Goal: Task Accomplishment & Management: Manage account settings

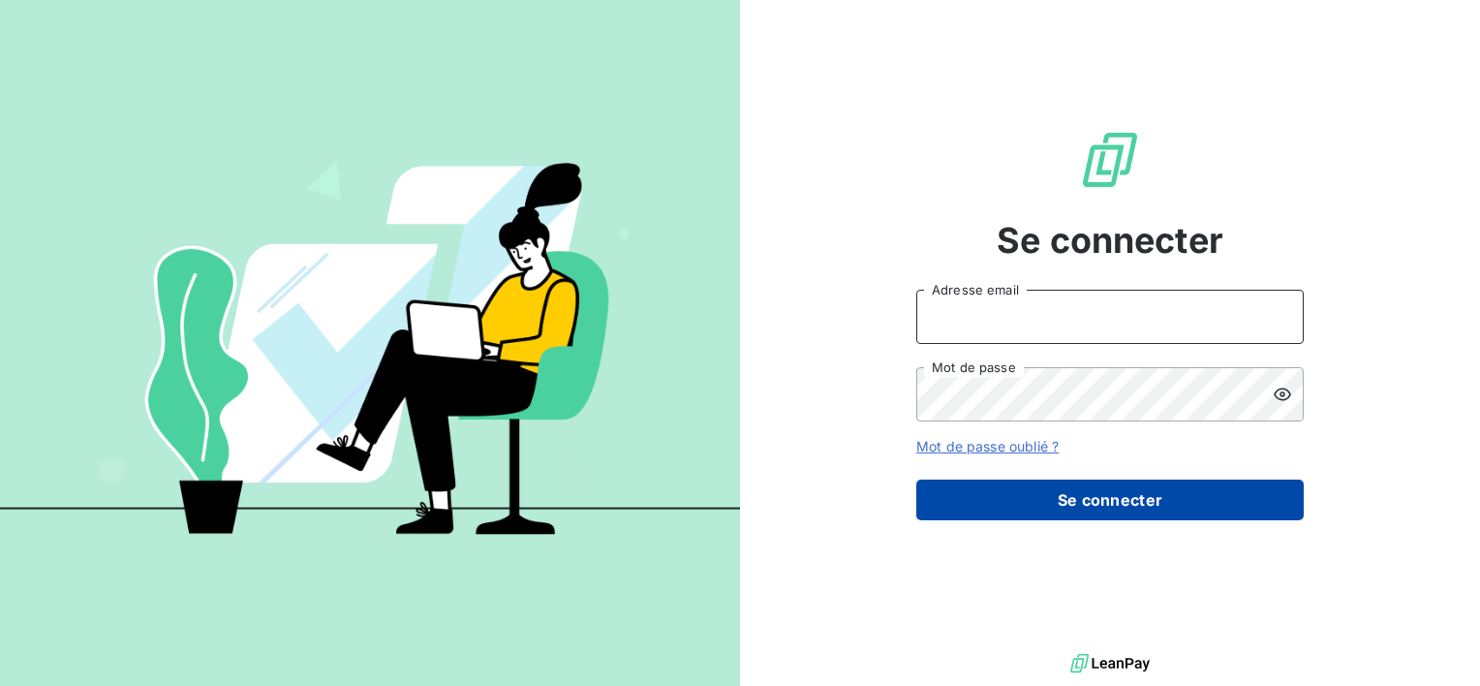
type input "[EMAIL_ADDRESS][DOMAIN_NAME]"
click at [1005, 499] on button "Se connecter" at bounding box center [1109, 499] width 387 height 41
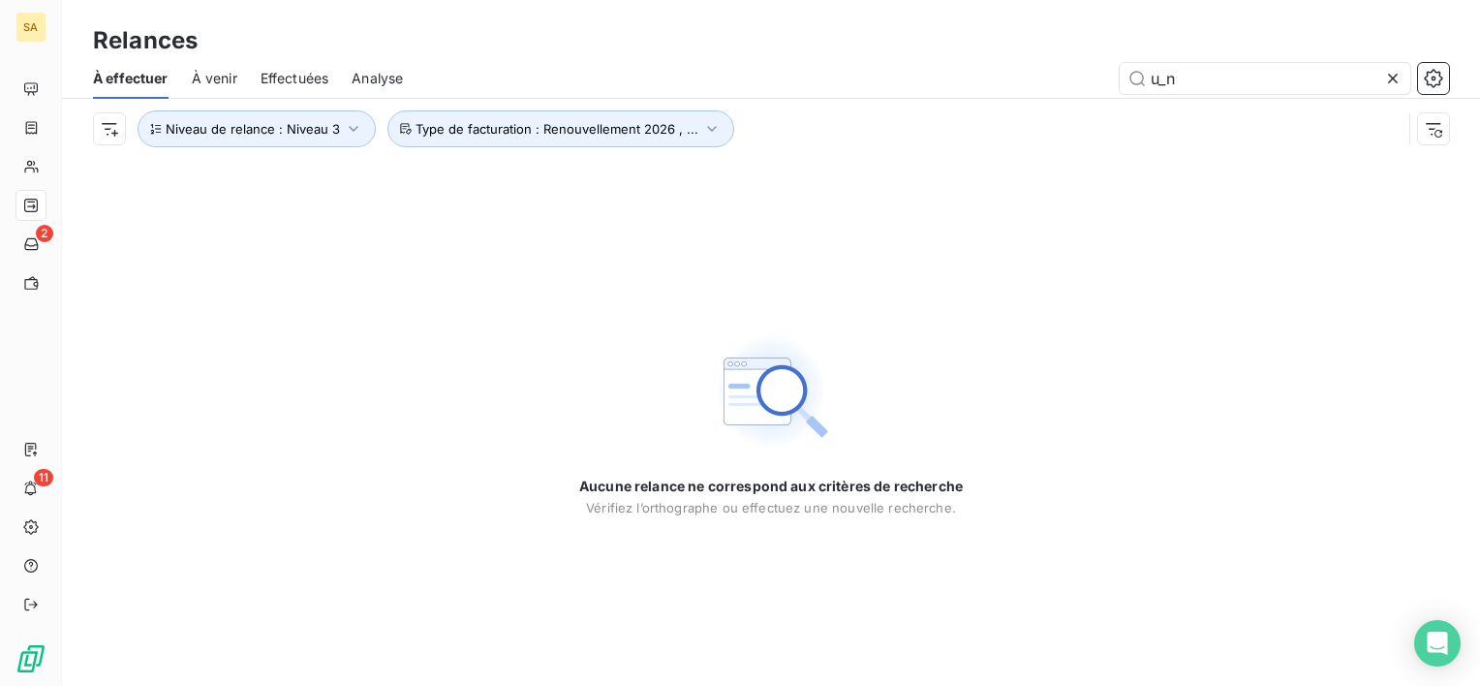
click at [1394, 81] on icon at bounding box center [1392, 78] width 19 height 19
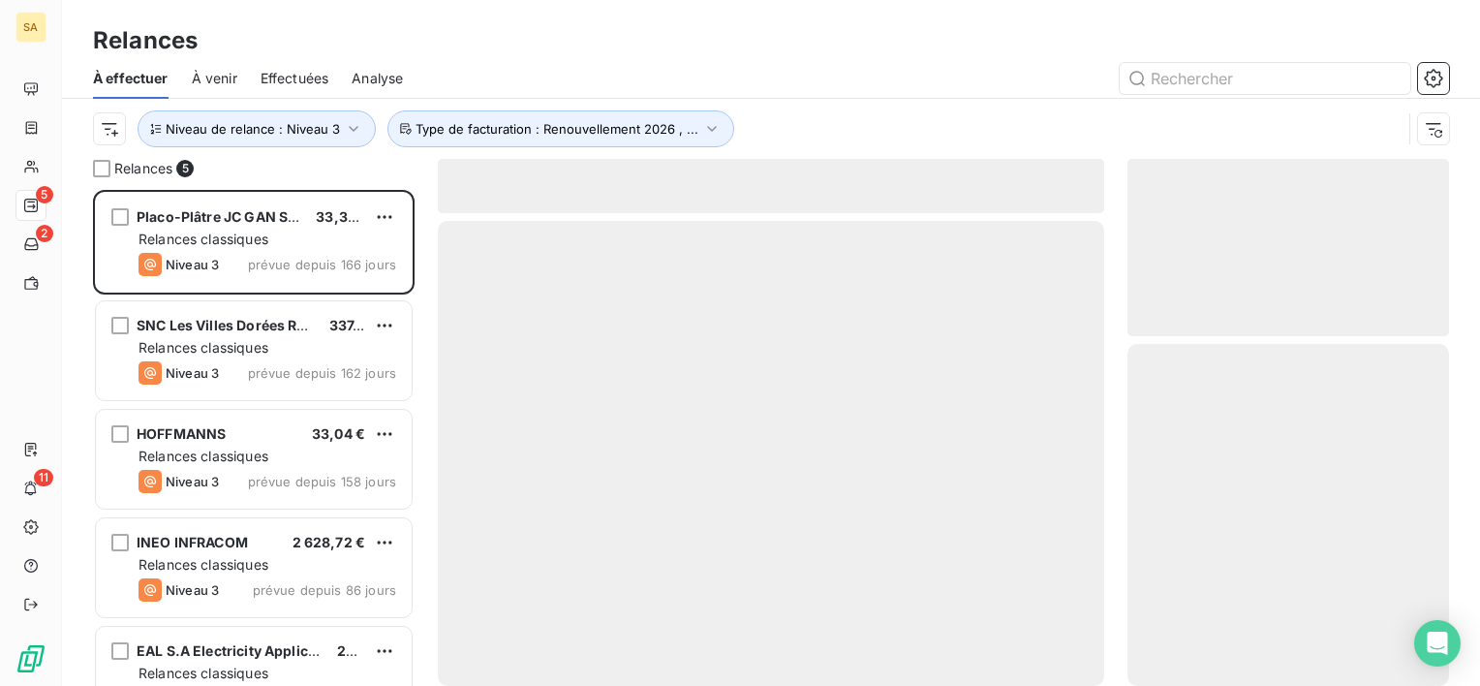
scroll to position [480, 306]
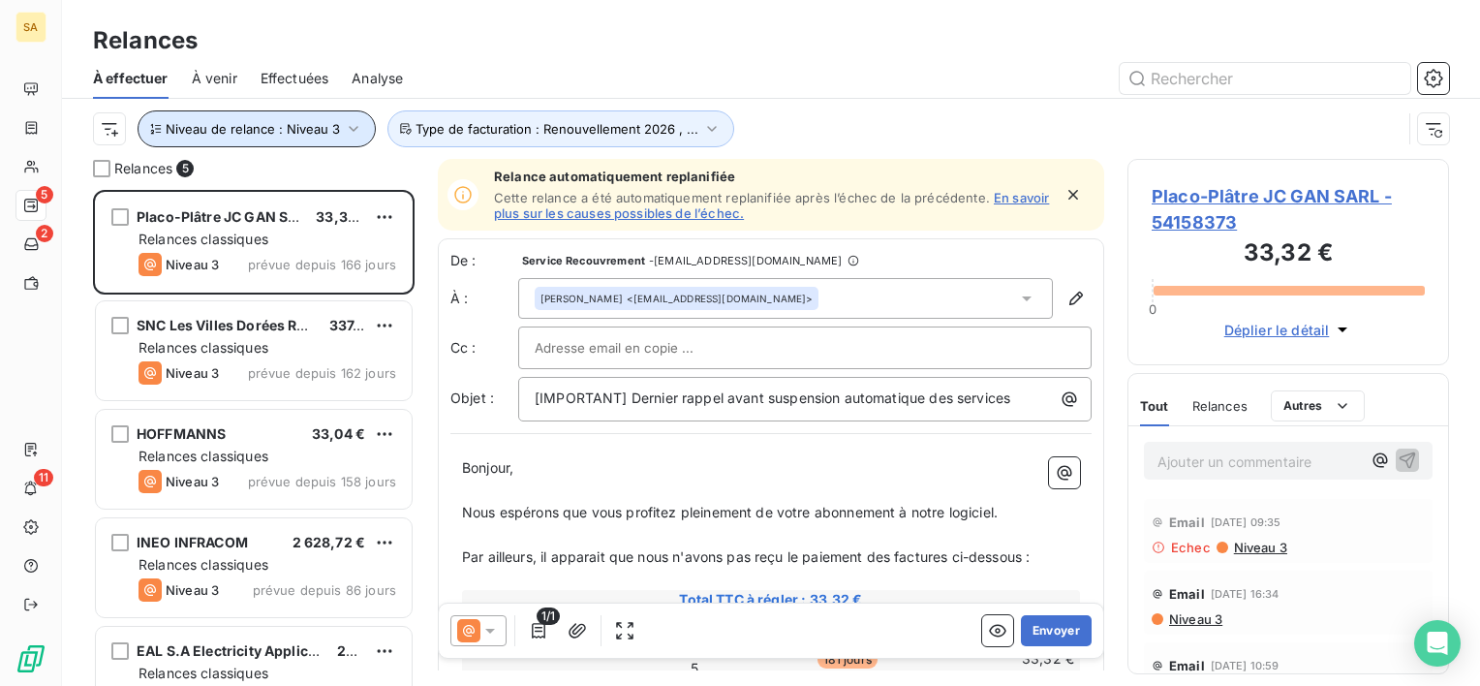
click at [300, 126] on span "Niveau de relance : Niveau 3" at bounding box center [253, 128] width 174 height 15
click at [724, 77] on div at bounding box center [937, 78] width 1023 height 31
click at [1209, 480] on div "Ajouter un commentaire ﻿" at bounding box center [1288, 460] width 320 height 69
click at [1203, 474] on div "Ajouter un commentaire ﻿" at bounding box center [1288, 461] width 289 height 38
click at [1201, 470] on p "Ajouter un commentaire ﻿" at bounding box center [1258, 461] width 203 height 24
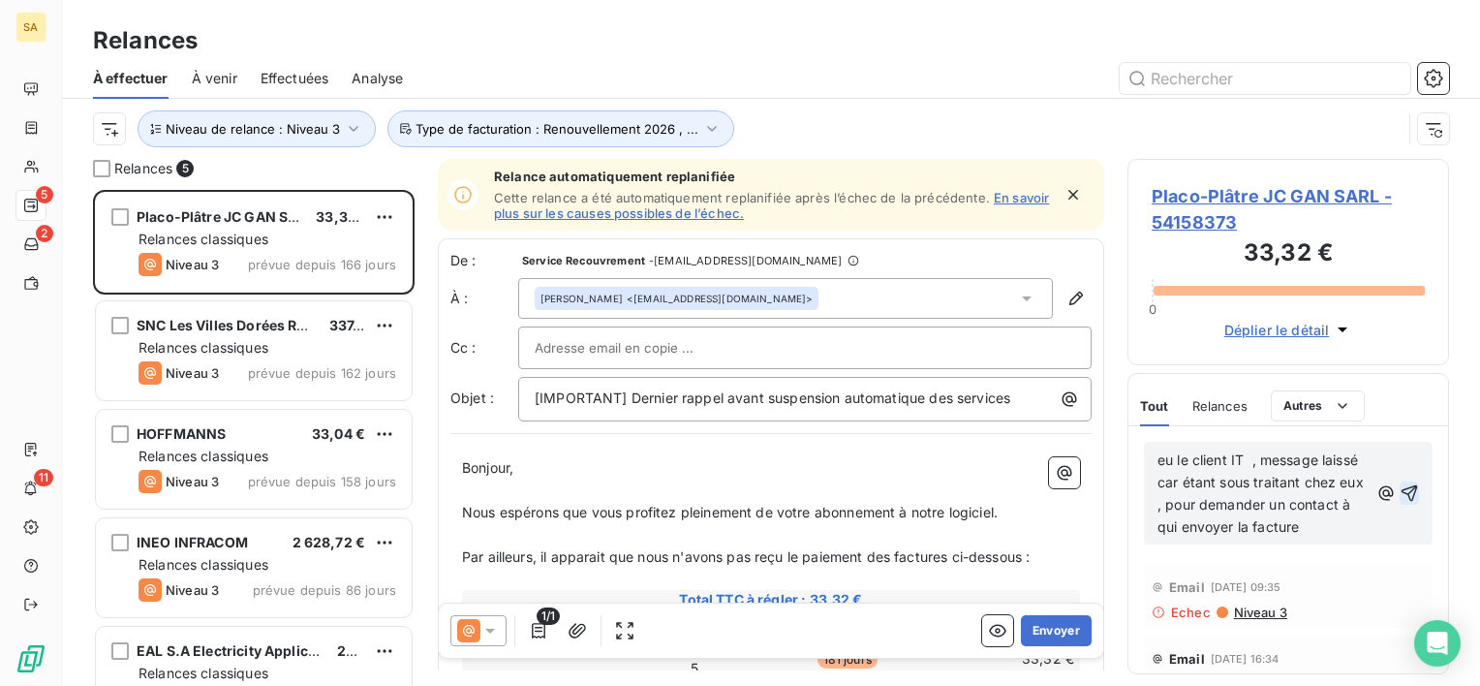
click at [1401, 500] on icon "button" at bounding box center [1409, 492] width 16 height 16
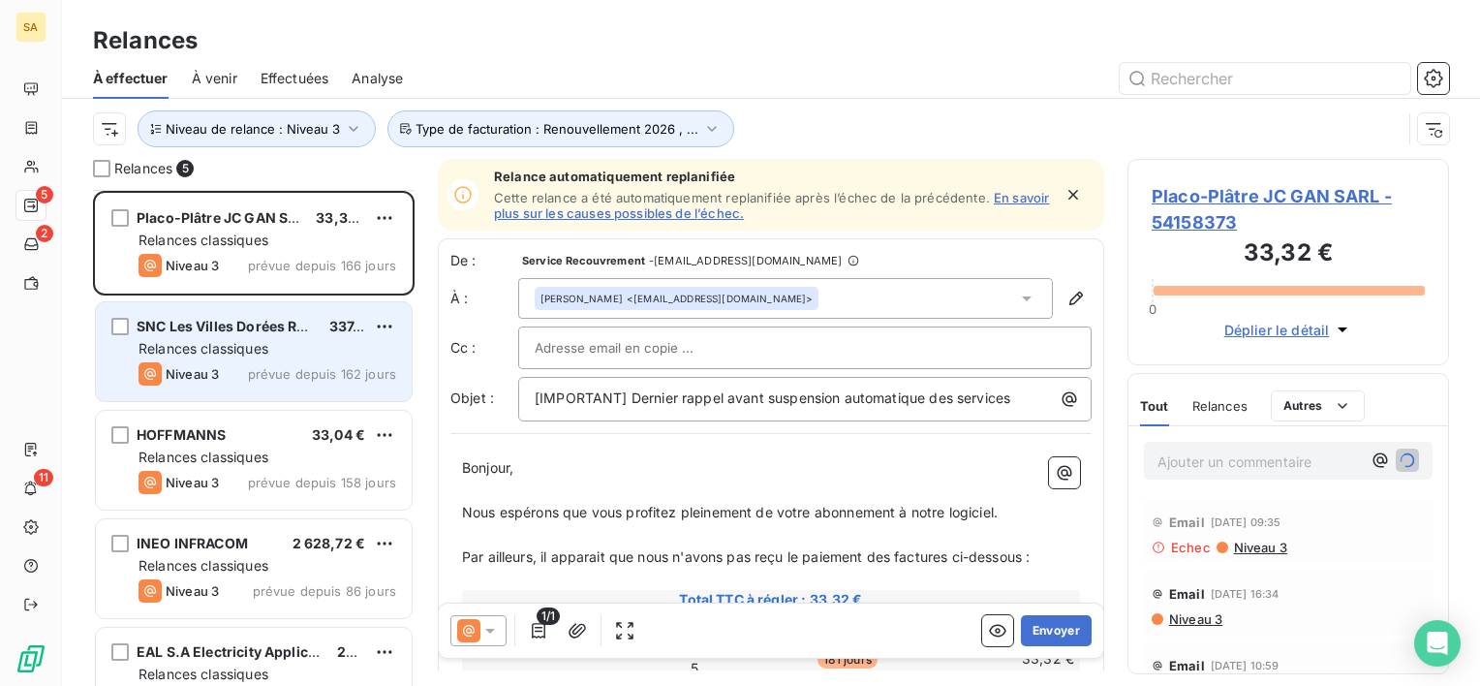
scroll to position [46, 0]
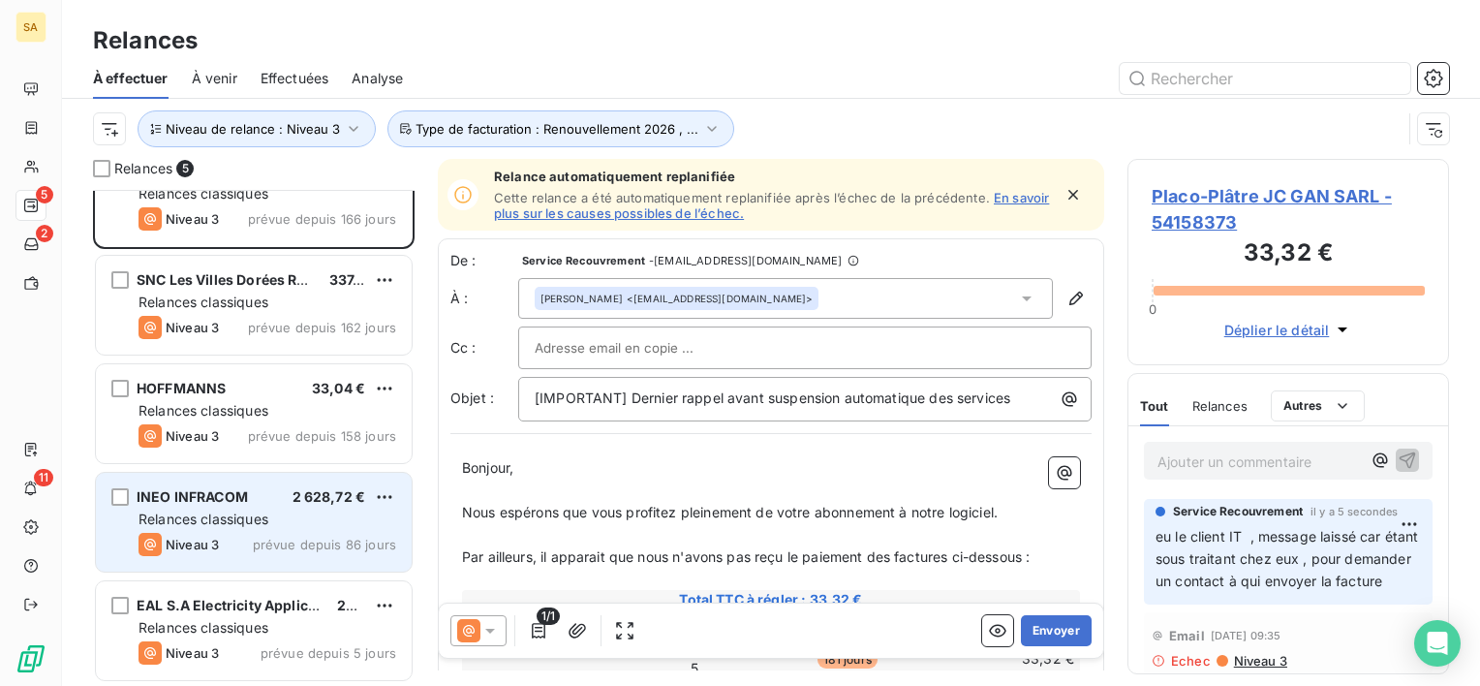
click at [234, 554] on div "Niveau 3 prévue depuis 86 jours" at bounding box center [267, 544] width 258 height 23
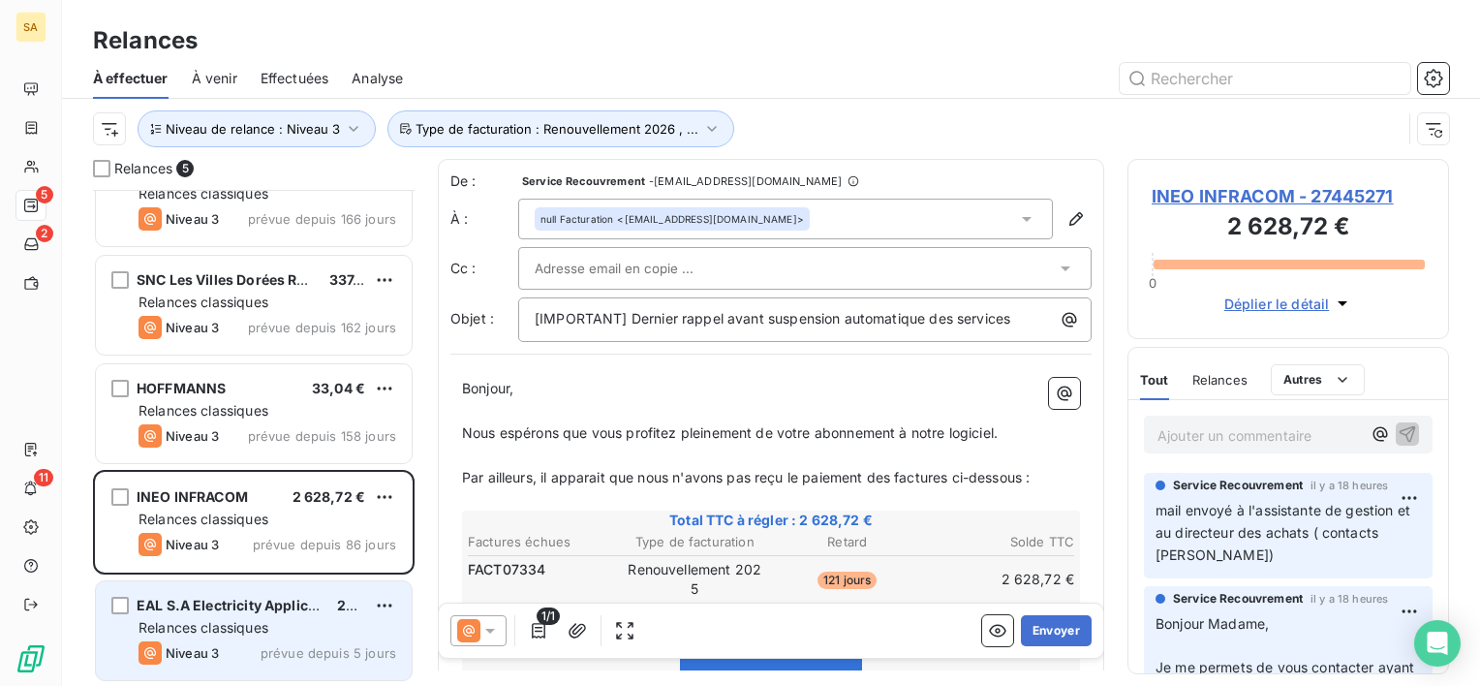
click at [300, 623] on div "Relances classiques" at bounding box center [267, 627] width 258 height 19
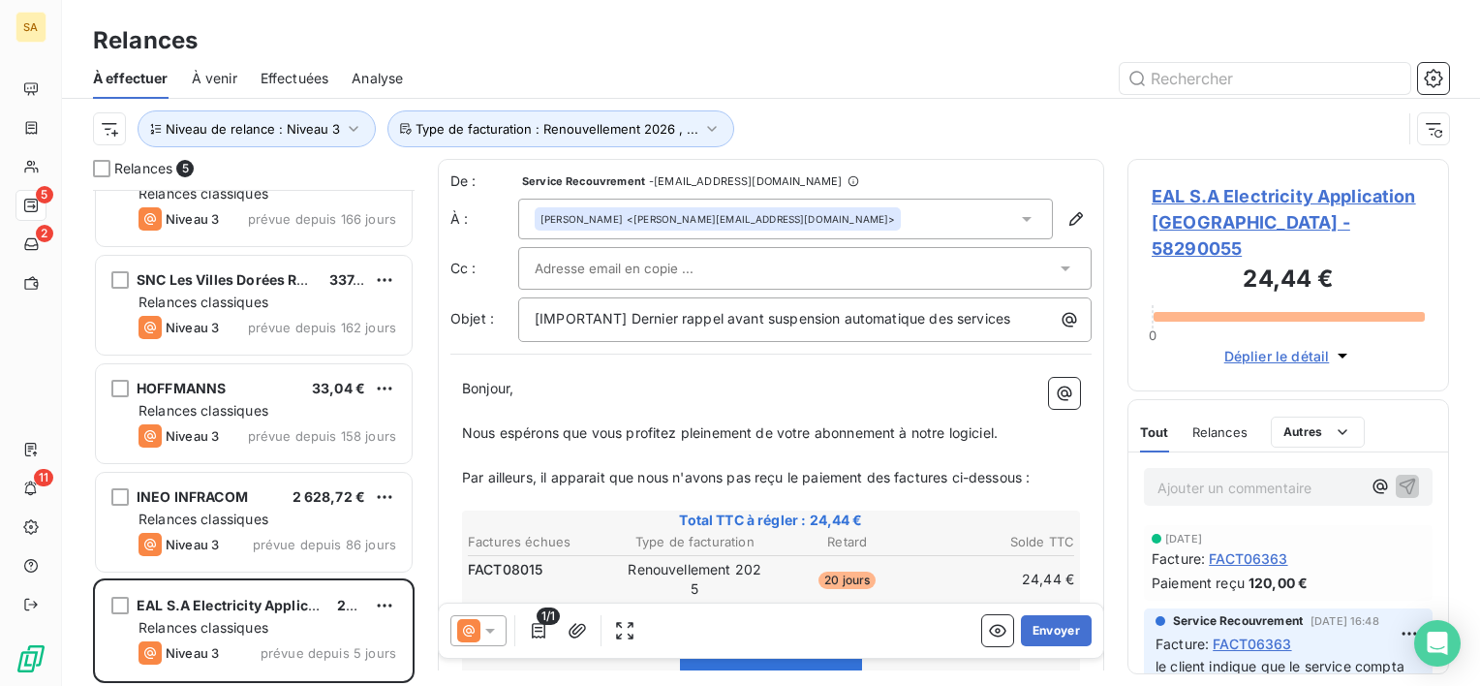
click at [1213, 424] on span "Relances" at bounding box center [1219, 431] width 55 height 15
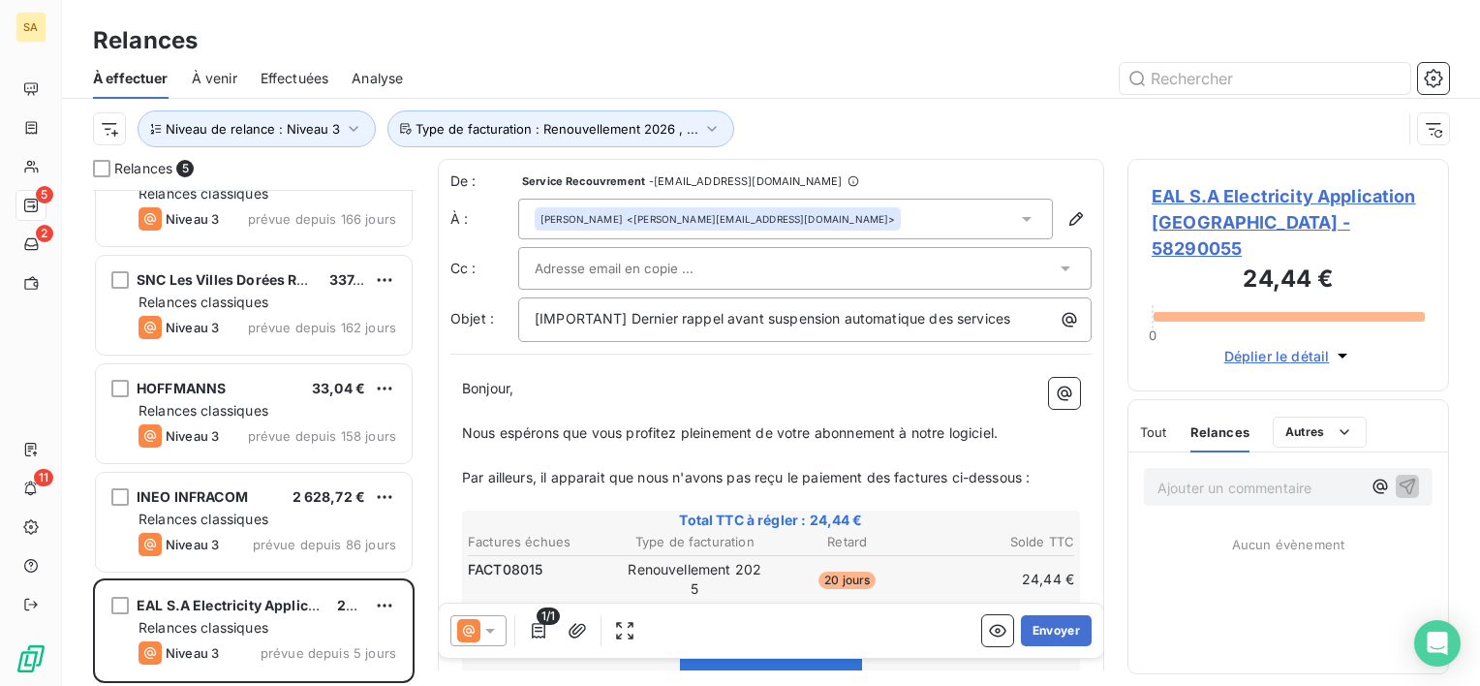
click at [485, 622] on icon at bounding box center [489, 630] width 19 height 19
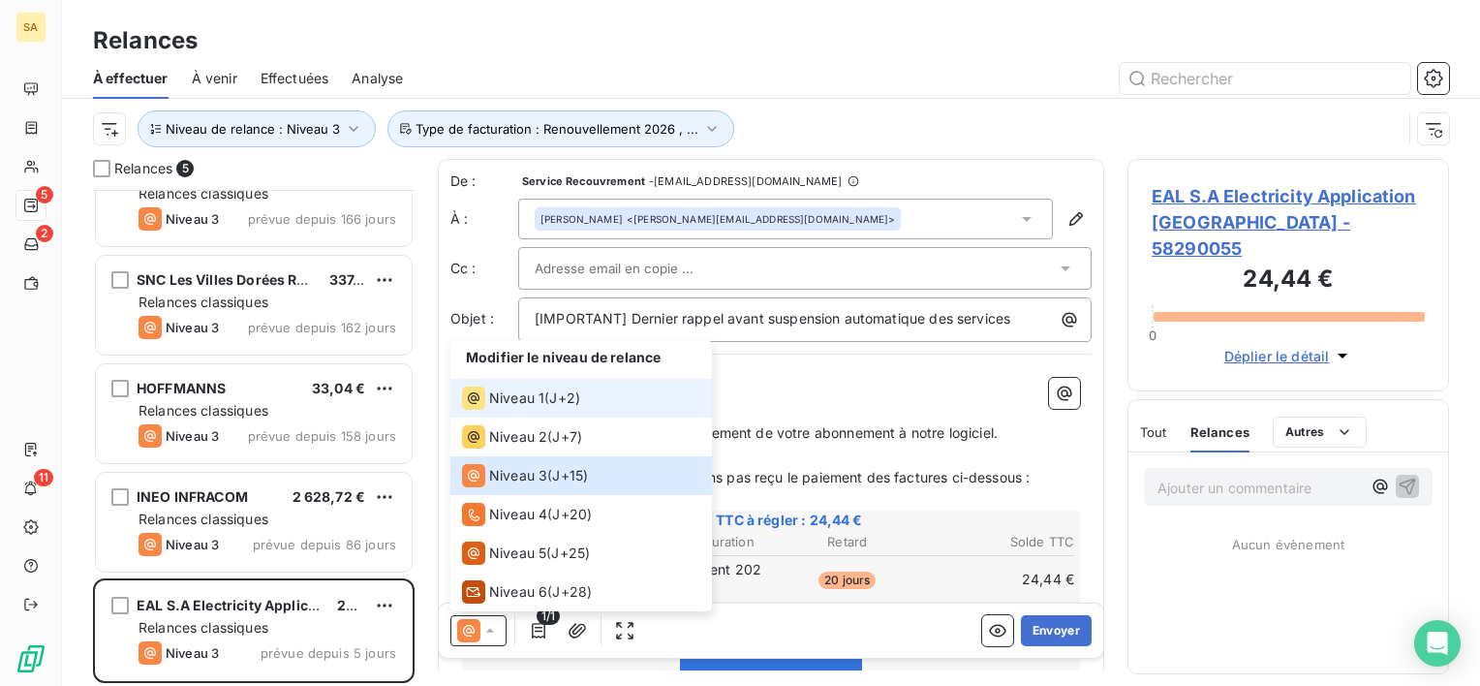
click at [496, 403] on span "Niveau 1" at bounding box center [516, 397] width 55 height 19
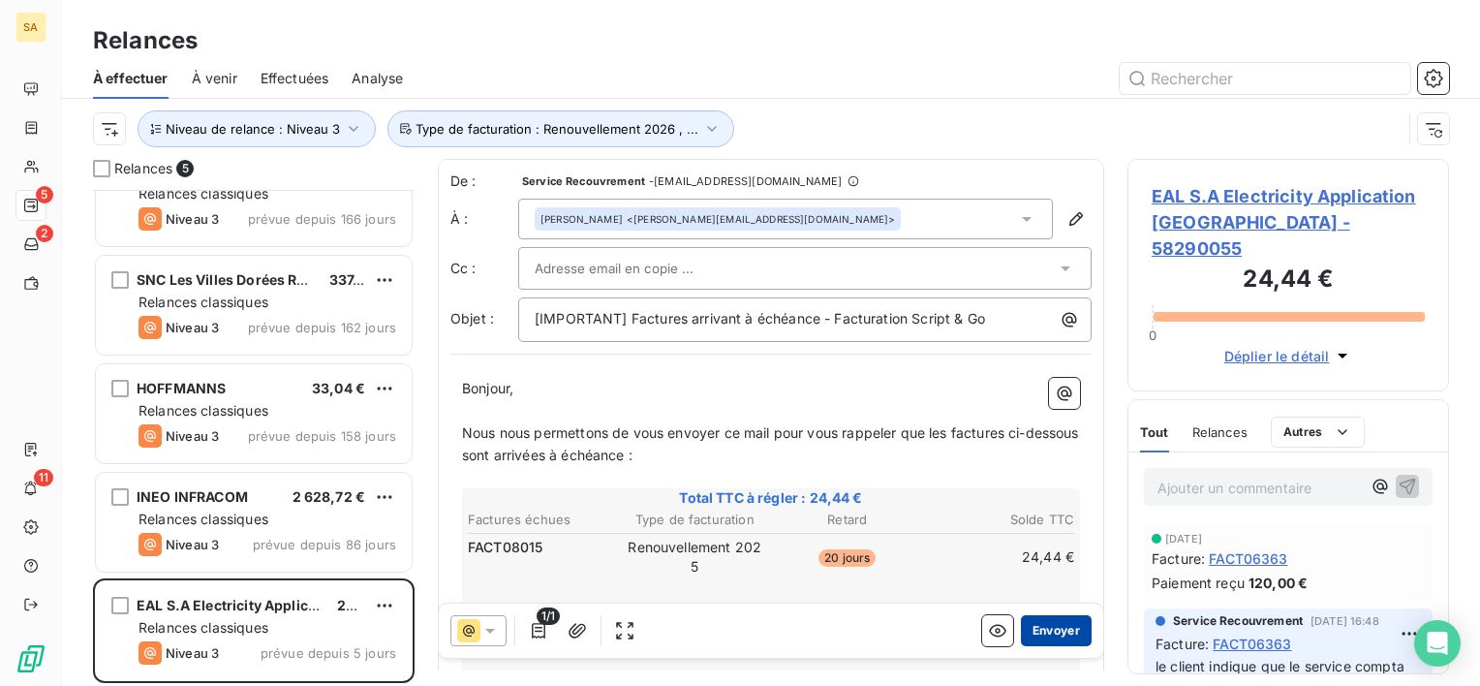
click at [1048, 636] on button "Envoyer" at bounding box center [1056, 630] width 71 height 31
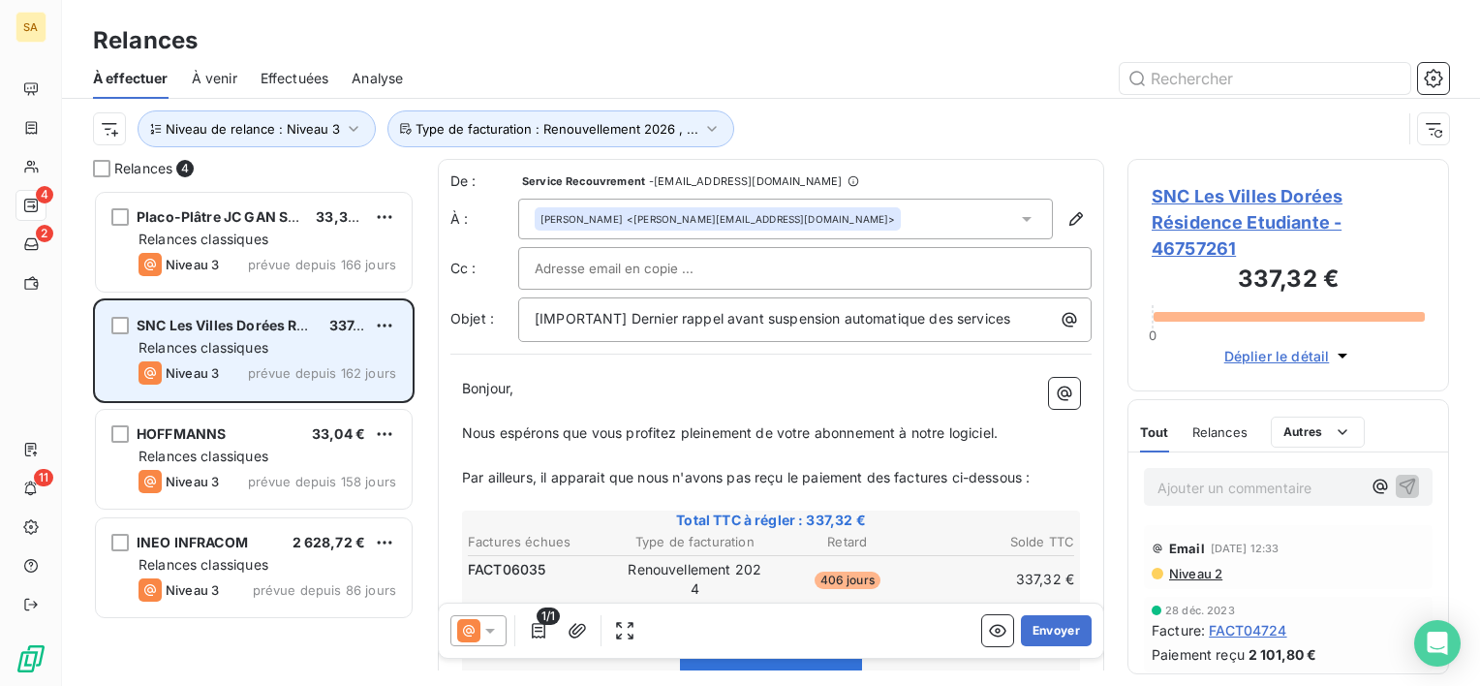
click at [294, 356] on div "SNC Les Villes Dorées Résidence Etudiante 337,32 € Relances classiques Niveau 3…" at bounding box center [254, 350] width 316 height 99
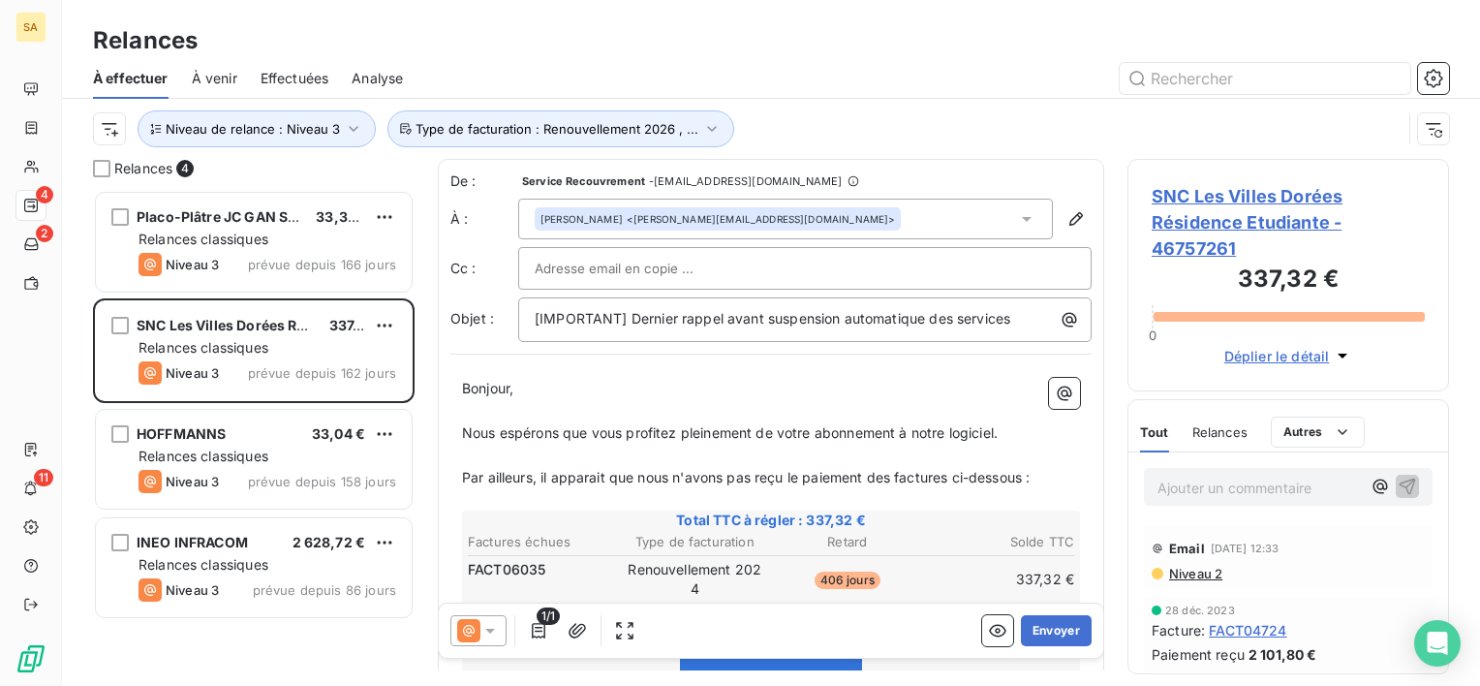
click at [1196, 204] on span "SNC Les Villes Dorées Résidence Etudiante - 46757261" at bounding box center [1288, 222] width 273 height 78
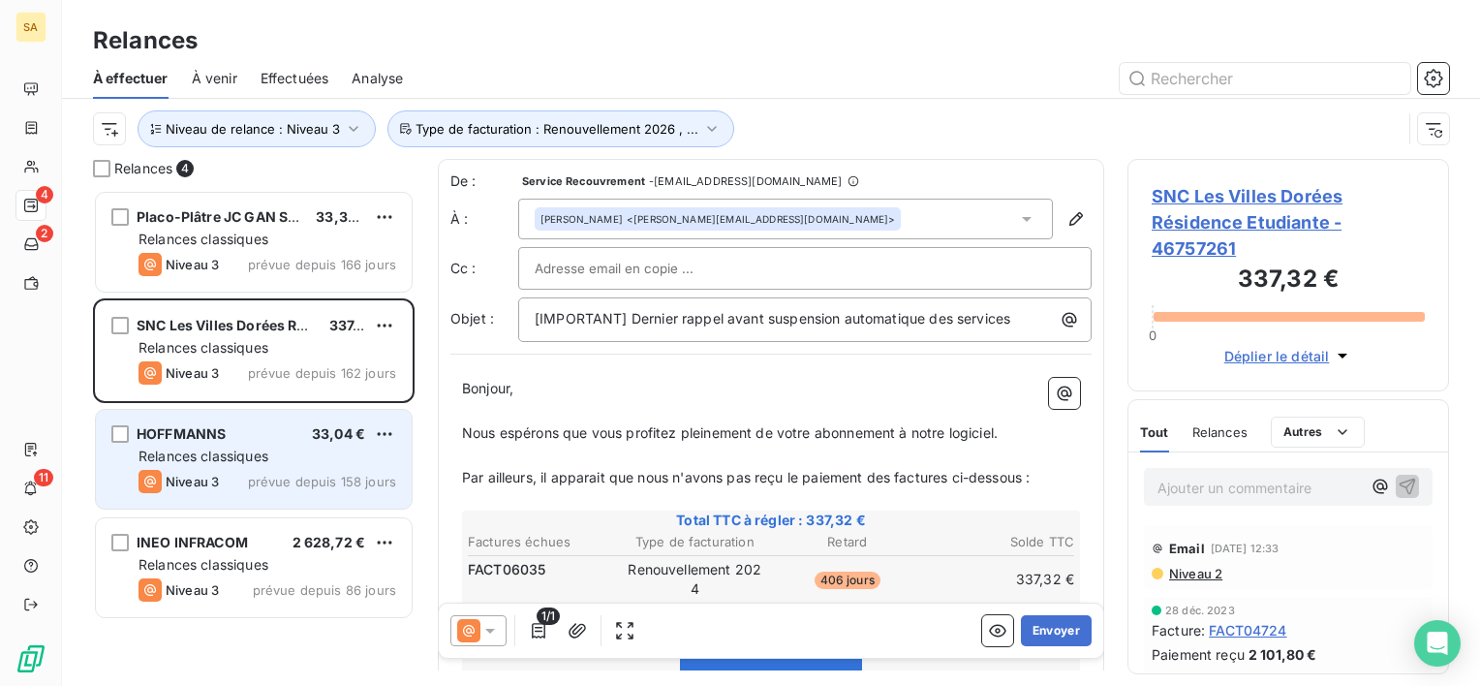
click at [281, 464] on div "Relances classiques" at bounding box center [267, 455] width 258 height 19
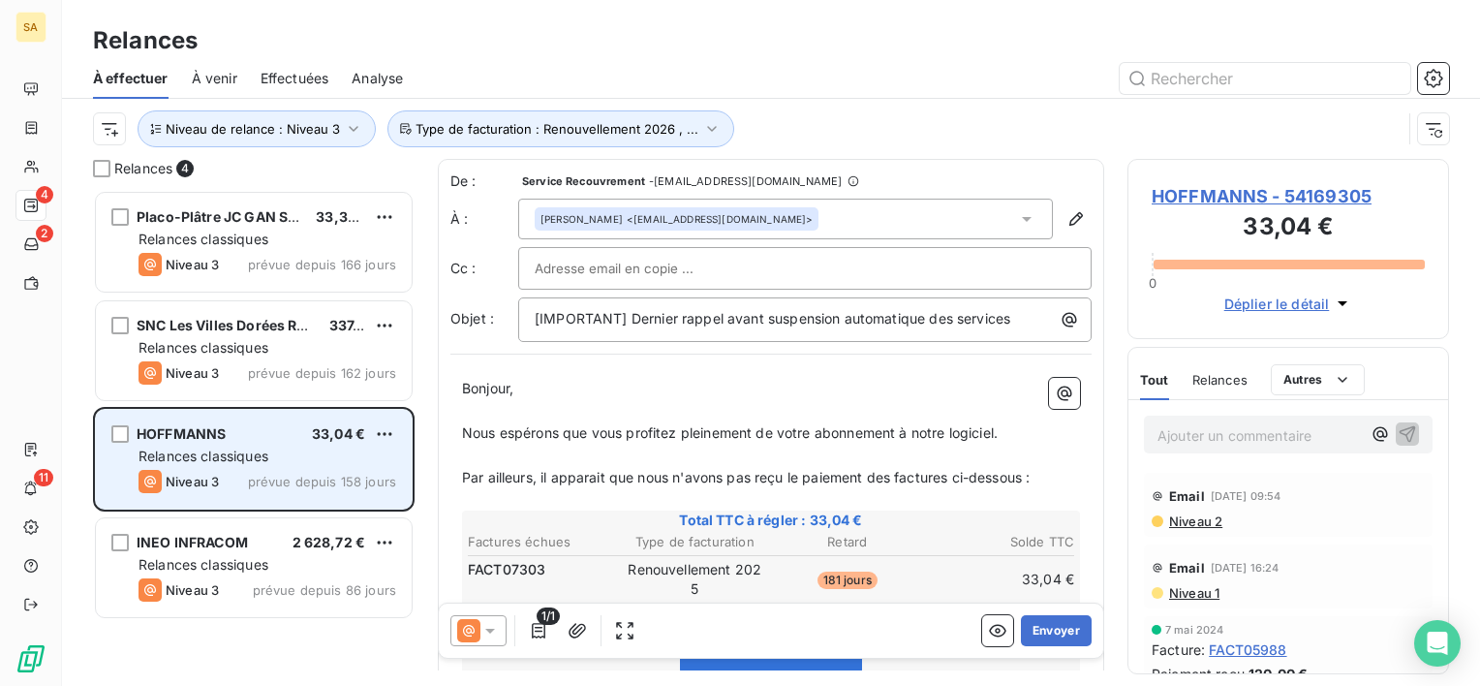
click at [198, 435] on span "HOFFMANNS" at bounding box center [181, 433] width 89 height 16
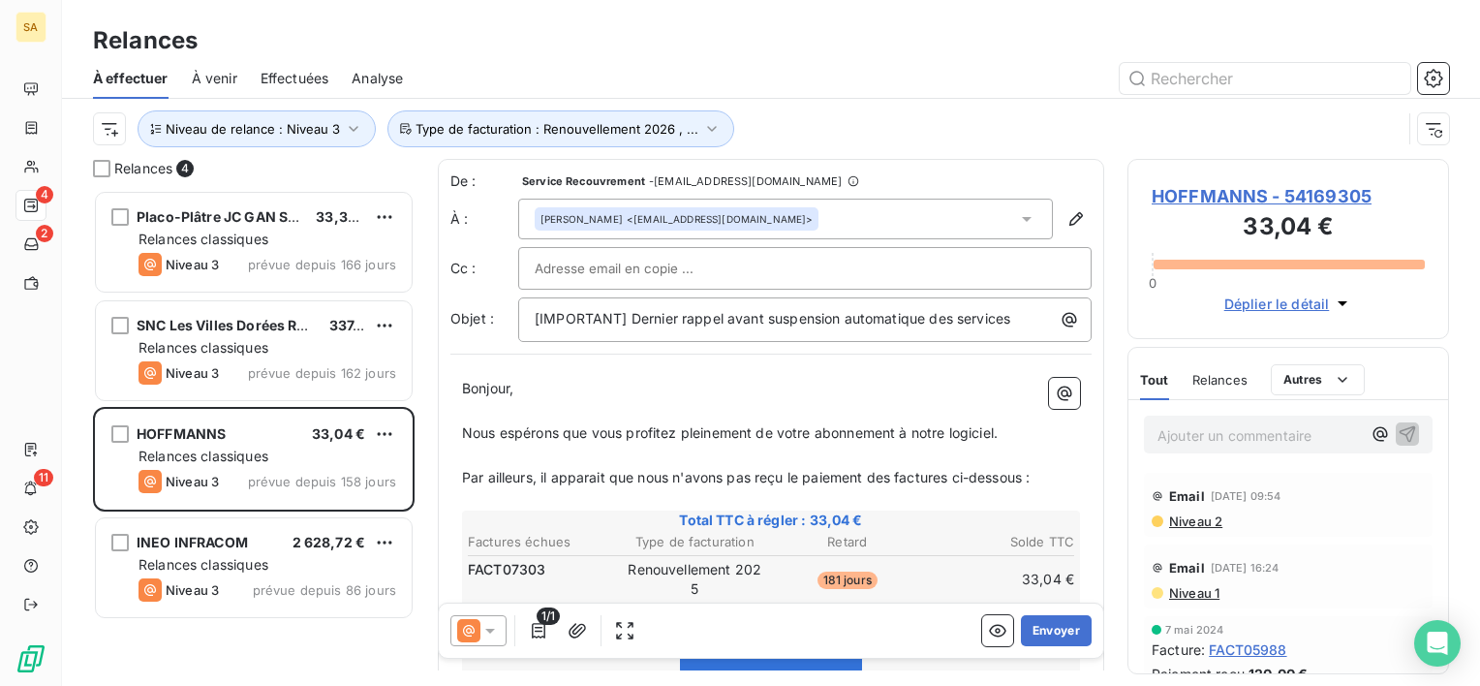
click at [1190, 202] on span "HOFFMANNS - 54169305" at bounding box center [1288, 196] width 273 height 26
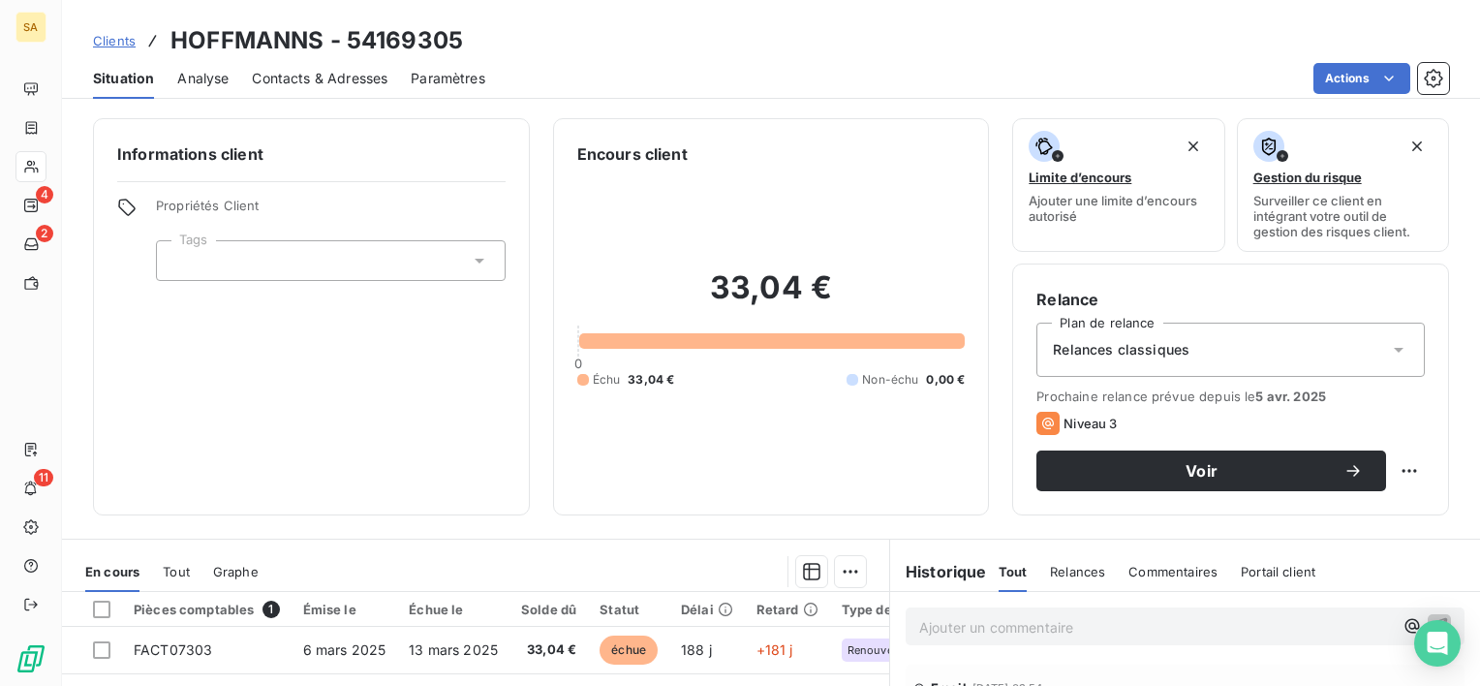
scroll to position [172, 0]
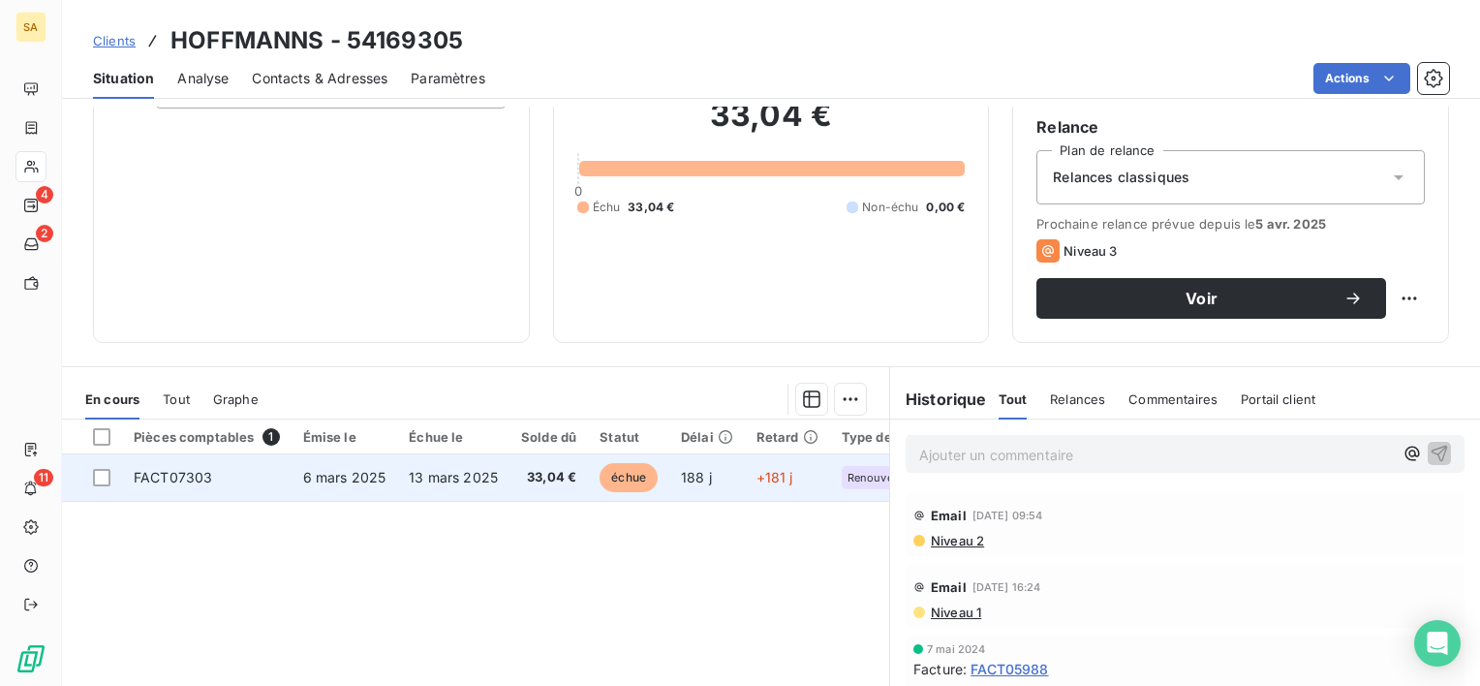
click at [191, 479] on span "FACT07303" at bounding box center [173, 477] width 78 height 16
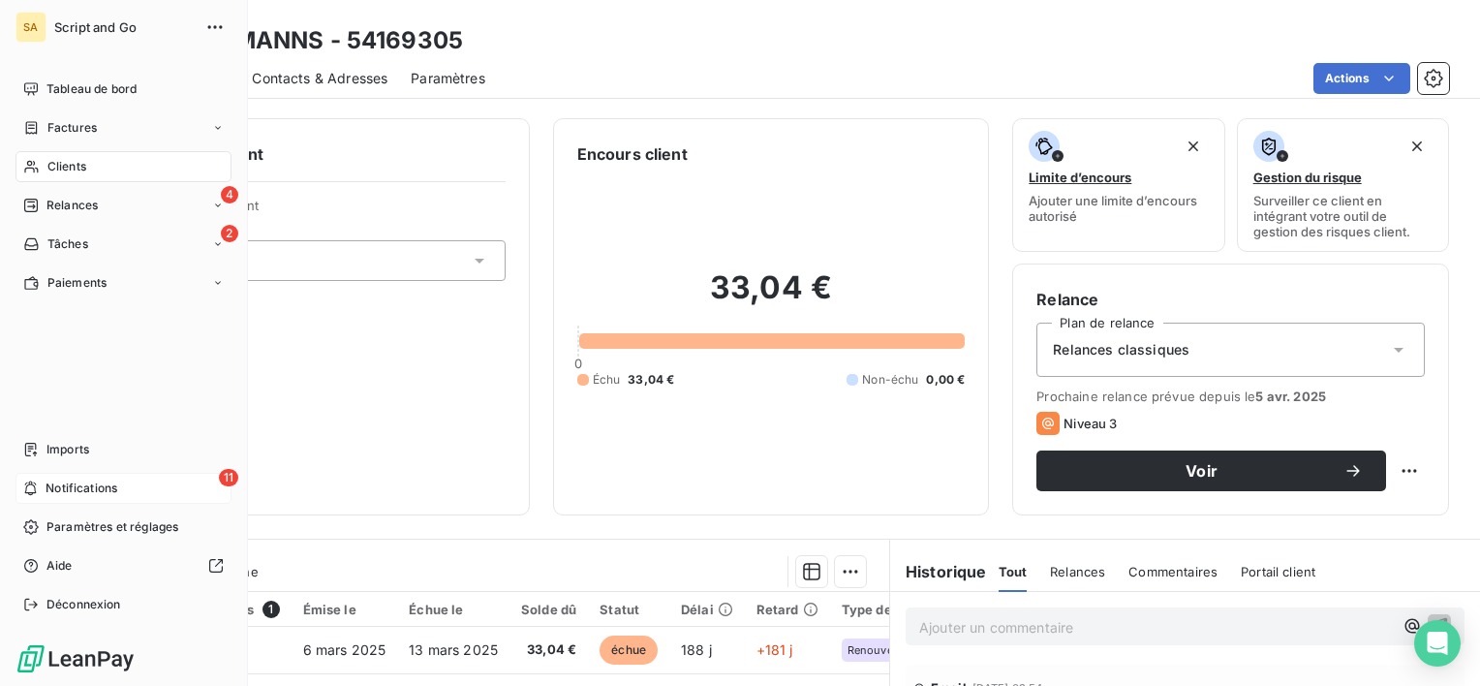
click at [36, 485] on icon at bounding box center [30, 487] width 15 height 15
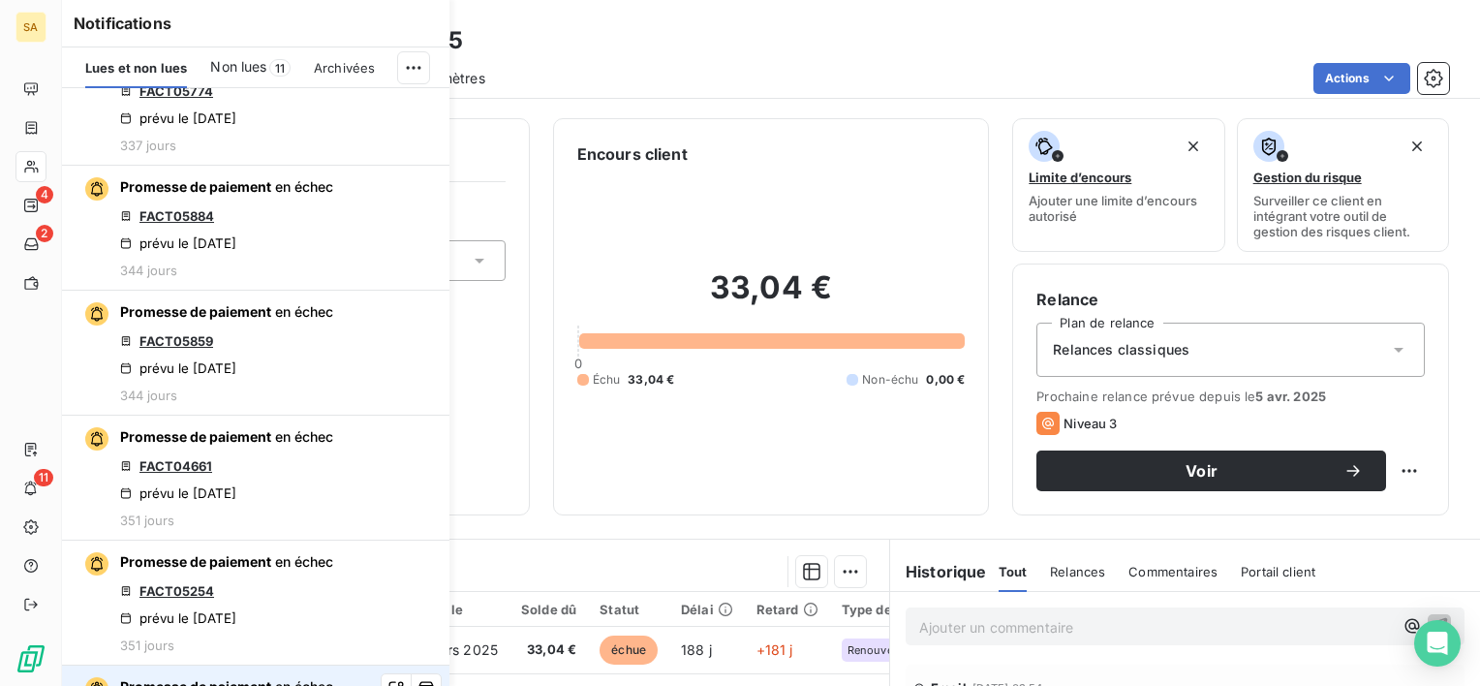
scroll to position [8881, 0]
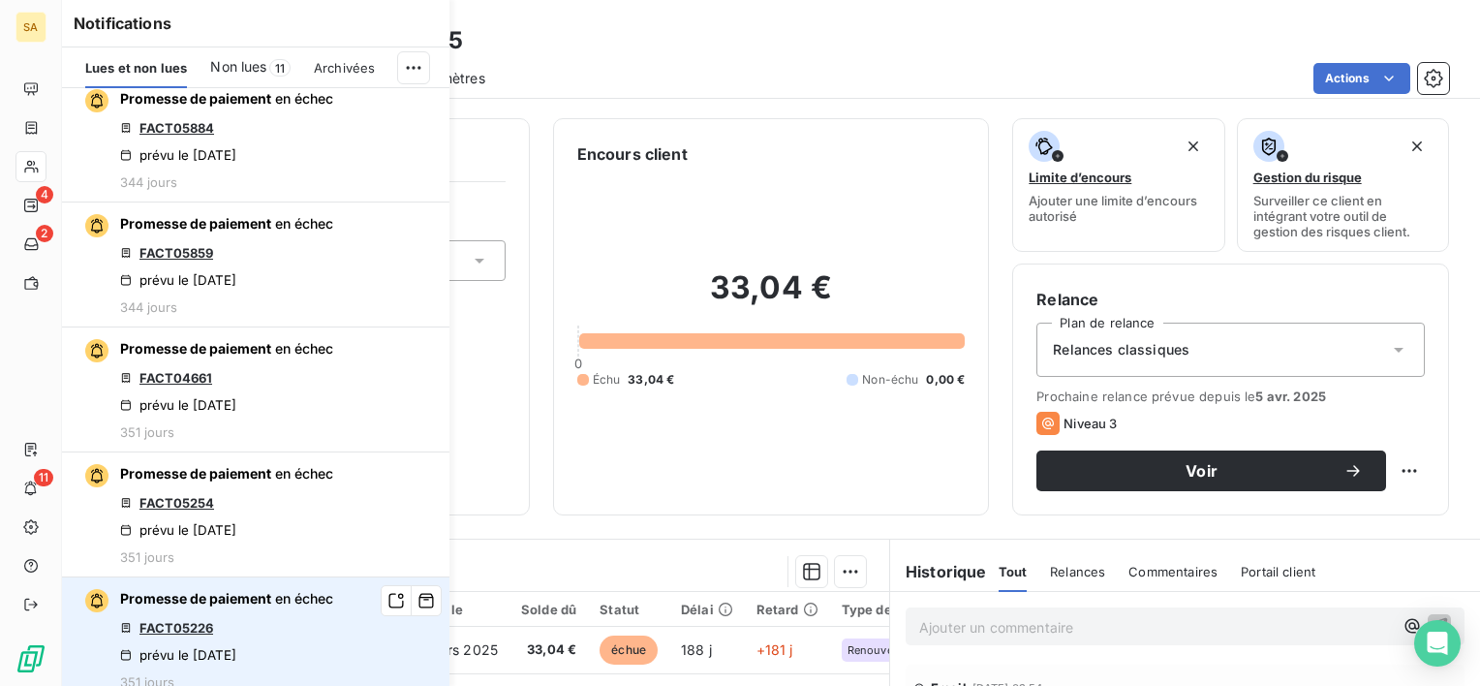
click at [170, 620] on link "FACT05226" at bounding box center [176, 627] width 74 height 15
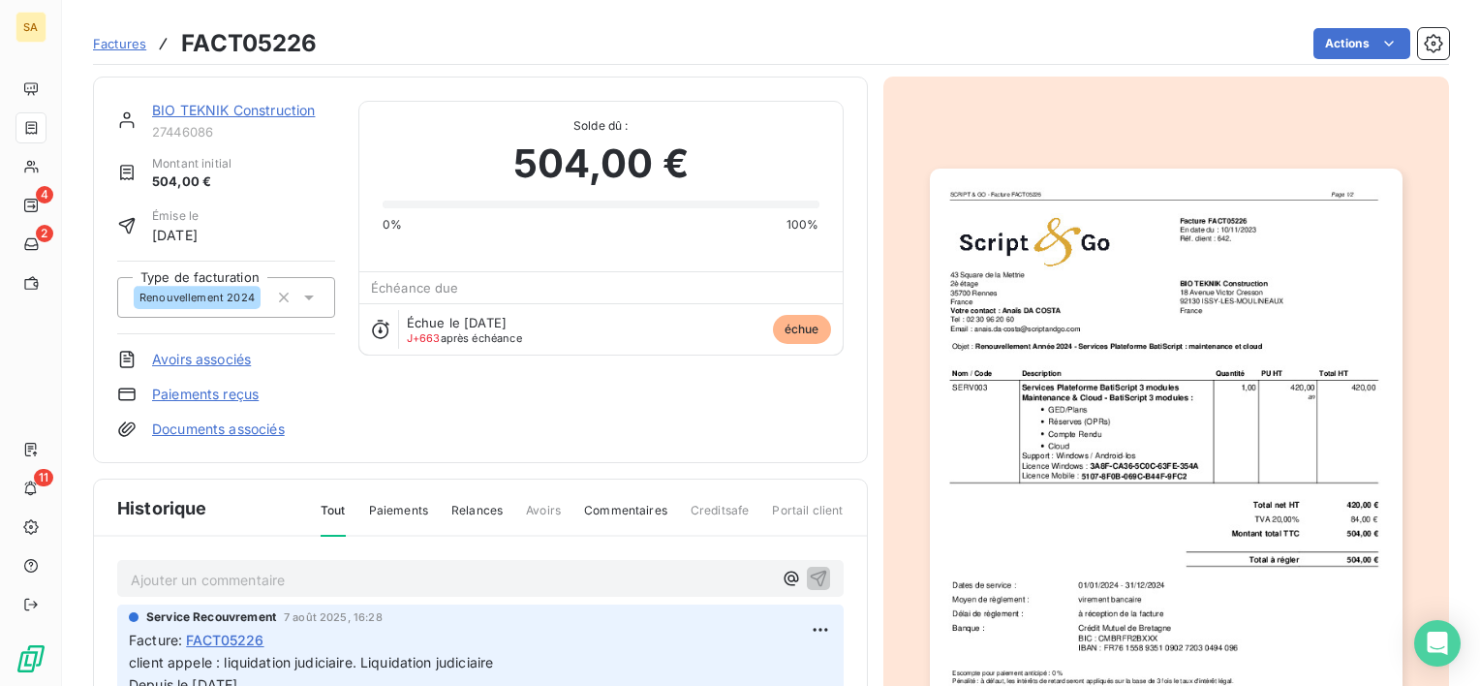
scroll to position [271, 0]
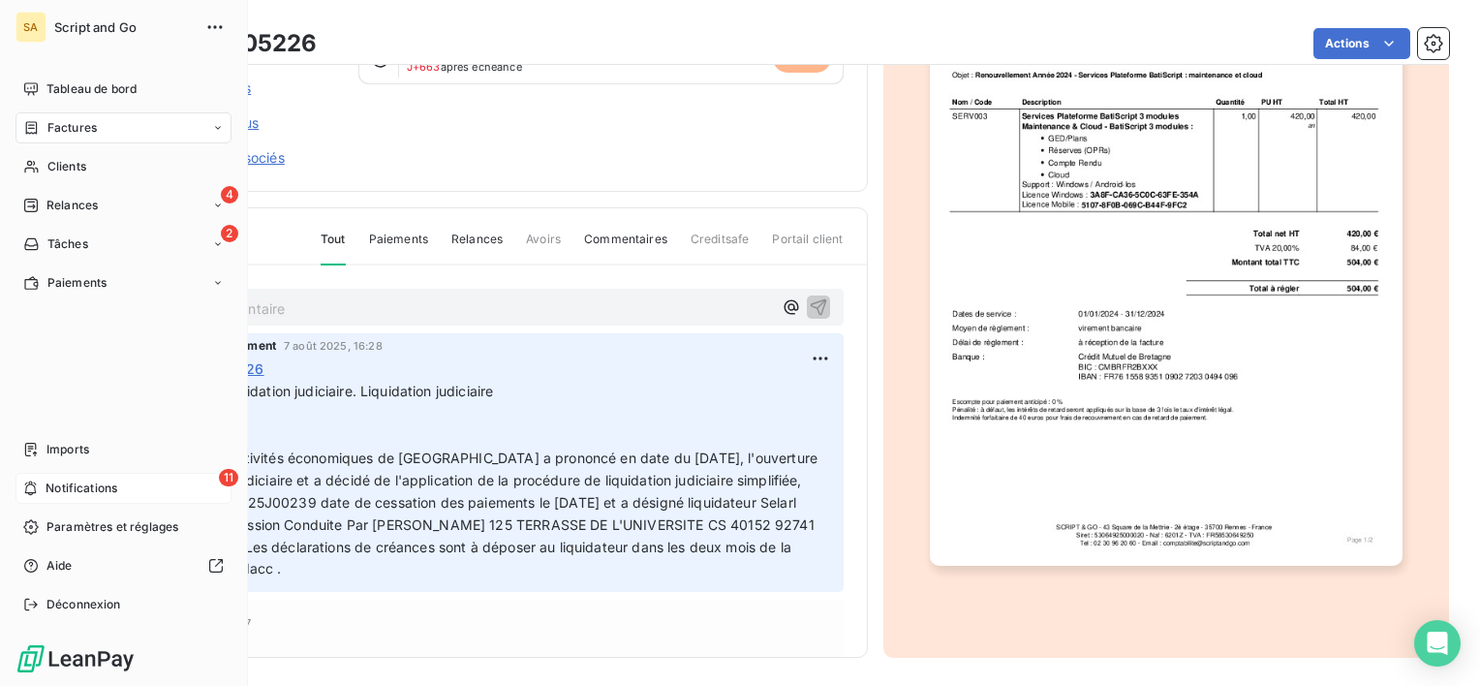
click at [23, 488] on icon at bounding box center [30, 487] width 15 height 15
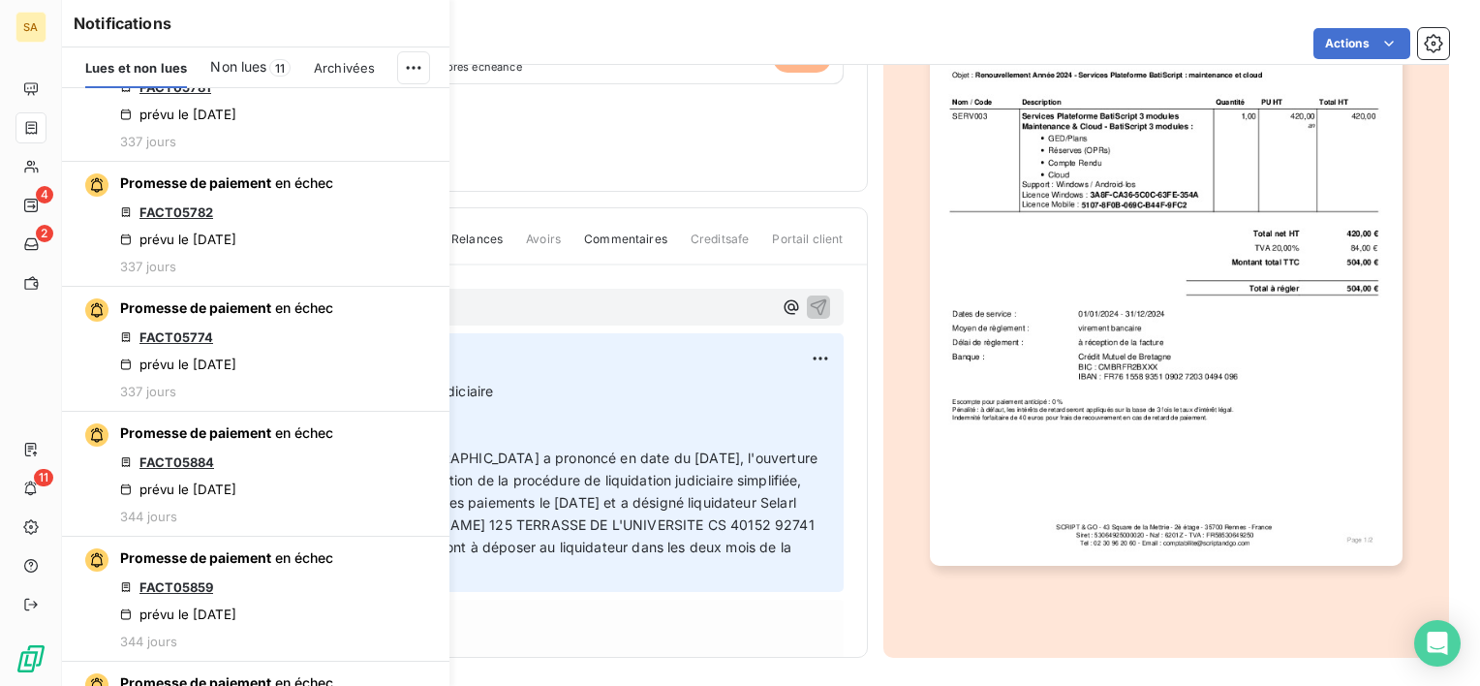
scroll to position [8881, 0]
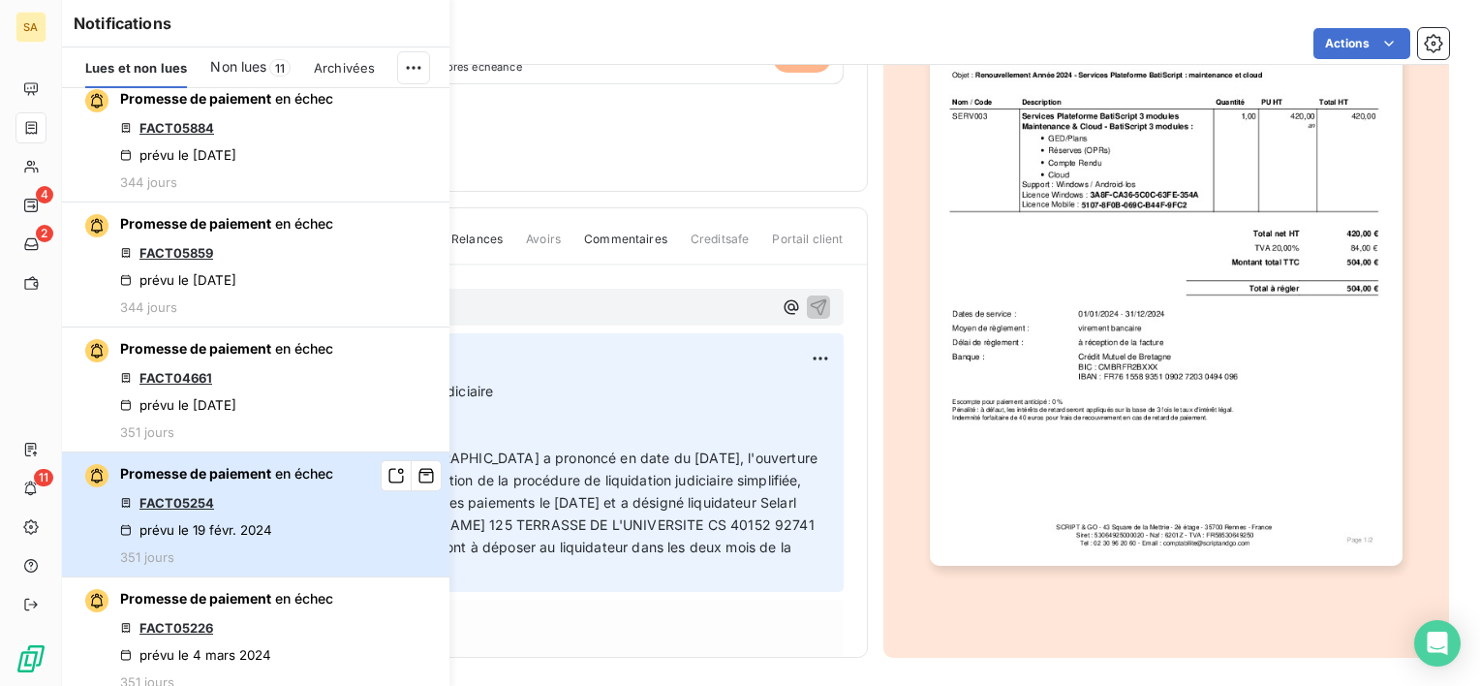
click at [265, 493] on div "Promesse de paiement en échec FACT05254 prévu le 19 févr. 2024 351 jours" at bounding box center [226, 514] width 213 height 101
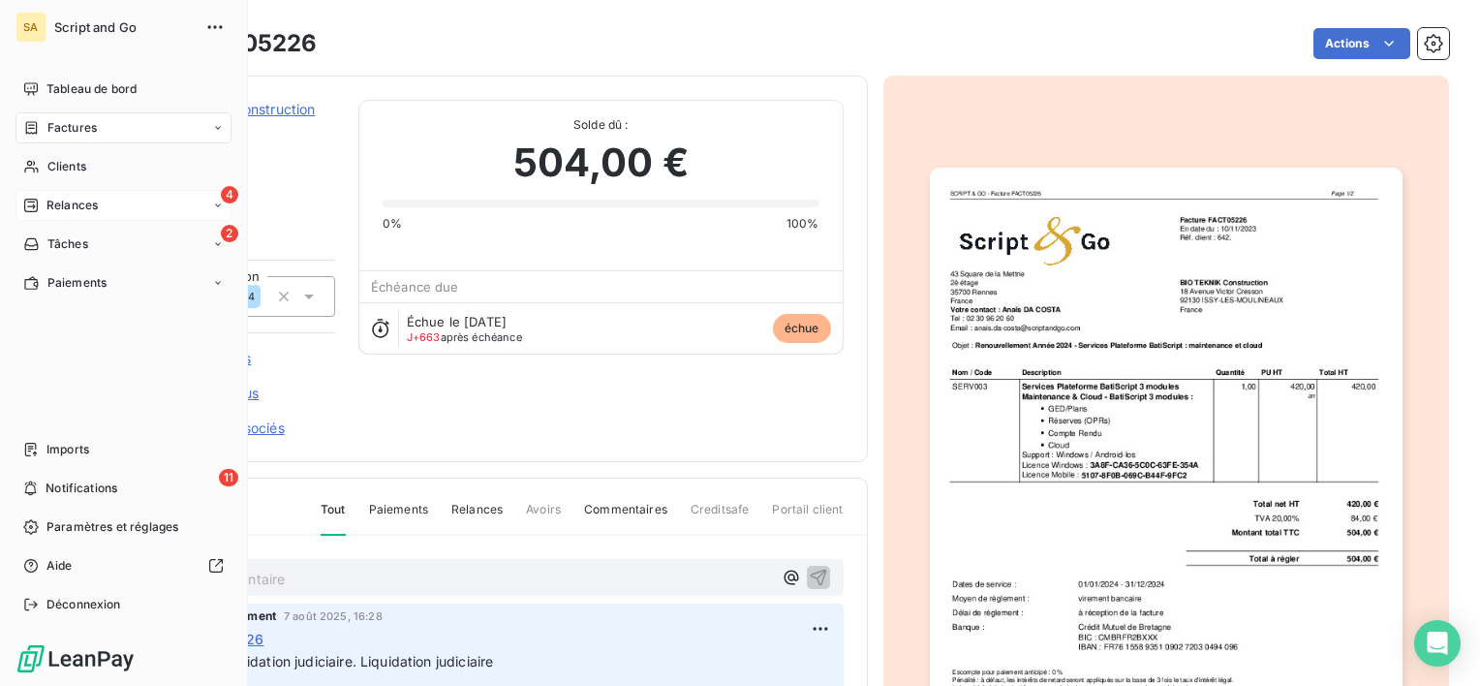
click at [143, 197] on div "4 Relances" at bounding box center [123, 205] width 216 height 31
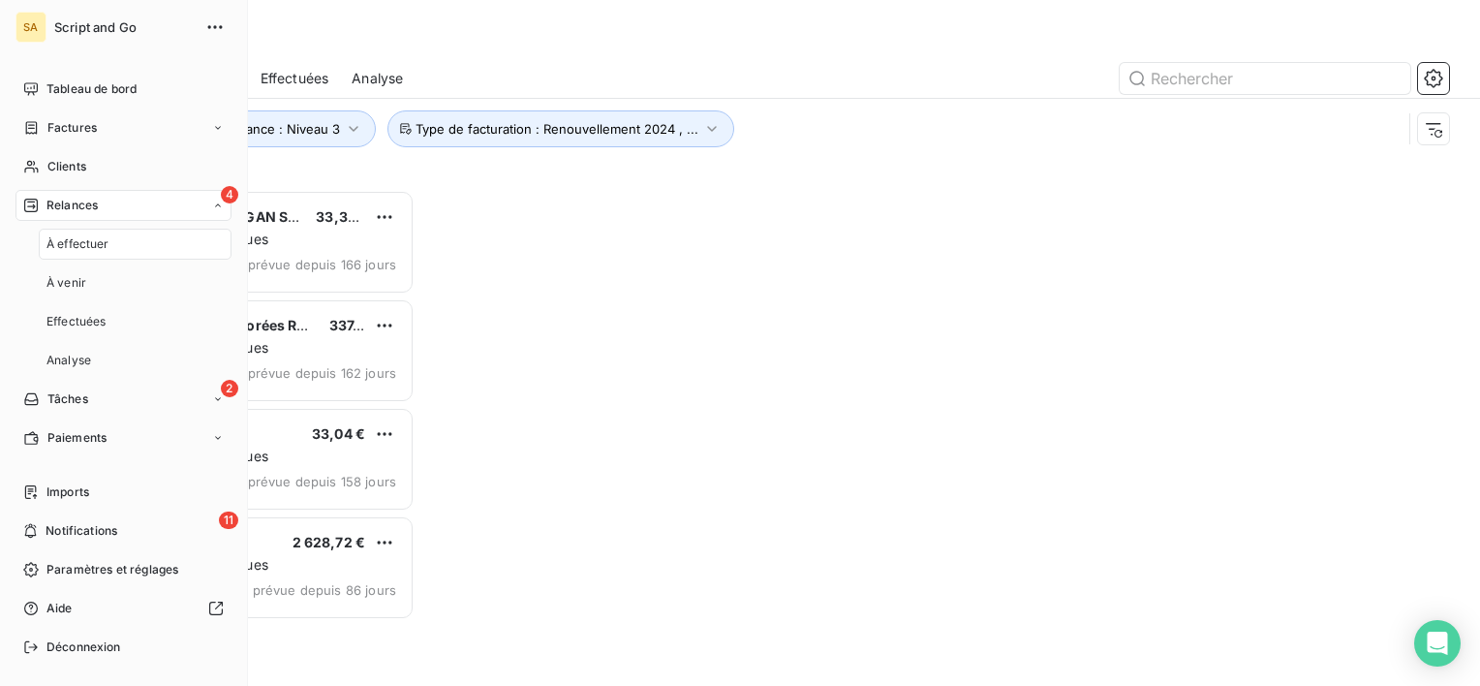
scroll to position [480, 306]
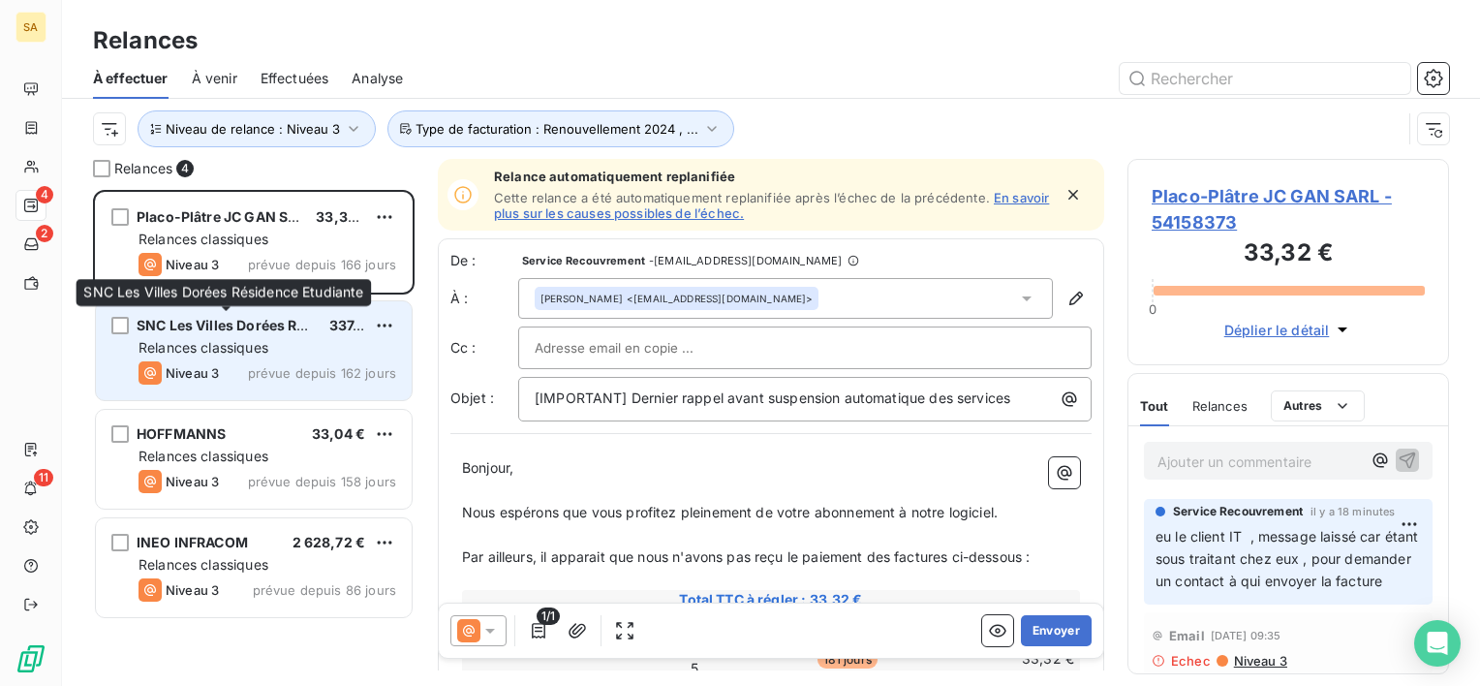
click at [263, 329] on span "SNC Les Villes Dorées Résidence Etudiante" at bounding box center [282, 325] width 290 height 16
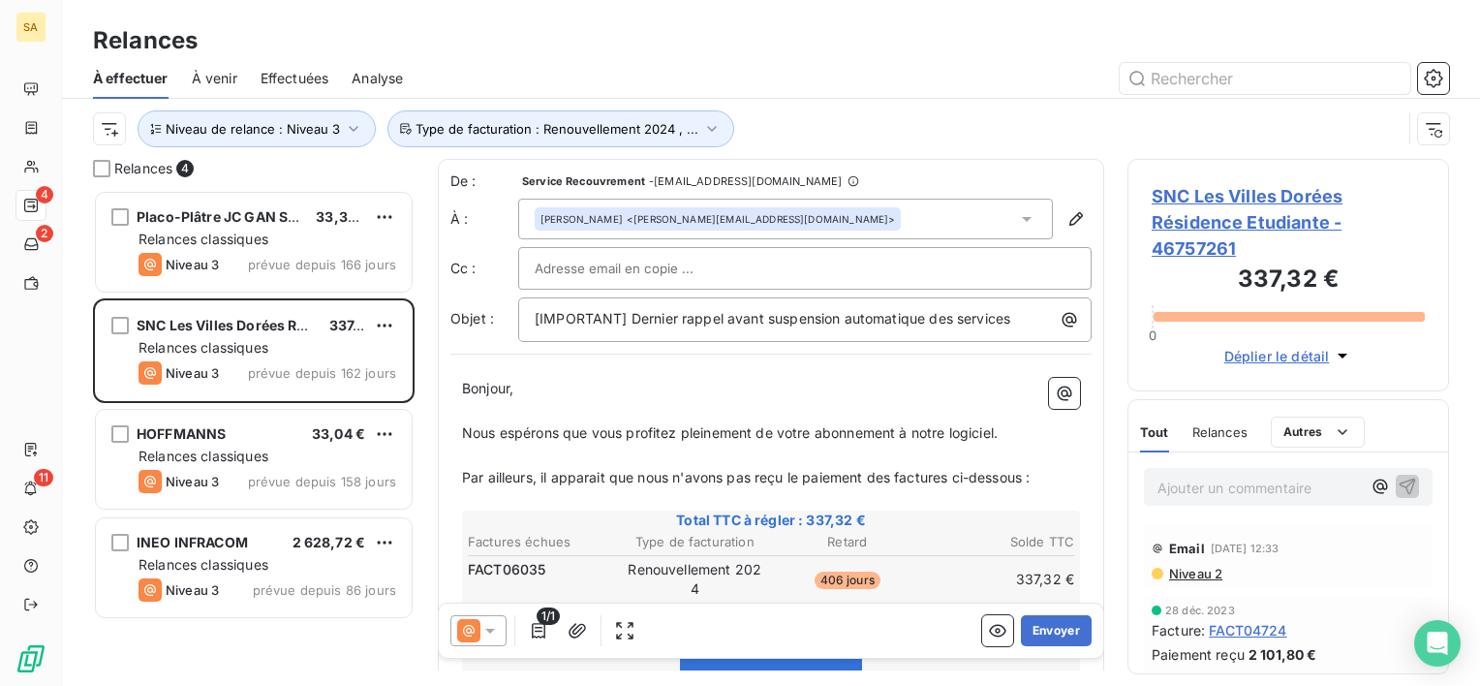
click at [1245, 493] on p "Ajouter un commentaire ﻿" at bounding box center [1258, 488] width 203 height 24
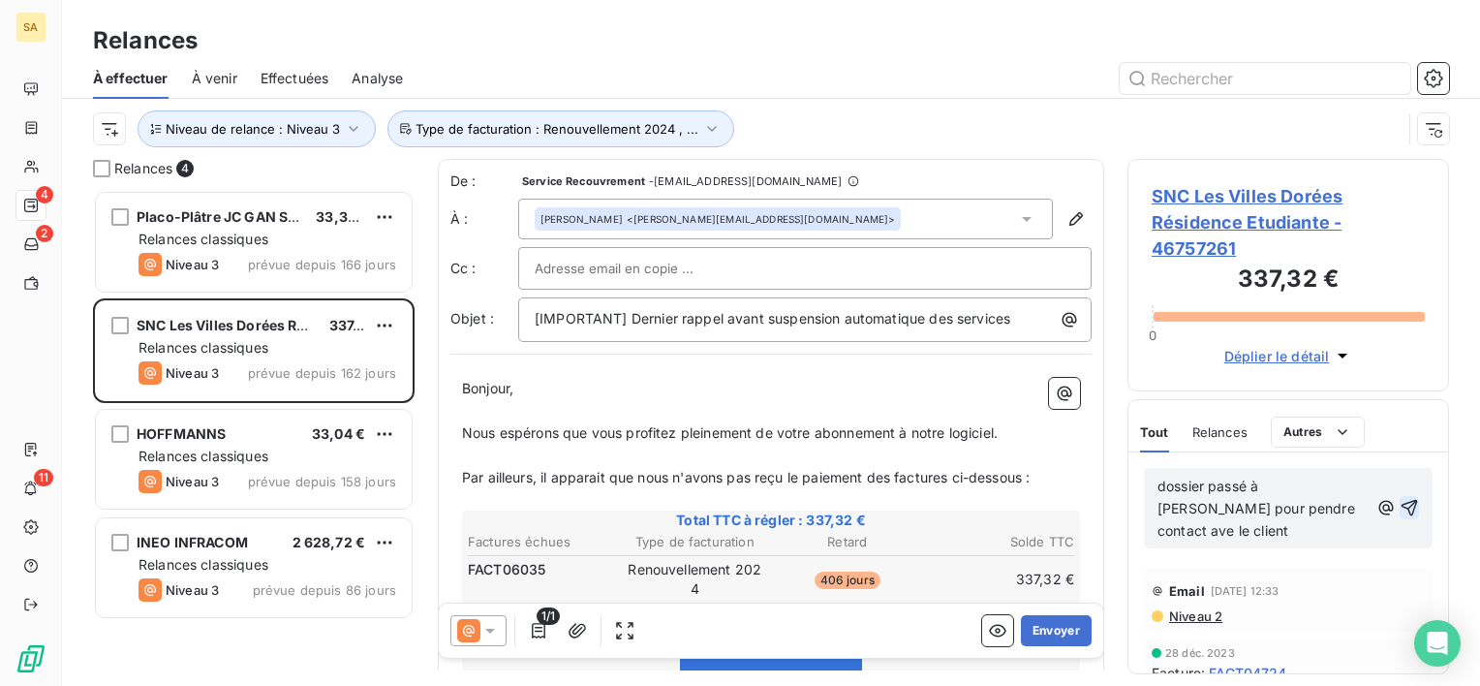
click at [1400, 498] on icon "button" at bounding box center [1409, 507] width 19 height 19
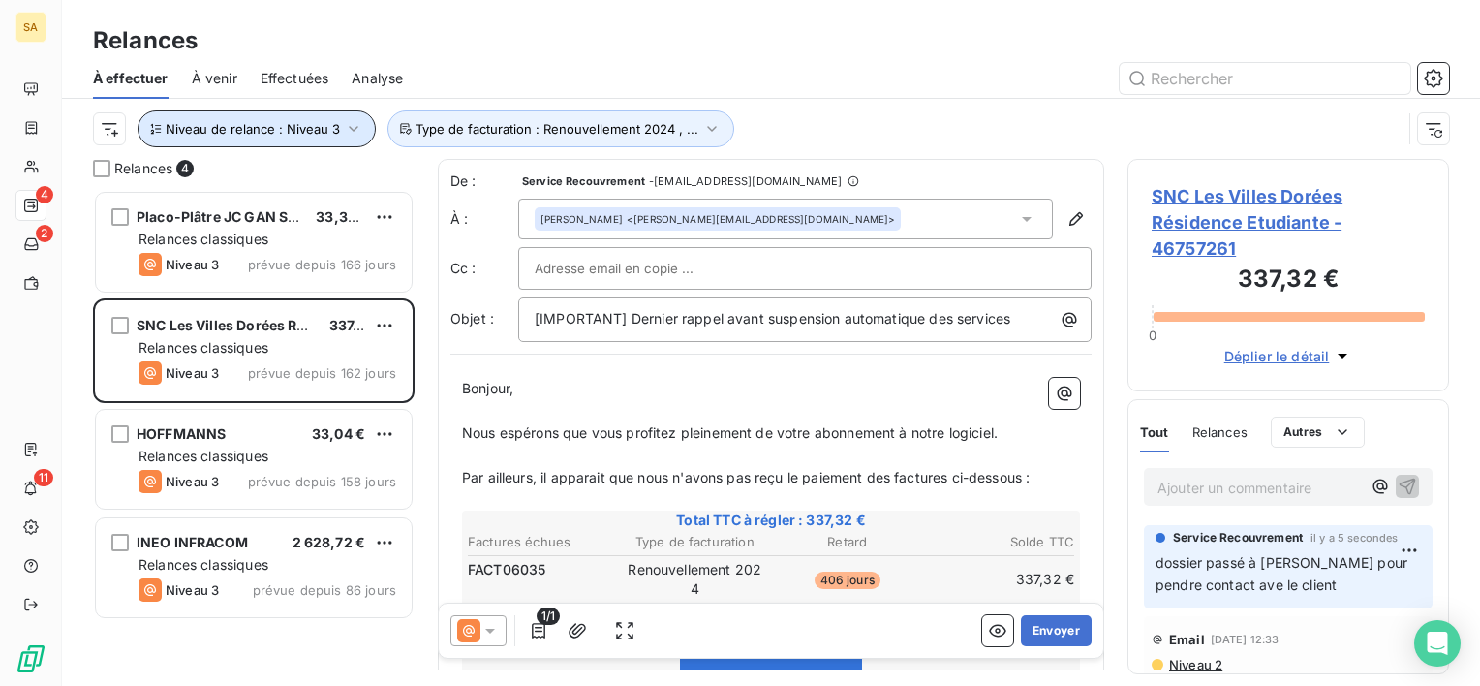
click at [326, 116] on button "Niveau de relance : Niveau 3" at bounding box center [257, 128] width 238 height 37
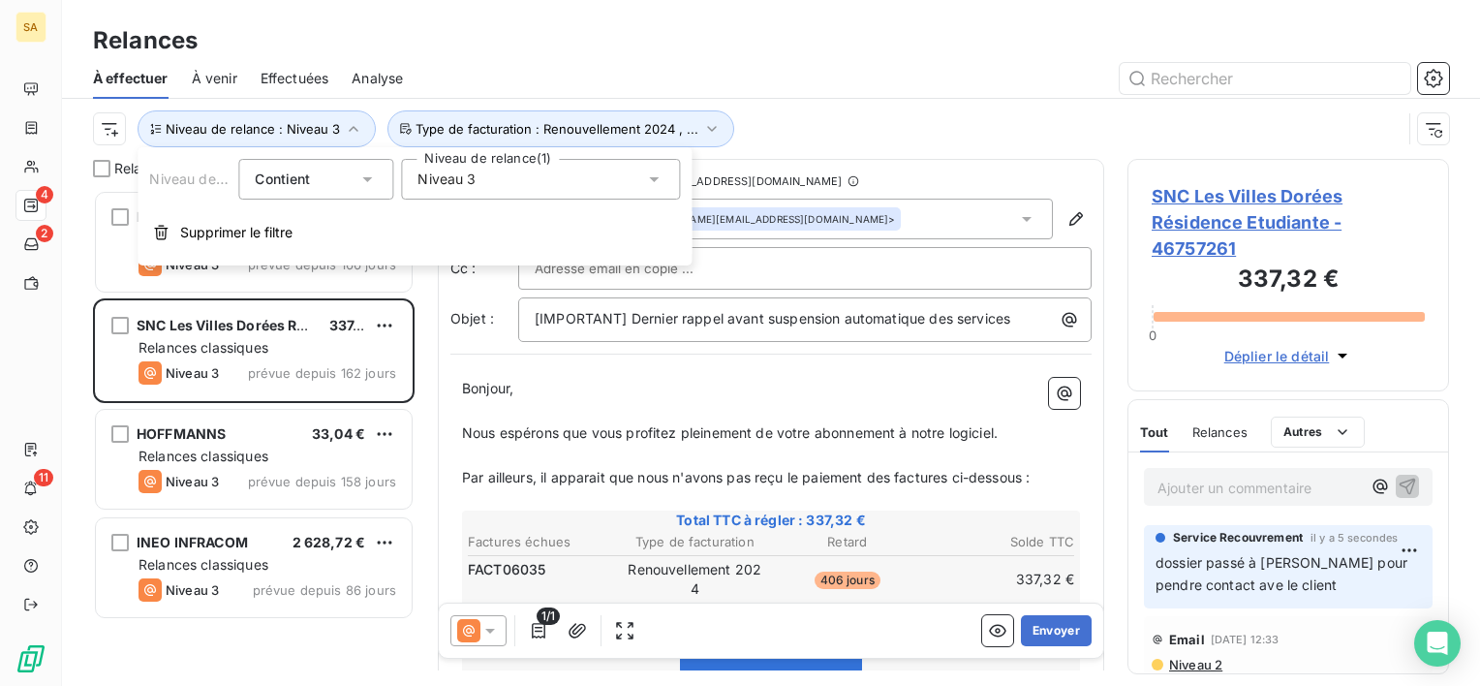
click at [446, 166] on div "Niveau 3" at bounding box center [540, 179] width 279 height 41
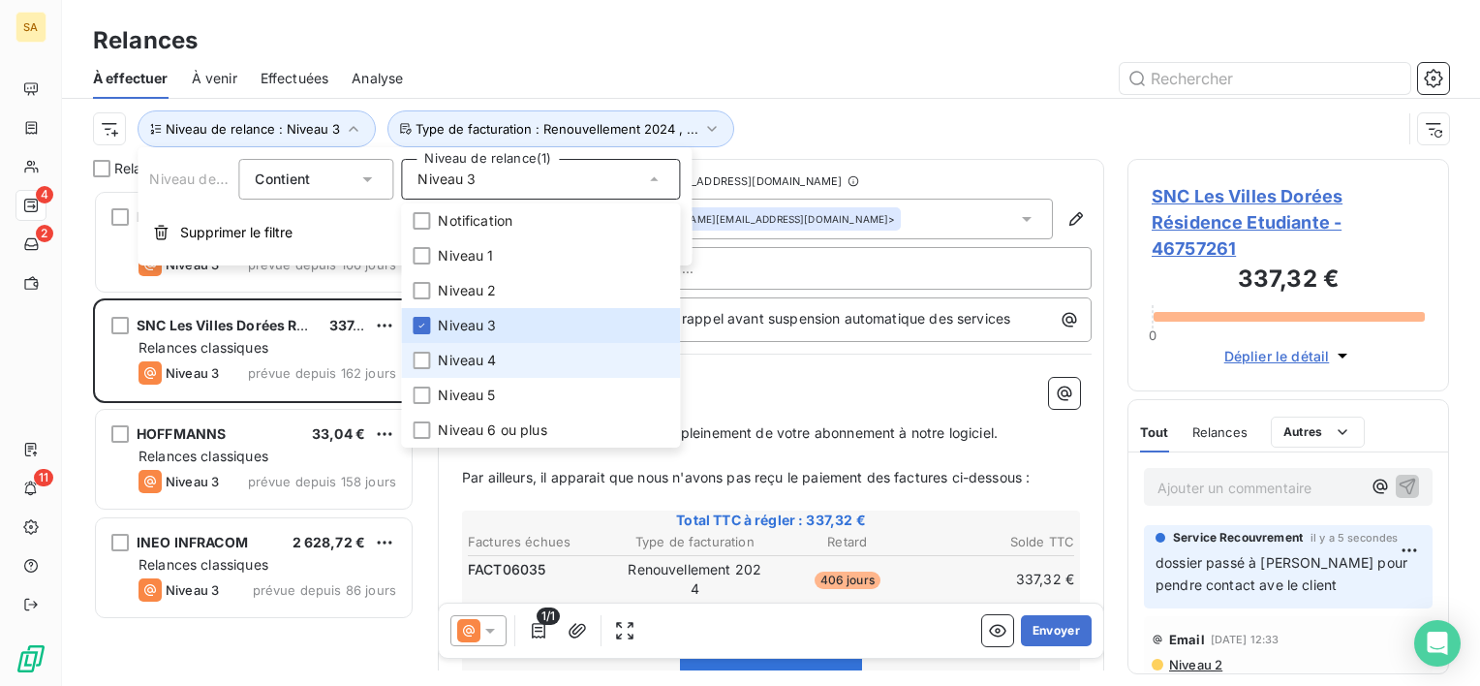
click at [480, 355] on span "Niveau 4" at bounding box center [467, 360] width 58 height 19
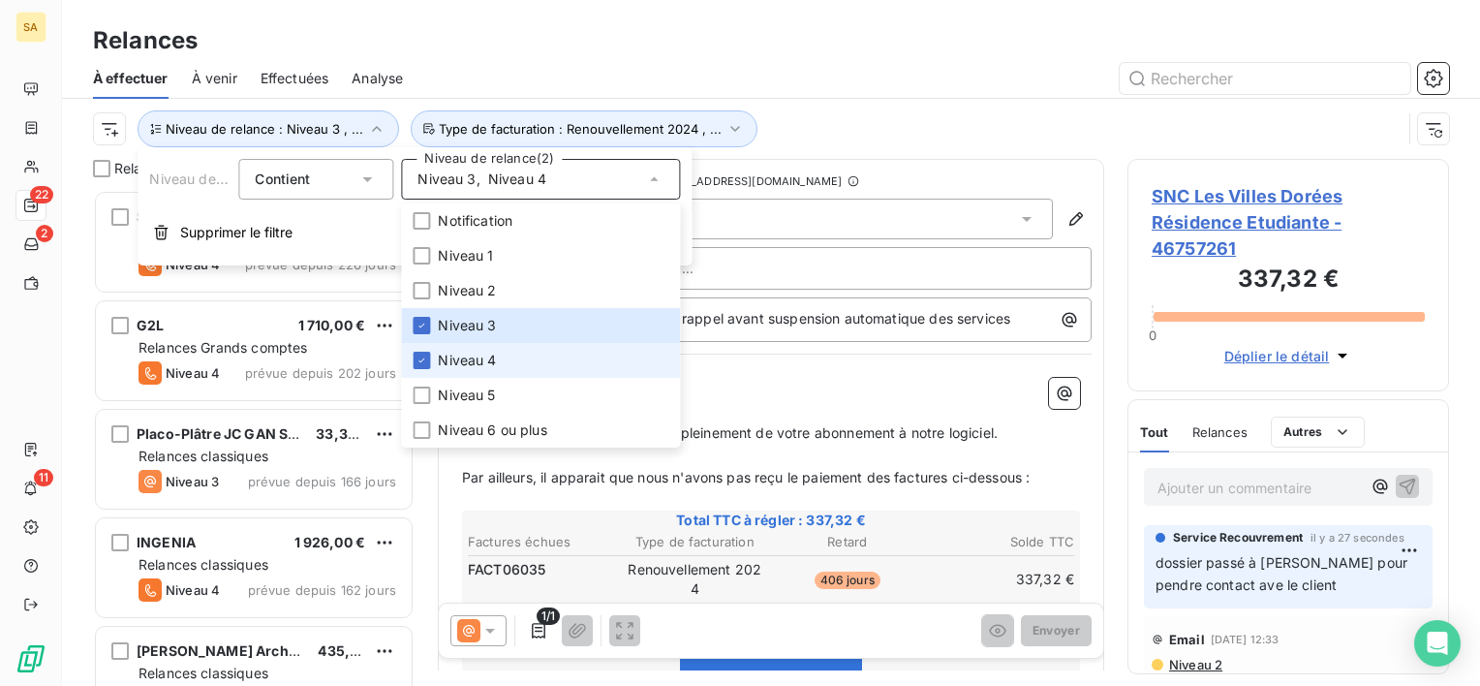
scroll to position [480, 306]
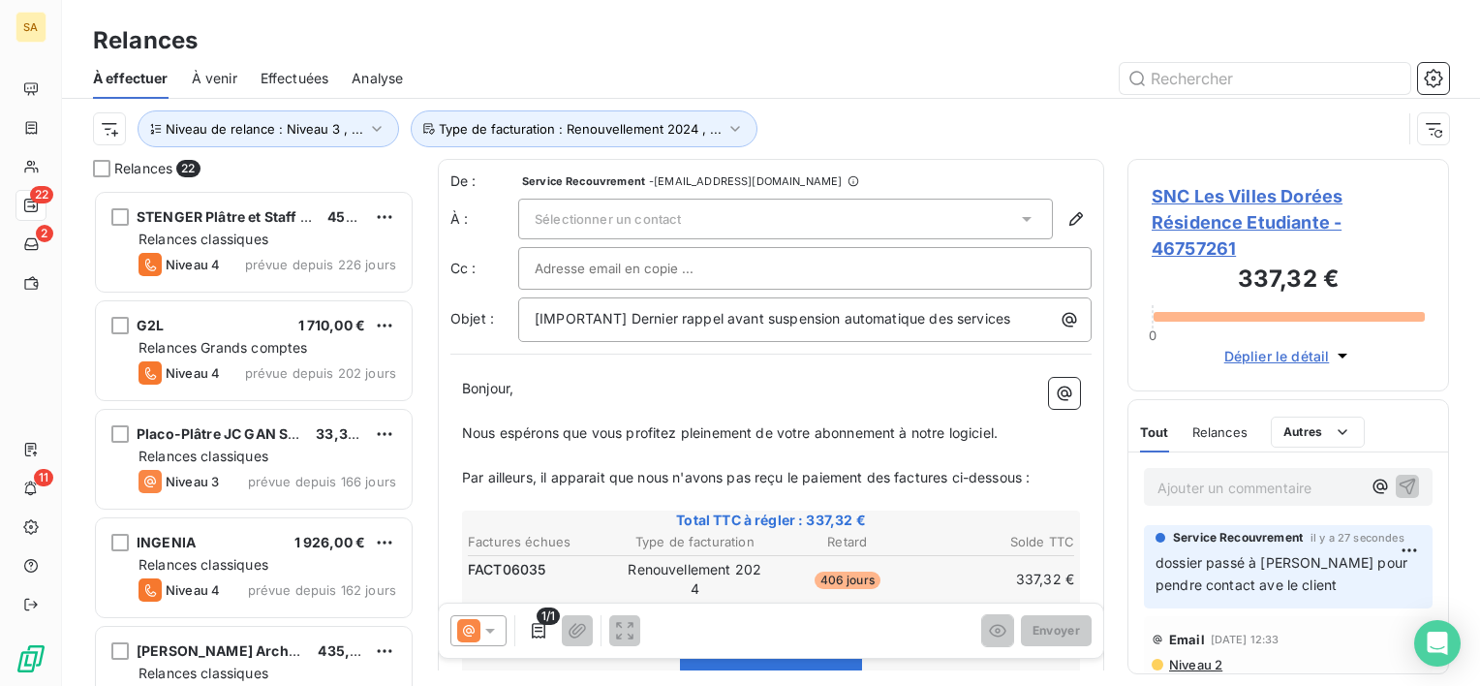
click at [820, 415] on p "﻿" at bounding box center [771, 411] width 618 height 22
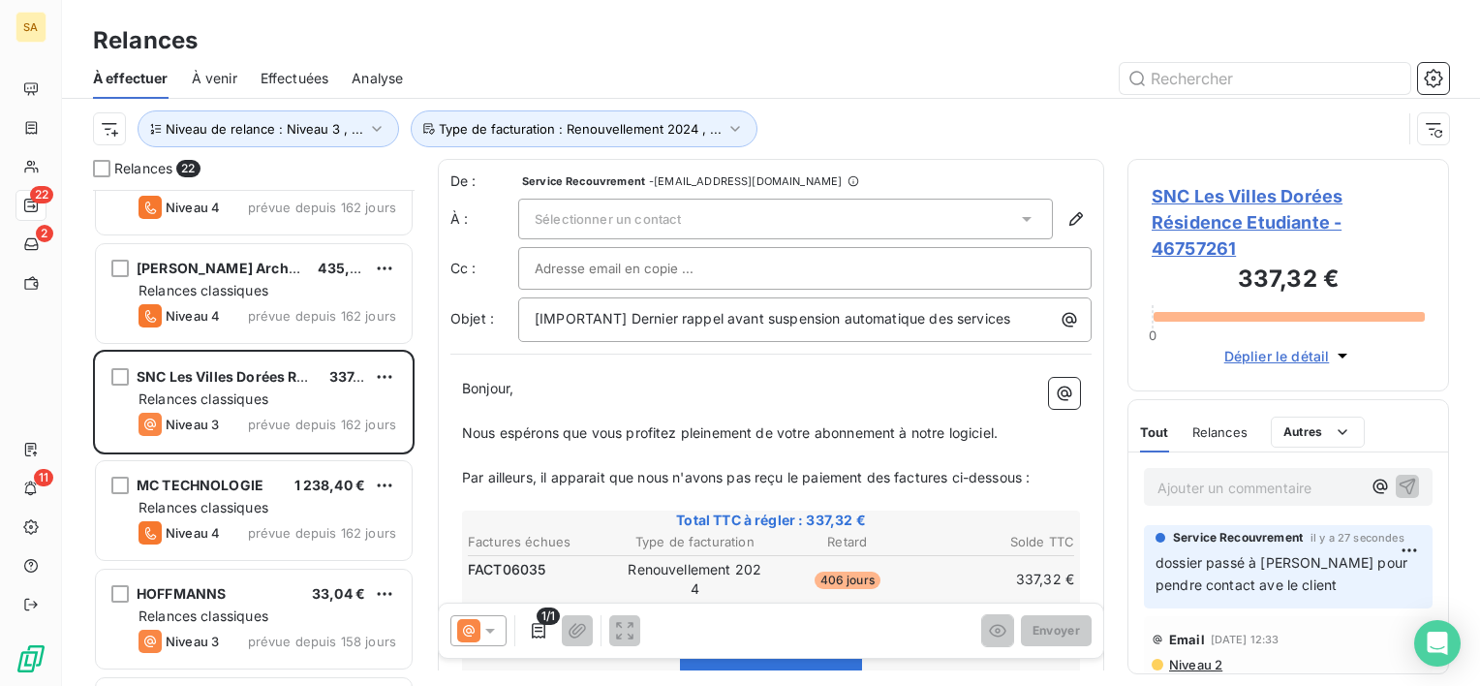
scroll to position [0, 0]
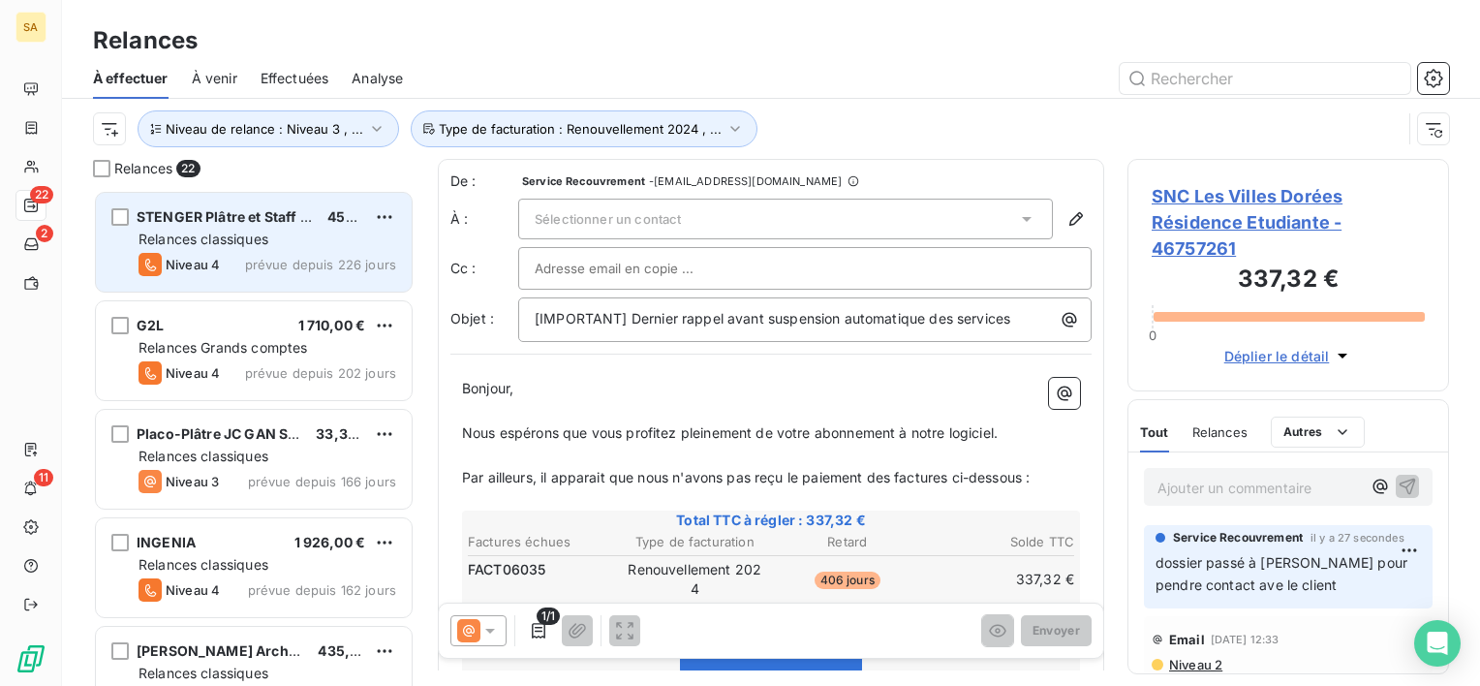
click at [222, 262] on div "Niveau 4 prévue depuis 226 jours" at bounding box center [267, 264] width 258 height 23
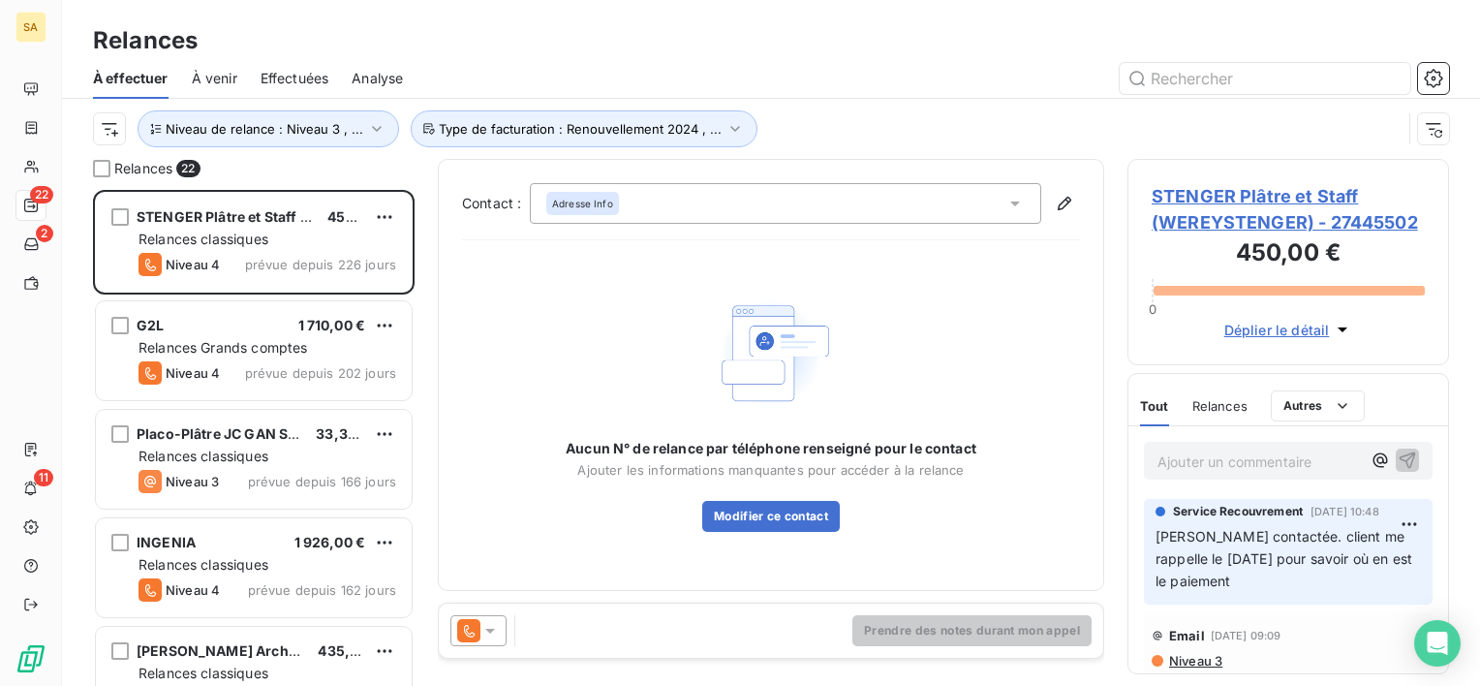
click at [1237, 203] on span "STENGER Plâtre et Staff (WEREYSTENGER) - 27445502" at bounding box center [1288, 209] width 273 height 52
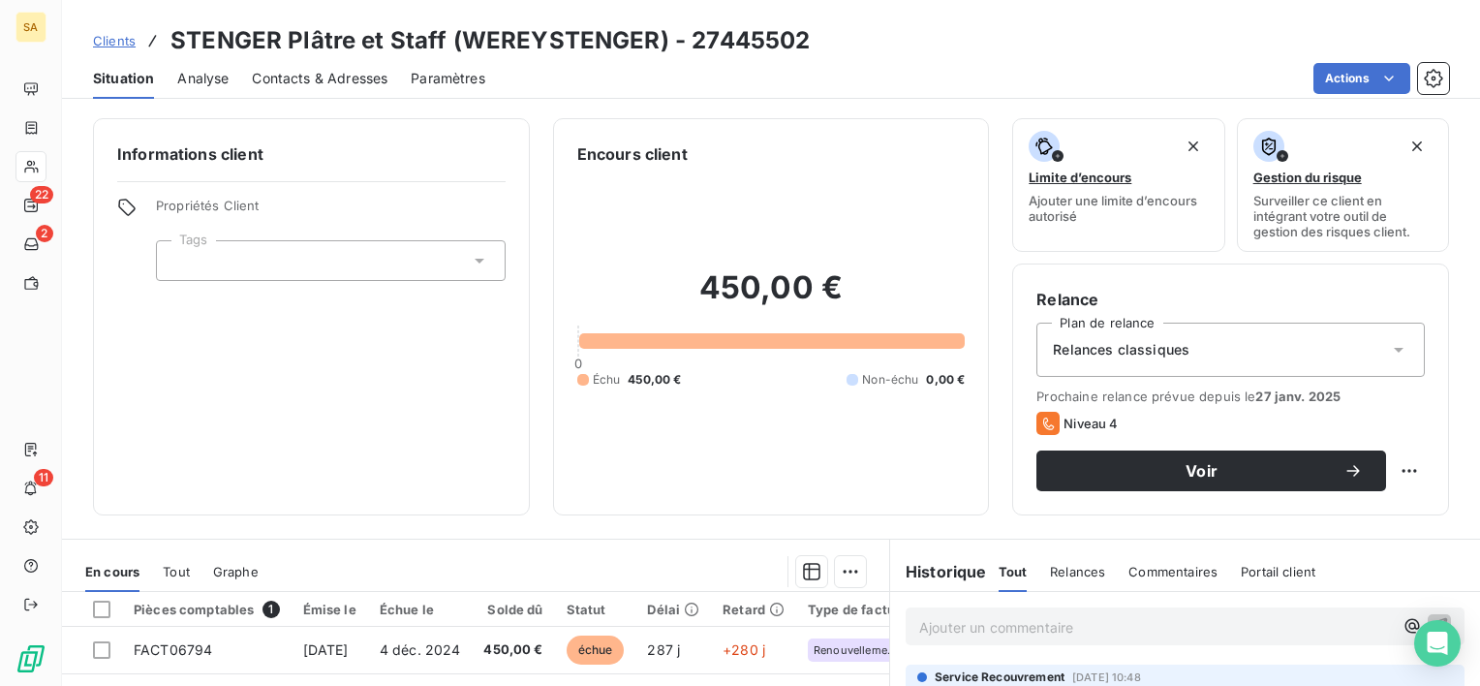
click at [311, 78] on span "Contacts & Adresses" at bounding box center [320, 78] width 136 height 19
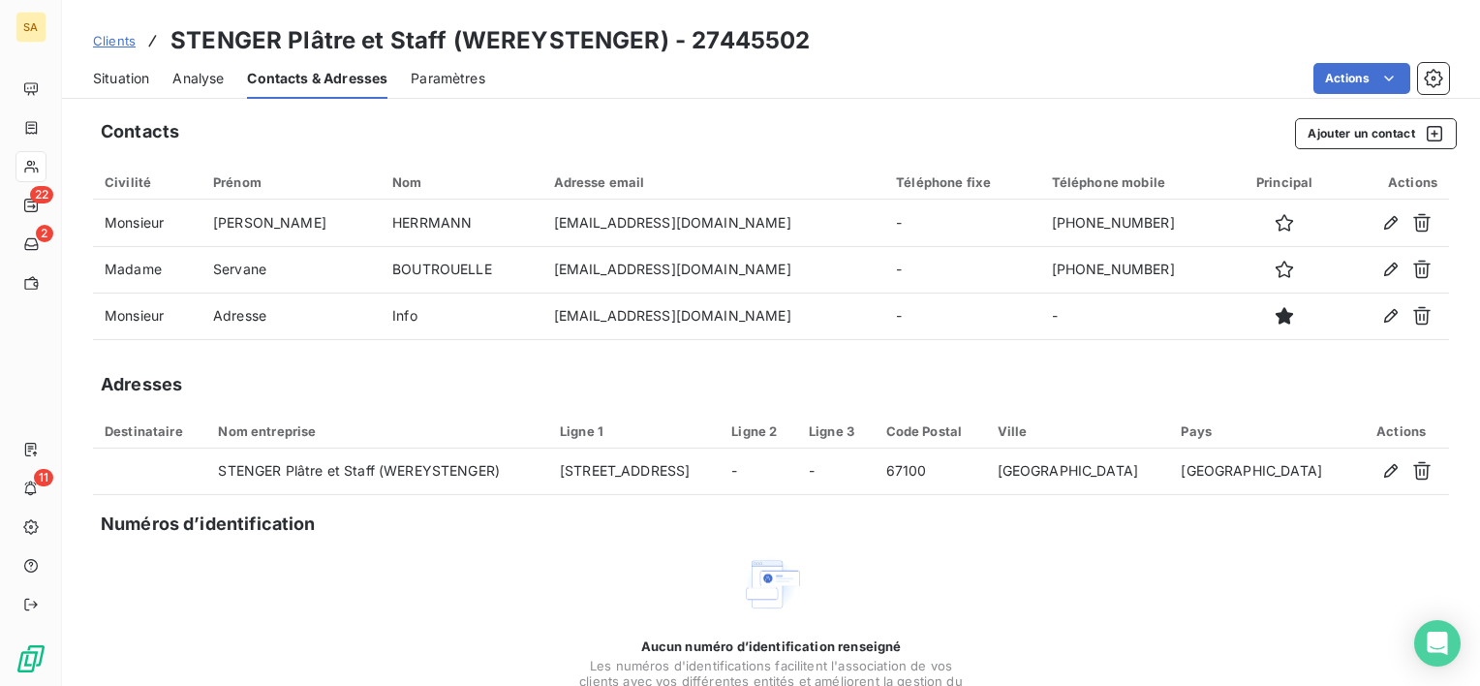
click at [1011, 544] on div "Contacts Ajouter un contact Civilité Prénom Nom Adresse email Téléphone fixe Té…" at bounding box center [771, 448] width 1418 height 683
click at [432, 649] on div "Aucun numéro d’identification renseigné Les numéros d'identifications faciliten…" at bounding box center [771, 655] width 1356 height 205
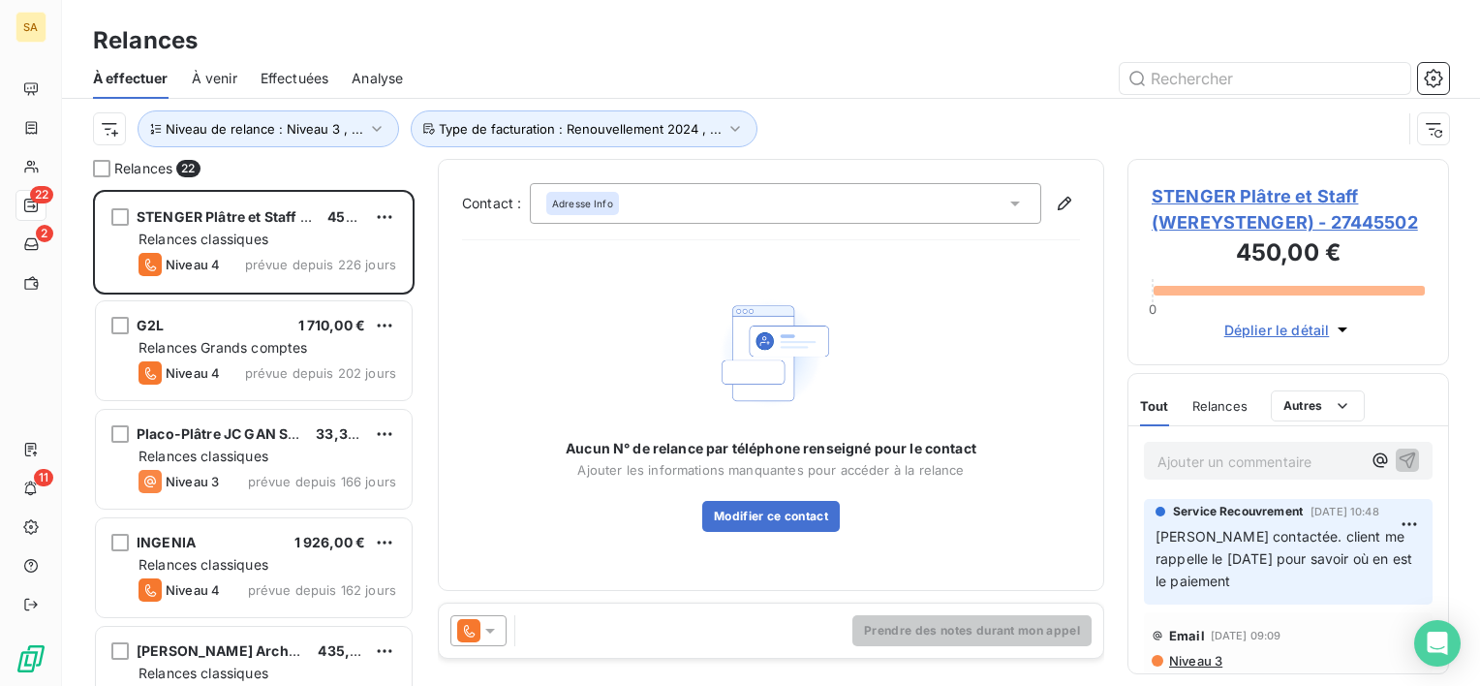
scroll to position [480, 306]
click at [1232, 461] on p "Ajouter un commentaire ﻿" at bounding box center [1258, 461] width 203 height 24
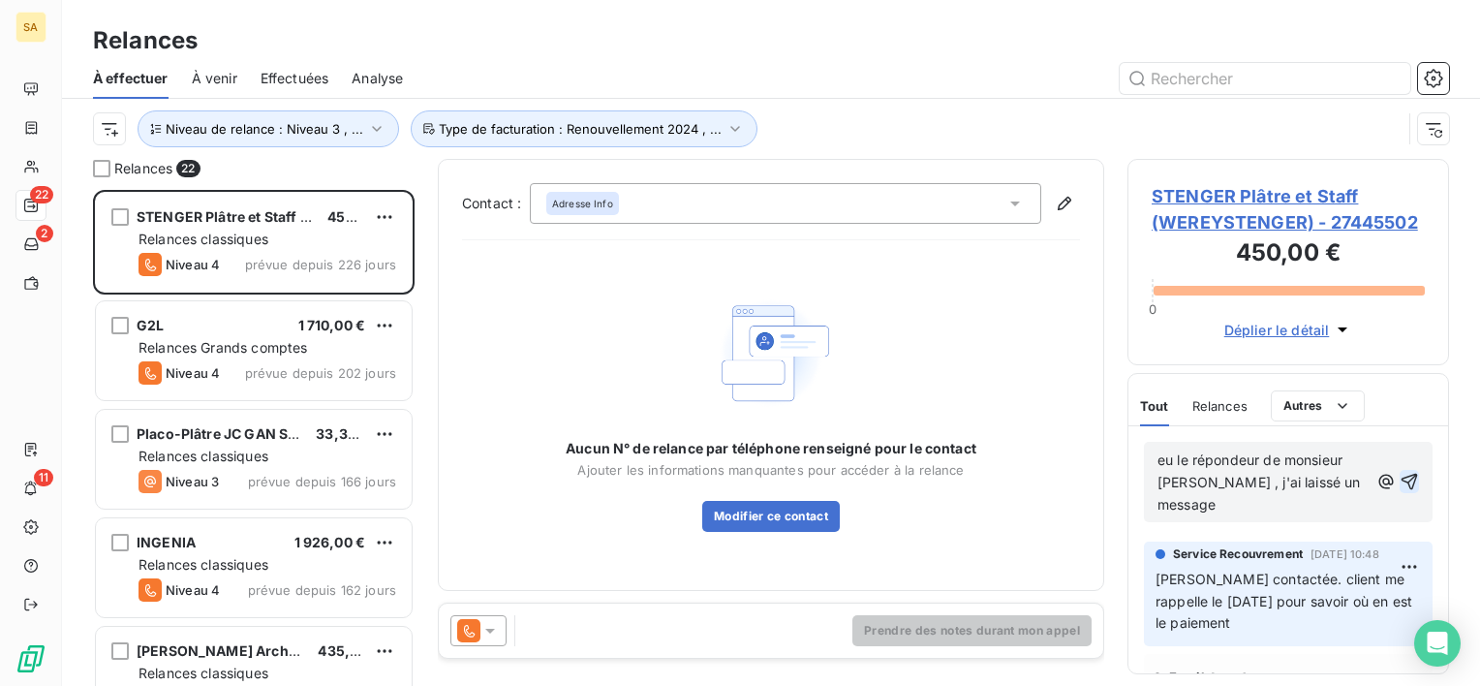
click at [1400, 477] on icon "button" at bounding box center [1409, 481] width 19 height 19
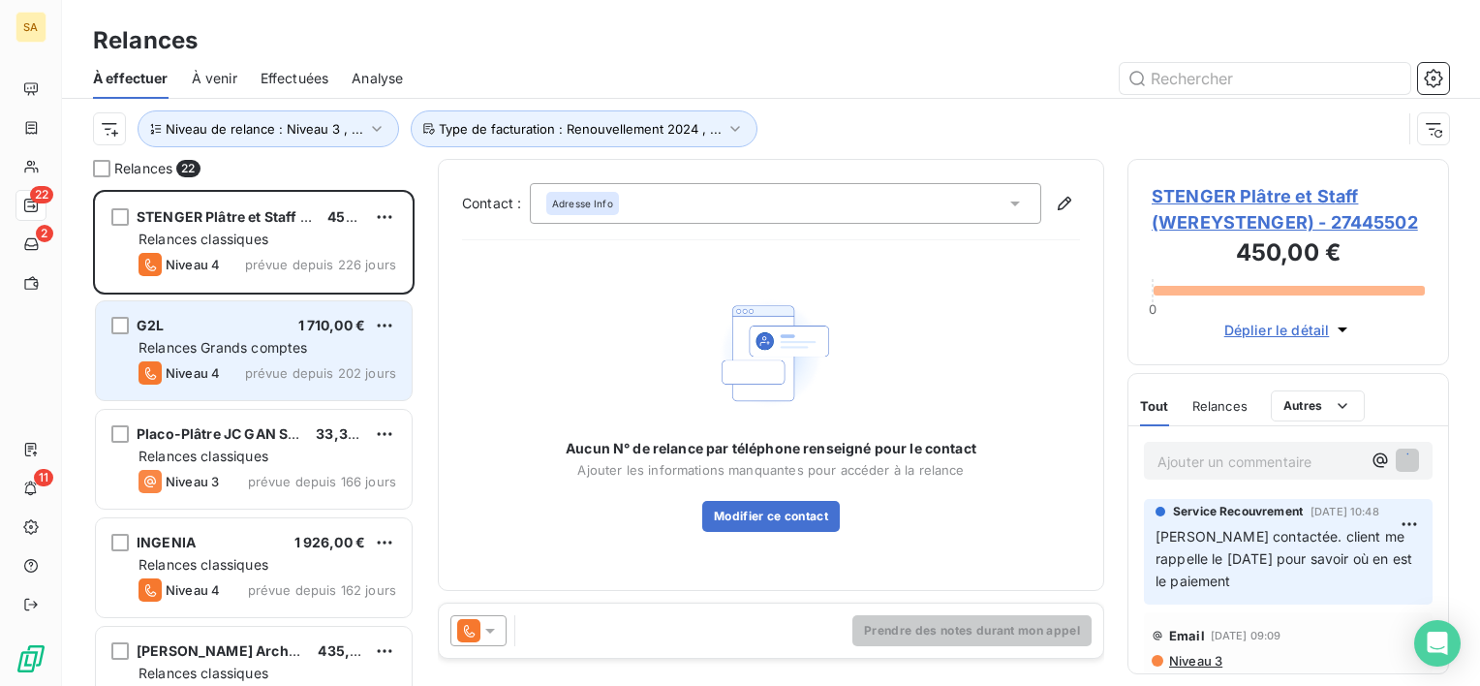
click at [242, 354] on span "Relances Grands comptes" at bounding box center [222, 347] width 169 height 16
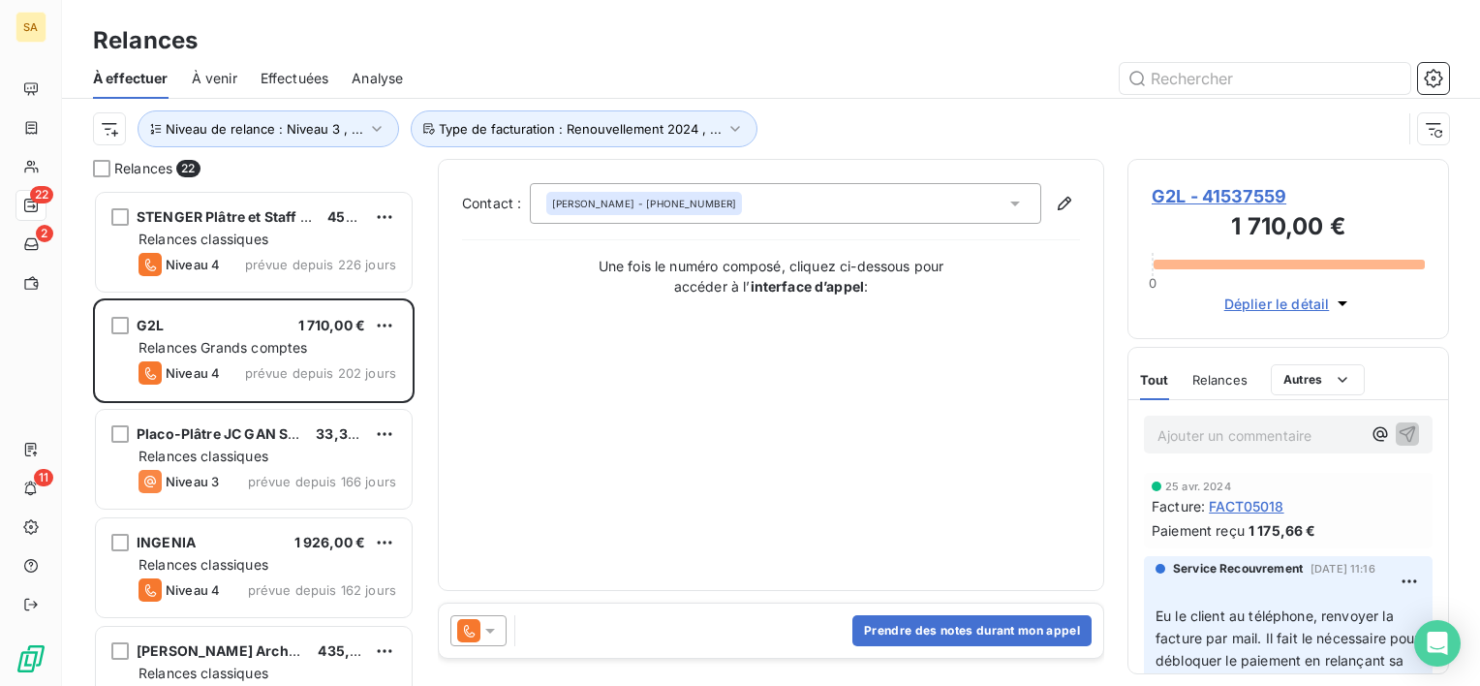
click at [1214, 387] on div "Relances" at bounding box center [1219, 379] width 55 height 41
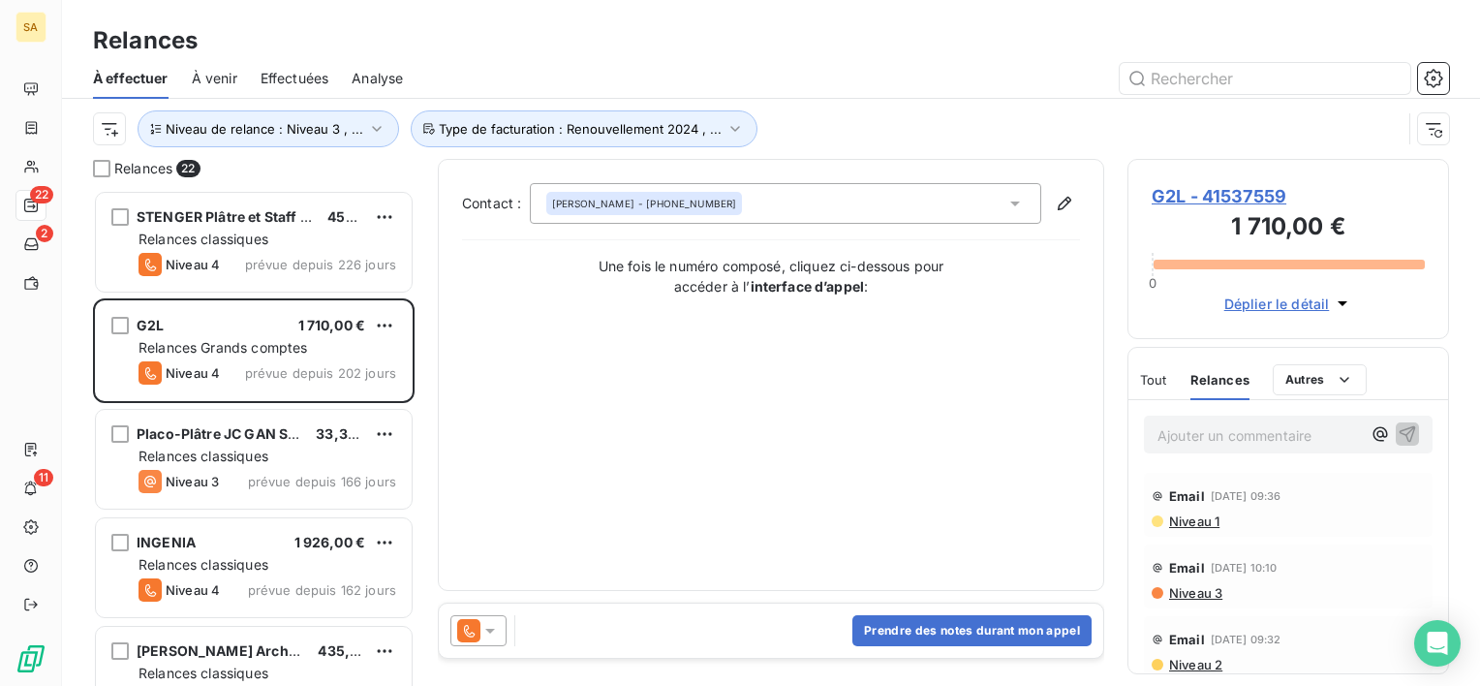
click at [490, 630] on icon at bounding box center [490, 631] width 10 height 5
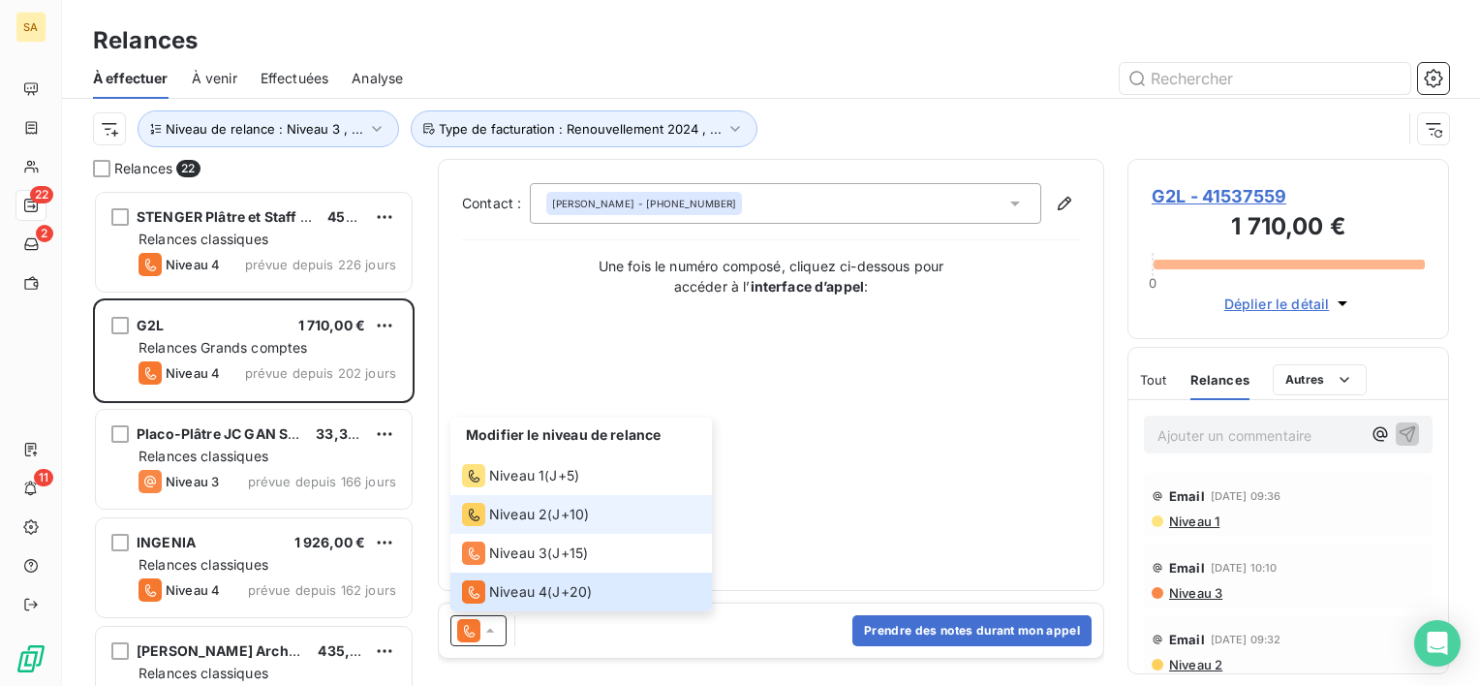
click at [524, 527] on li "Niveau 2 ( J+10 )" at bounding box center [581, 514] width 262 height 39
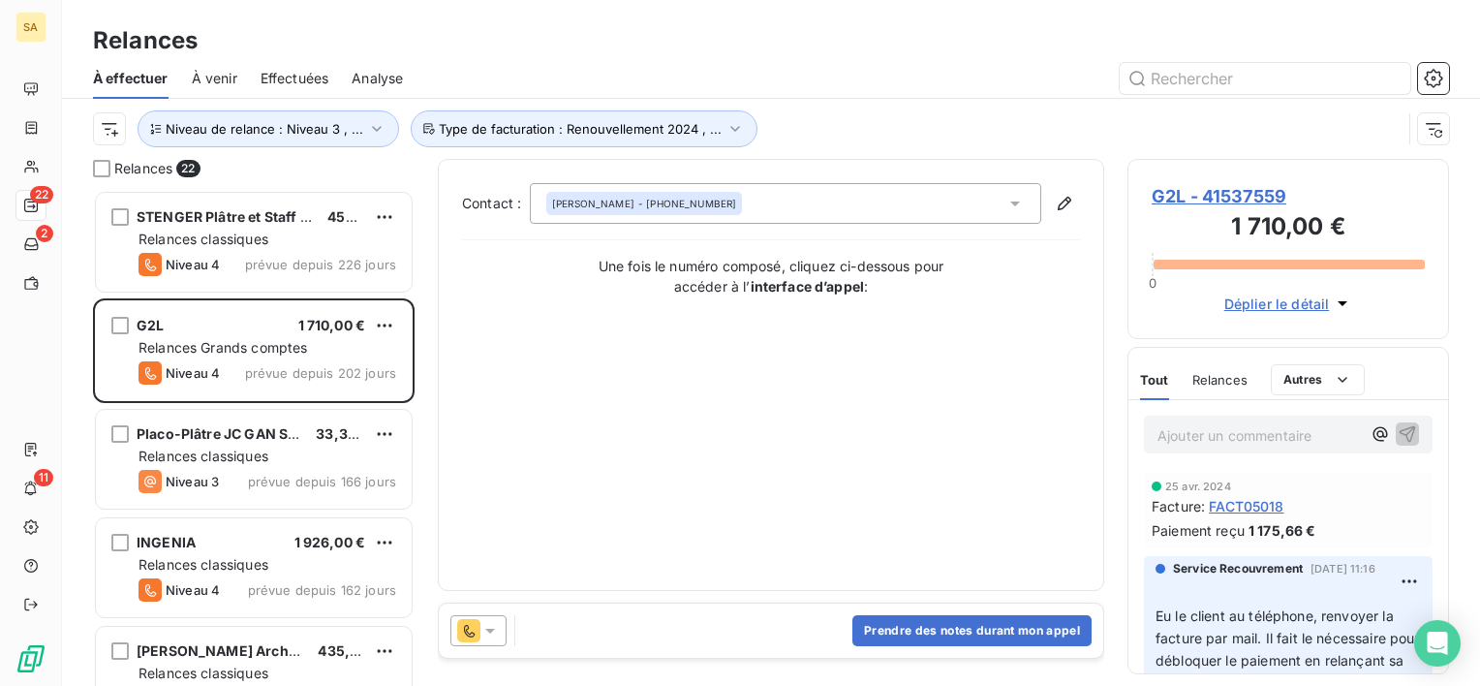
click at [908, 484] on div "Contact : Adrien LECAPLAIN - +33 6 21 79 11 01 Une fois le numéro composé, cliq…" at bounding box center [771, 375] width 618 height 384
click at [1164, 427] on p "Ajouter un commentaire ﻿" at bounding box center [1258, 435] width 203 height 24
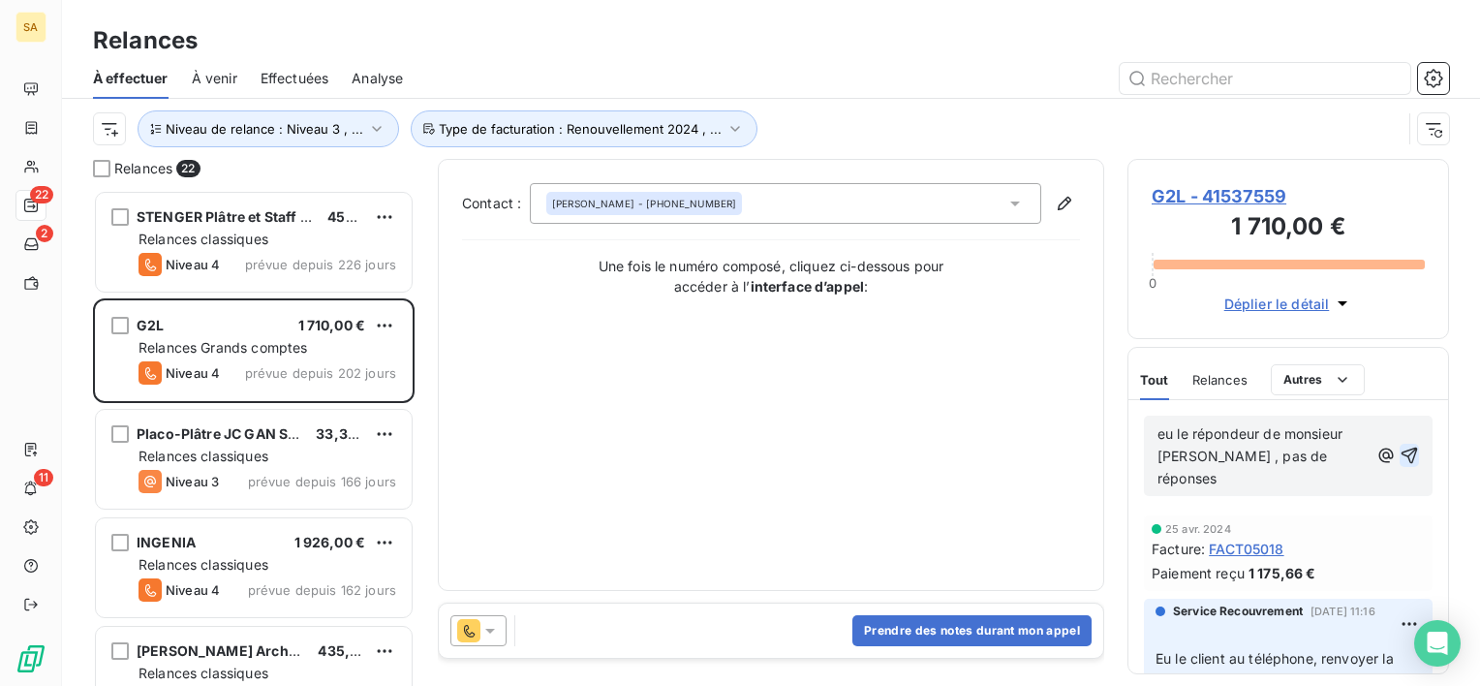
click at [1400, 446] on icon "button" at bounding box center [1409, 455] width 19 height 19
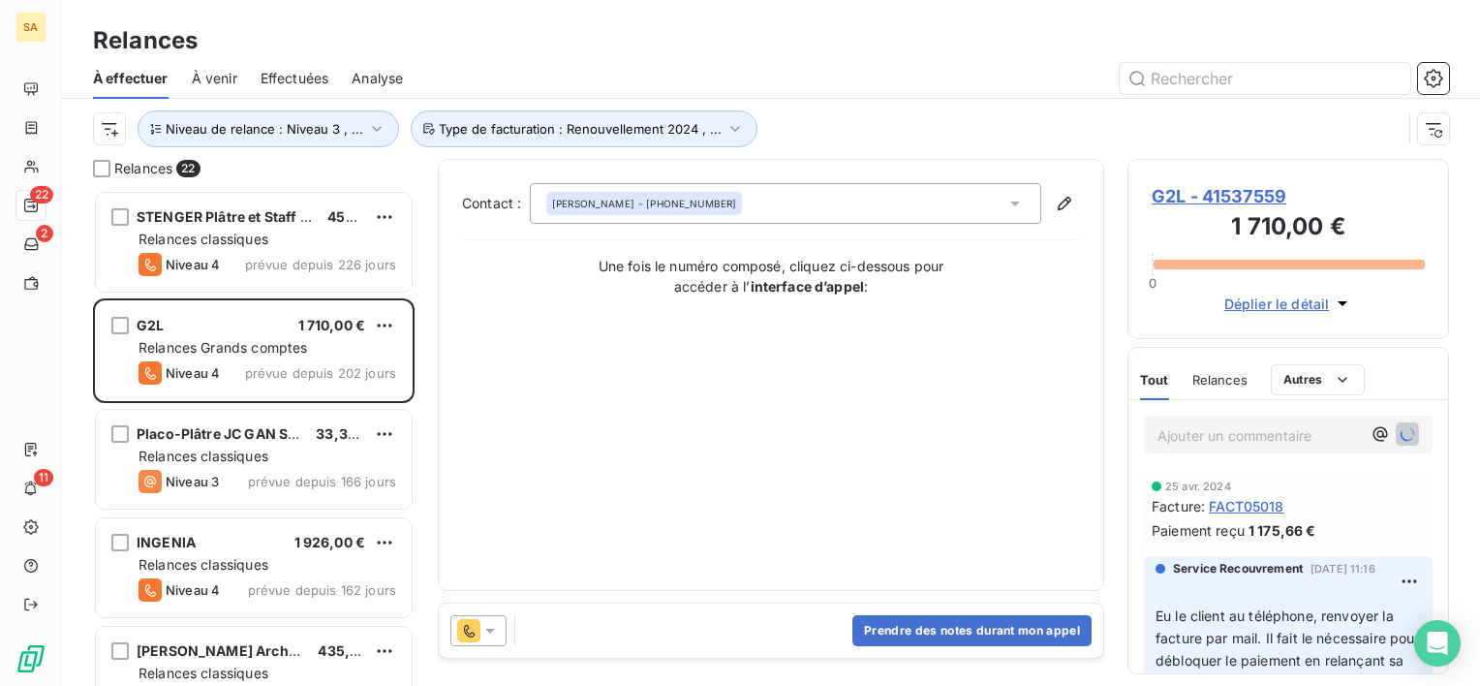
click at [1225, 381] on span "Relances" at bounding box center [1219, 379] width 55 height 15
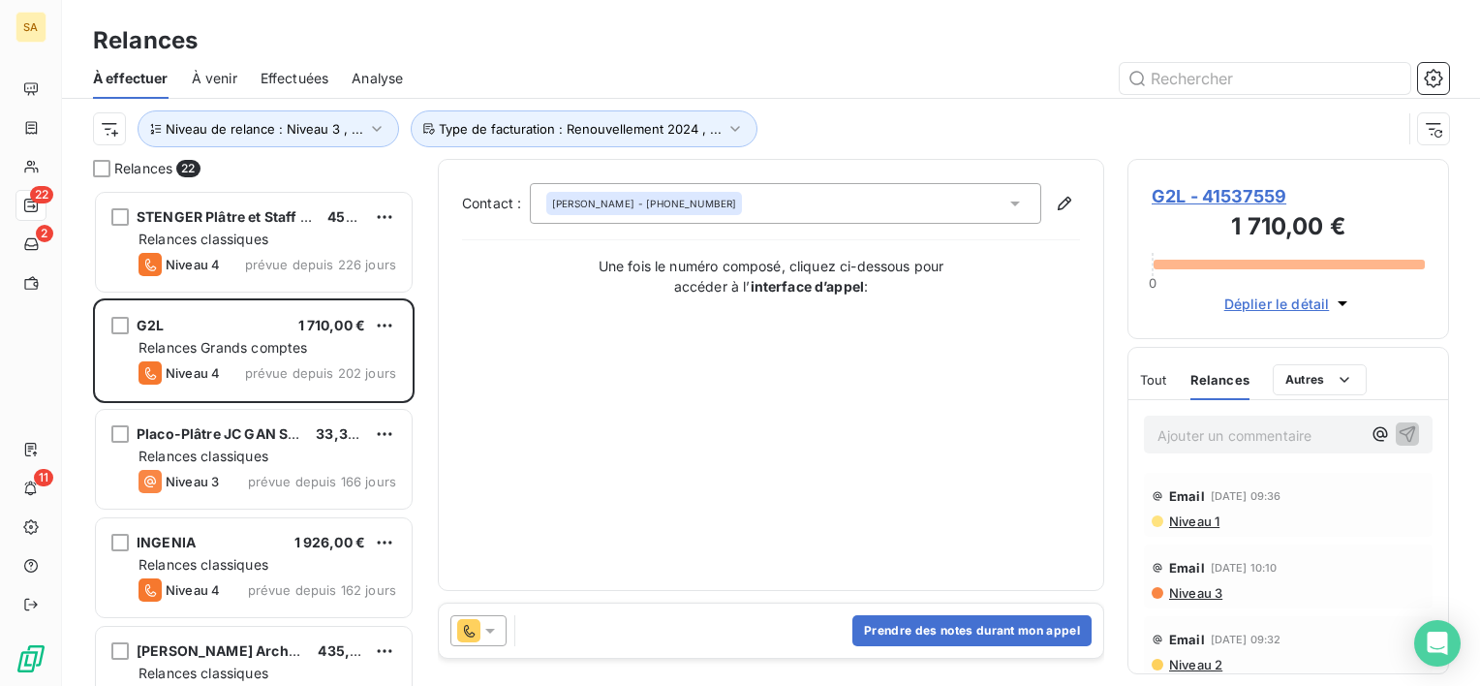
click at [1160, 379] on span "Tout" at bounding box center [1153, 379] width 27 height 15
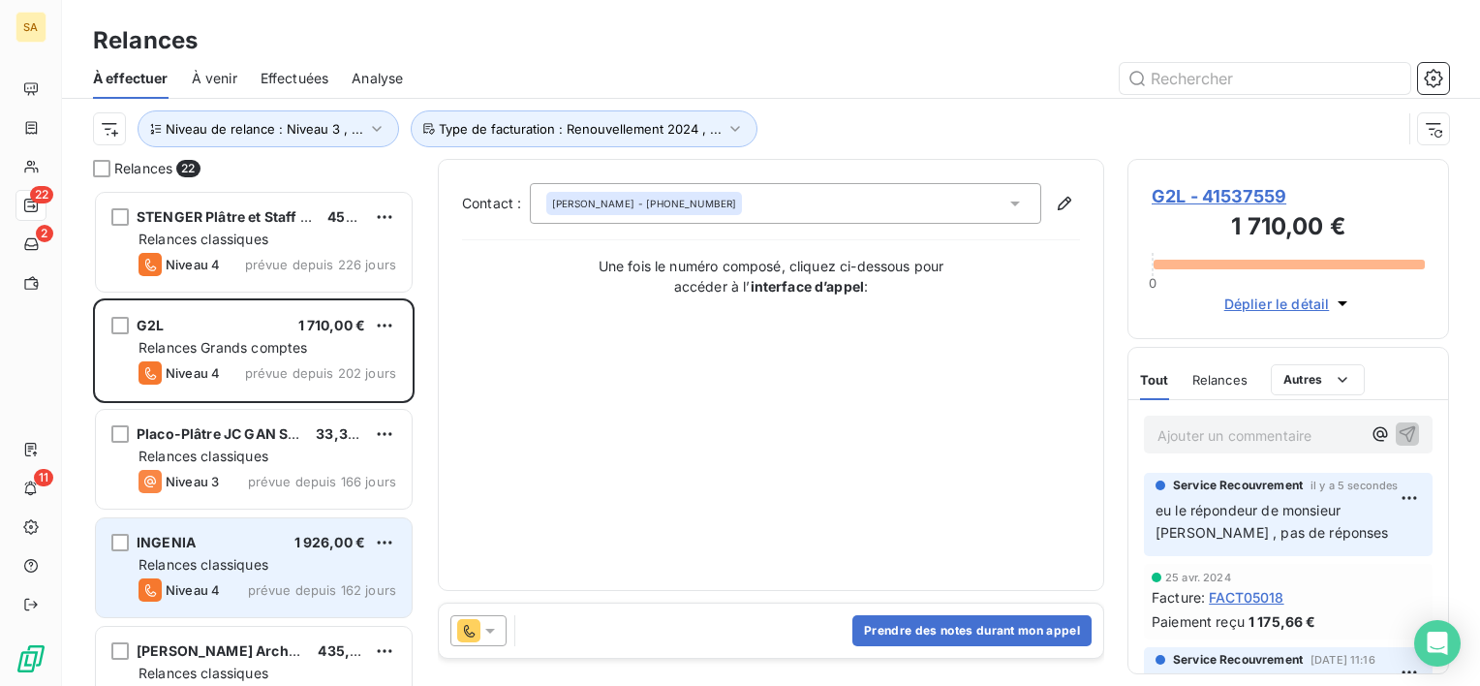
click at [237, 572] on div "Relances classiques" at bounding box center [267, 564] width 258 height 19
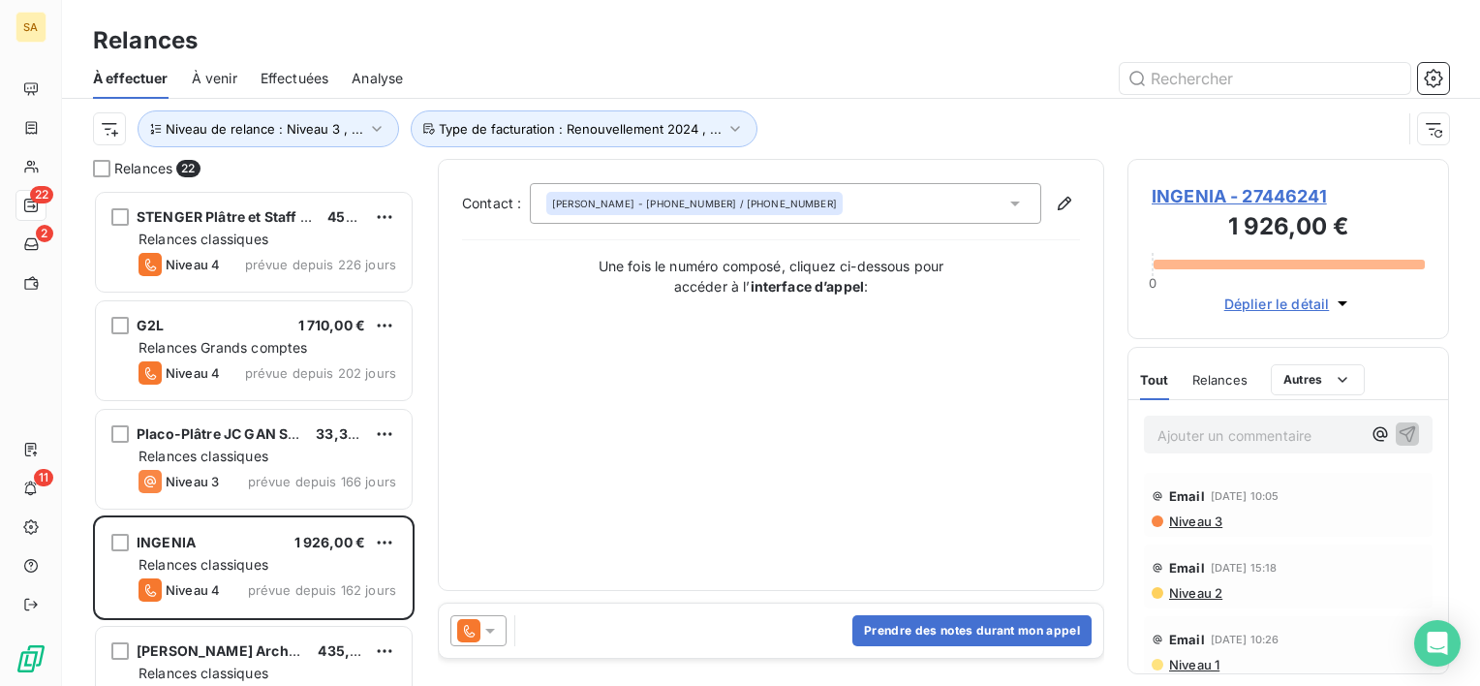
click at [1216, 391] on div "Relances" at bounding box center [1219, 379] width 55 height 41
click at [1187, 189] on span "INGENIA - 27446241" at bounding box center [1288, 196] width 273 height 26
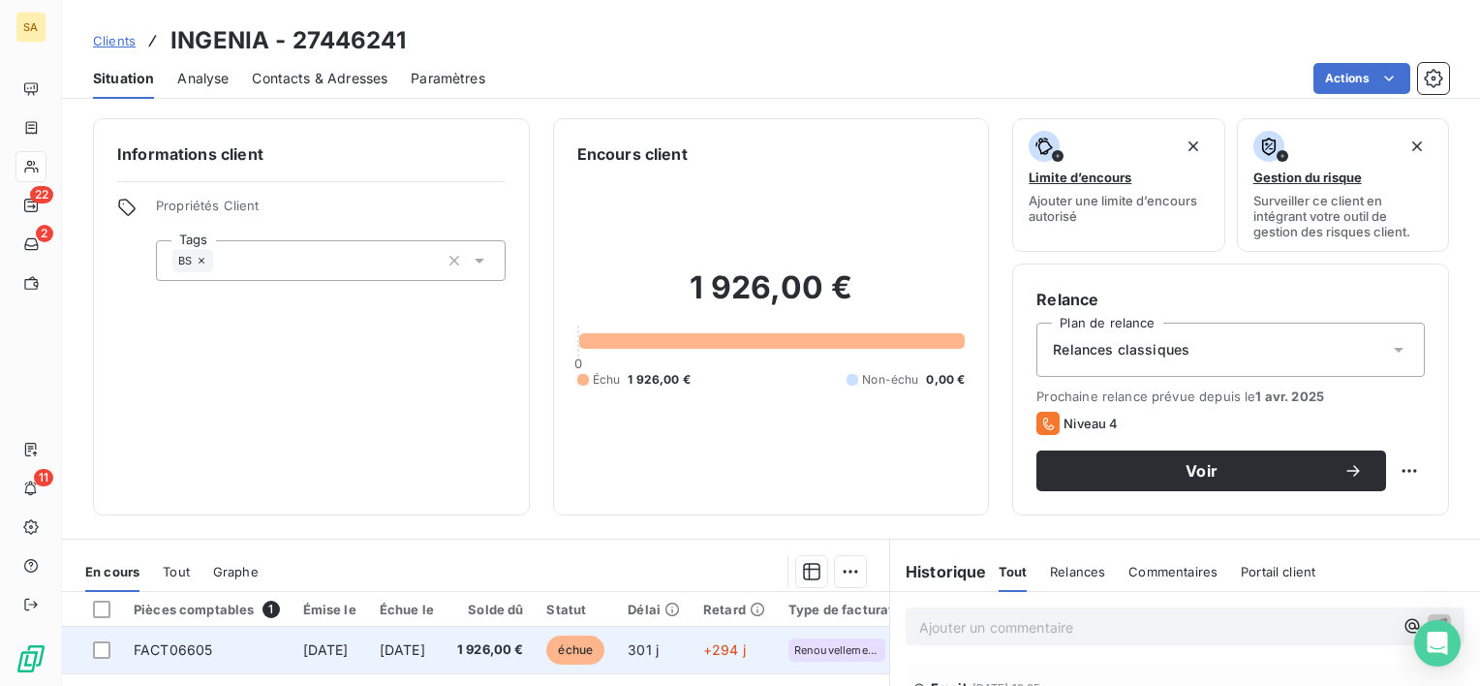
click at [162, 641] on span "FACT06605" at bounding box center [173, 649] width 78 height 16
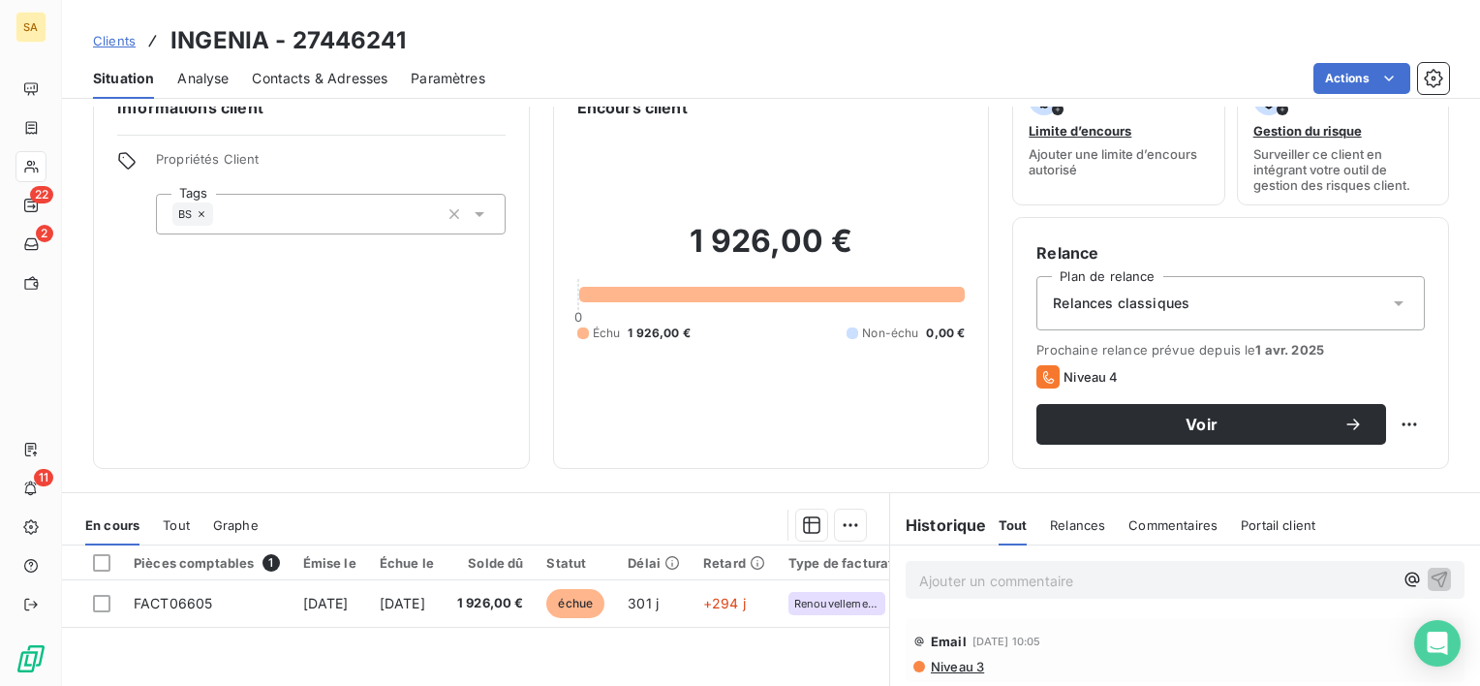
scroll to position [46, 0]
click at [1390, 426] on html "SA 22 2 11 Clients INGENIA - 27446241 Situation Analyse Contacts & Adresses Par…" at bounding box center [740, 343] width 1480 height 686
click at [1282, 434] on html "SA 22 2 11 Clients INGENIA - 27446241 Situation Analyse Contacts & Adresses Par…" at bounding box center [740, 343] width 1480 height 686
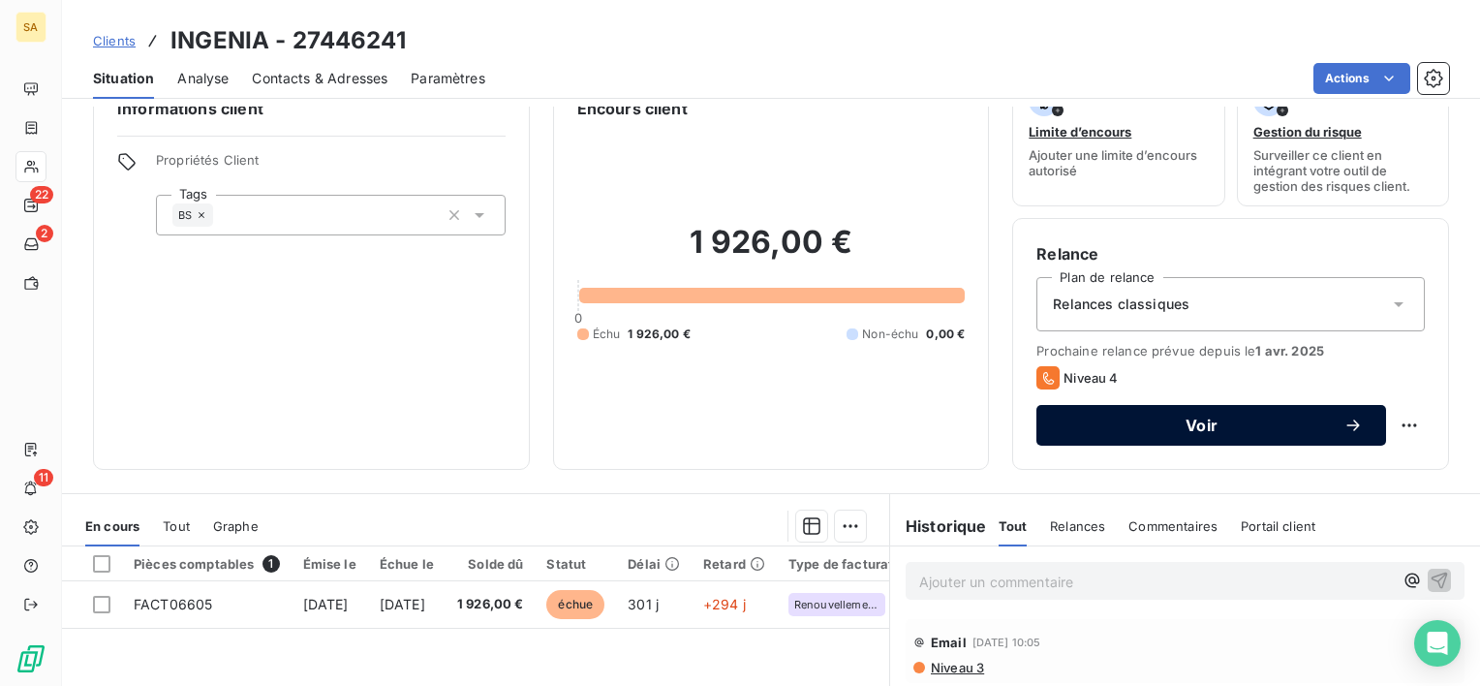
click at [1089, 423] on span "Voir" at bounding box center [1202, 424] width 284 height 15
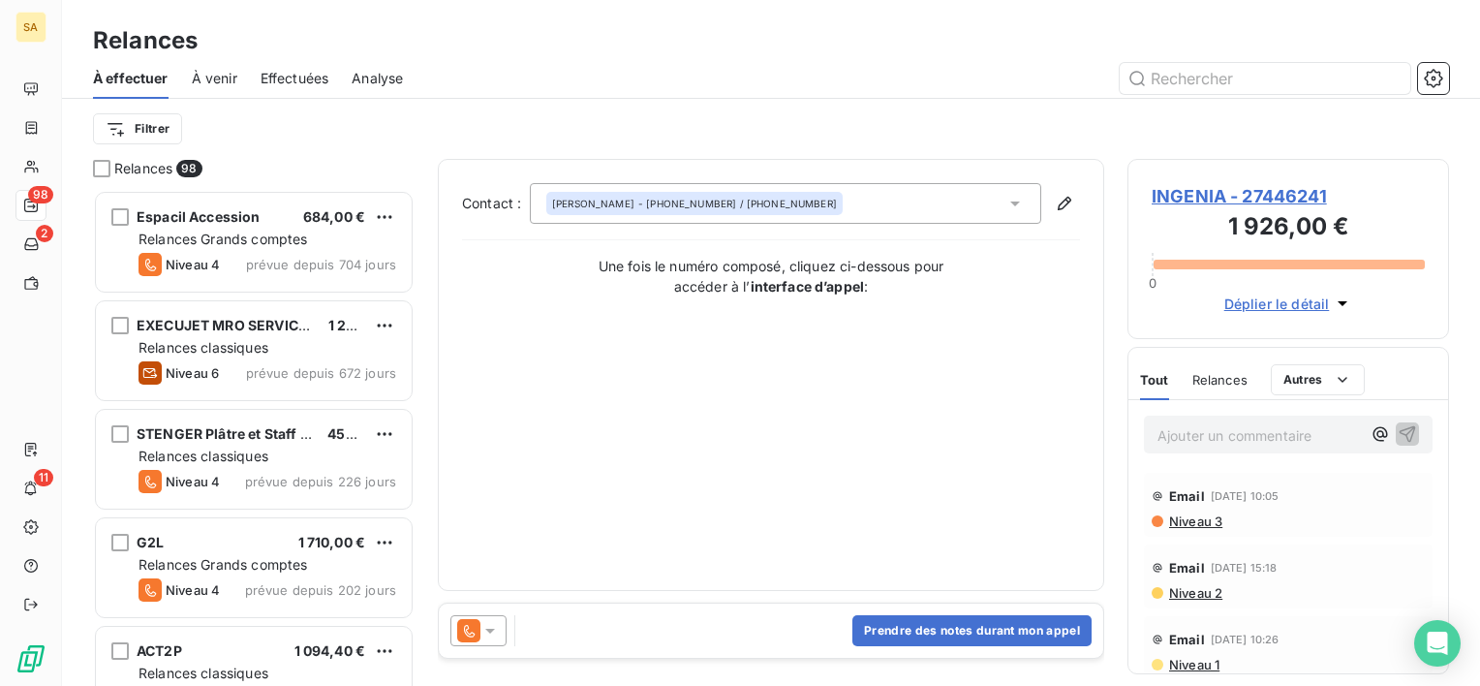
scroll to position [480, 306]
click at [1180, 527] on span "Niveau 3" at bounding box center [1194, 520] width 55 height 15
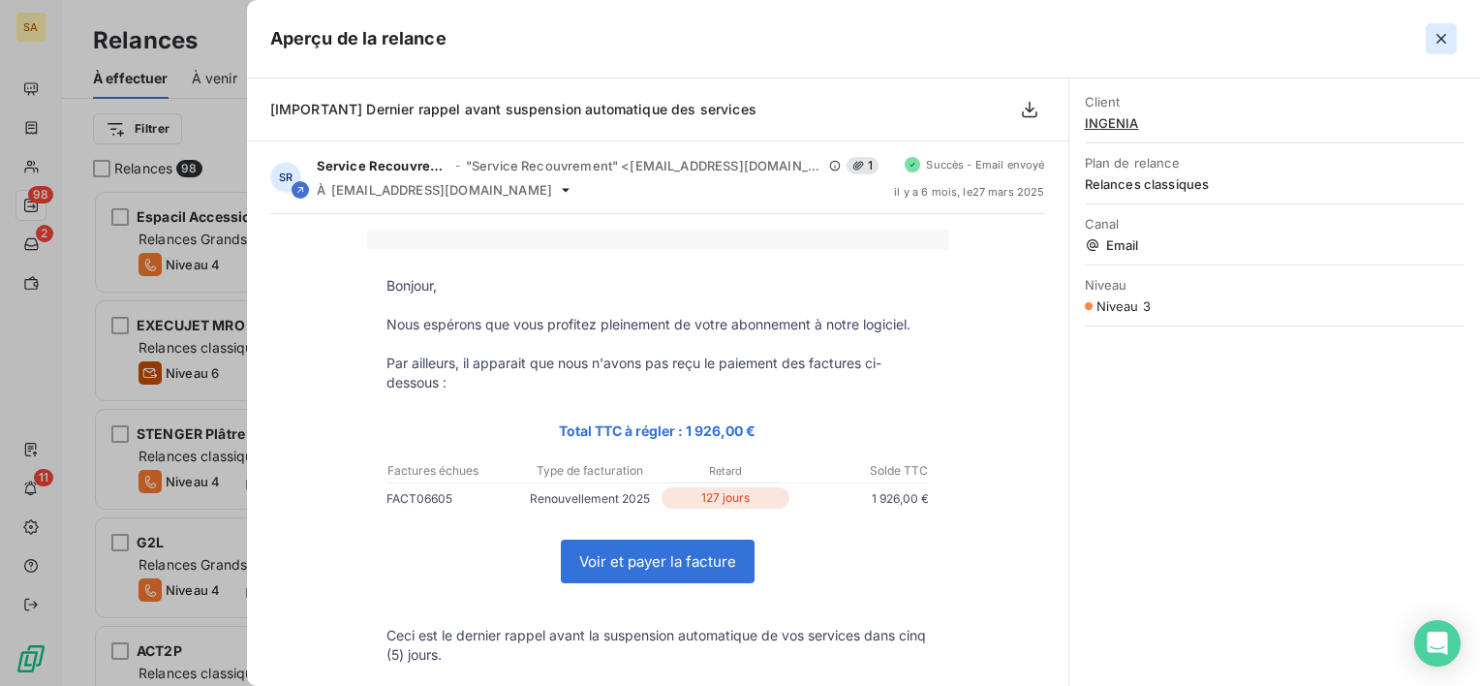
click at [1445, 40] on icon "button" at bounding box center [1440, 38] width 19 height 19
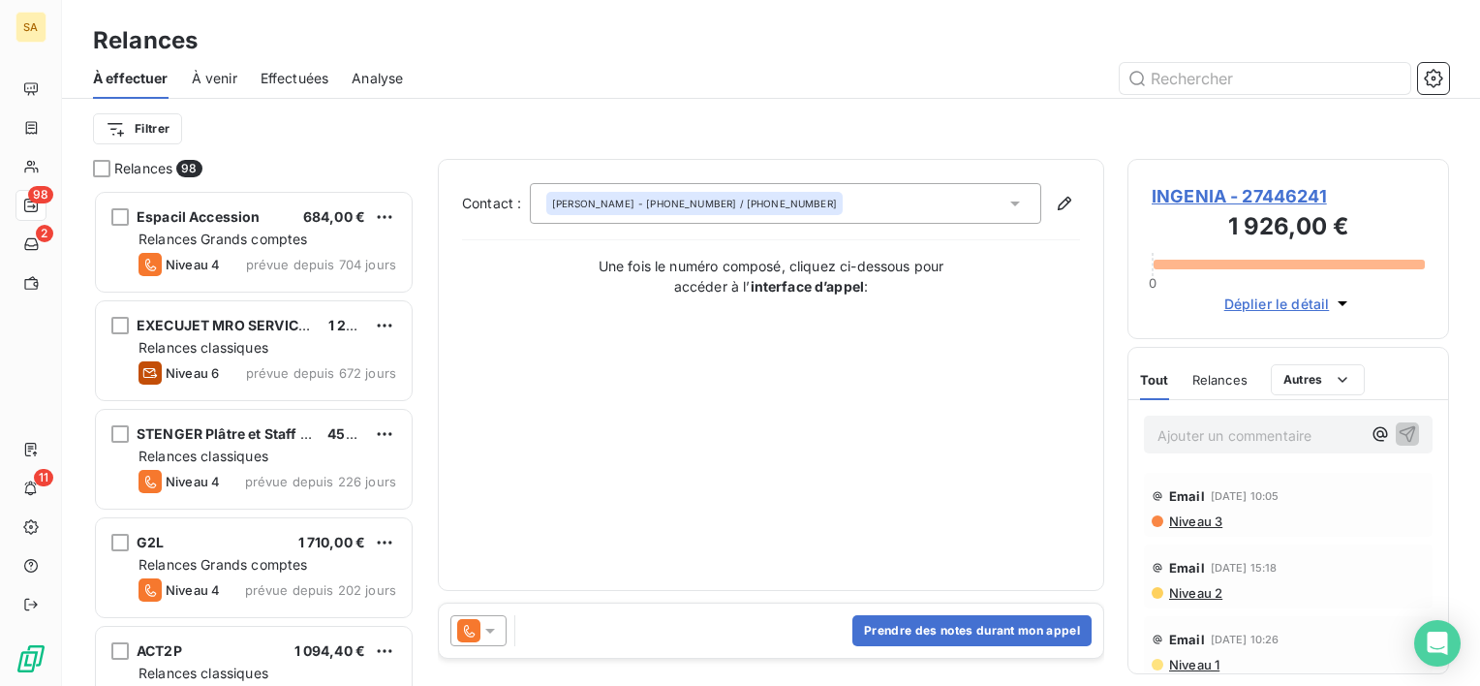
click at [1011, 195] on icon at bounding box center [1014, 203] width 19 height 19
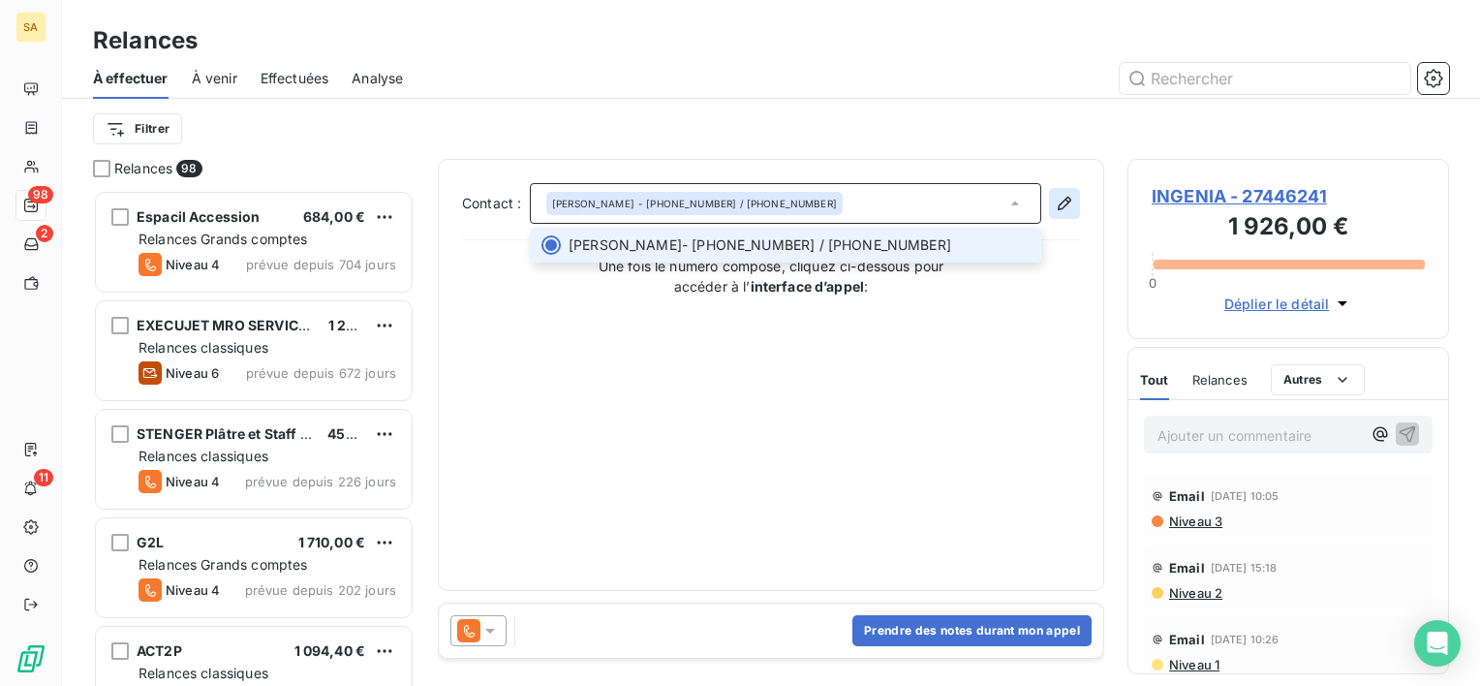
click at [1071, 201] on icon "button" at bounding box center [1064, 203] width 19 height 19
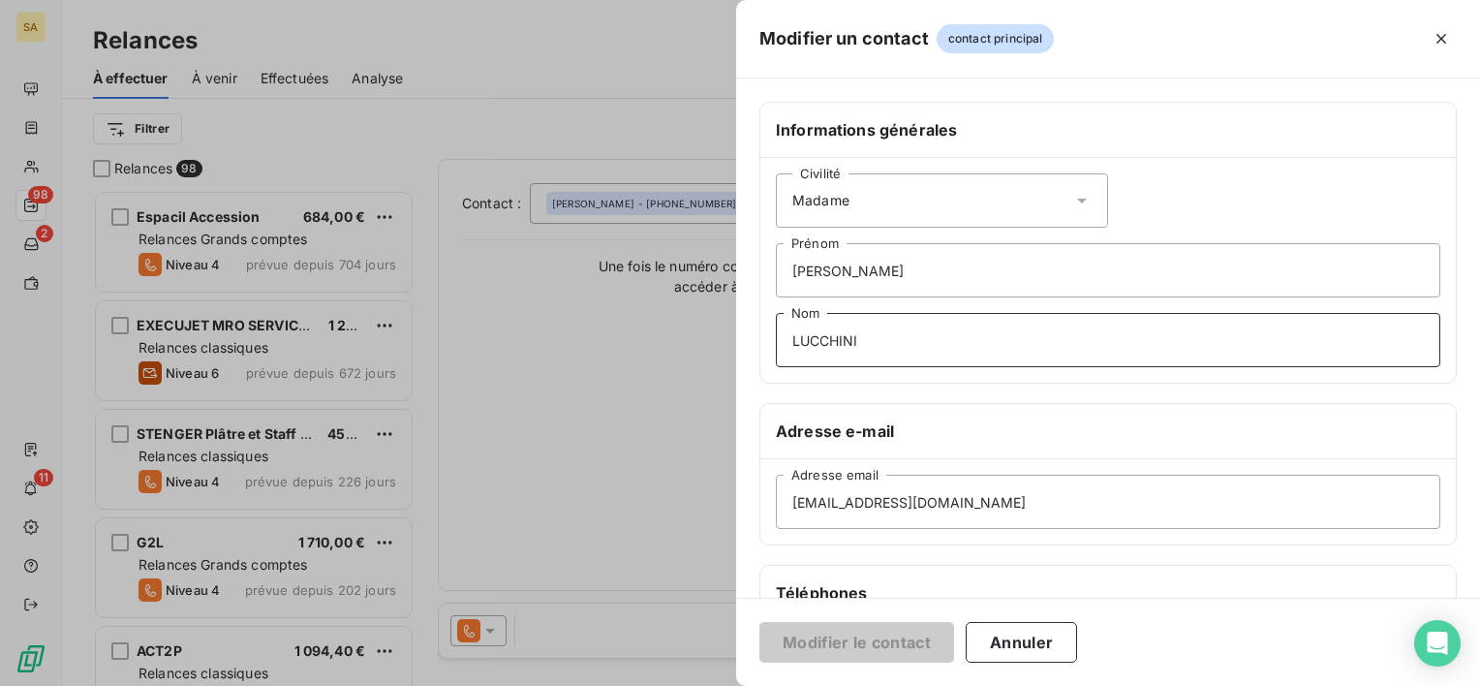
drag, startPoint x: 947, startPoint y: 333, endPoint x: 755, endPoint y: 333, distance: 191.8
click at [755, 333] on div "Informations générales Civilité Madame Marie-Hélène Prénom LUCCHINI Nom Adresse…" at bounding box center [1108, 532] width 744 height 860
click at [889, 263] on input "Marie-Hélène" at bounding box center [1108, 270] width 664 height 54
drag, startPoint x: 884, startPoint y: 263, endPoint x: 723, endPoint y: 254, distance: 161.1
click at [723, 685] on div "Modifier un contact contact principal Informations générales Civilité Madame Ma…" at bounding box center [740, 686] width 1480 height 0
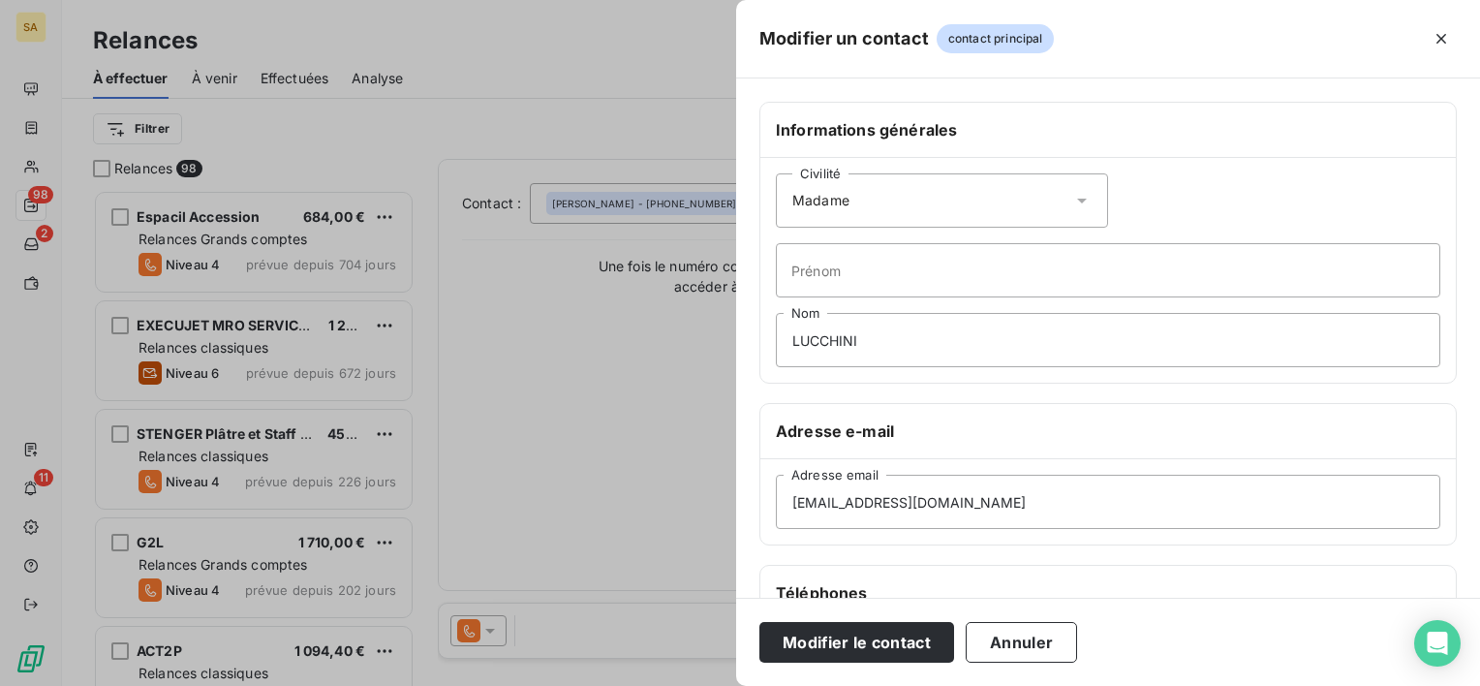
click at [865, 201] on div "Civilité Madame" at bounding box center [942, 200] width 332 height 54
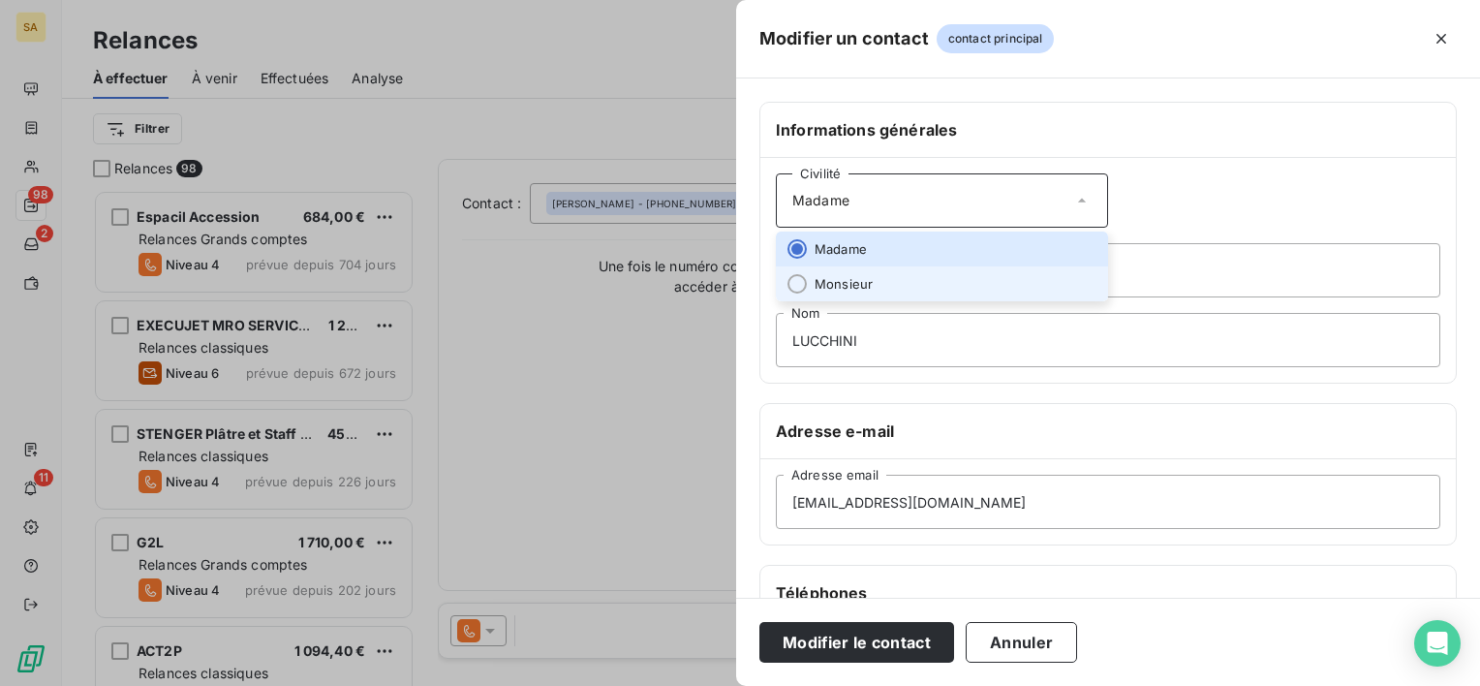
click at [851, 275] on span "Monsieur" at bounding box center [844, 284] width 58 height 18
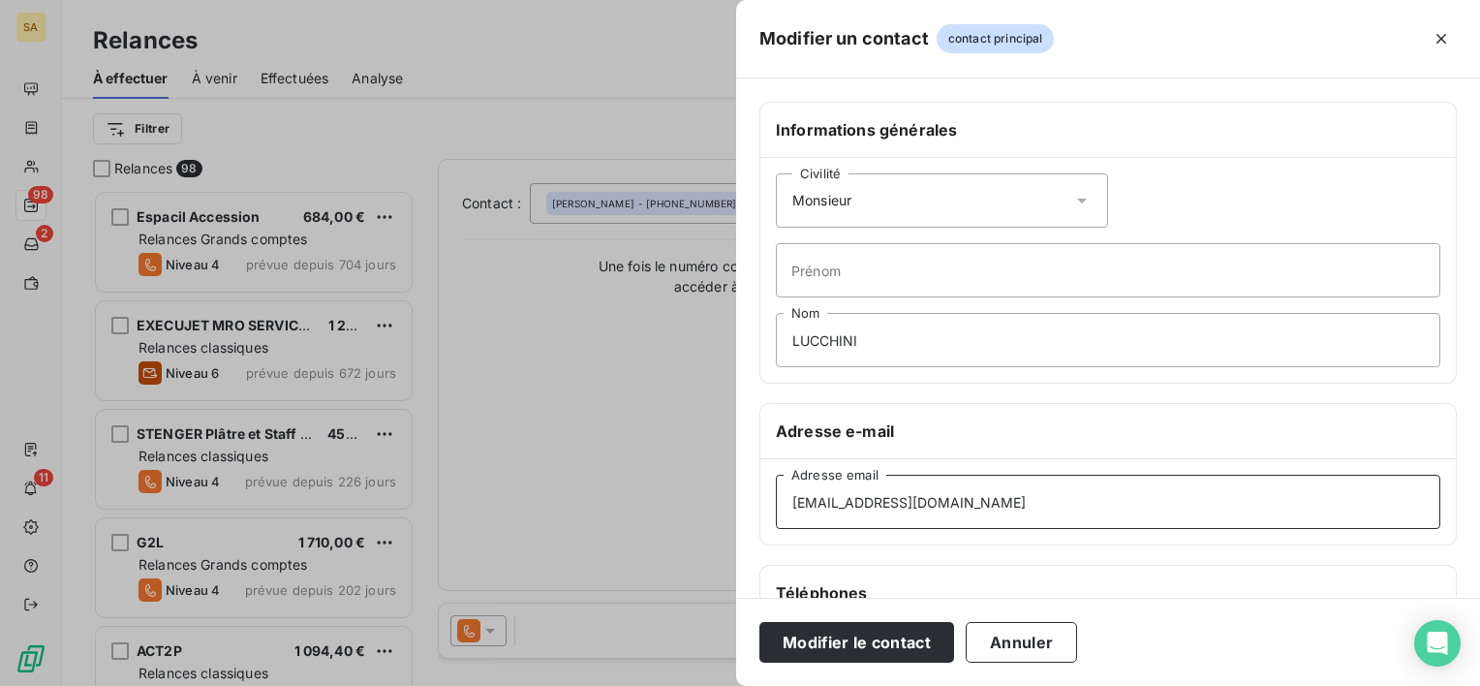
drag, startPoint x: 949, startPoint y: 510, endPoint x: 740, endPoint y: 491, distance: 210.1
click at [740, 491] on div "Informations générales Civilité Monsieur Prénom LUCCHINI Nom Adresse e-mail ing…" at bounding box center [1108, 532] width 744 height 860
paste input "jfl-ingenia@orange.fr"
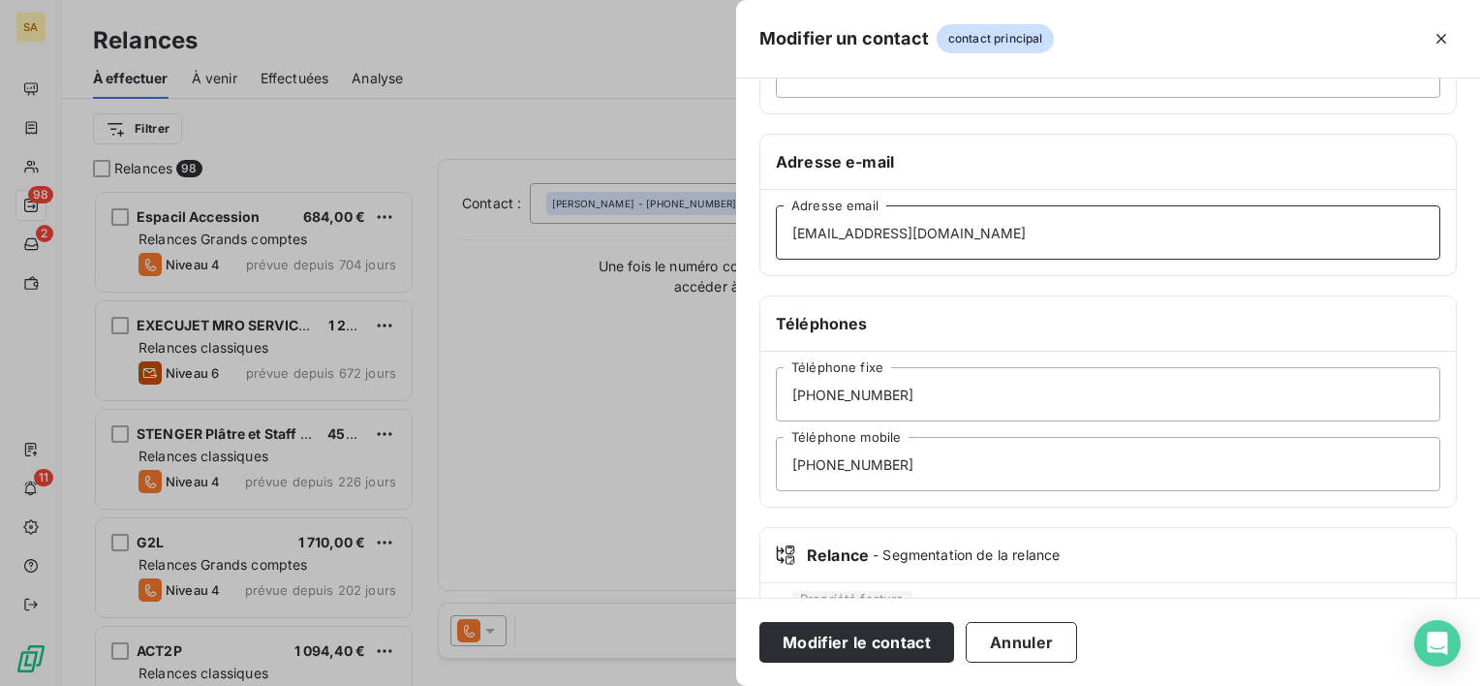
scroll to position [360, 0]
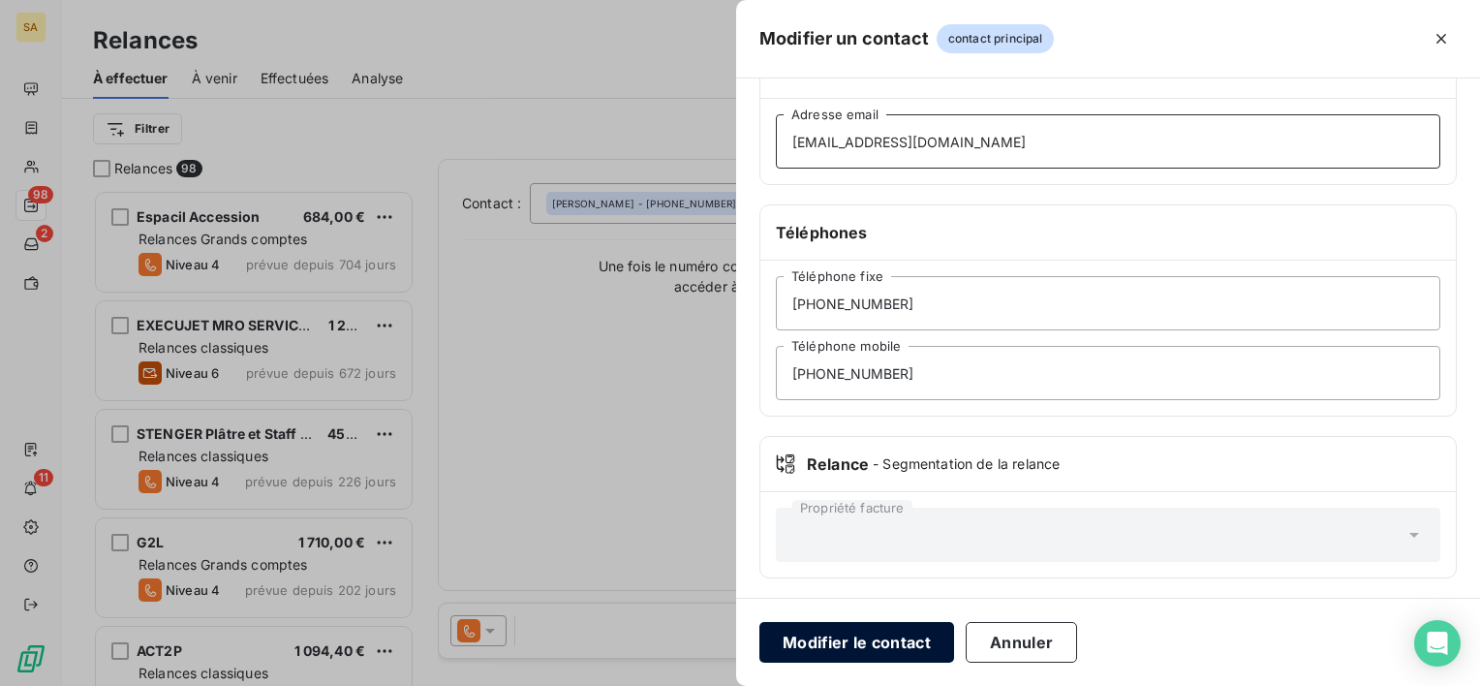
type input "jfl-ingenia@orange.fr"
click at [890, 639] on button "Modifier le contact" at bounding box center [856, 642] width 195 height 41
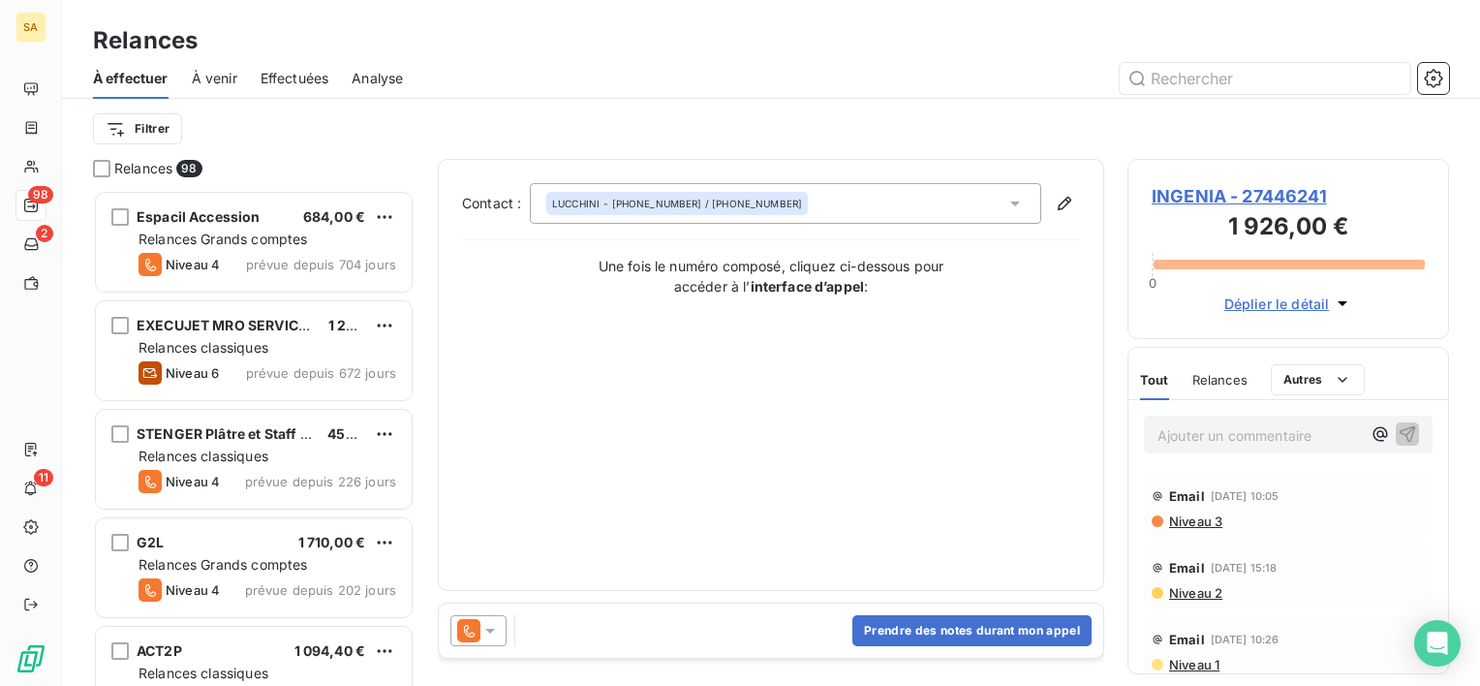
click at [484, 631] on icon at bounding box center [489, 630] width 19 height 19
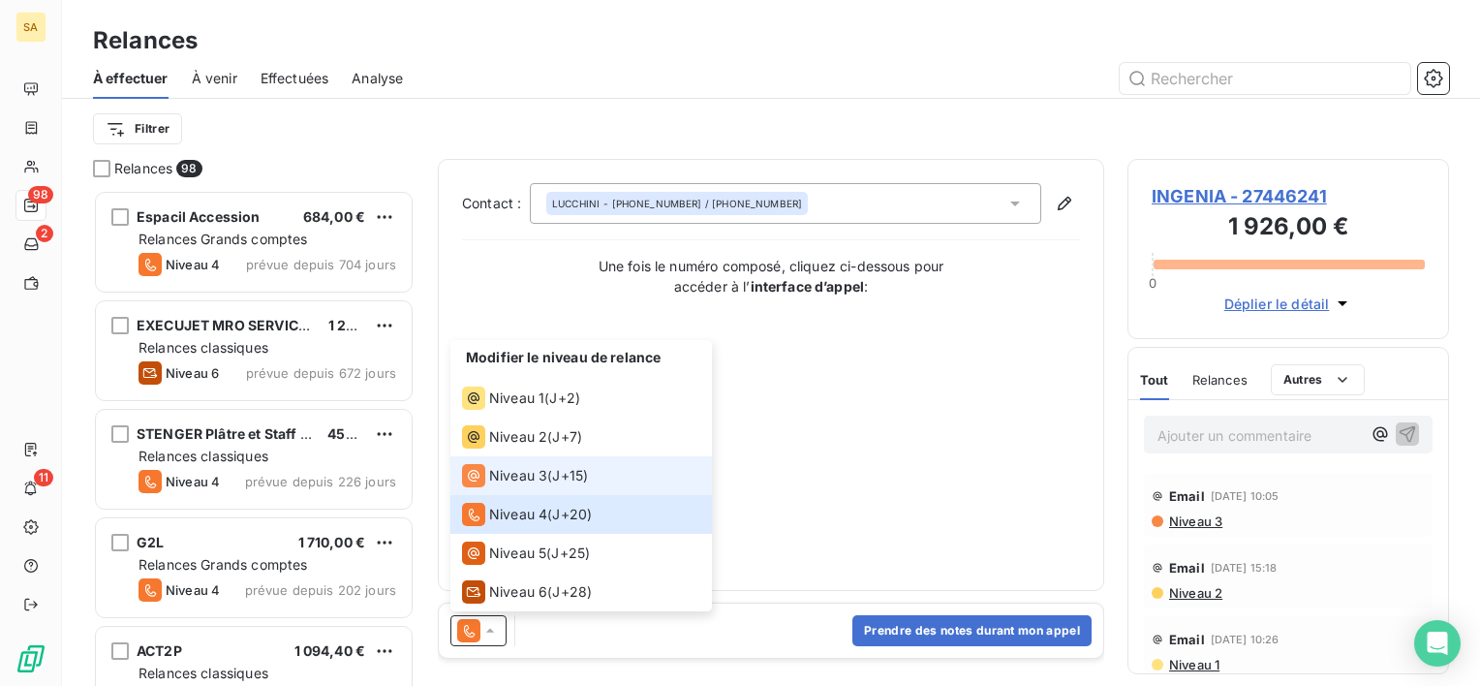
click at [518, 477] on span "Niveau 3" at bounding box center [518, 475] width 58 height 19
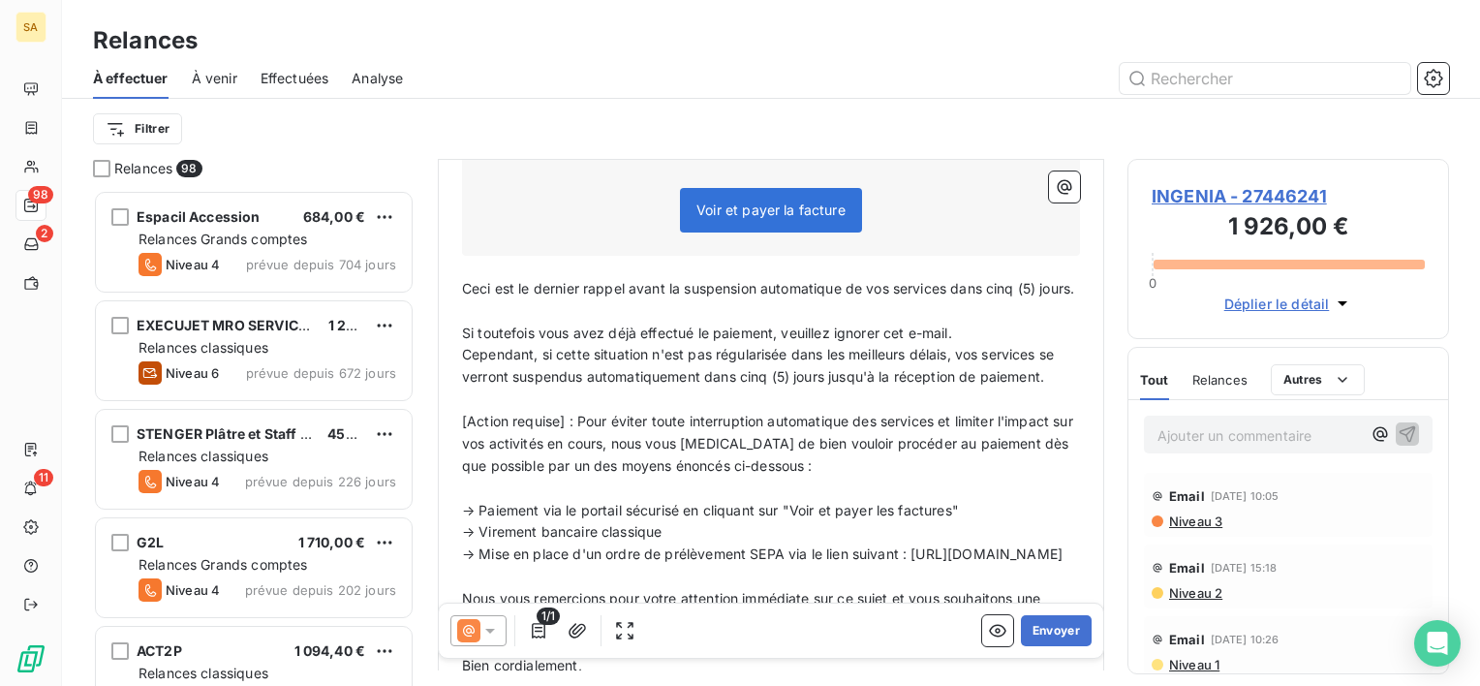
scroll to position [445, 0]
drag, startPoint x: 515, startPoint y: 306, endPoint x: 462, endPoint y: 280, distance: 59.3
click at [462, 280] on p "Ceci est le dernier rappel avant la suspension automatique de vos services dans…" at bounding box center [771, 286] width 618 height 22
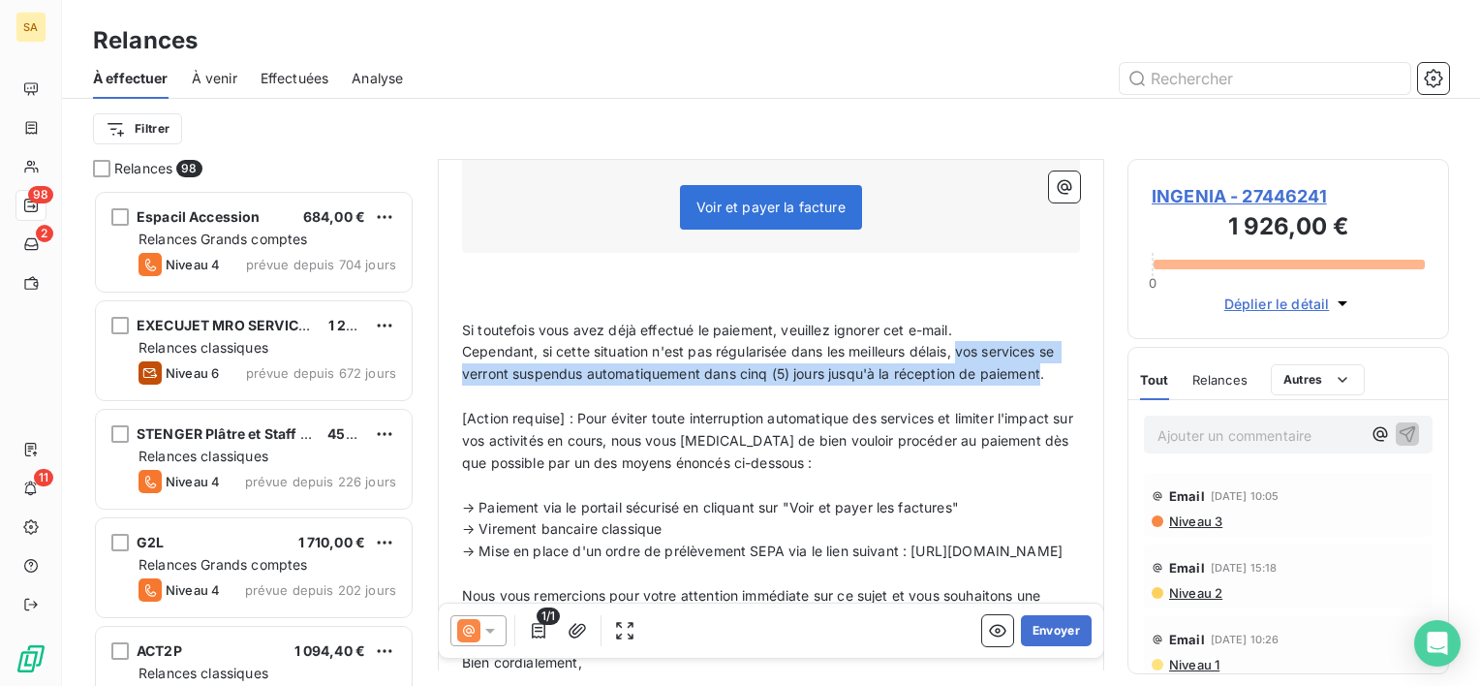
drag, startPoint x: 963, startPoint y: 349, endPoint x: 1045, endPoint y: 368, distance: 84.6
click at [1045, 368] on span "Cependant, si cette situation n'est pas régularisée dans les meilleurs délais, …" at bounding box center [760, 362] width 596 height 39
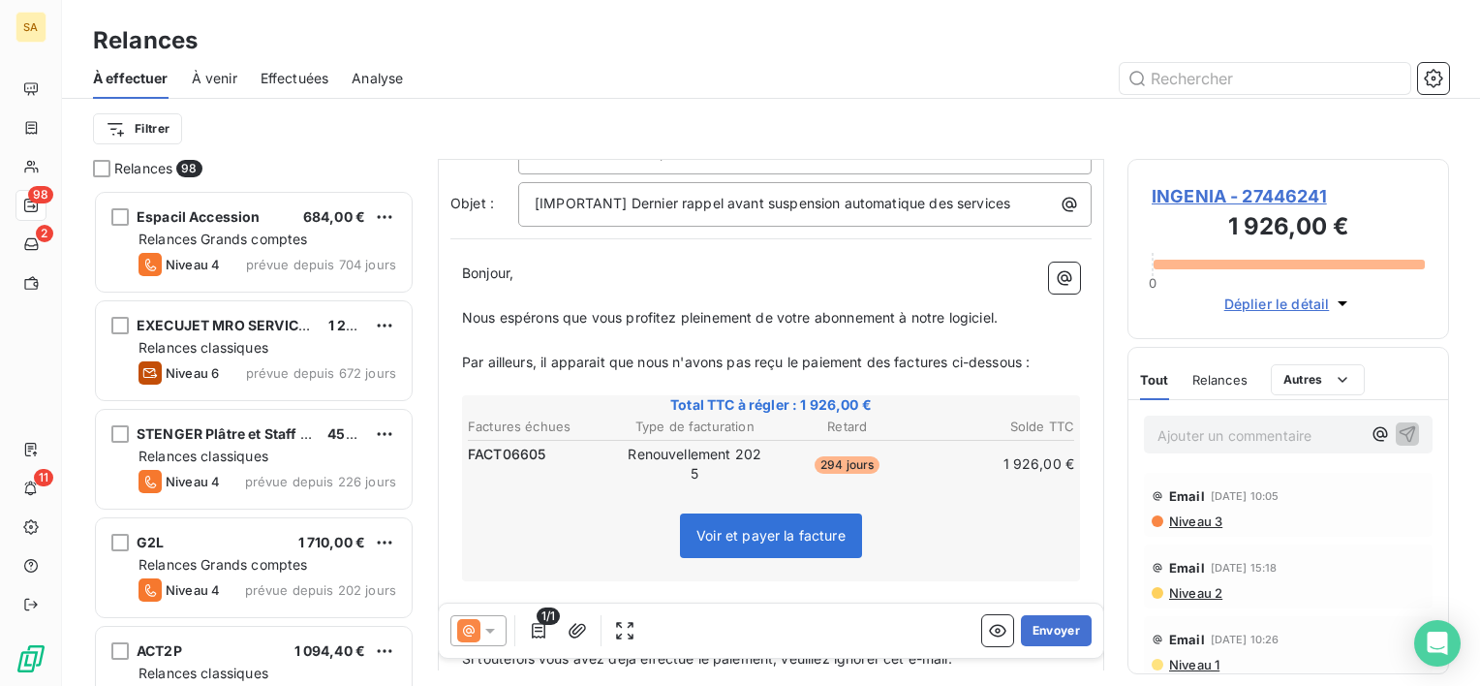
scroll to position [0, 0]
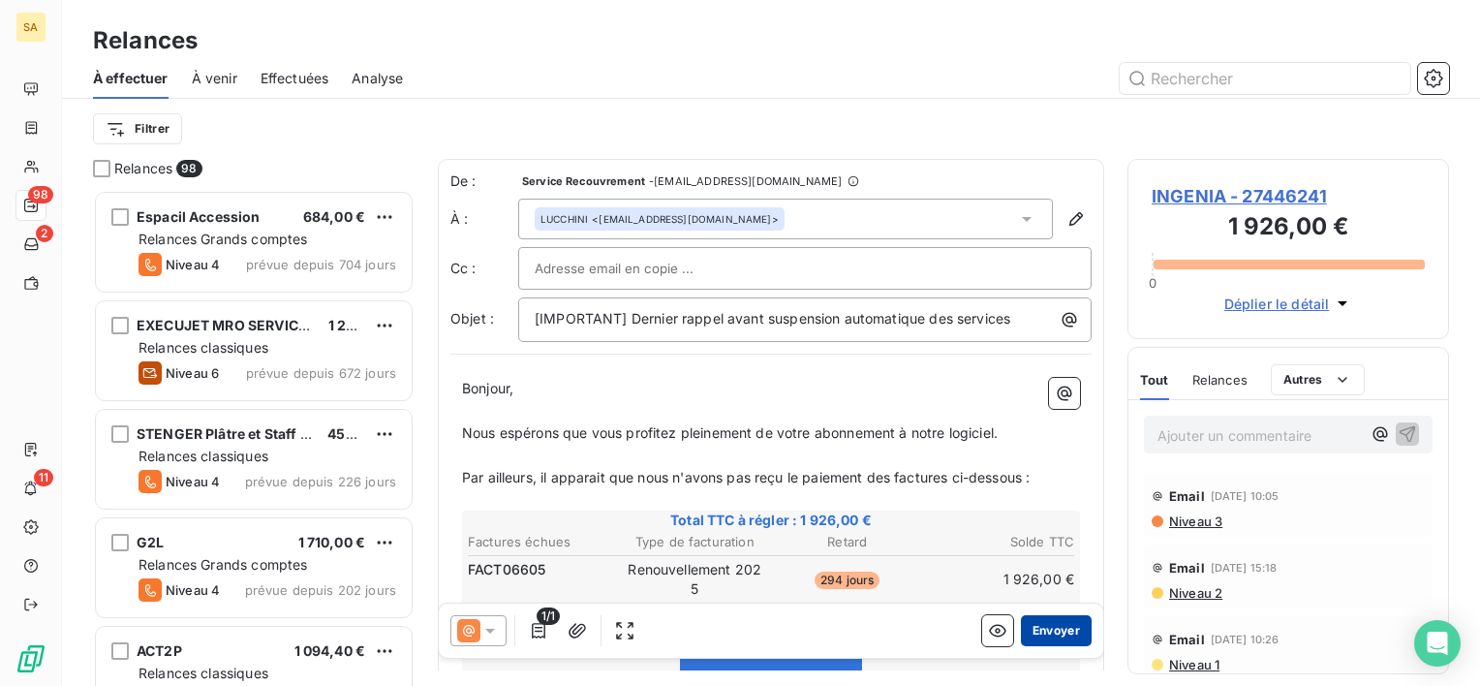
click at [1035, 633] on button "Envoyer" at bounding box center [1056, 630] width 71 height 31
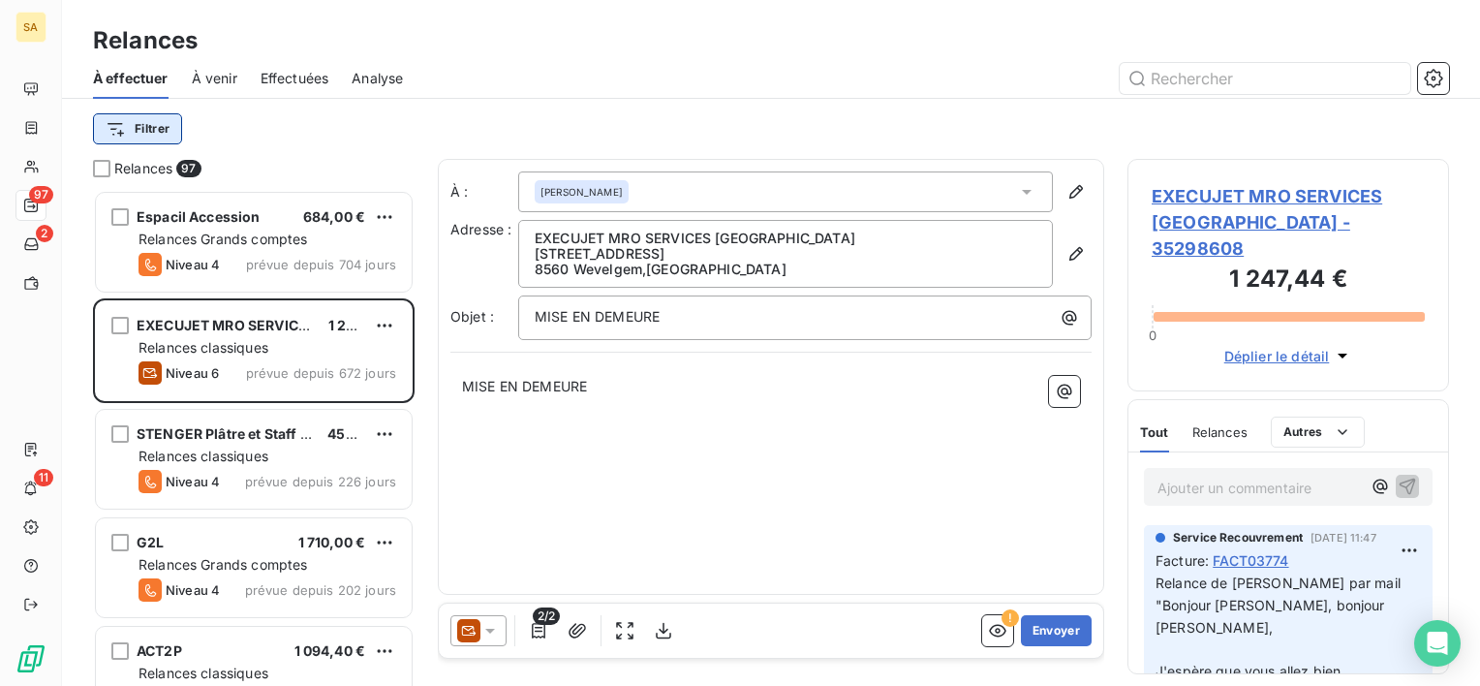
click at [164, 120] on html "SA 97 2 11 Relances À effectuer À venir Effectuées Analyse Filtrer Relances 97 …" at bounding box center [740, 343] width 1480 height 686
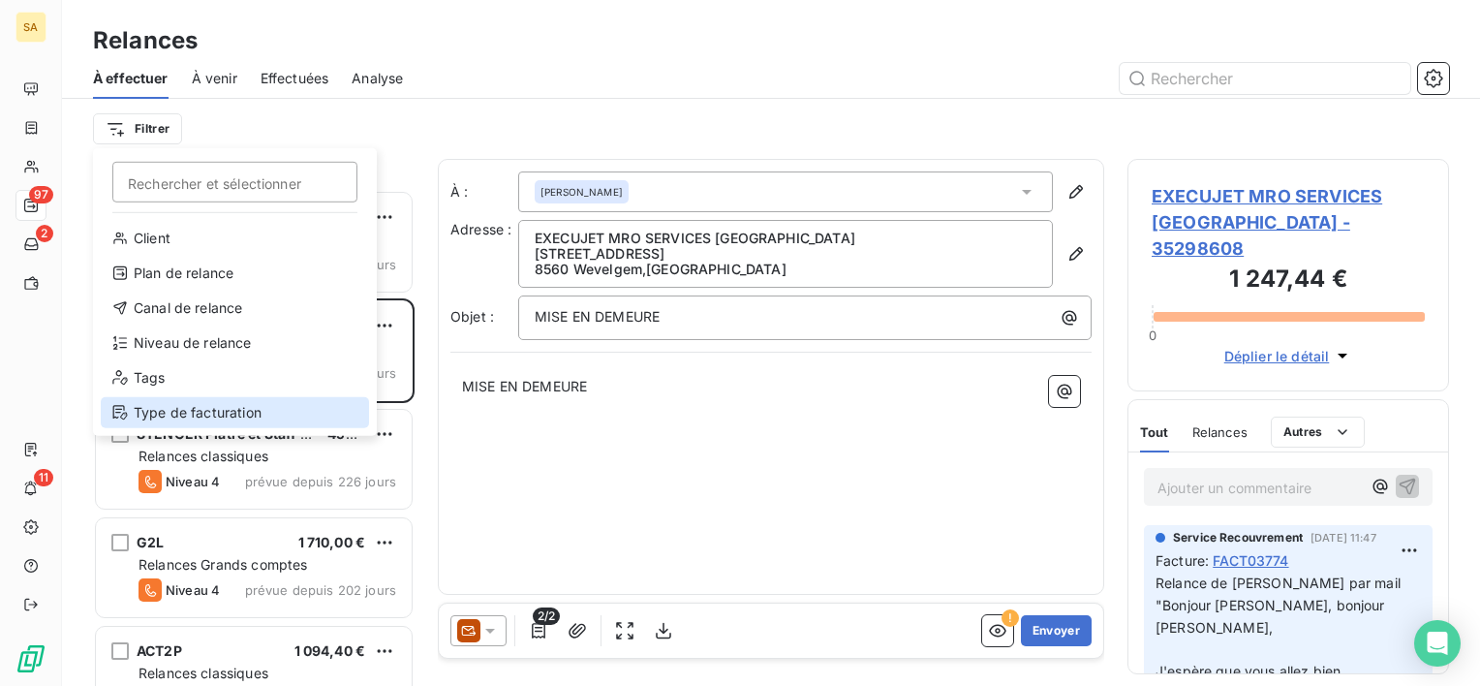
click at [207, 407] on div "Type de facturation" at bounding box center [235, 412] width 268 height 31
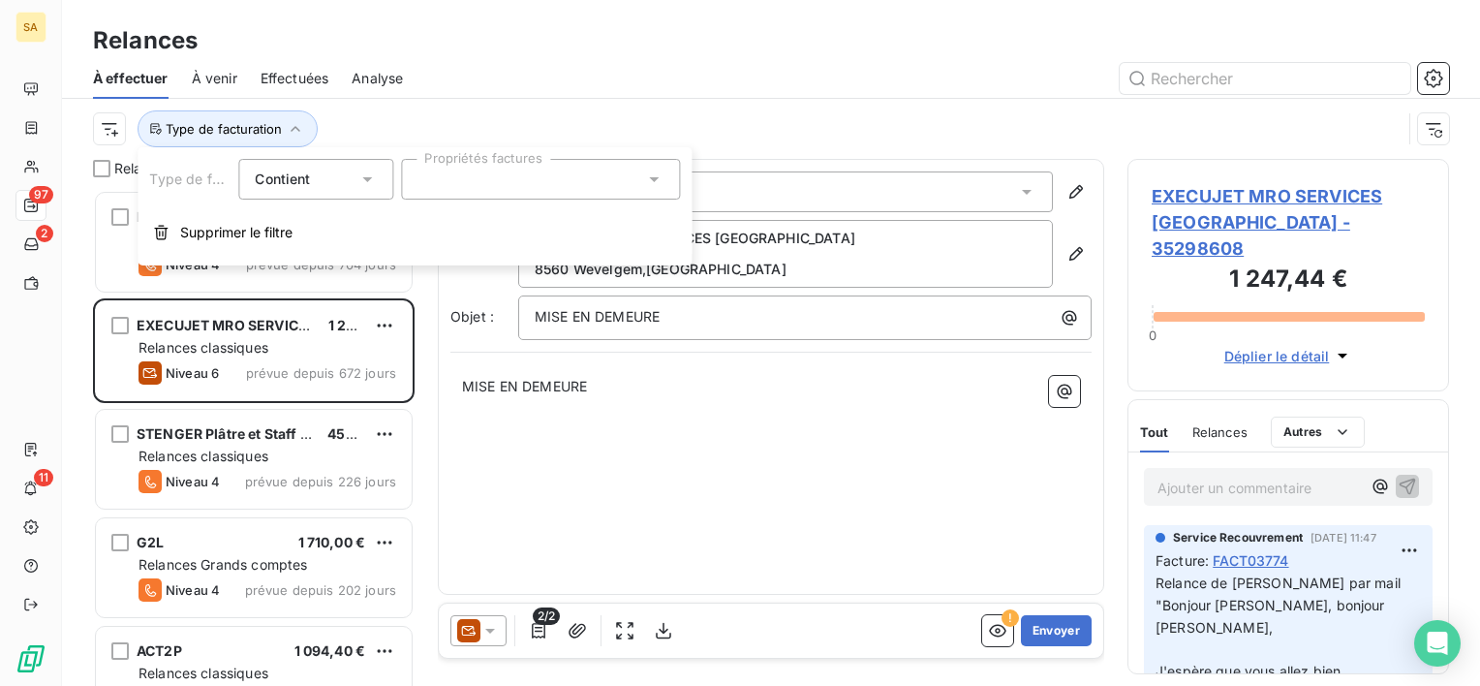
click at [452, 169] on div at bounding box center [540, 179] width 279 height 41
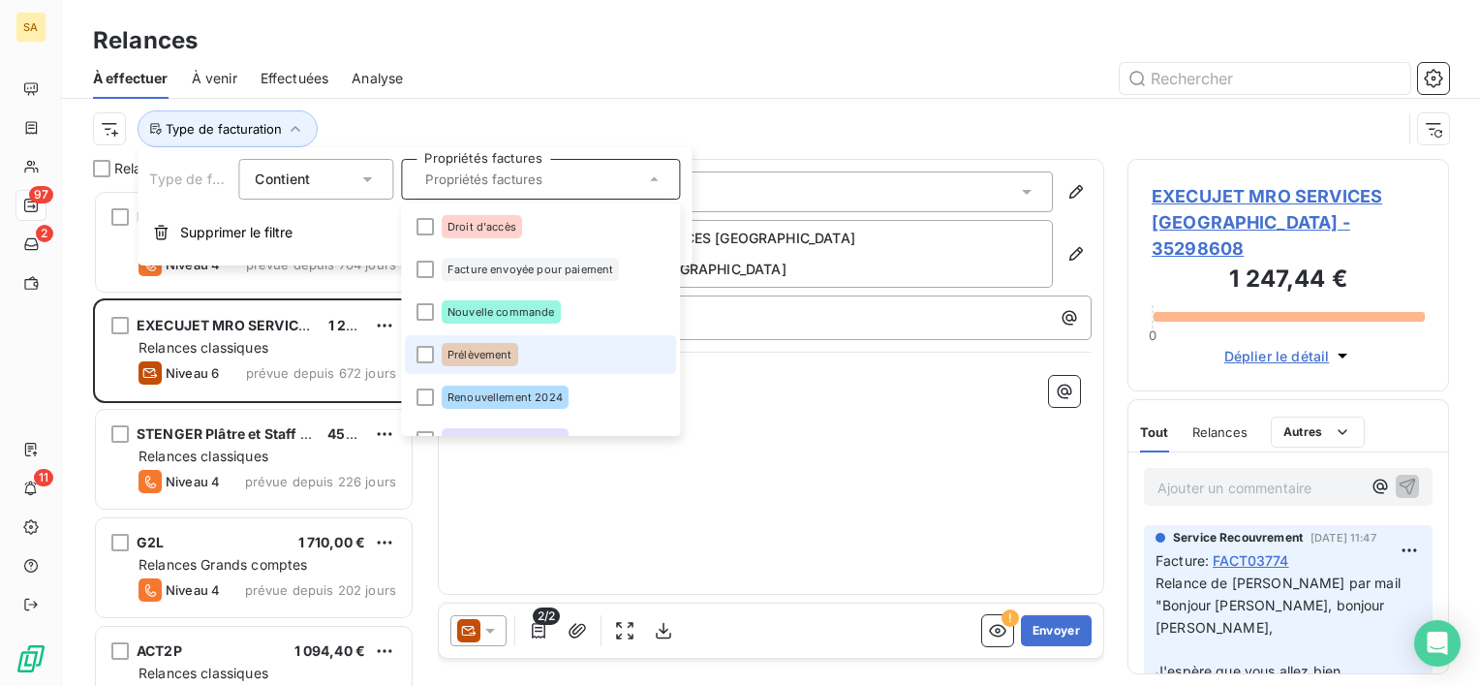
scroll to position [76, 0]
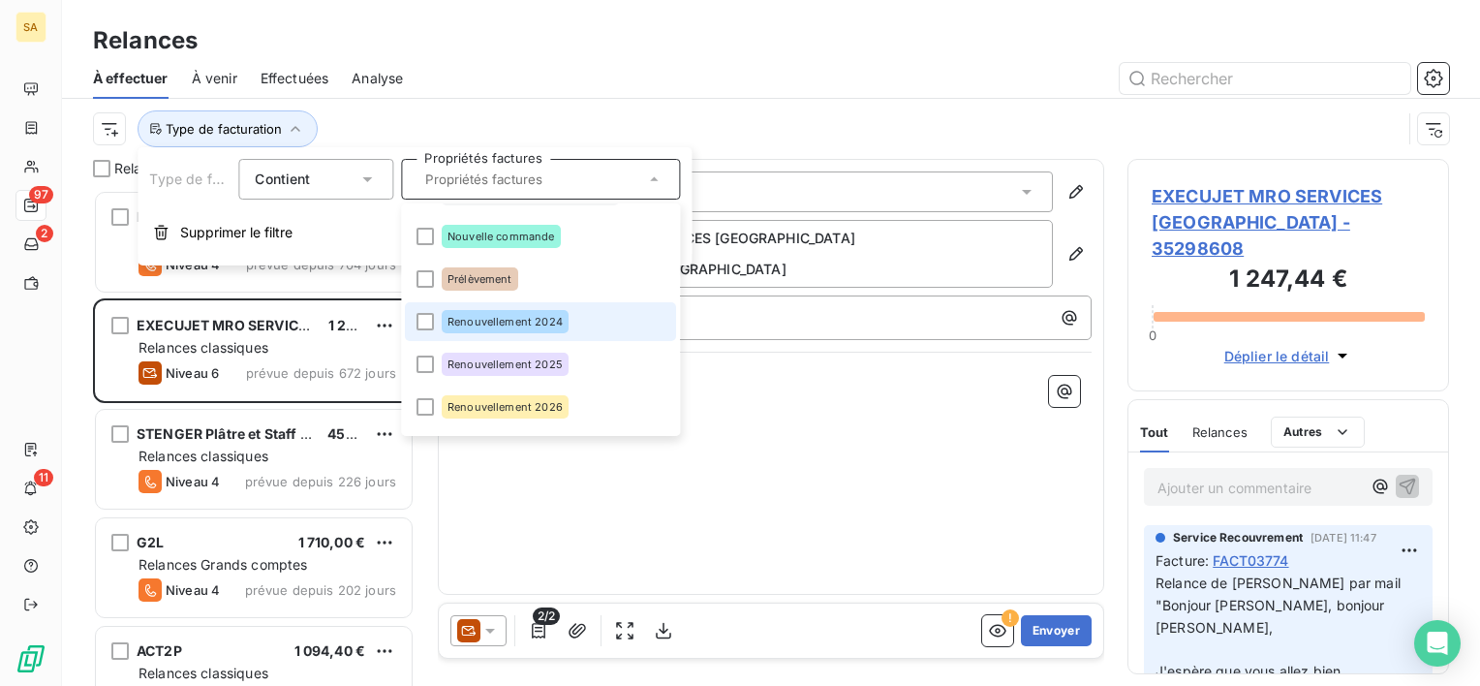
click at [486, 322] on span "Renouvellement 2024" at bounding box center [504, 322] width 115 height 12
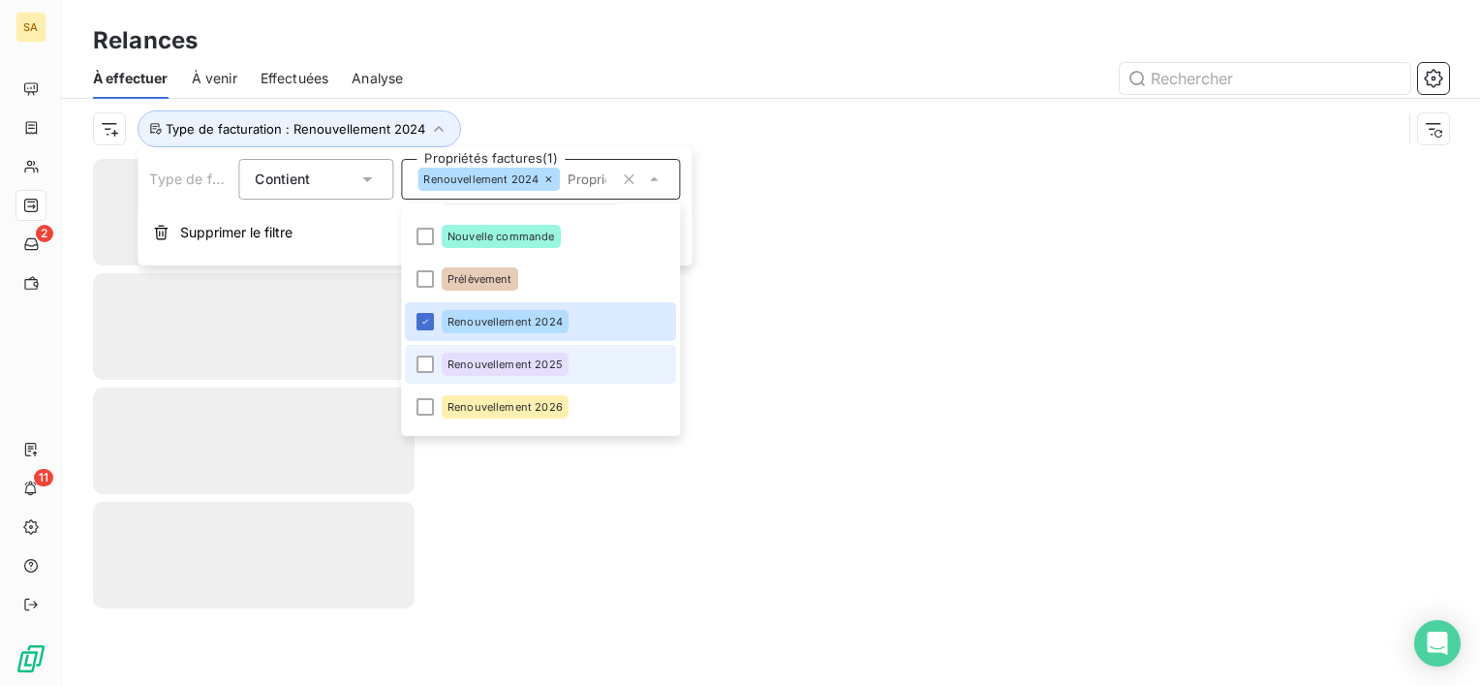
click at [489, 364] on span "Renouvellement 2025" at bounding box center [504, 364] width 115 height 12
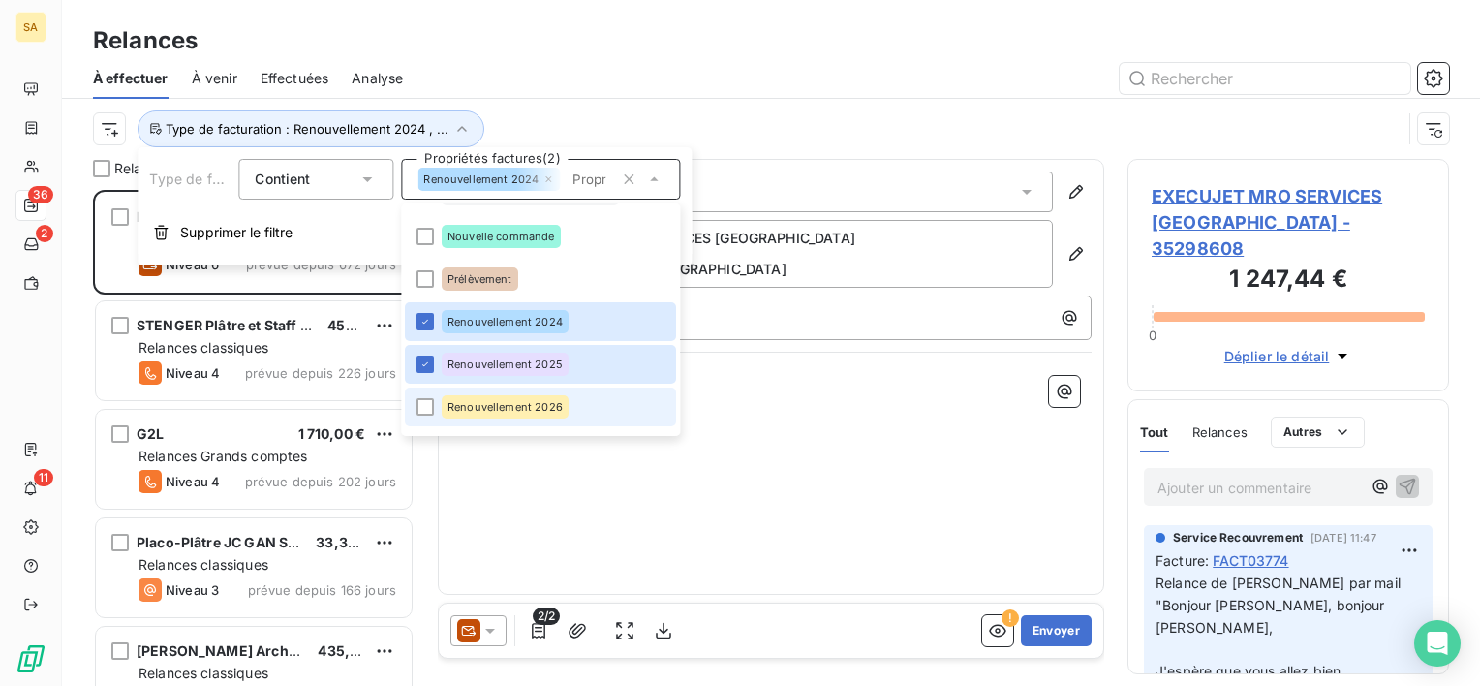
click at [491, 409] on span "Renouvellement 2026" at bounding box center [504, 407] width 115 height 12
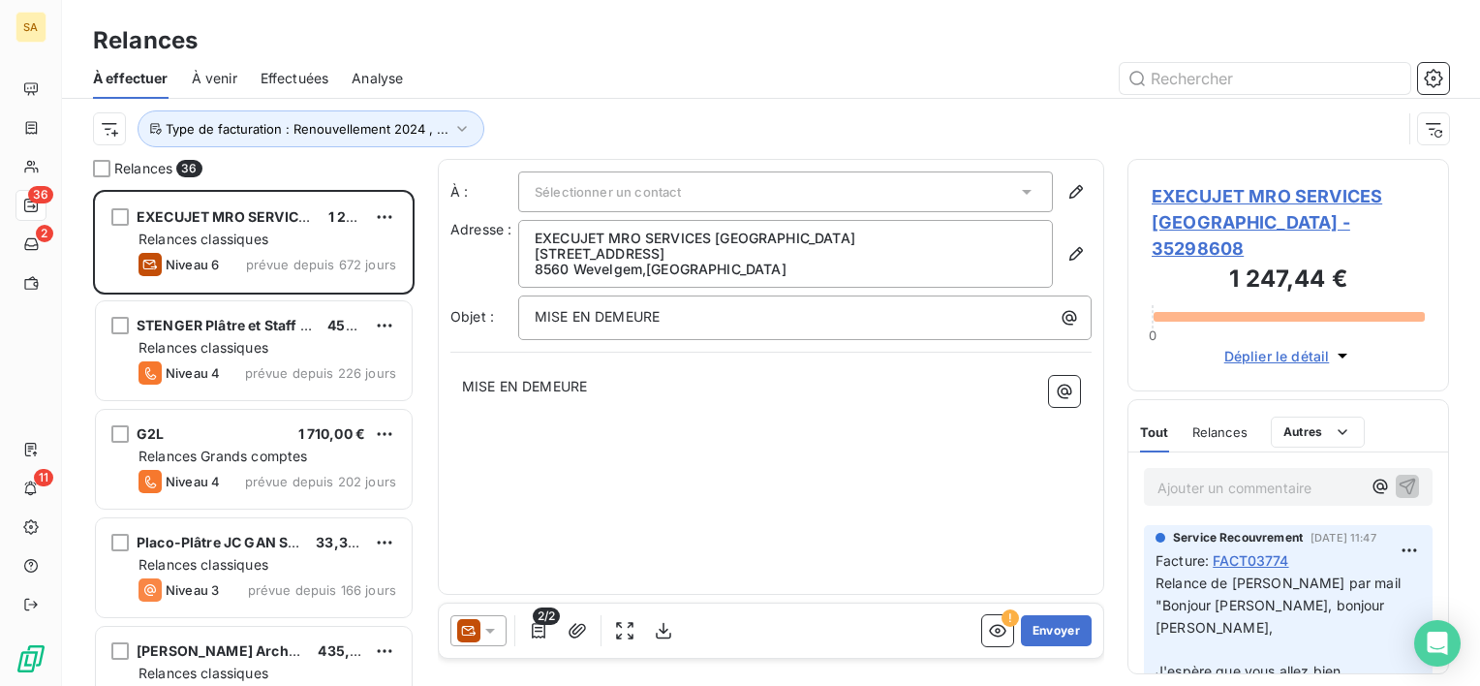
click at [714, 562] on div "À : Sélectionner un contact Adresse : EXECUJET MRO SERVICES BELGIUM Kortrijkstr…" at bounding box center [771, 377] width 666 height 436
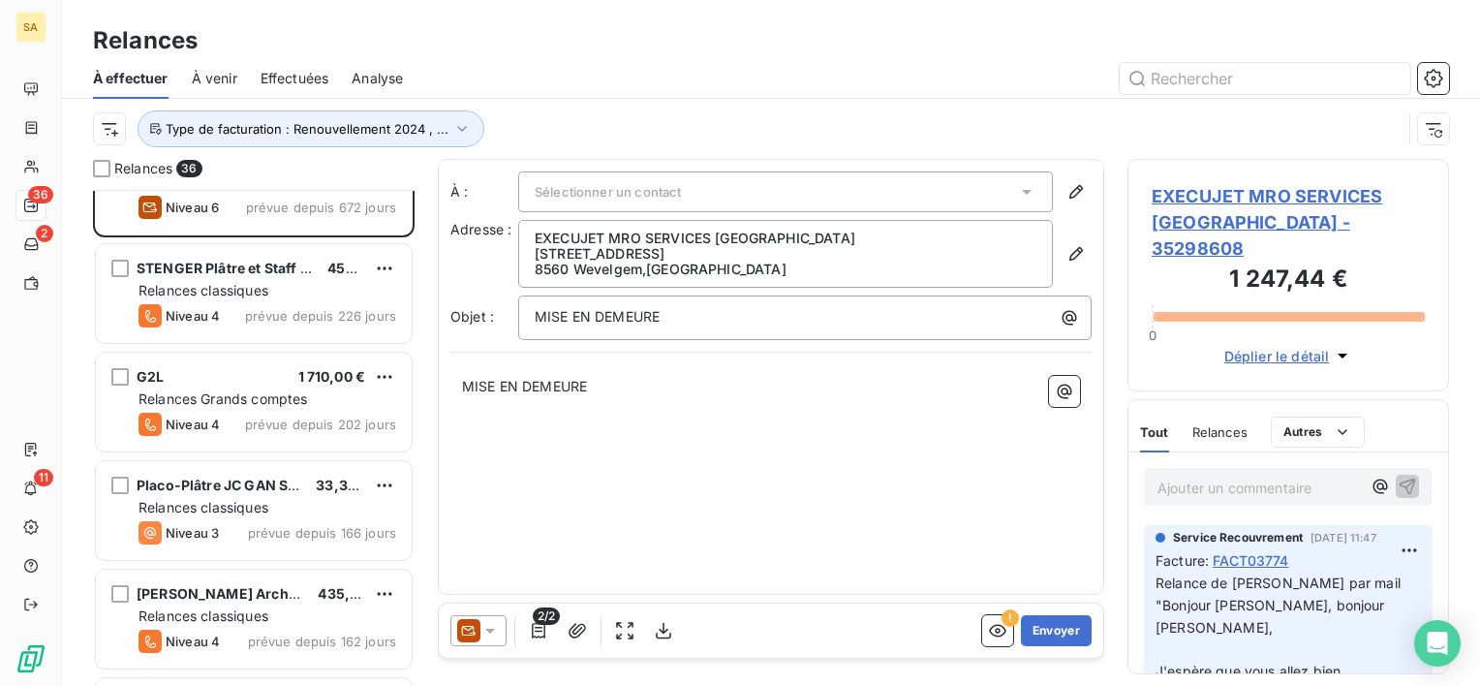
scroll to position [0, 0]
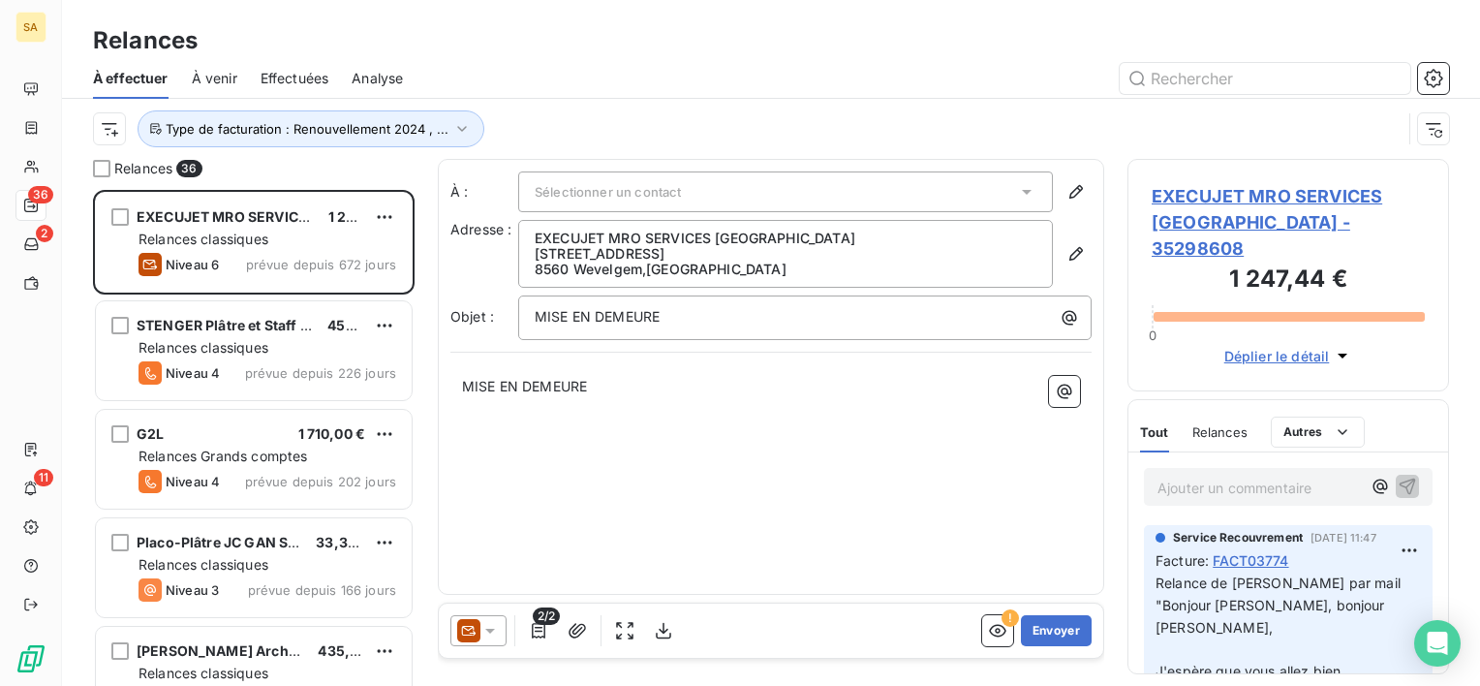
click at [1226, 424] on span "Relances" at bounding box center [1219, 431] width 55 height 15
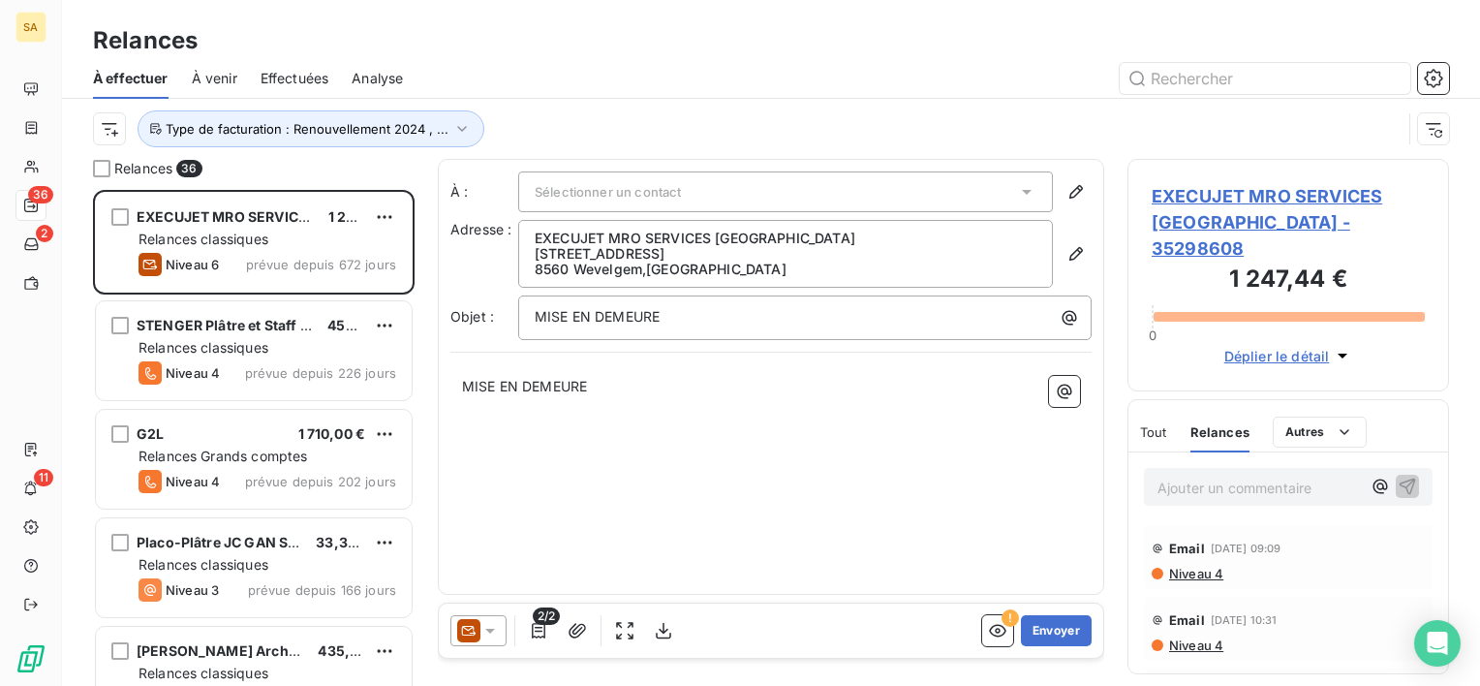
click at [502, 631] on div at bounding box center [478, 630] width 56 height 31
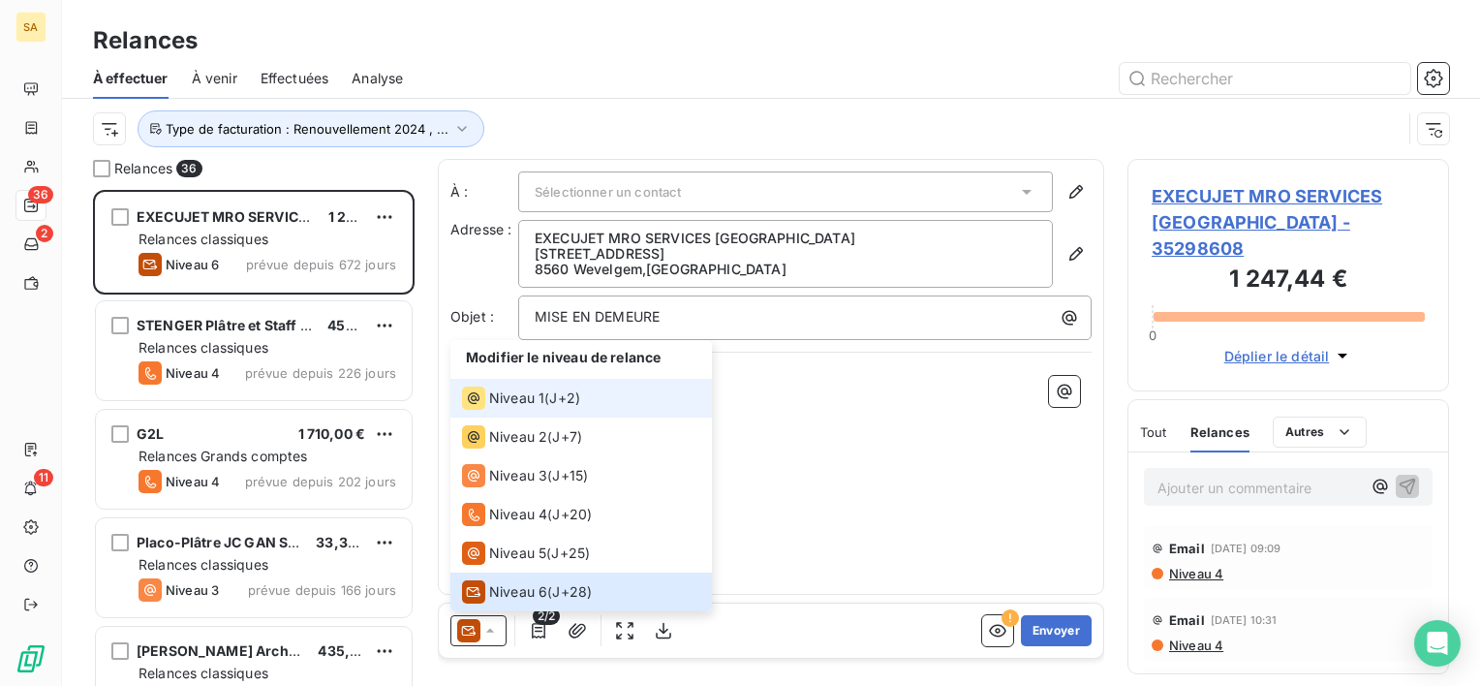
click at [561, 407] on span "J+2 )" at bounding box center [564, 397] width 31 height 19
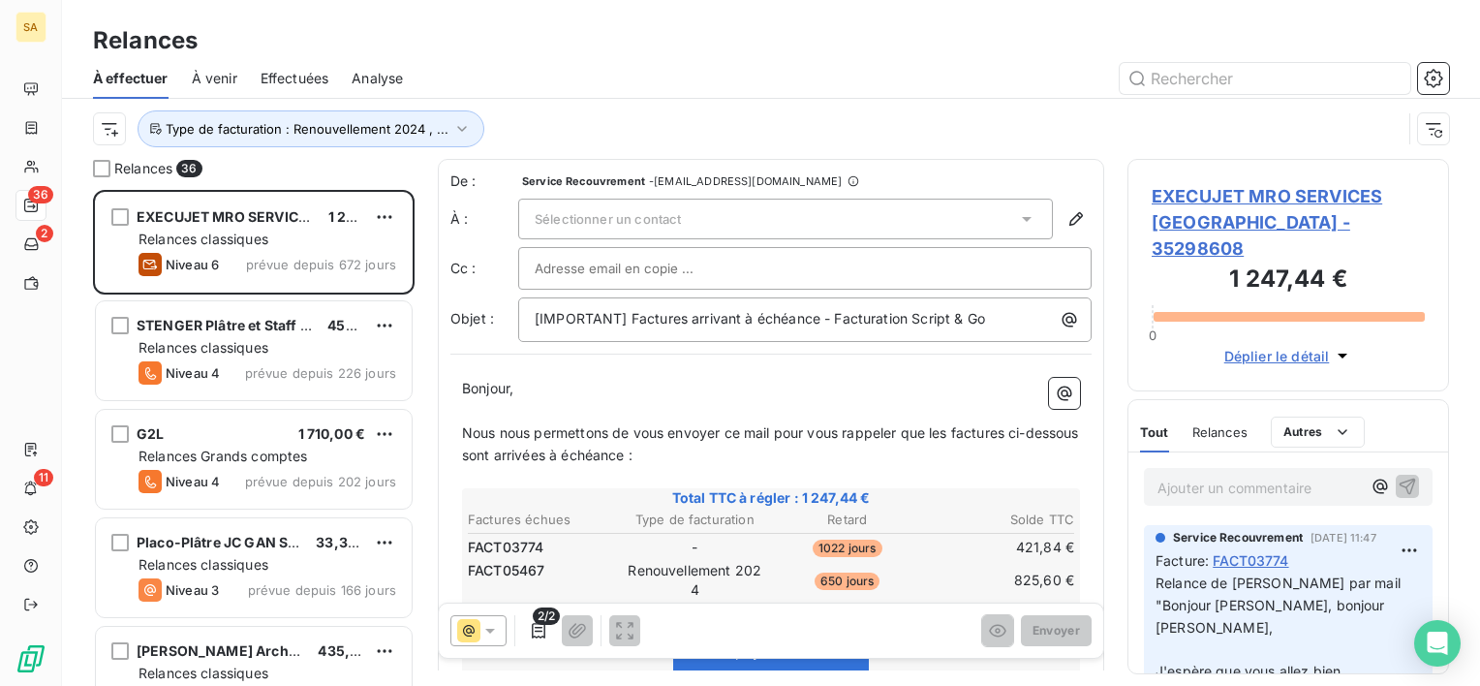
click at [957, 217] on div "Sélectionner un contact" at bounding box center [785, 219] width 535 height 41
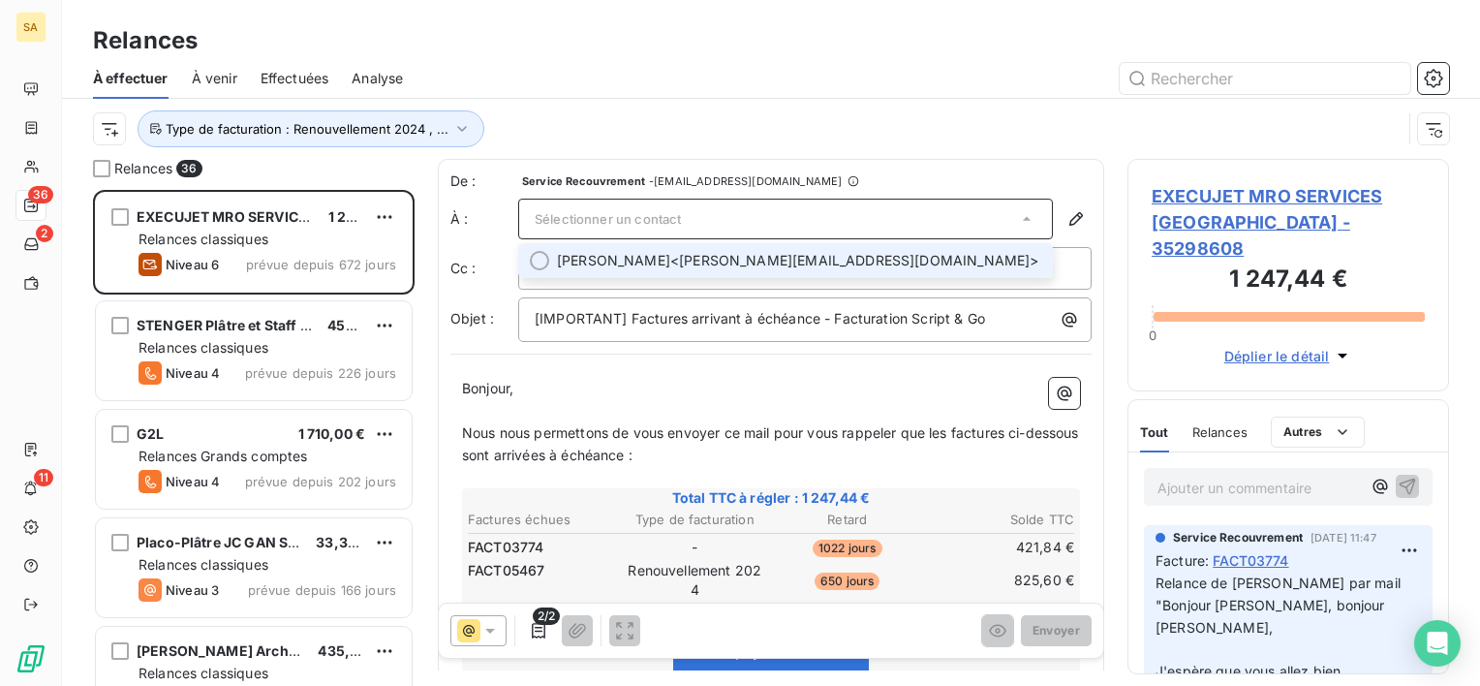
click at [952, 259] on span "Christophe DE COPPEL <christophe.de.coppel@execujet-mro.com>" at bounding box center [799, 260] width 484 height 19
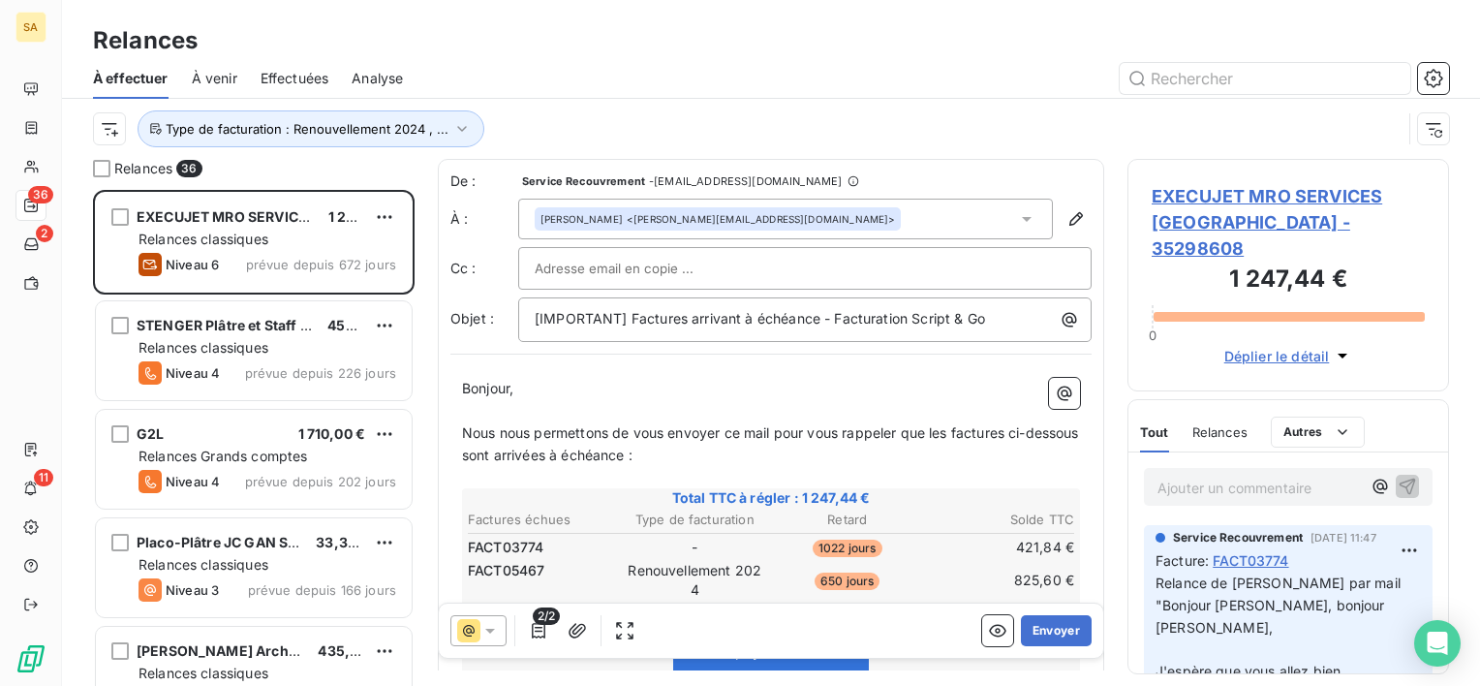
click at [952, 259] on div at bounding box center [805, 268] width 540 height 29
click at [1219, 424] on span "Relances" at bounding box center [1219, 431] width 55 height 15
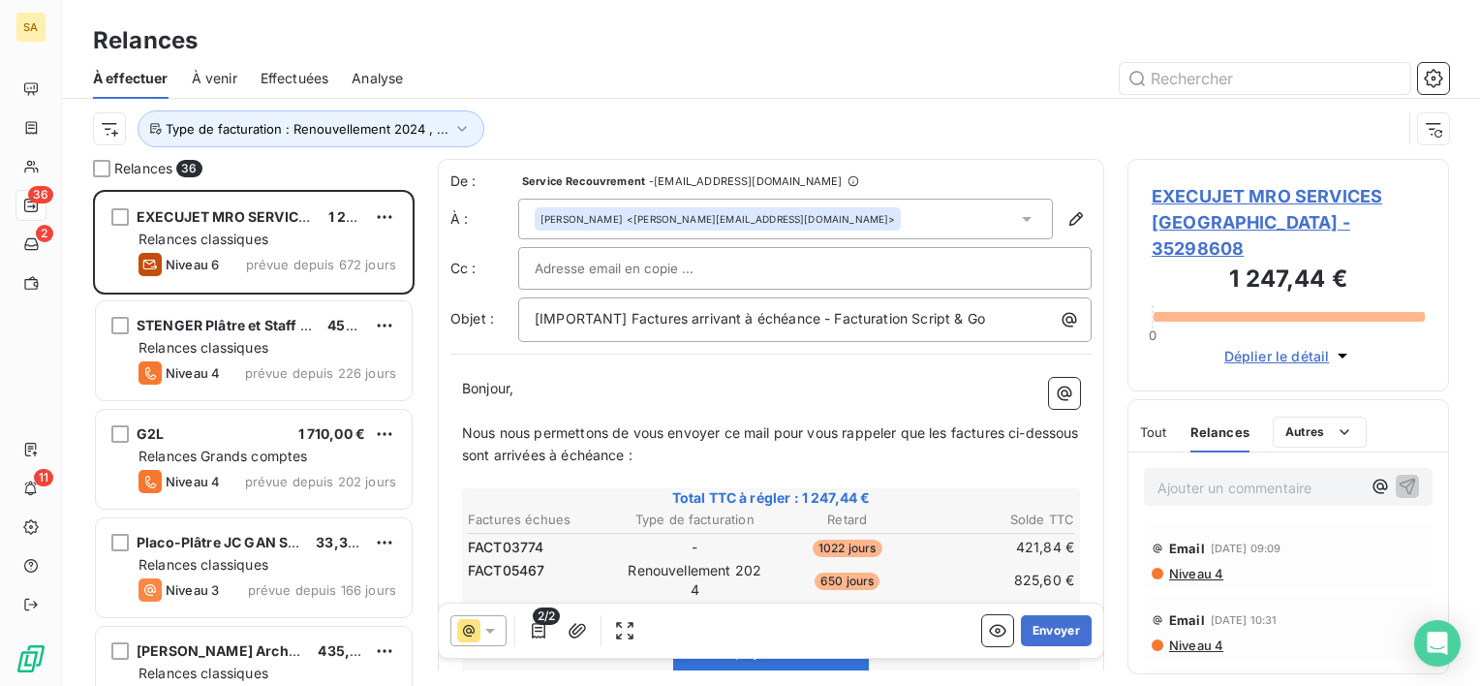
click at [1160, 424] on span "Tout" at bounding box center [1153, 431] width 27 height 15
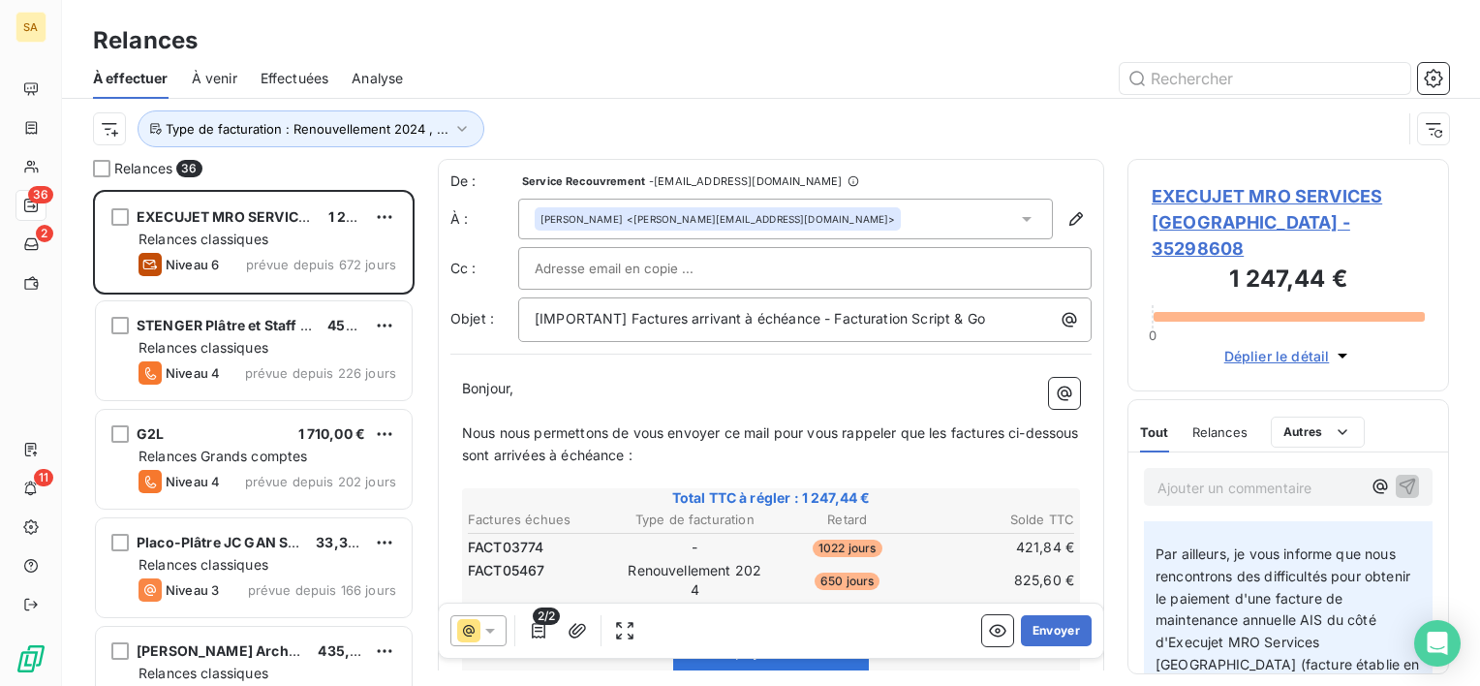
scroll to position [480, 0]
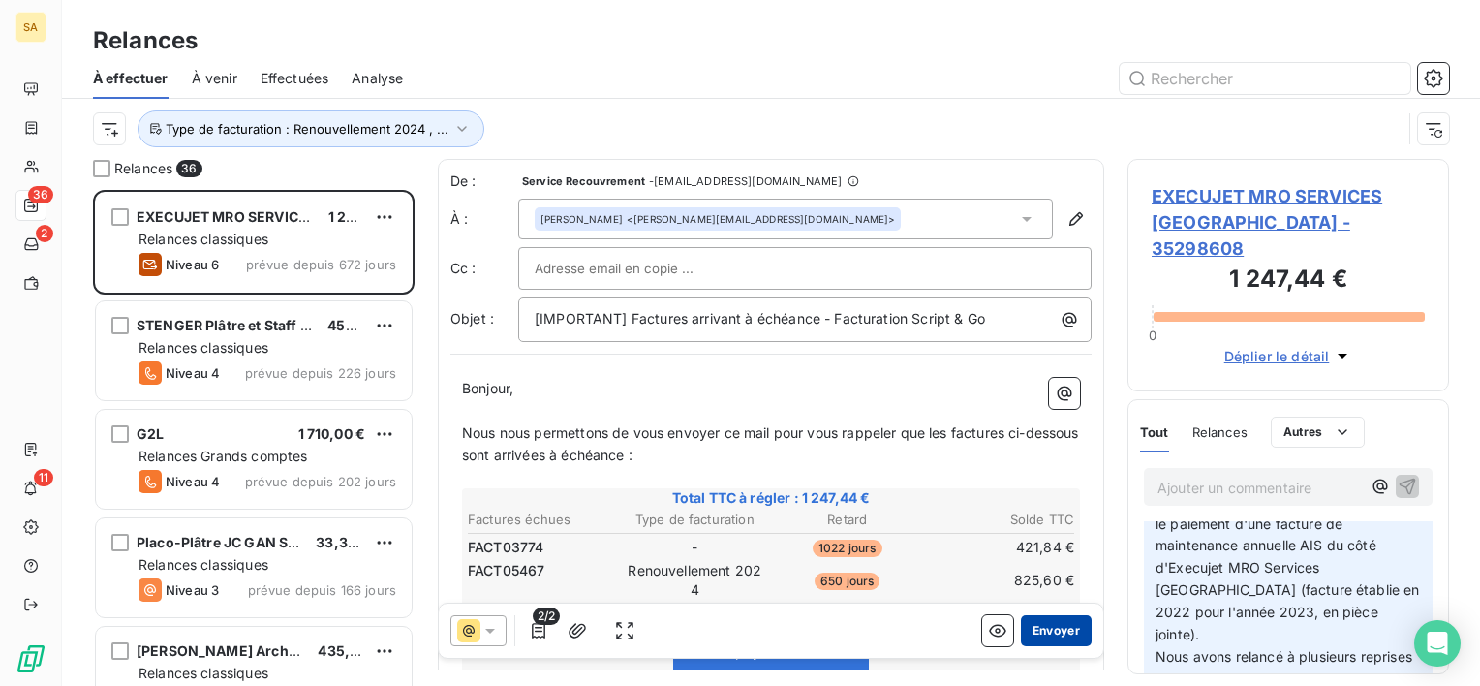
click at [1051, 636] on button "Envoyer" at bounding box center [1056, 630] width 71 height 31
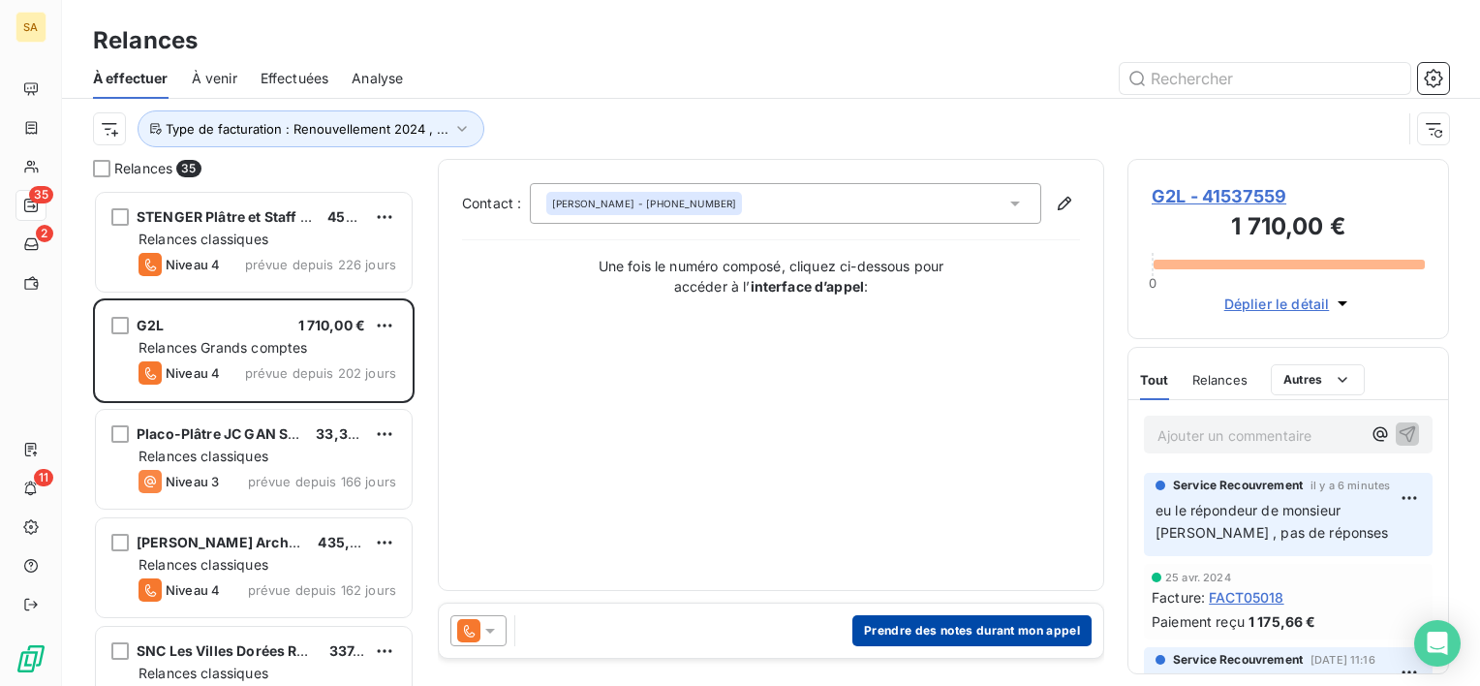
click at [1034, 631] on button "Prendre des notes durant mon appel" at bounding box center [971, 630] width 239 height 31
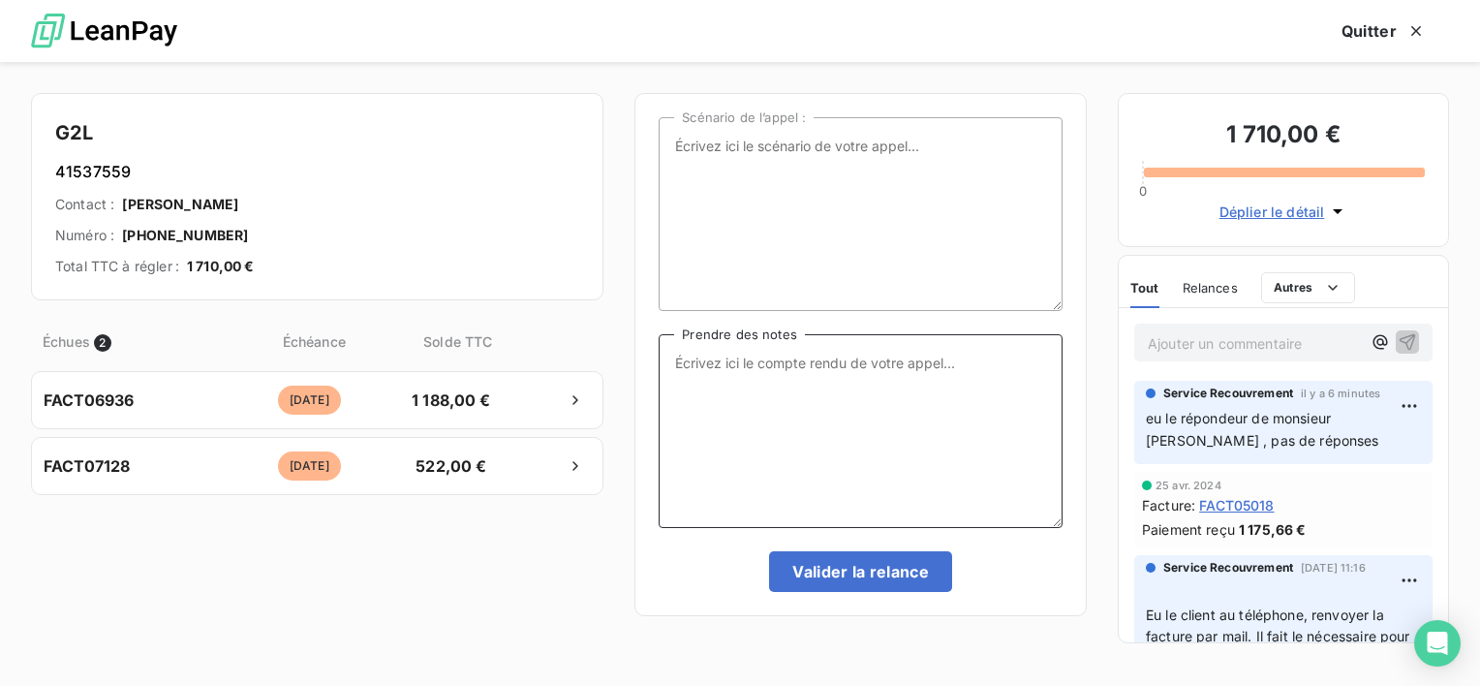
click at [872, 415] on textarea "Prendre des notes" at bounding box center [861, 431] width 404 height 194
drag, startPoint x: 1343, startPoint y: 449, endPoint x: 1135, endPoint y: 415, distance: 211.1
click at [1135, 415] on div "Service Recouvrement il y a 6 minutes eu le répondeur de monsieur LECAPLAIN , p…" at bounding box center [1283, 422] width 298 height 83
copy span "eu le répondeur de monsieur LECAPLAIN , pas de réponses"
click at [899, 395] on textarea "Prendre des notes" at bounding box center [861, 431] width 404 height 194
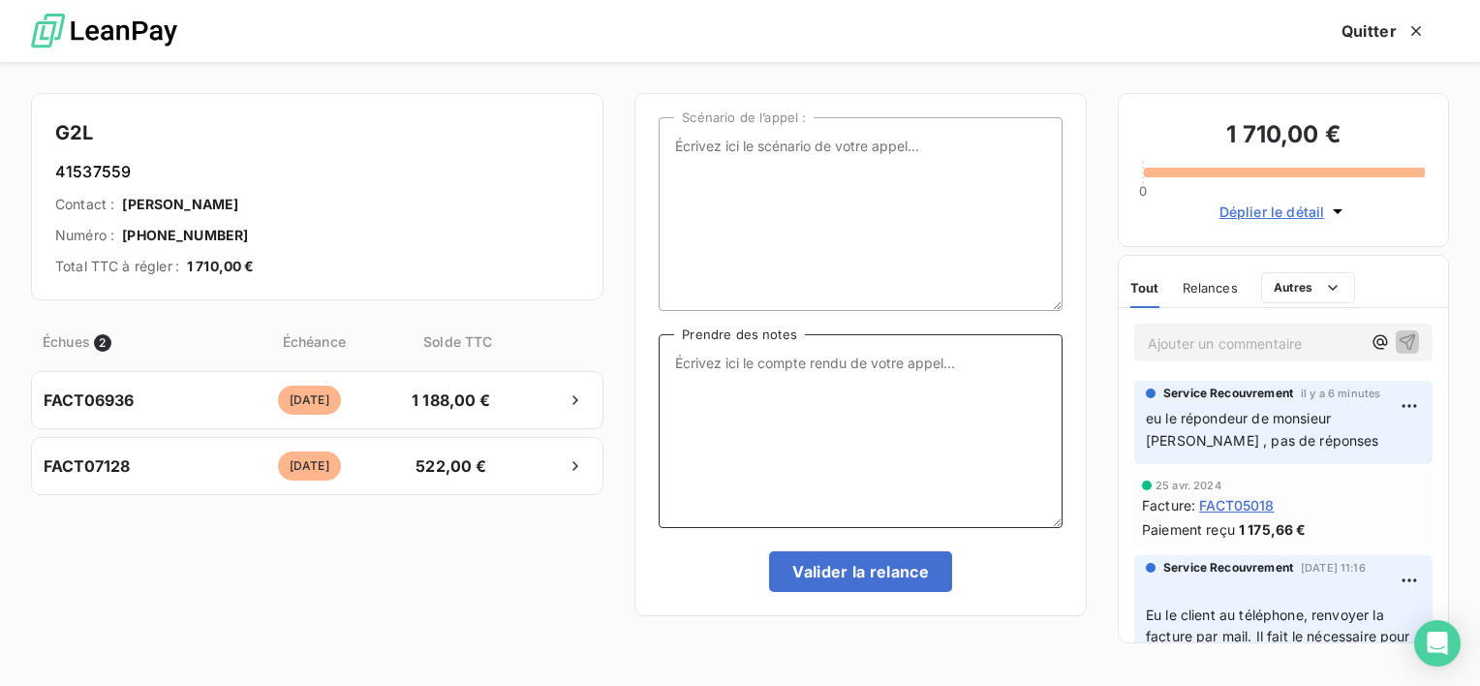
paste textarea "eu le répondeur de monsieur LECAPLAIN , pas de réponses"
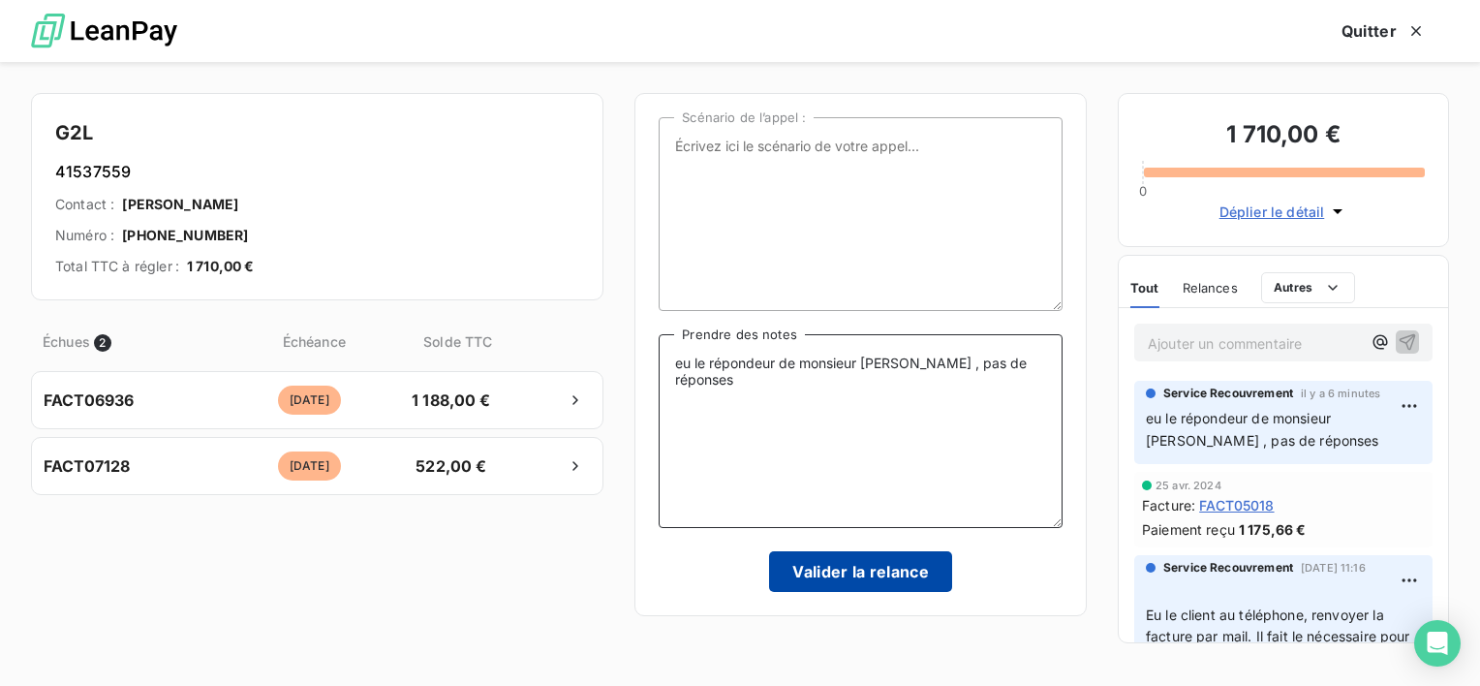
type textarea "eu le répondeur de monsieur LECAPLAIN , pas de réponses"
click at [884, 569] on button "Valider la relance" at bounding box center [860, 571] width 183 height 41
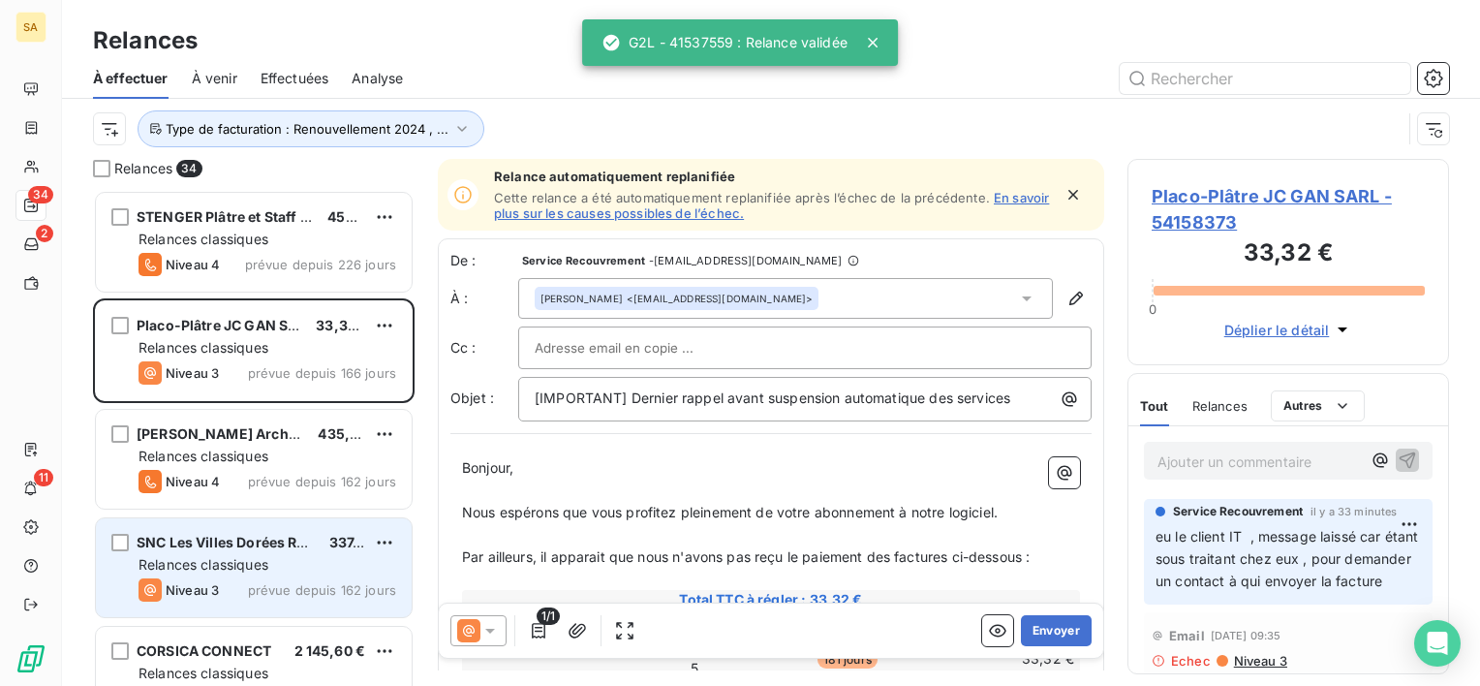
click at [282, 558] on div "Relances classiques" at bounding box center [267, 564] width 258 height 19
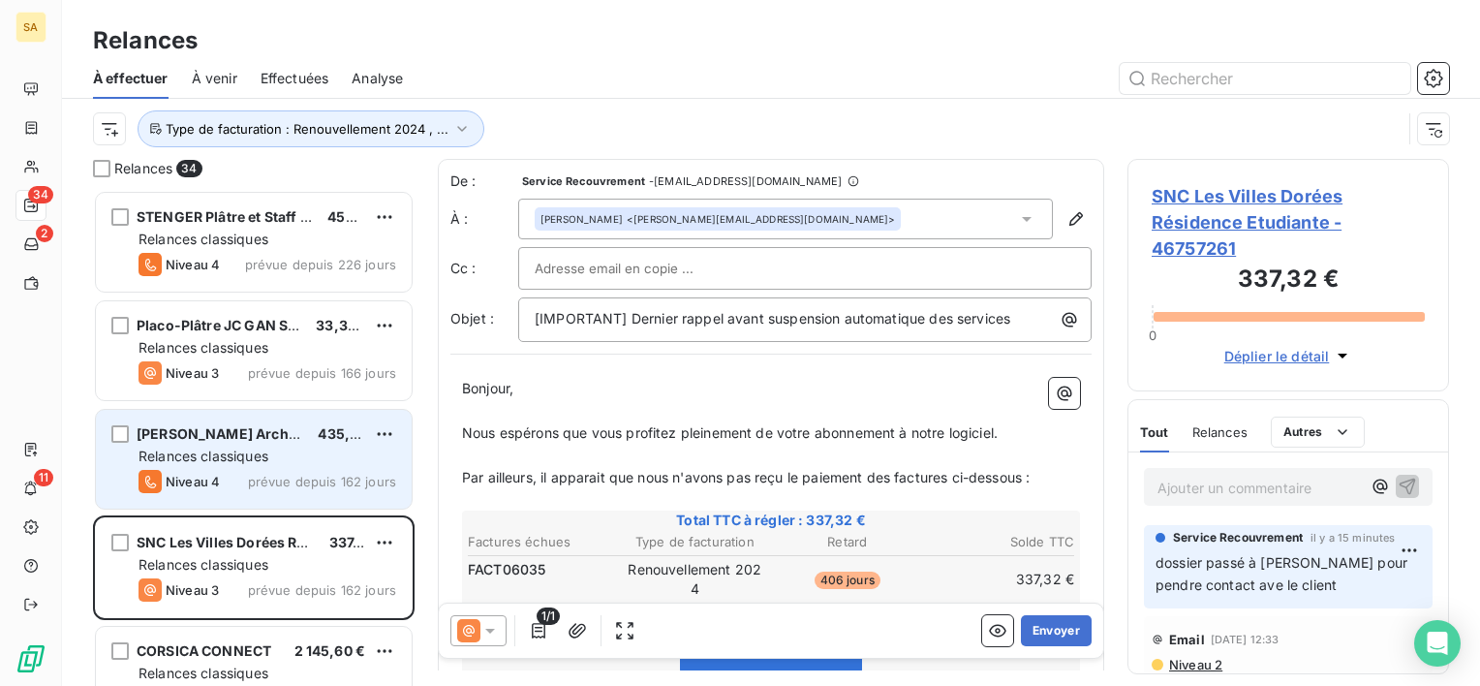
click at [221, 431] on span "Julien Dubois Architectes SA" at bounding box center [246, 433] width 219 height 16
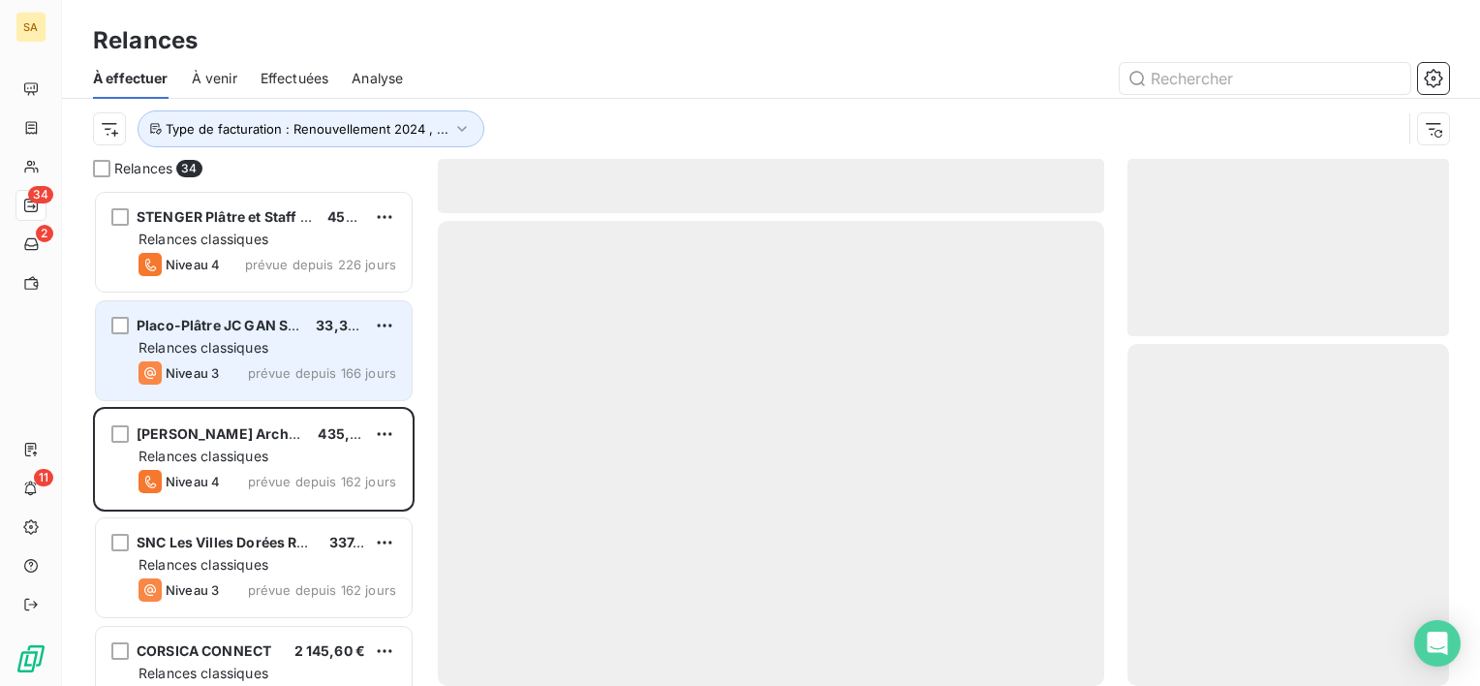
click at [238, 346] on span "Relances classiques" at bounding box center [203, 347] width 130 height 16
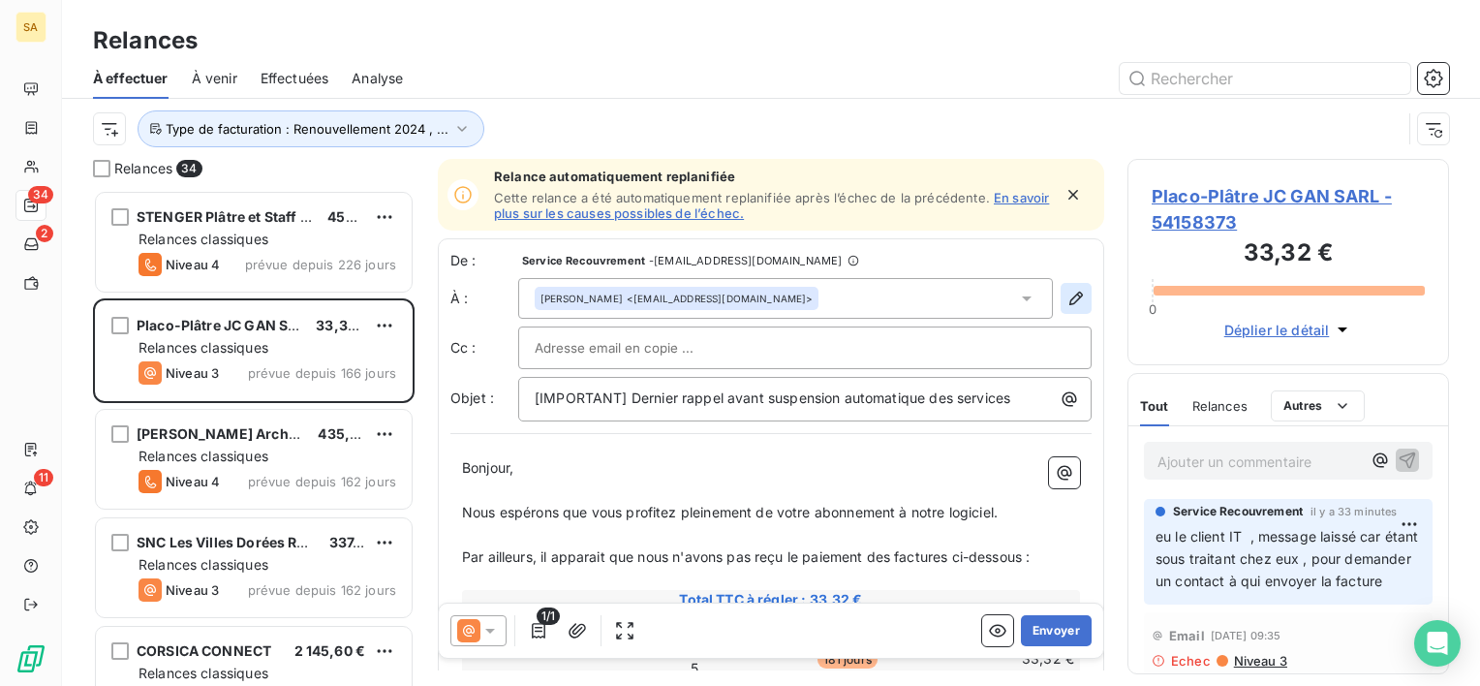
click at [1066, 302] on icon "button" at bounding box center [1075, 298] width 19 height 19
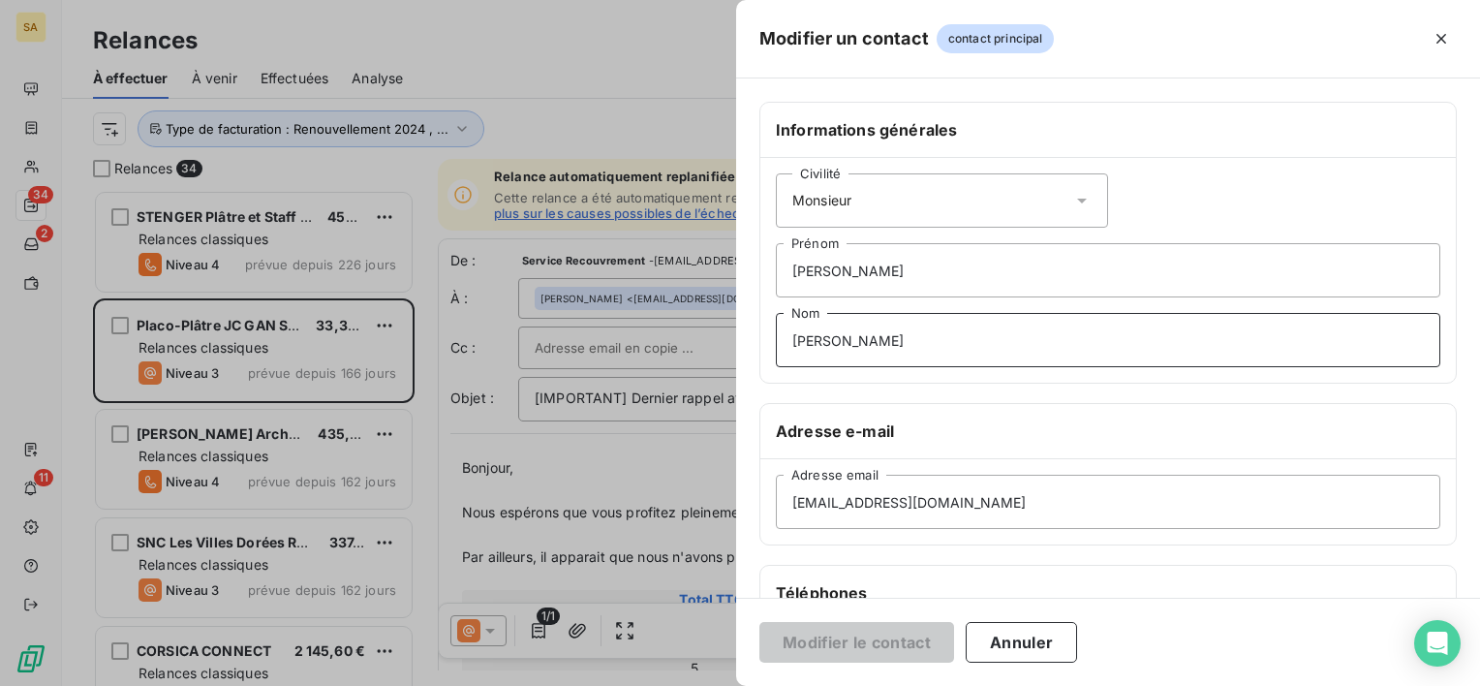
drag, startPoint x: 960, startPoint y: 338, endPoint x: 761, endPoint y: 295, distance: 203.1
click at [761, 295] on div "Civilité Monsieur Jose Nuno Prénom FERNANDES CARNEIRO Nom" at bounding box center [1107, 270] width 695 height 225
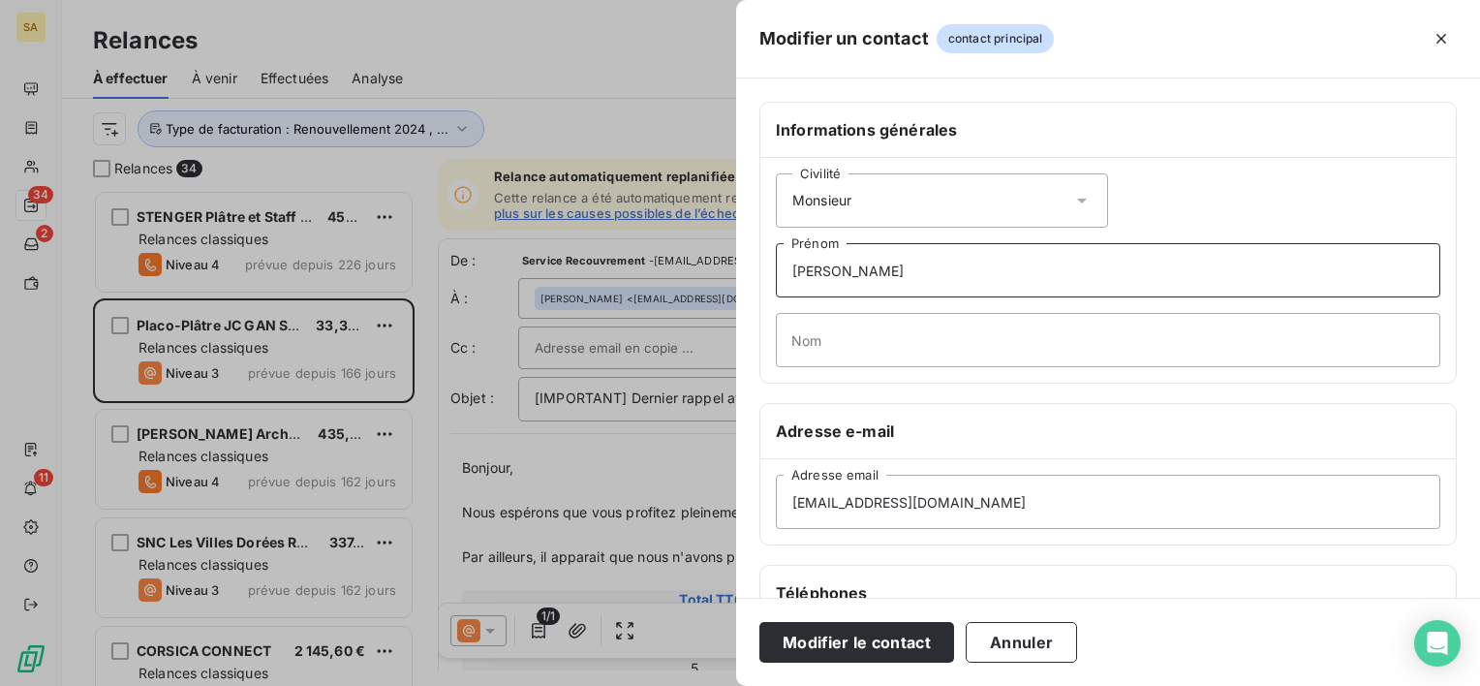
drag, startPoint x: 874, startPoint y: 266, endPoint x: 723, endPoint y: 265, distance: 151.1
click at [723, 685] on div "Modifier un contact contact principal Informations générales Civilité Monsieur …" at bounding box center [740, 686] width 1480 height 0
drag, startPoint x: 996, startPoint y: 512, endPoint x: 740, endPoint y: 503, distance: 255.9
click at [740, 503] on div "Informations générales Civilité Monsieur Prénom Nom Adresse e-mail placoplatre.…" at bounding box center [1108, 532] width 744 height 860
paste input "r.benoit@wiesenpiront.lu"
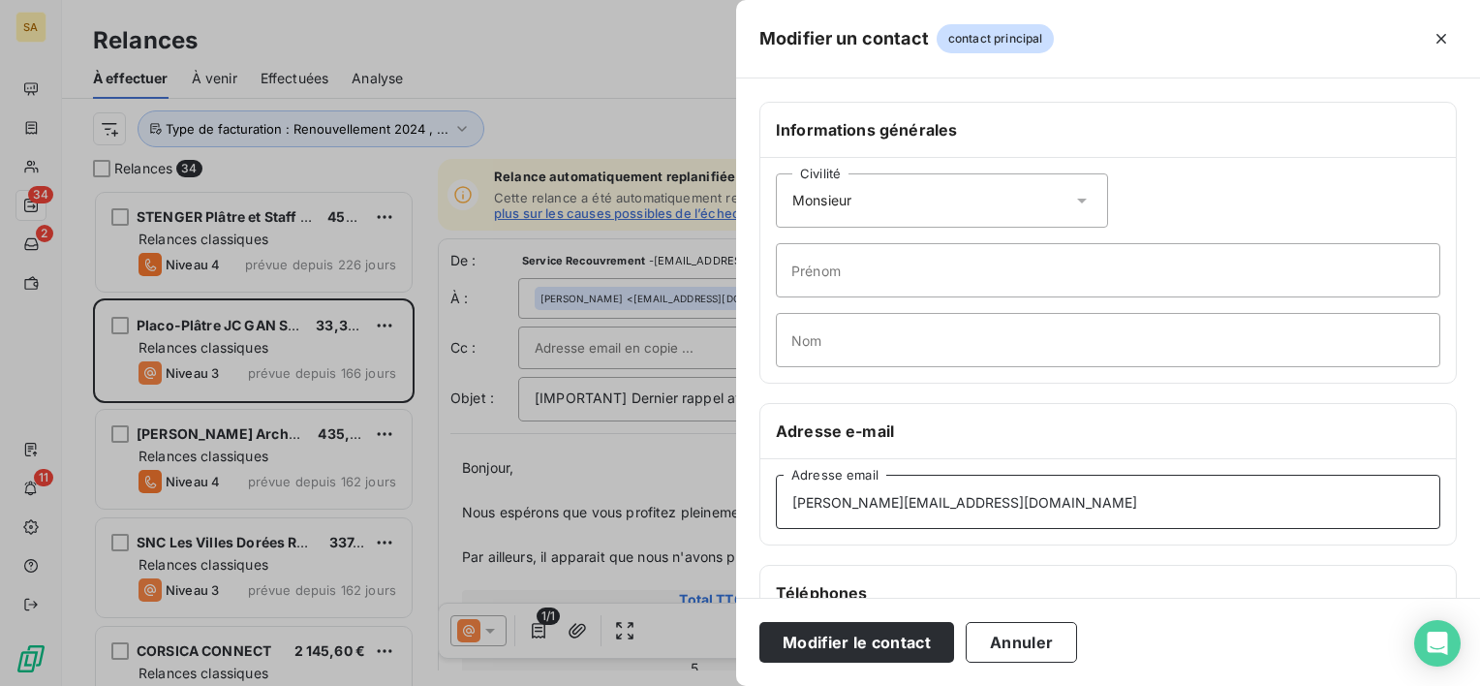
type input "r.benoit@wiesenpiront.lu"
click at [822, 284] on input "Prénom" at bounding box center [1108, 270] width 664 height 54
type input "Benoit"
click at [852, 631] on button "Modifier le contact" at bounding box center [856, 642] width 195 height 41
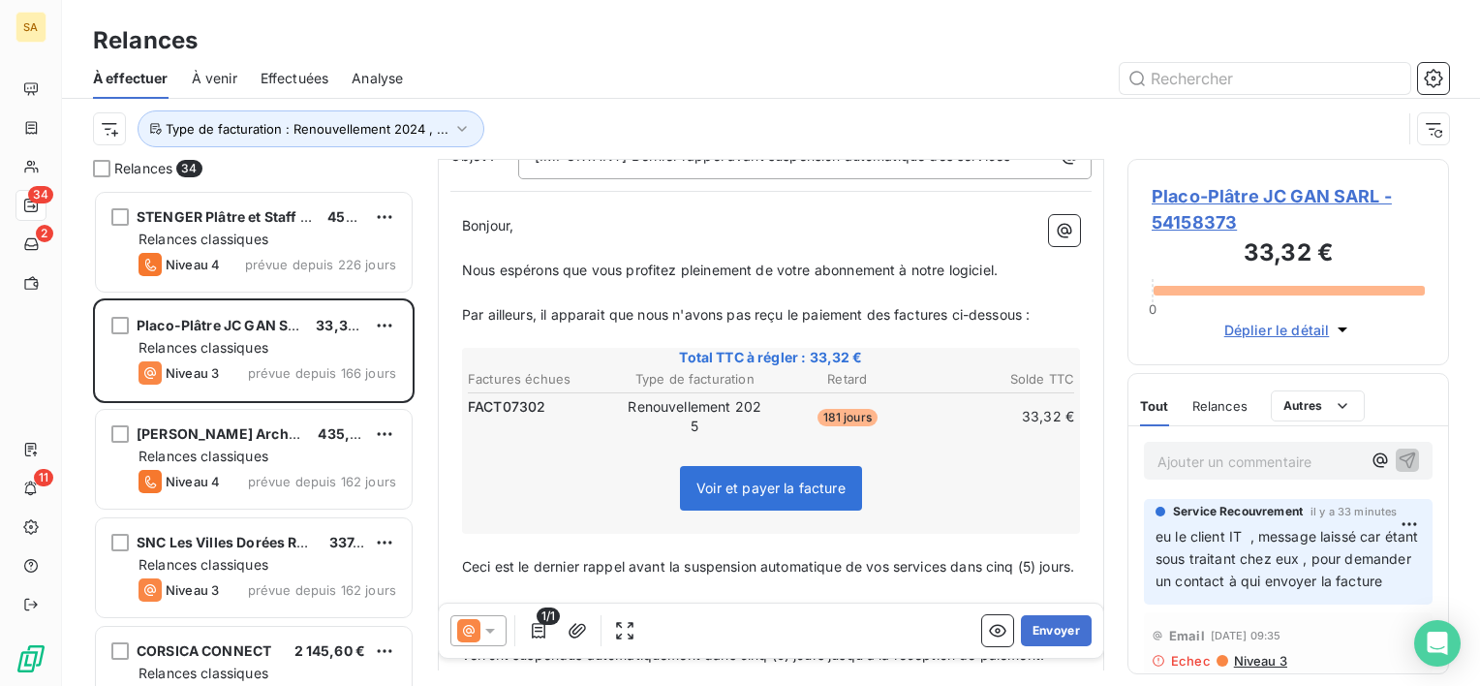
scroll to position [255, 0]
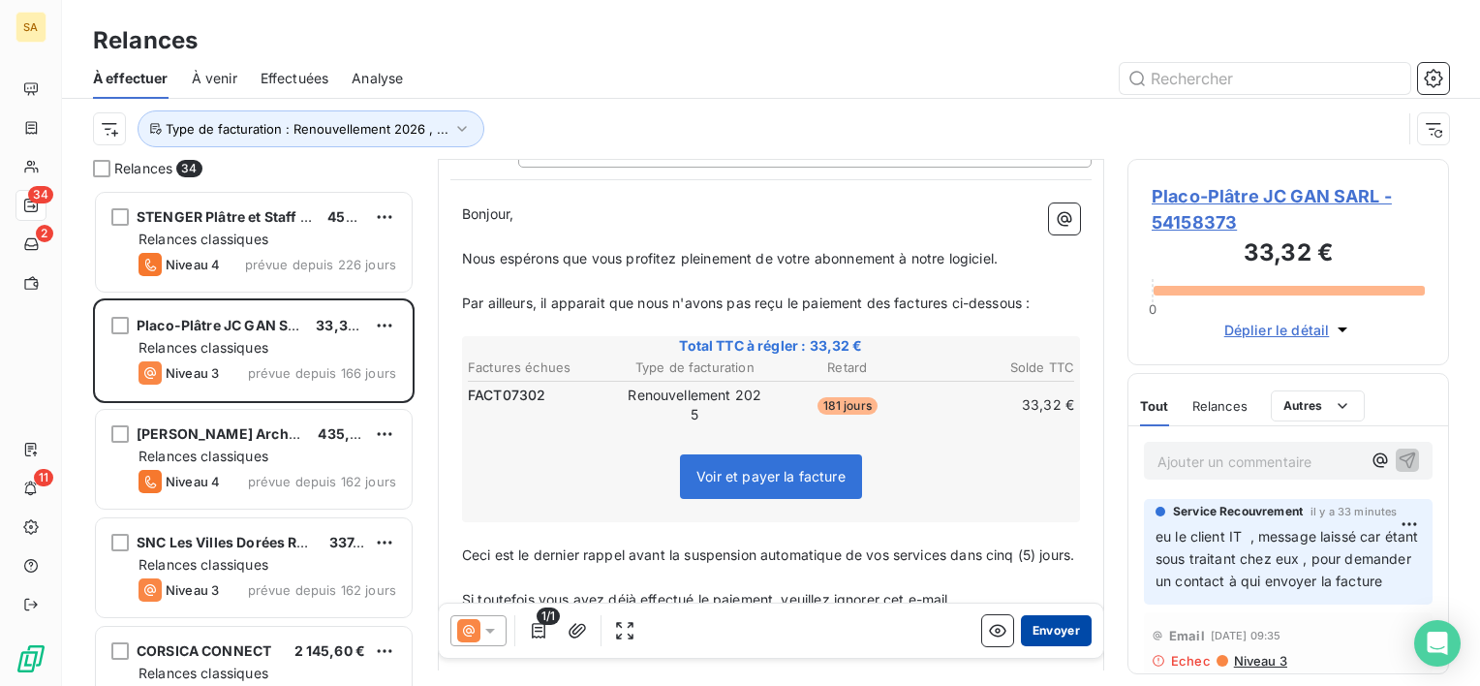
click at [1050, 628] on button "Envoyer" at bounding box center [1056, 630] width 71 height 31
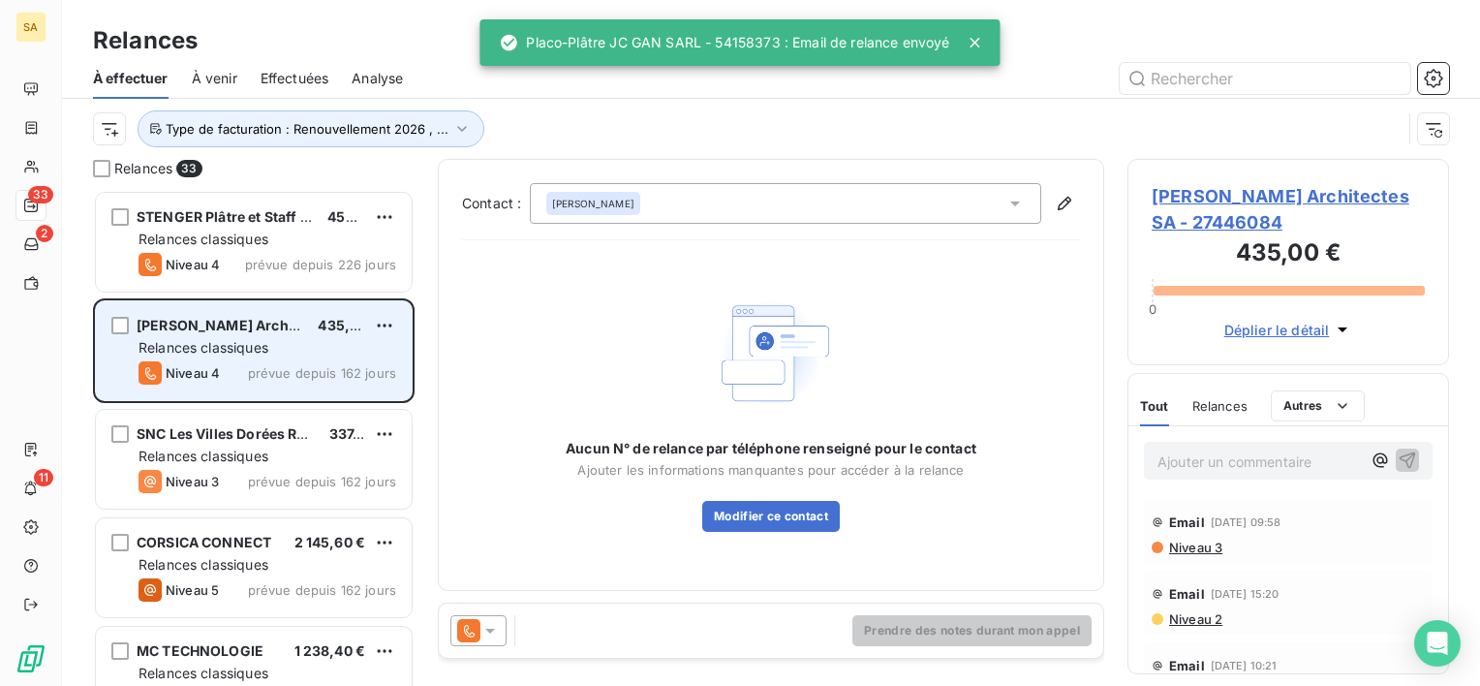
click at [304, 354] on div "Relances classiques" at bounding box center [267, 347] width 258 height 19
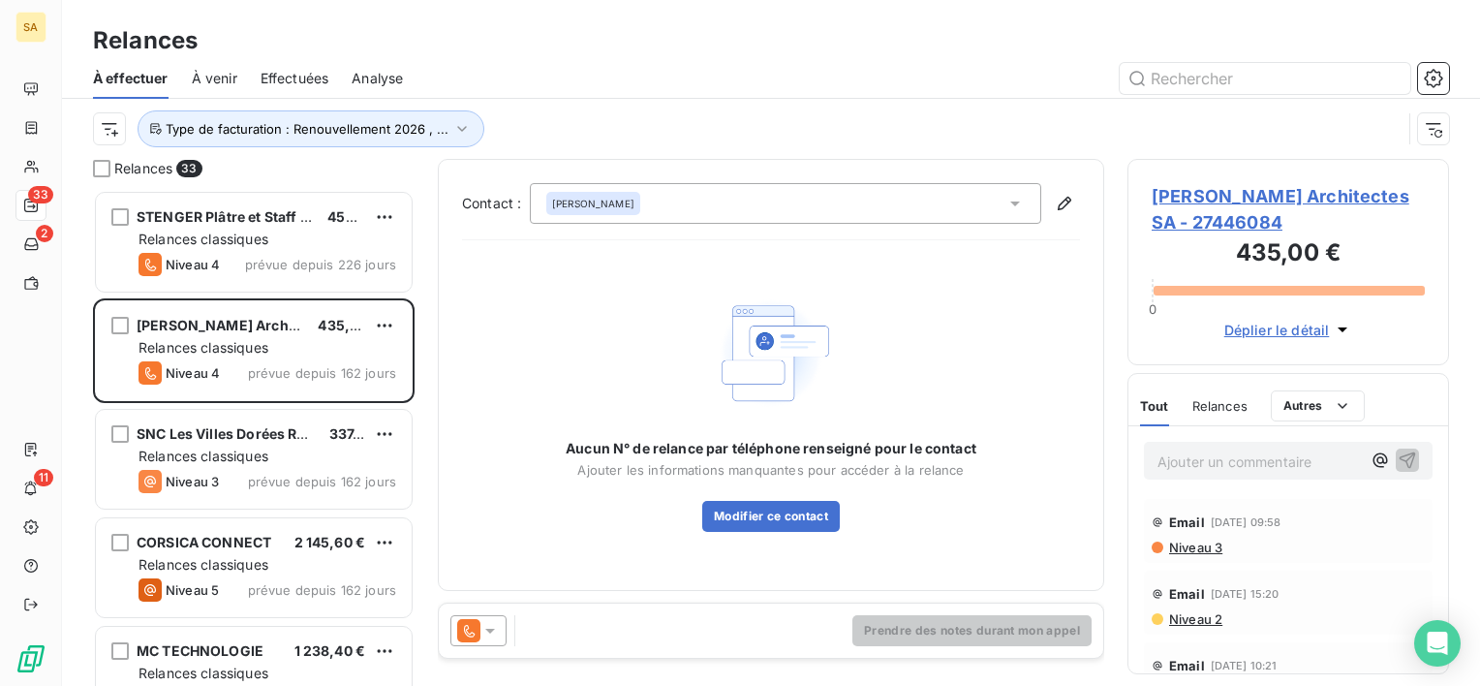
click at [1165, 203] on span "Julien Dubois Architectes SA - 27446084" at bounding box center [1288, 209] width 273 height 52
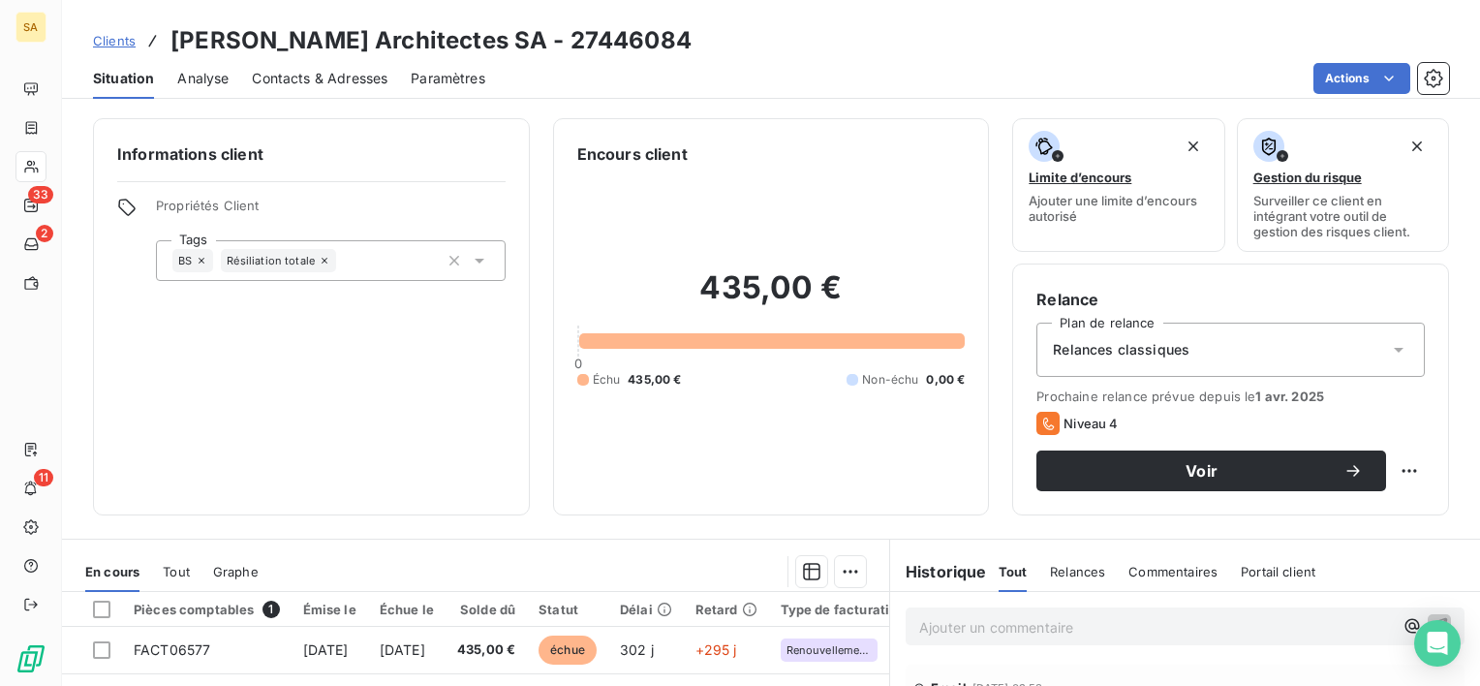
click at [1085, 568] on span "Relances" at bounding box center [1077, 571] width 55 height 15
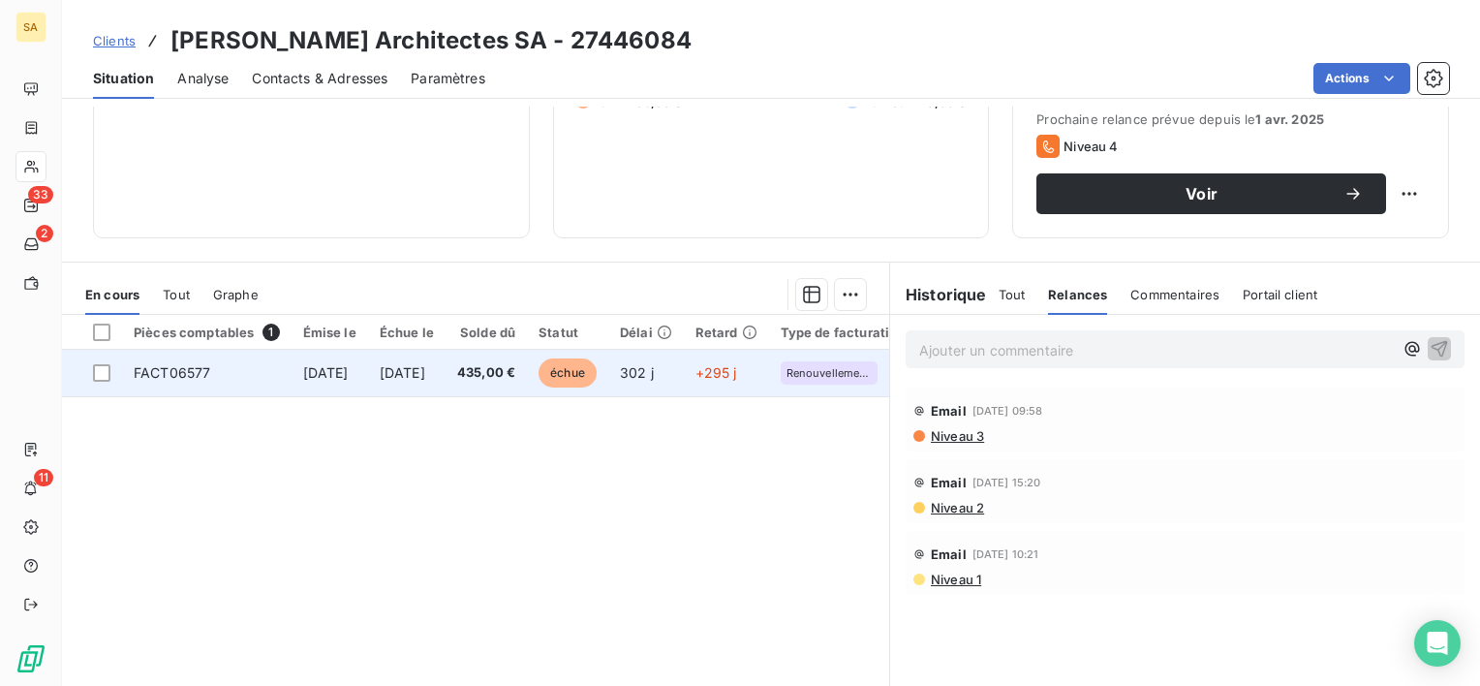
click at [169, 375] on span "FACT06577" at bounding box center [172, 372] width 77 height 16
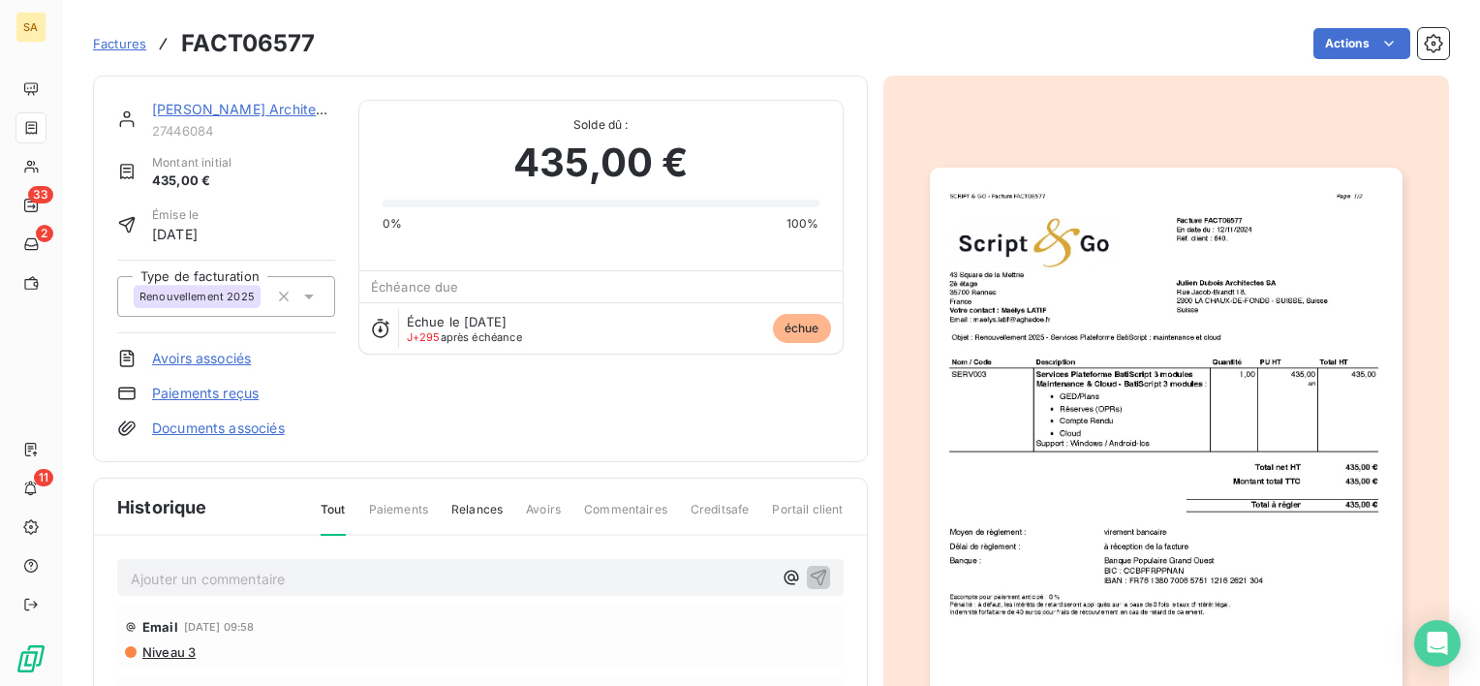
click at [212, 105] on link "Julien Dubois Architectes SA" at bounding box center [259, 109] width 214 height 16
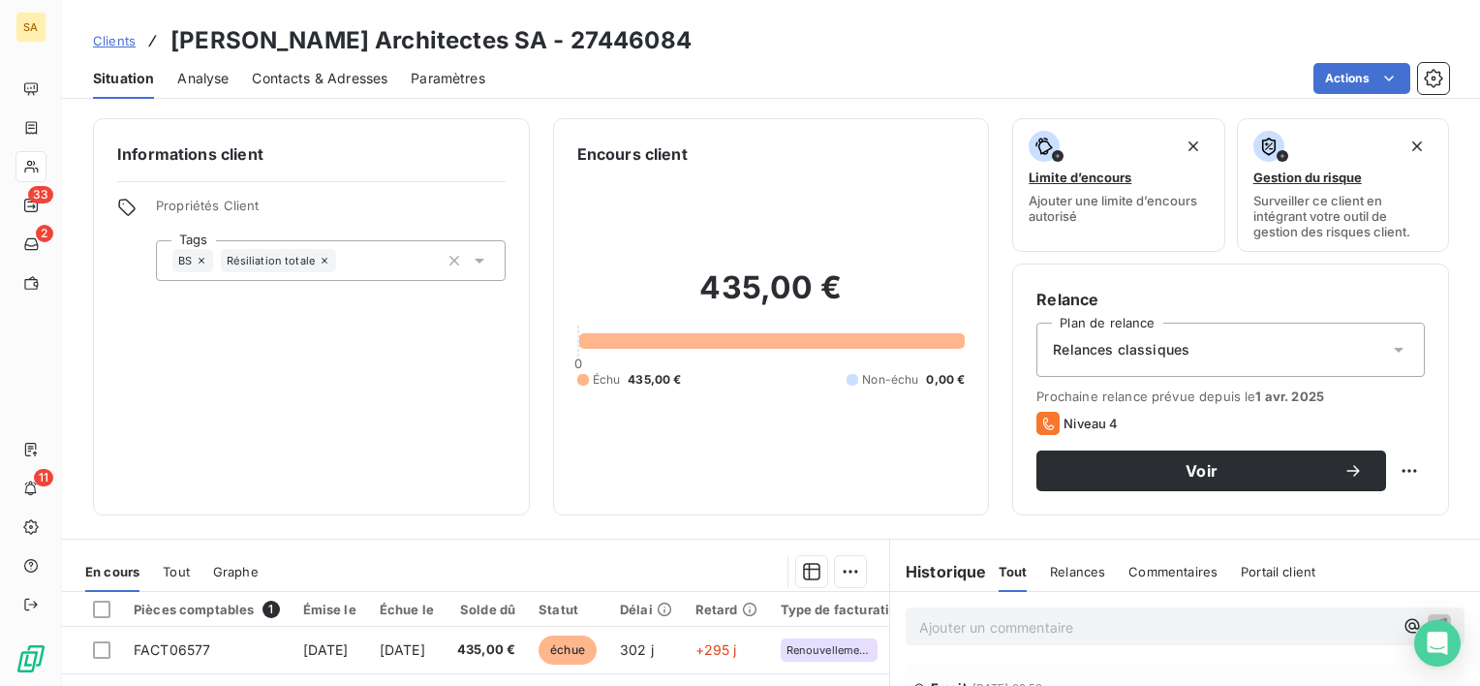
click at [315, 73] on span "Contacts & Adresses" at bounding box center [320, 78] width 136 height 19
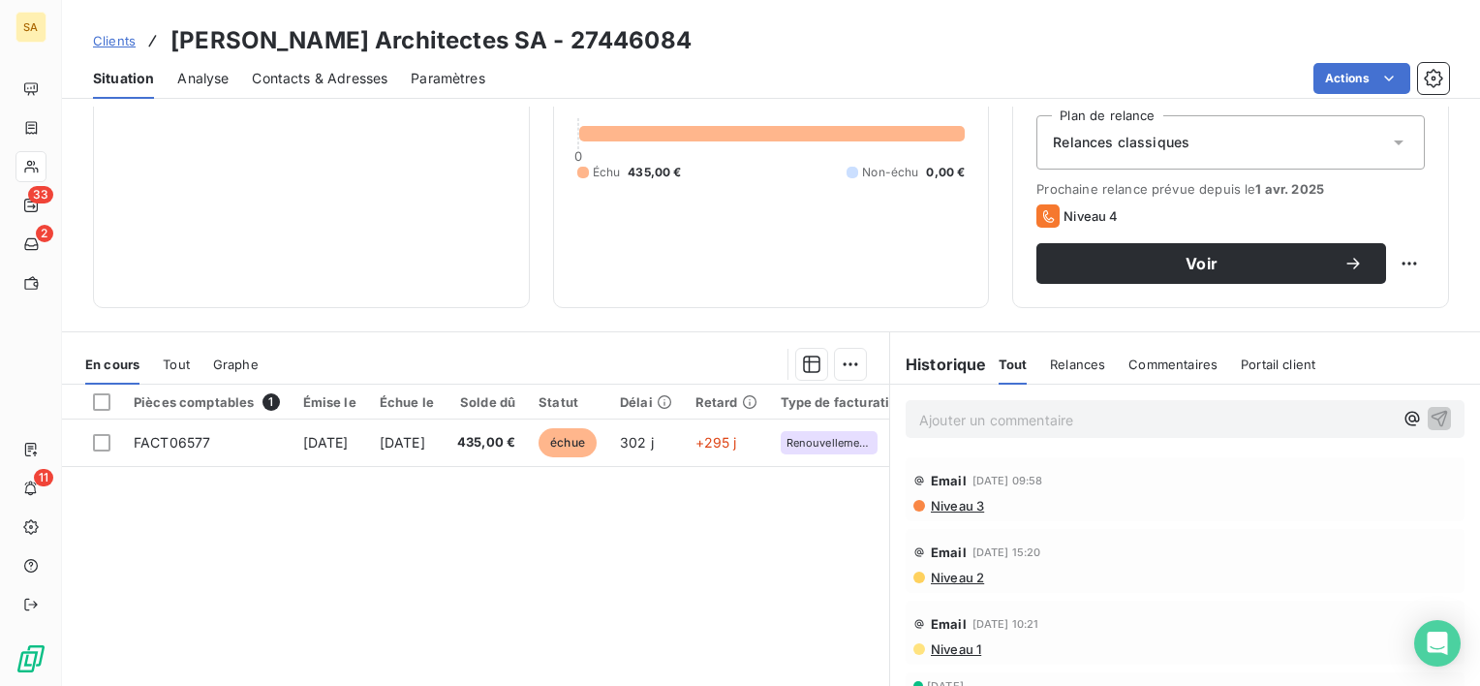
click at [942, 507] on span "Niveau 3" at bounding box center [956, 505] width 55 height 15
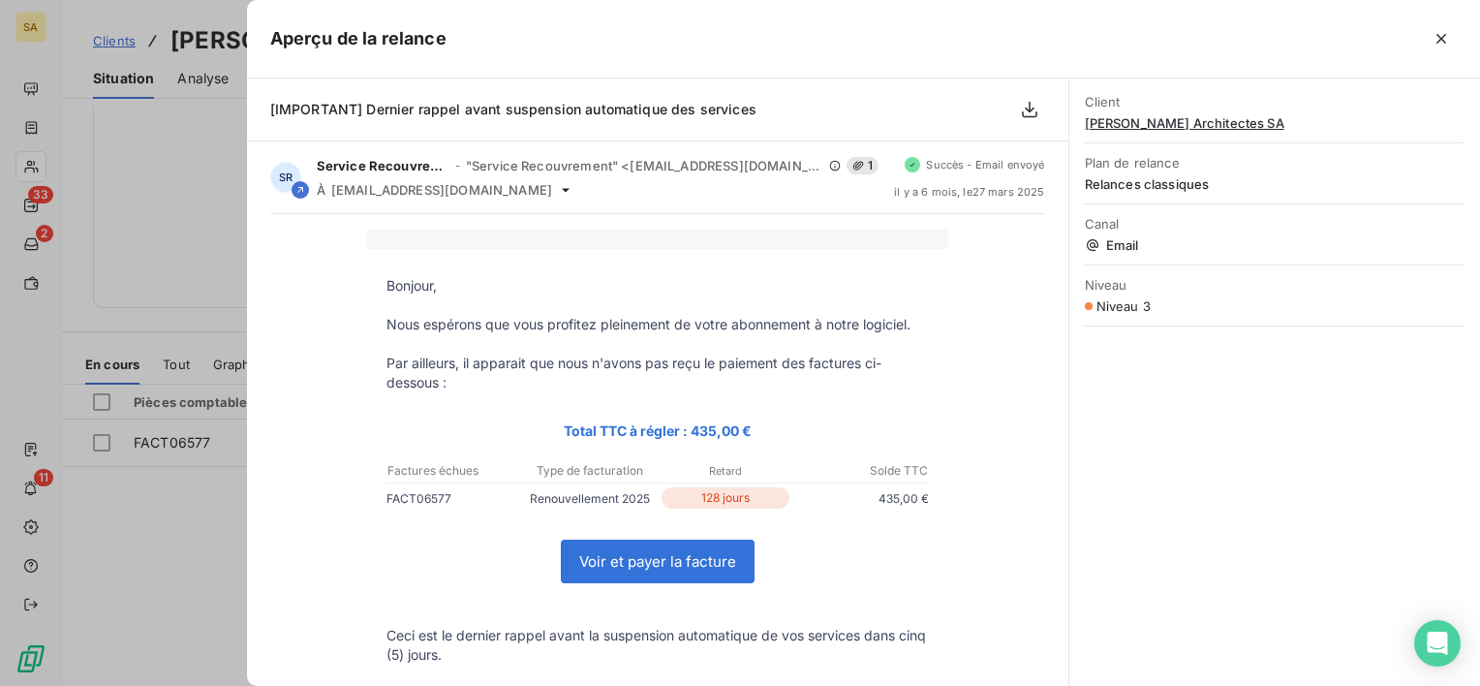
click at [207, 558] on div at bounding box center [740, 343] width 1480 height 686
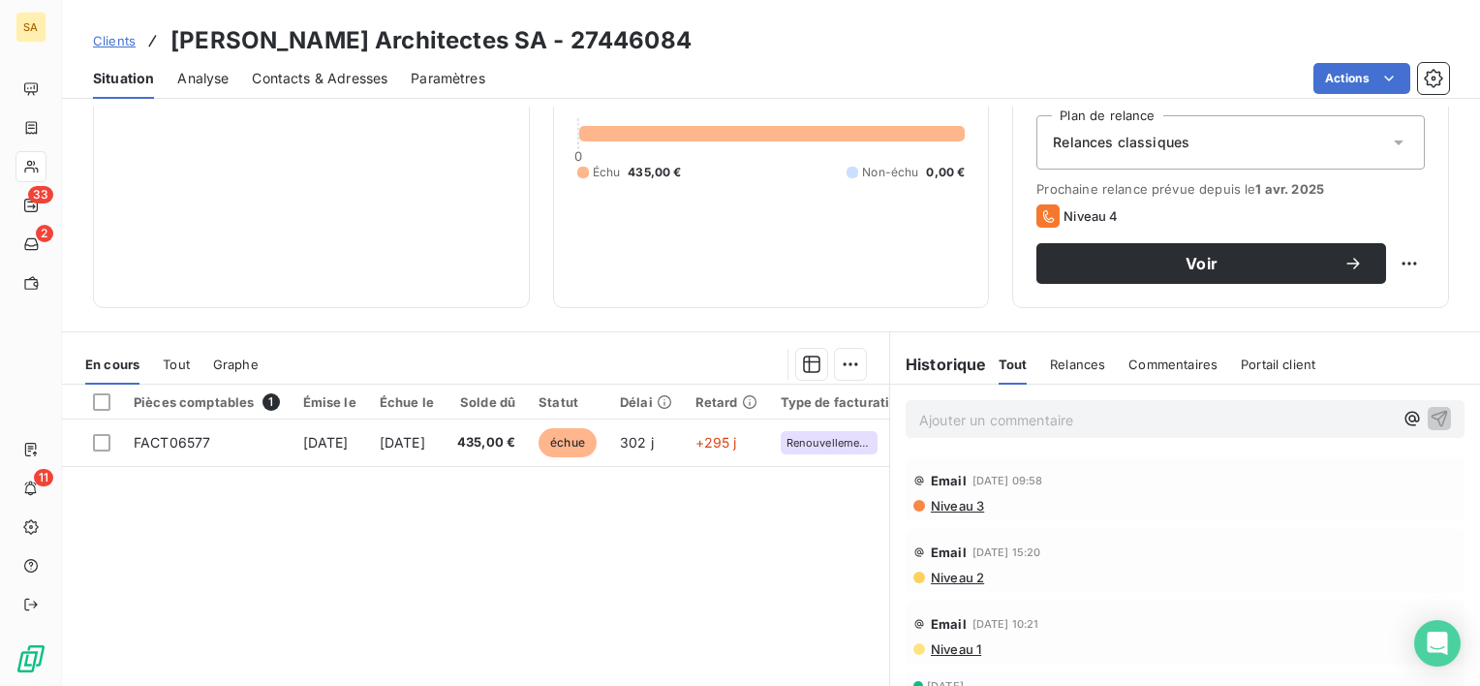
drag, startPoint x: 740, startPoint y: 318, endPoint x: 905, endPoint y: 345, distance: 166.9
click at [897, 345] on div "Informations client Propriétés Client Tags BS Résiliation totale Encours client…" at bounding box center [771, 396] width 1418 height 579
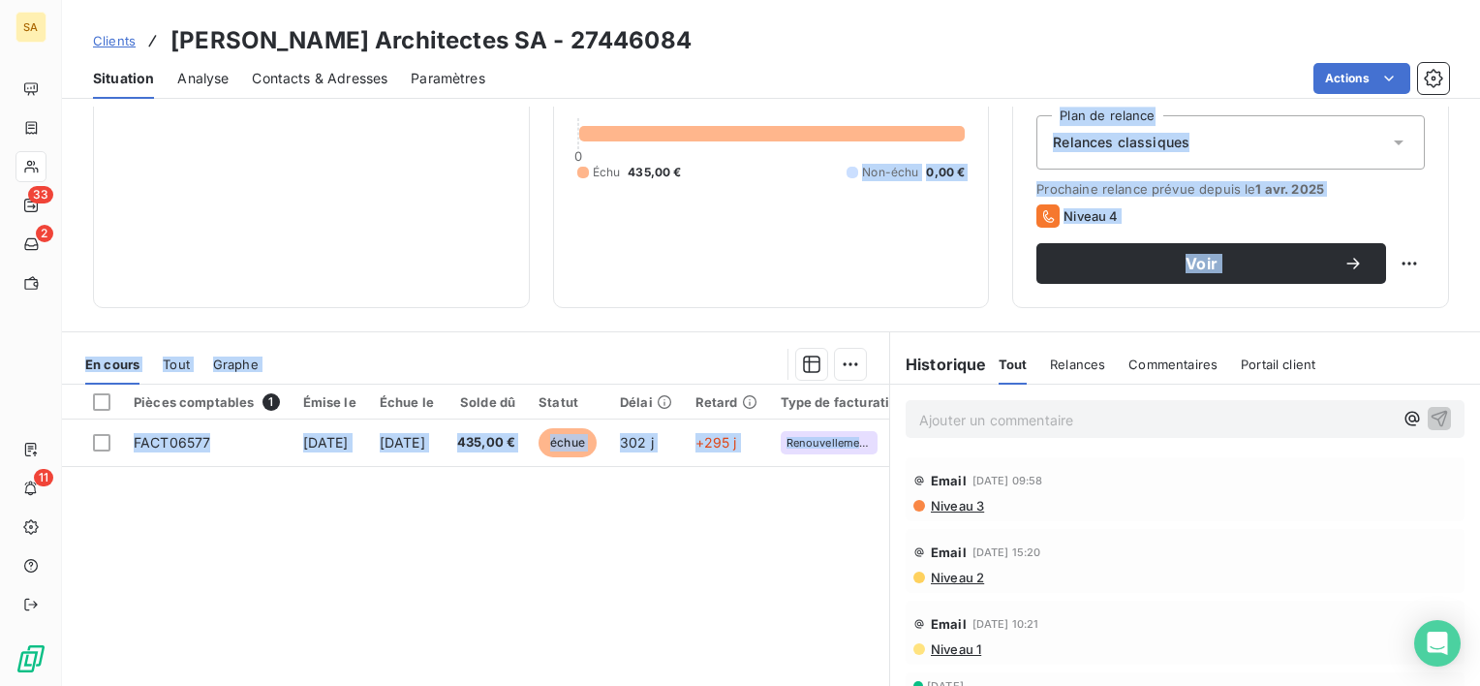
click at [747, 563] on div "Pièces comptables 1 Émise le Échue le Solde dû Statut Délai Retard Type de fact…" at bounding box center [475, 571] width 827 height 373
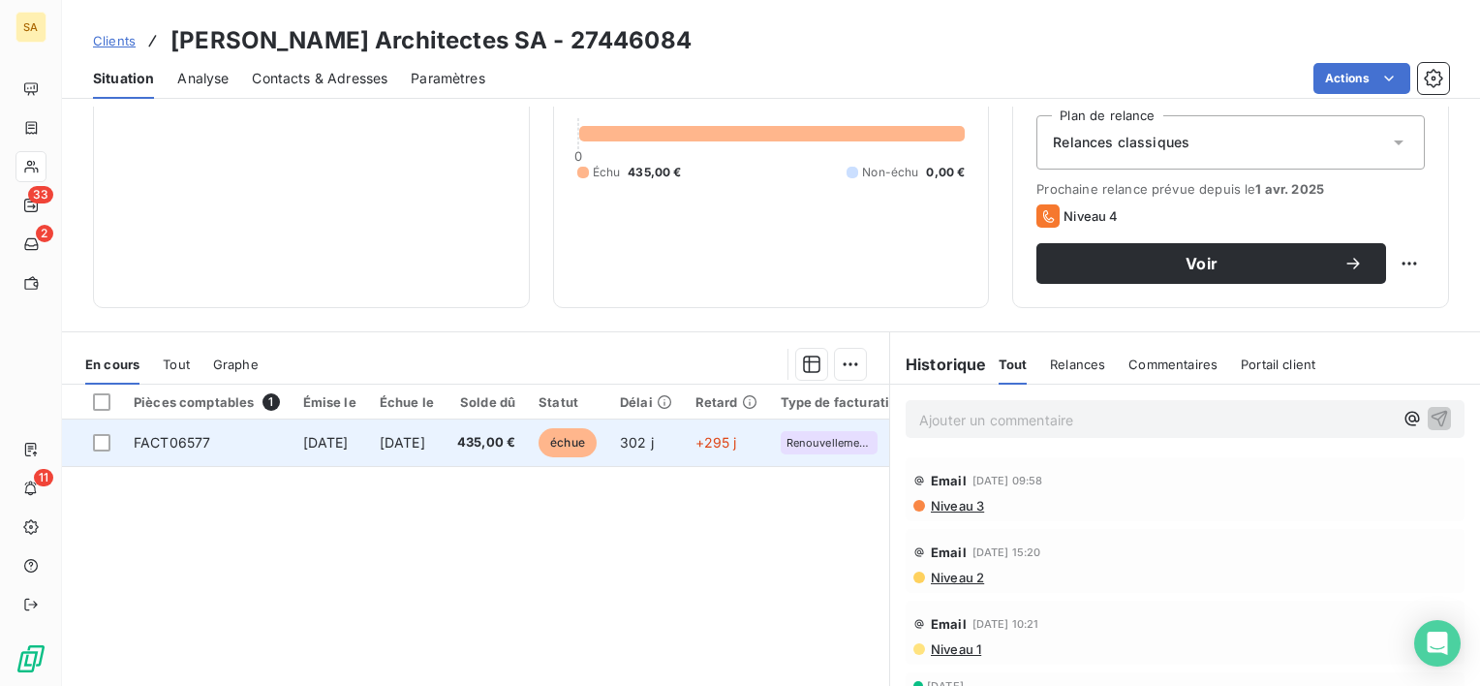
click at [192, 434] on span "FACT06577" at bounding box center [172, 442] width 77 height 16
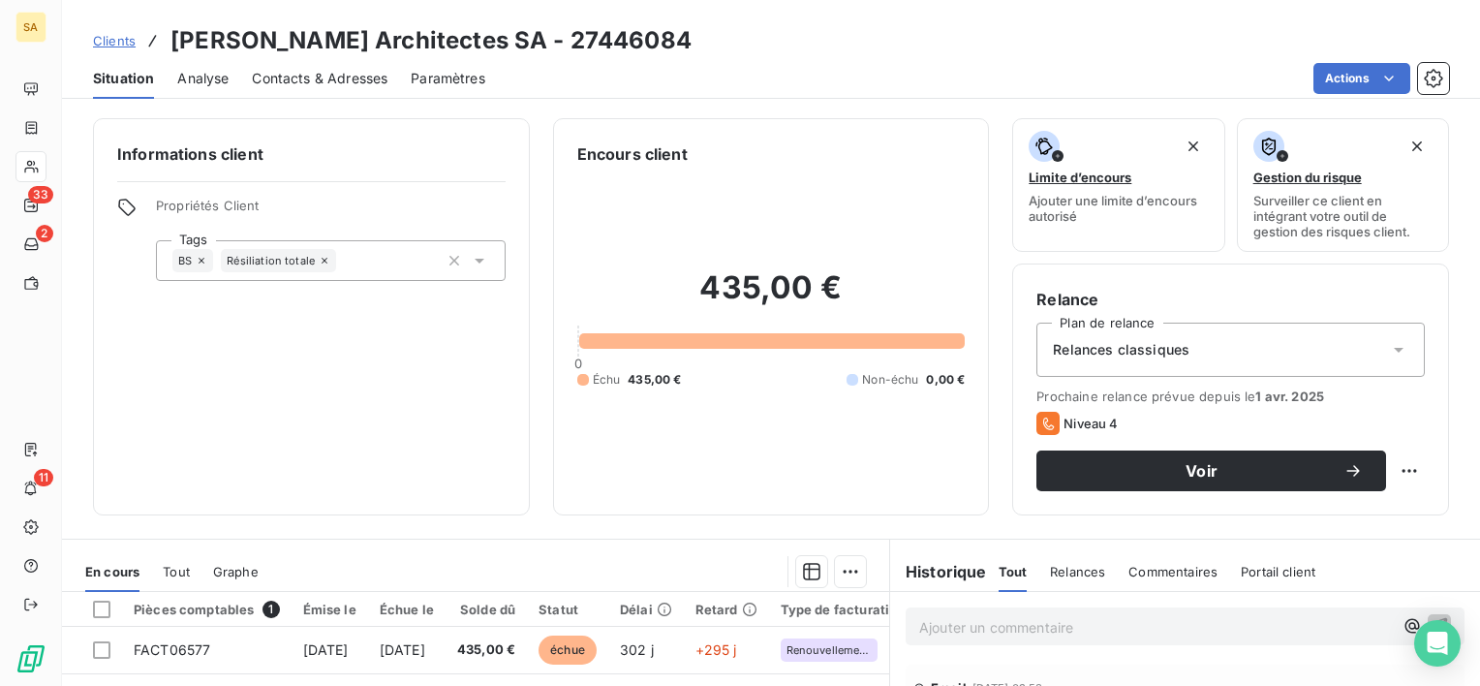
click at [302, 82] on span "Contacts & Adresses" at bounding box center [320, 78] width 136 height 19
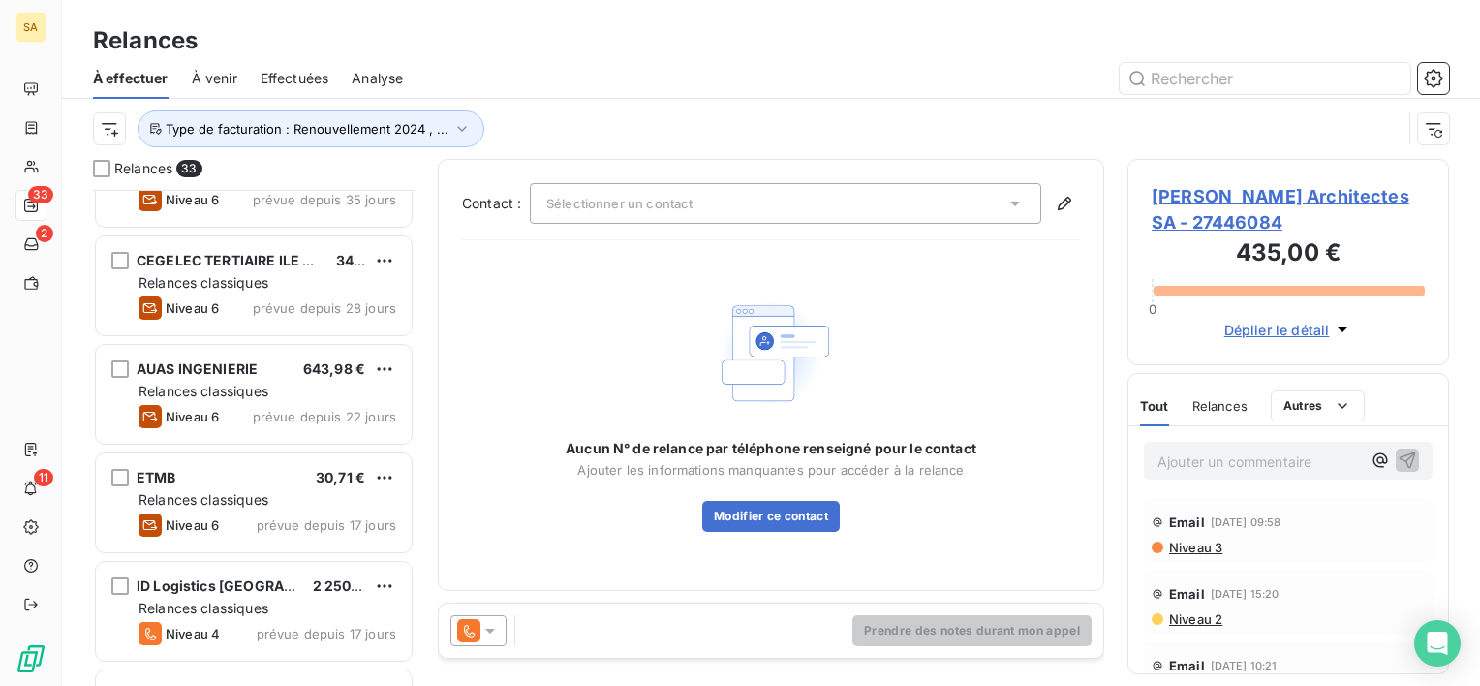
scroll to position [3084, 0]
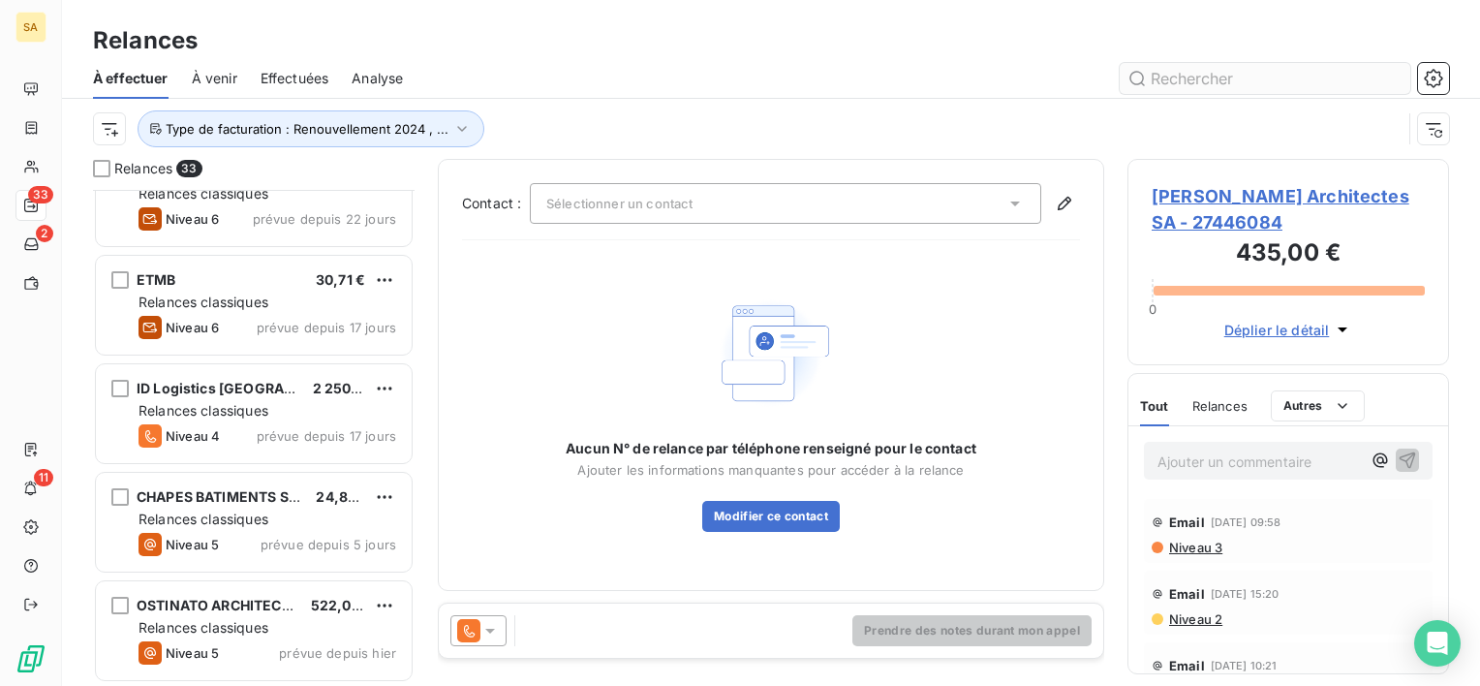
click at [1264, 79] on input "text" at bounding box center [1265, 78] width 291 height 31
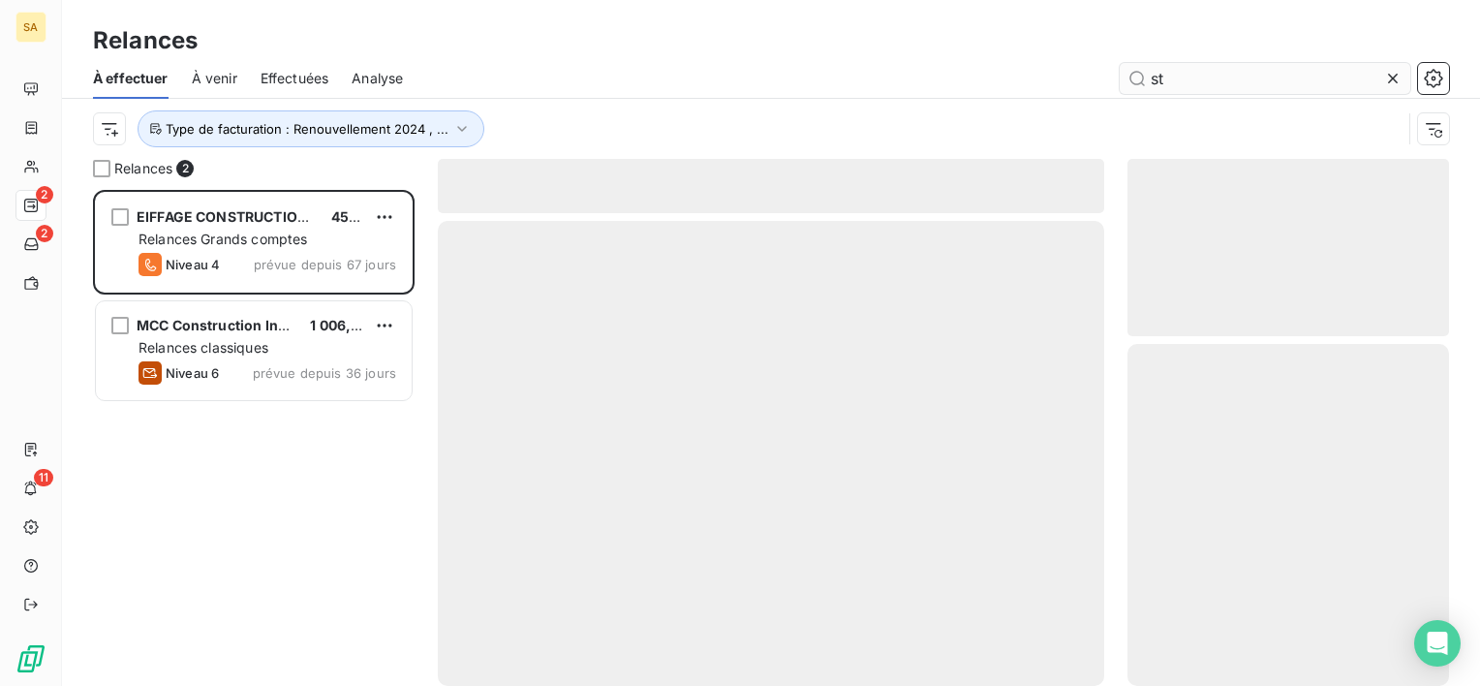
scroll to position [480, 306]
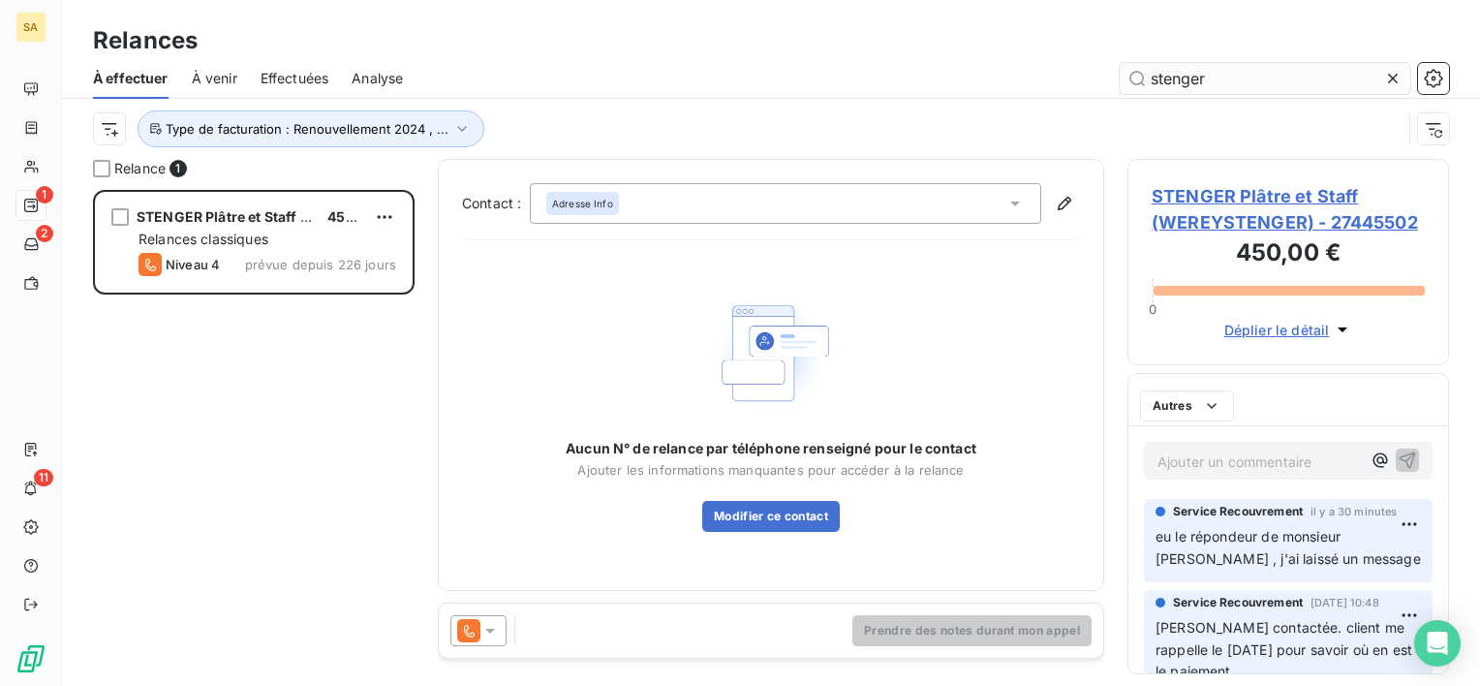
scroll to position [480, 306]
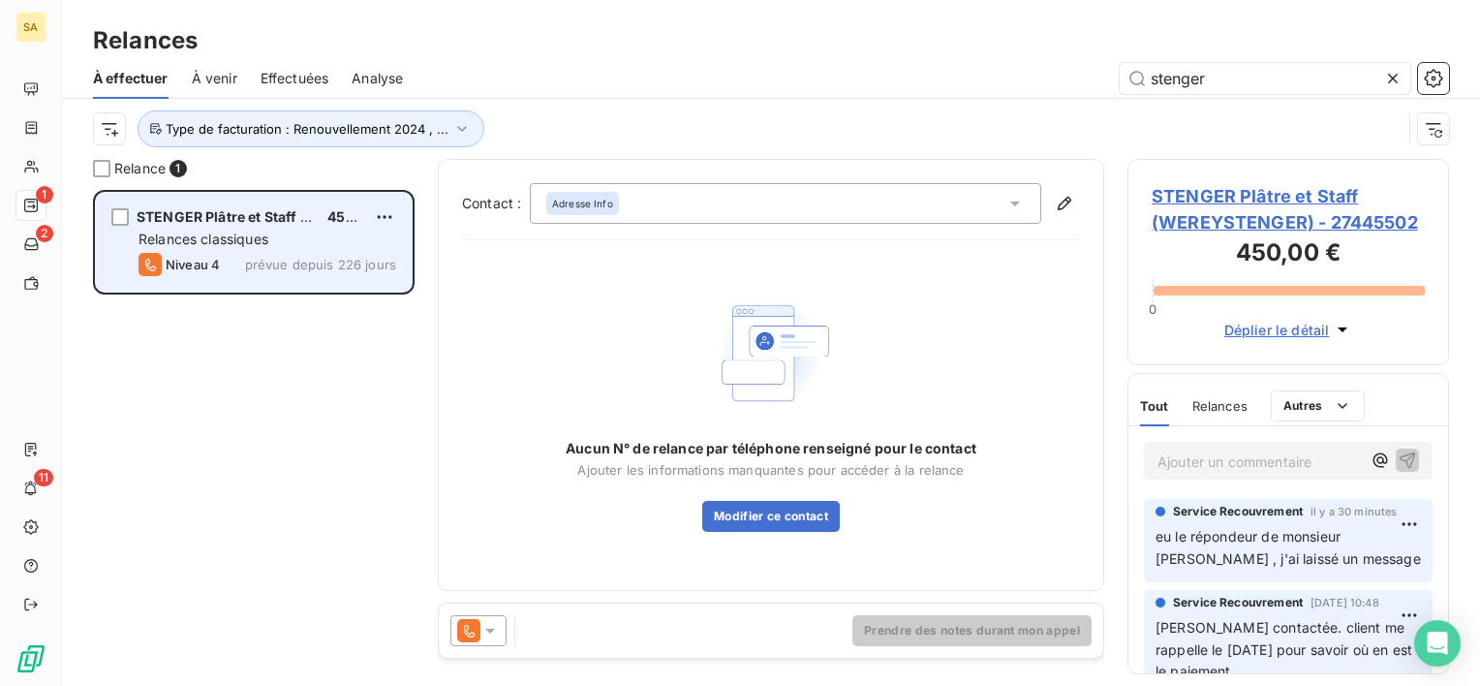
type input "stenger"
click at [245, 235] on span "Relances classiques" at bounding box center [203, 239] width 130 height 16
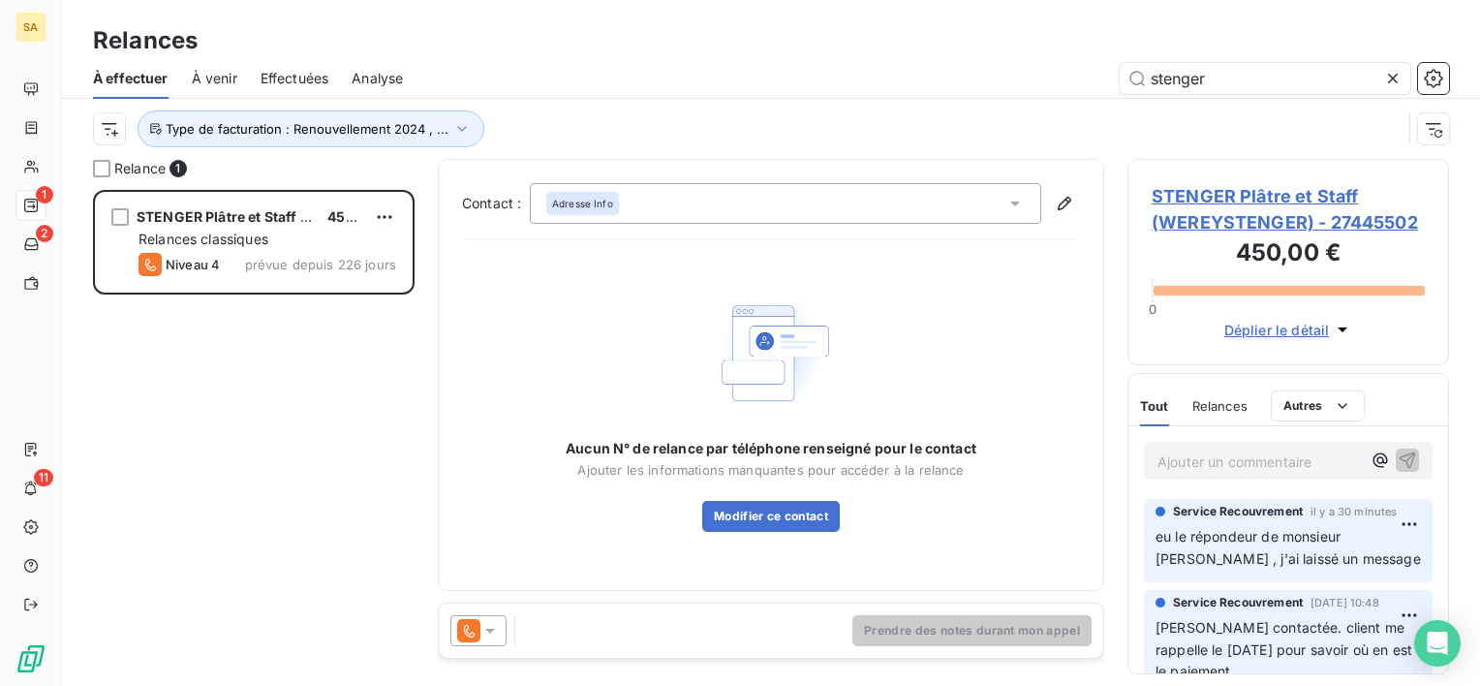
click at [1231, 200] on span "STENGER Plâtre et Staff (WEREYSTENGER) - 27445502" at bounding box center [1288, 209] width 273 height 52
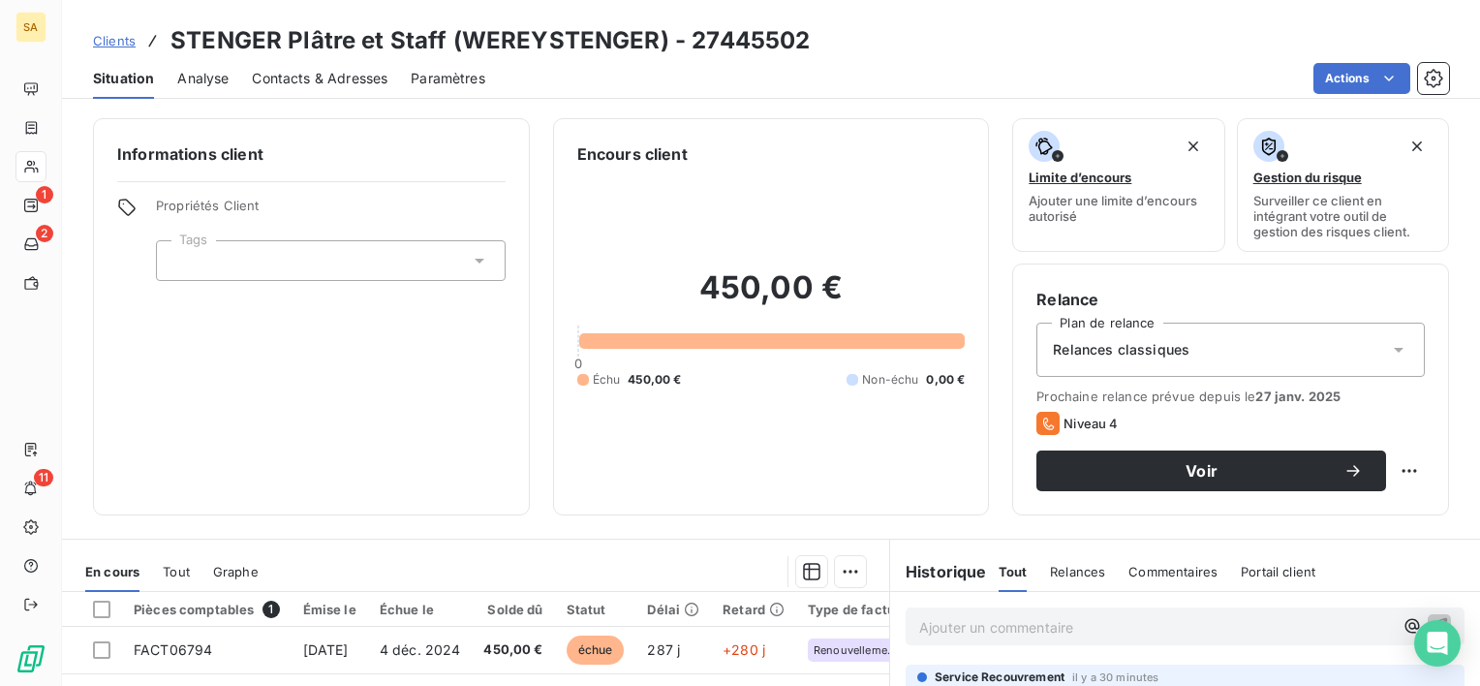
click at [372, 79] on span "Contacts & Adresses" at bounding box center [320, 78] width 136 height 19
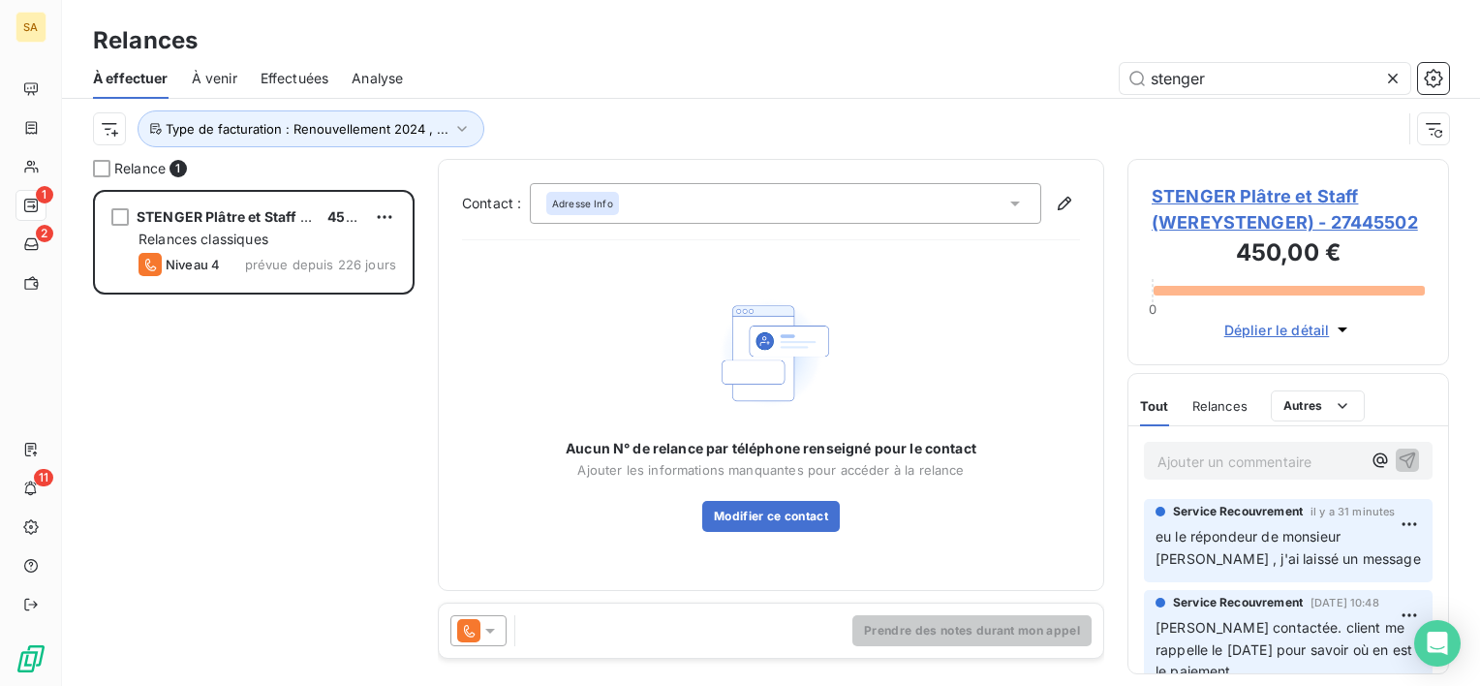
scroll to position [480, 306]
click at [1205, 398] on span "Relances" at bounding box center [1219, 405] width 55 height 15
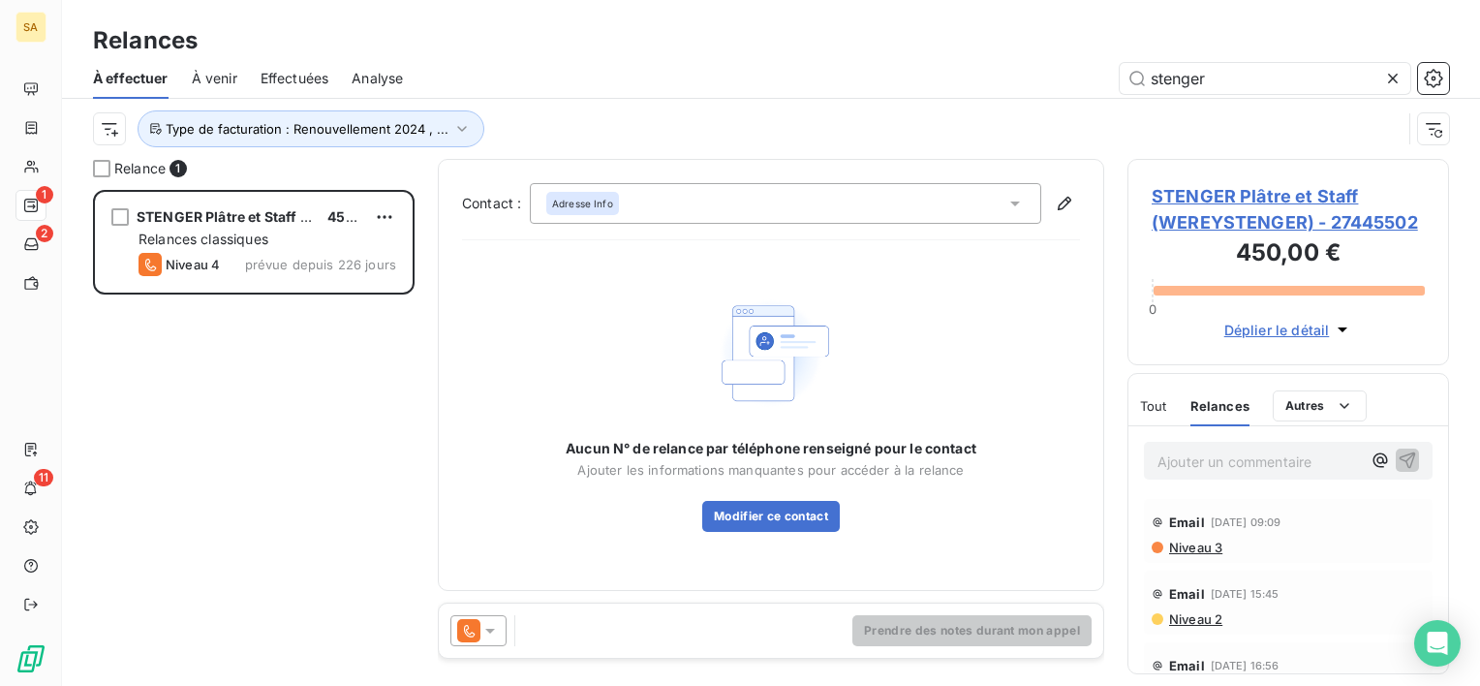
click at [1196, 545] on span "Niveau 3" at bounding box center [1194, 546] width 55 height 15
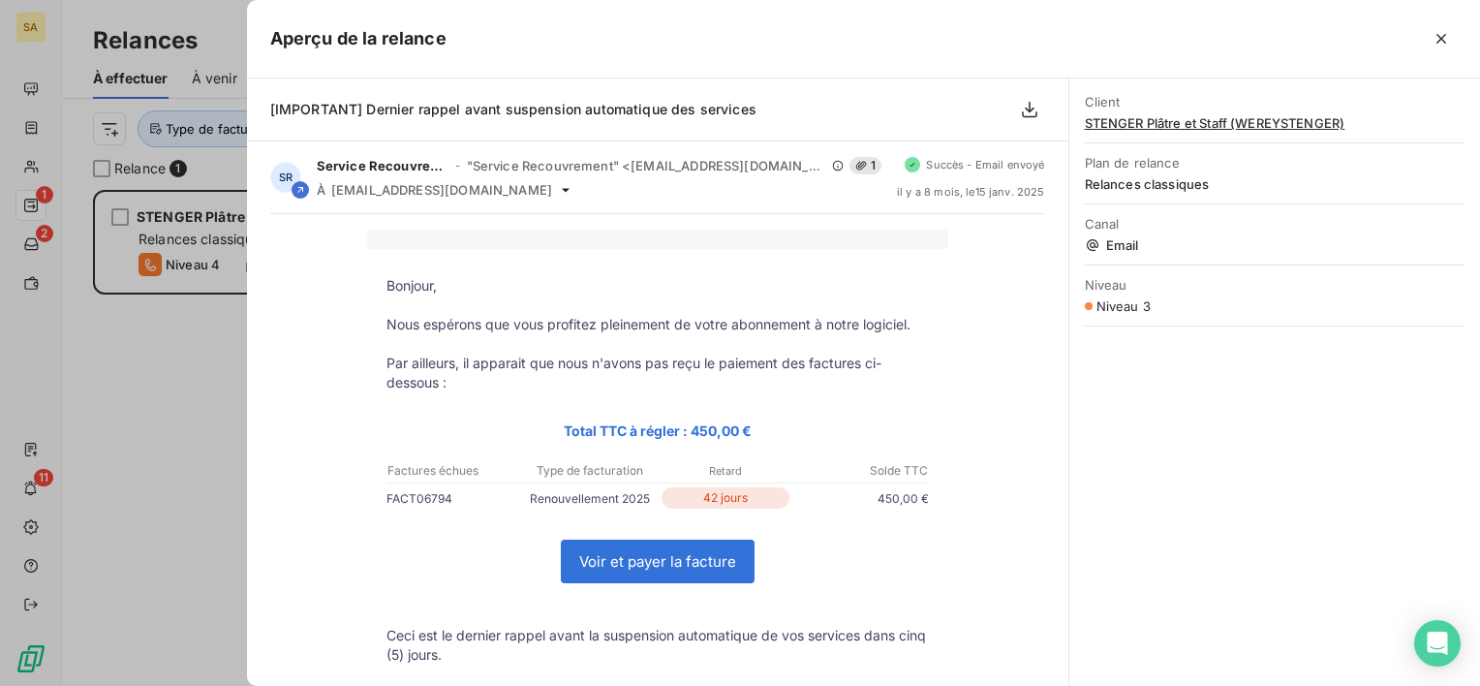
click at [98, 387] on div at bounding box center [740, 343] width 1480 height 686
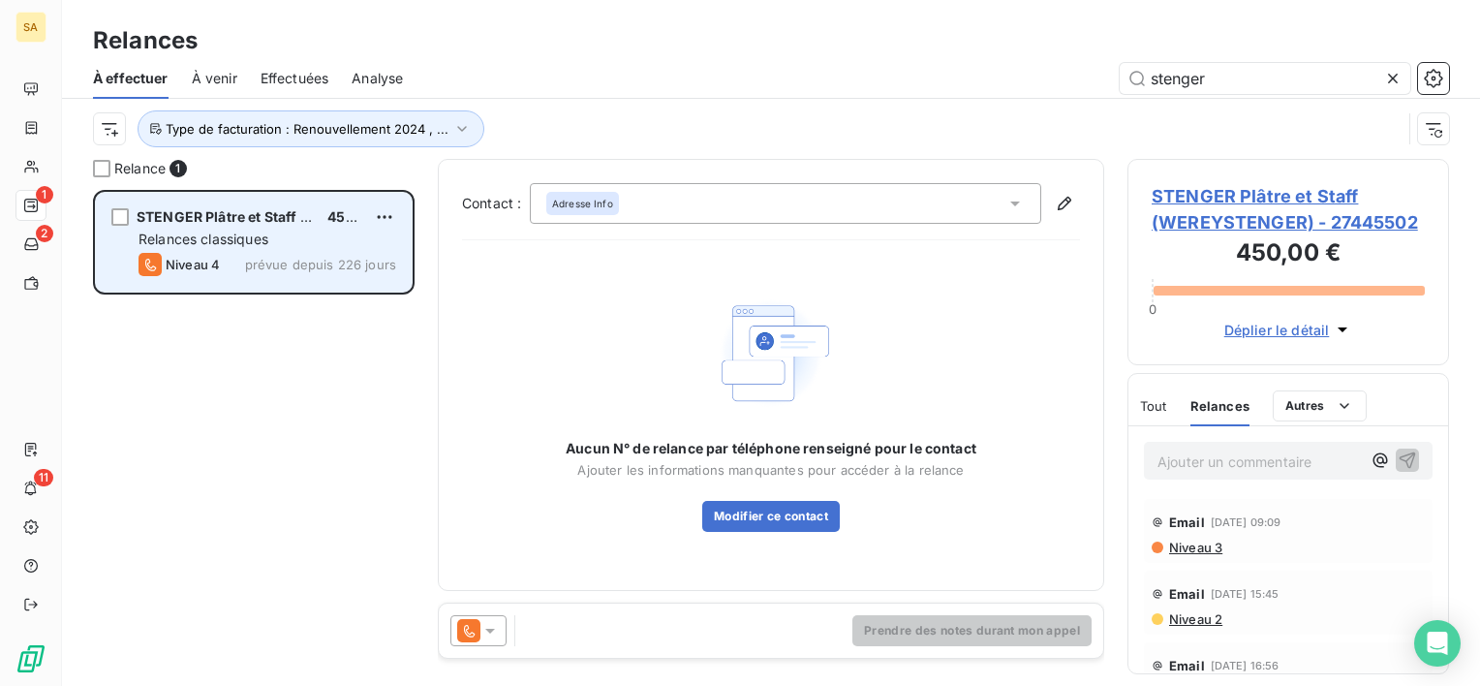
click at [224, 257] on div "Niveau 4 prévue depuis 226 jours" at bounding box center [267, 264] width 258 height 23
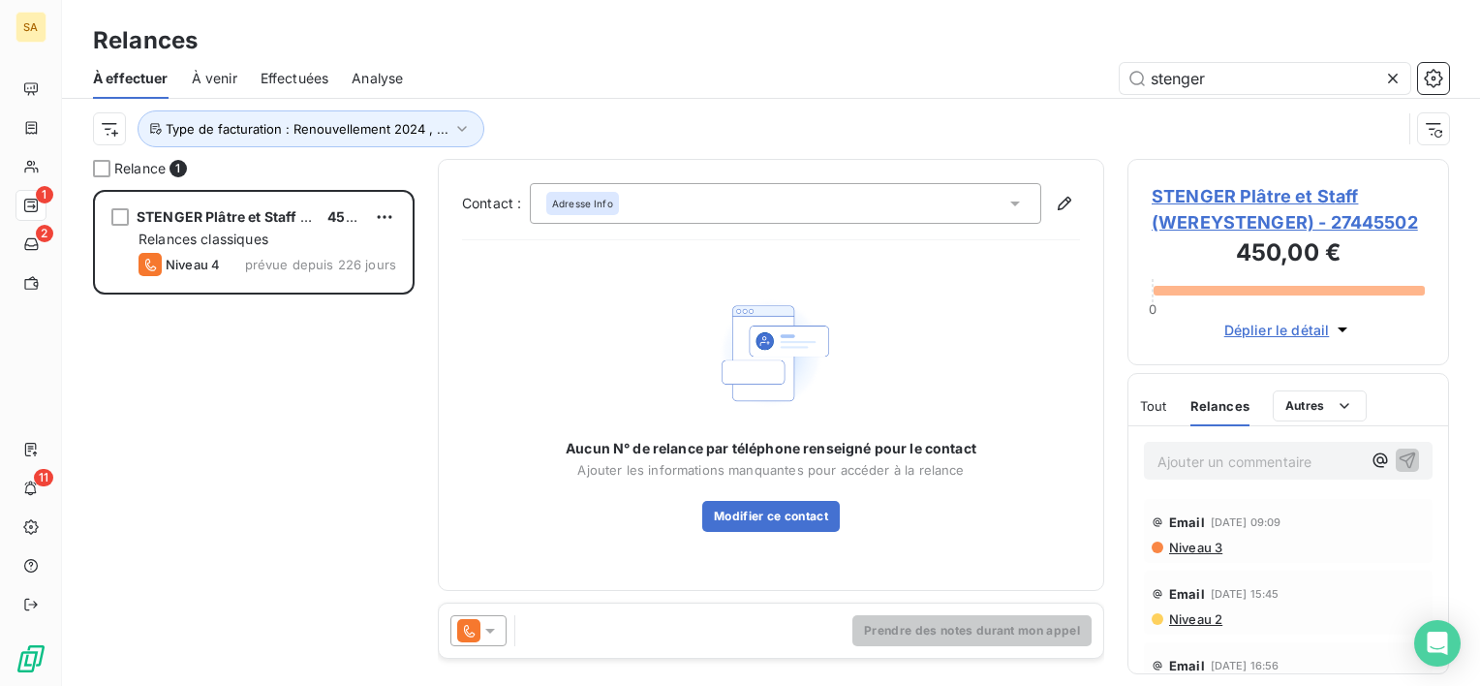
click at [1209, 199] on span "STENGER Plâtre et Staff (WEREYSTENGER) - 27445502" at bounding box center [1288, 209] width 273 height 52
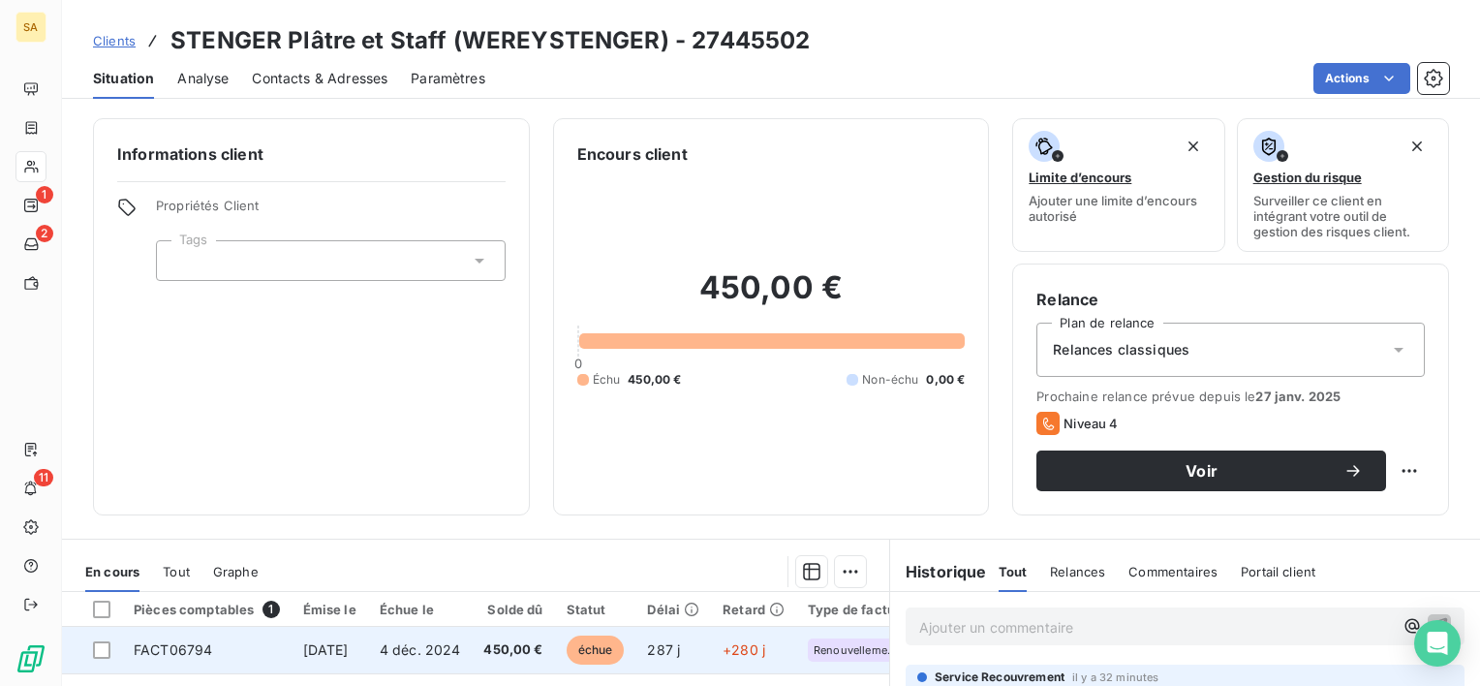
click at [165, 651] on span "FACT06794" at bounding box center [173, 649] width 78 height 16
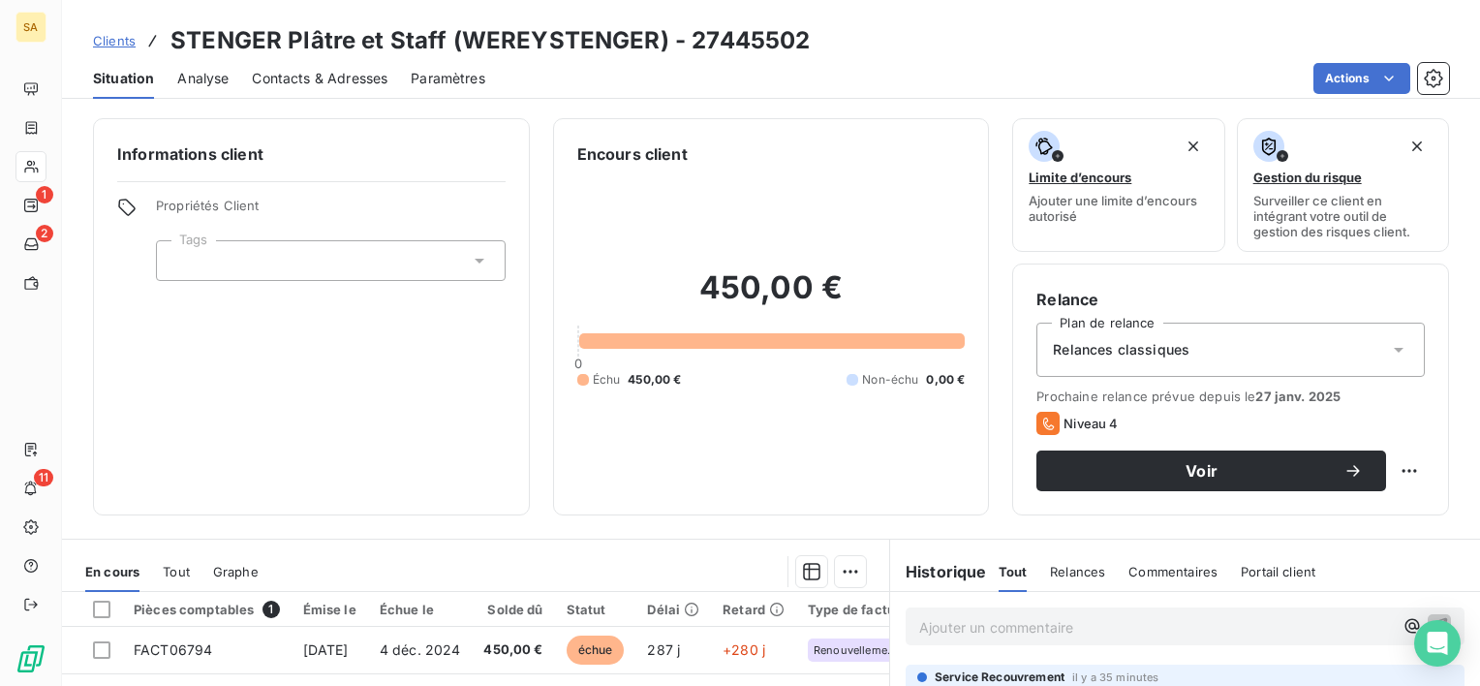
click at [359, 71] on span "Contacts & Adresses" at bounding box center [320, 78] width 136 height 19
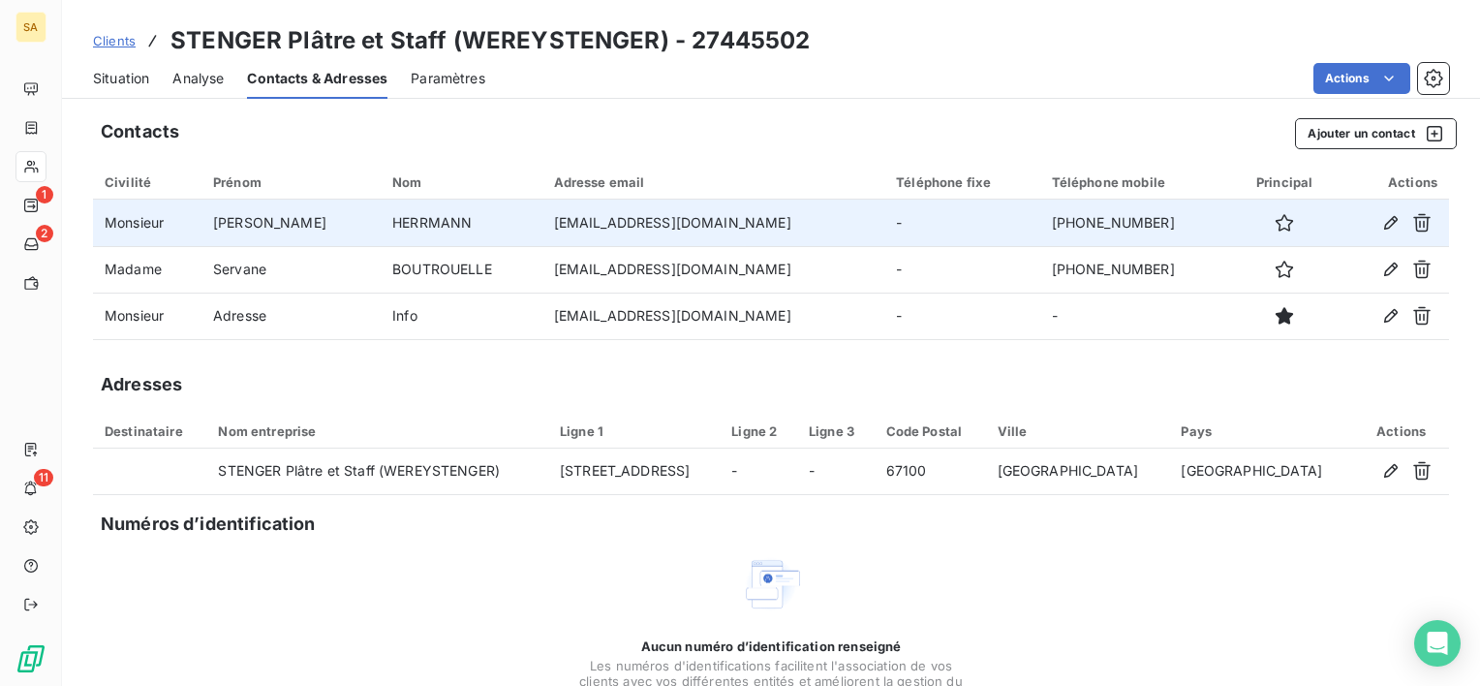
click at [606, 225] on td "romain.herrmann@werey.com" at bounding box center [713, 223] width 343 height 46
click at [1244, 220] on div at bounding box center [1284, 222] width 81 height 31
click at [723, 220] on td "romain.herrmann@werey.com" at bounding box center [713, 223] width 343 height 46
drag, startPoint x: 734, startPoint y: 216, endPoint x: 512, endPoint y: 214, distance: 221.8
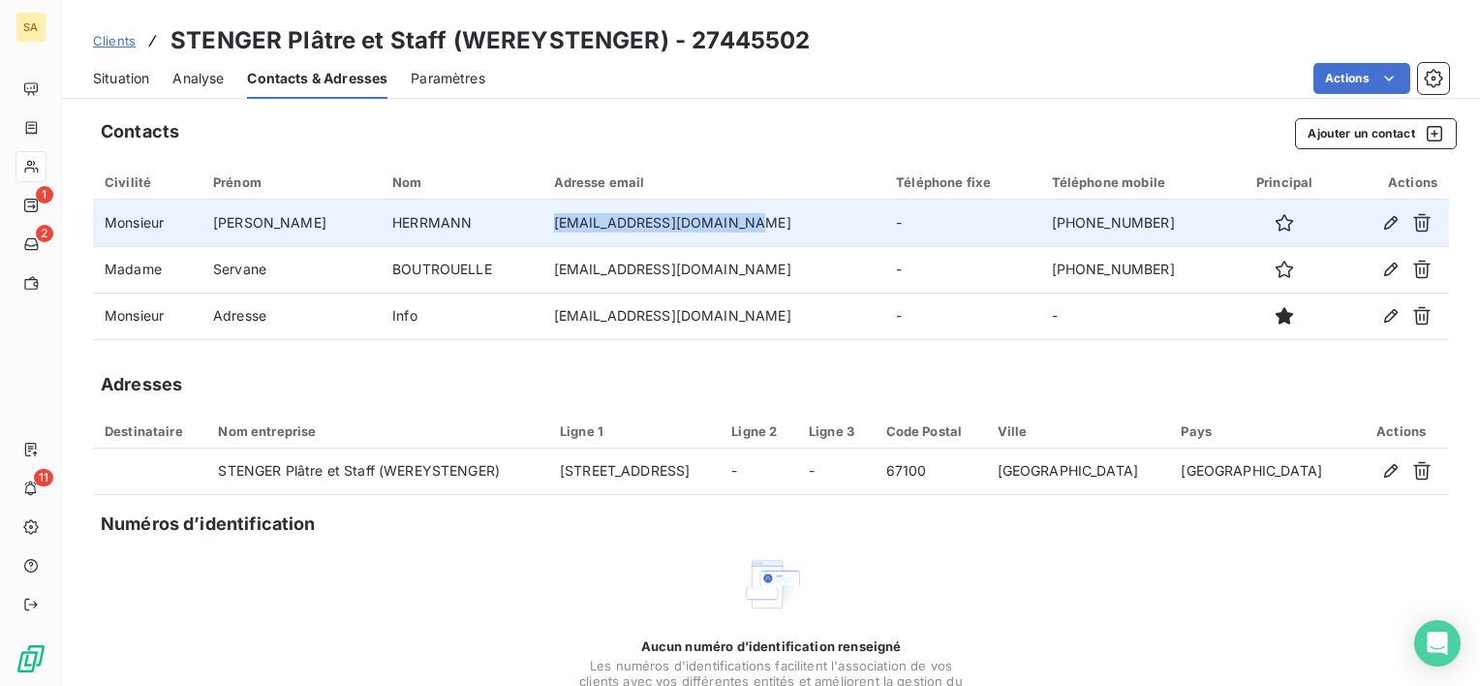
click at [542, 214] on td "romain.herrmann@werey.com" at bounding box center [713, 223] width 343 height 46
copy td "romain.herrmann@werey.com"
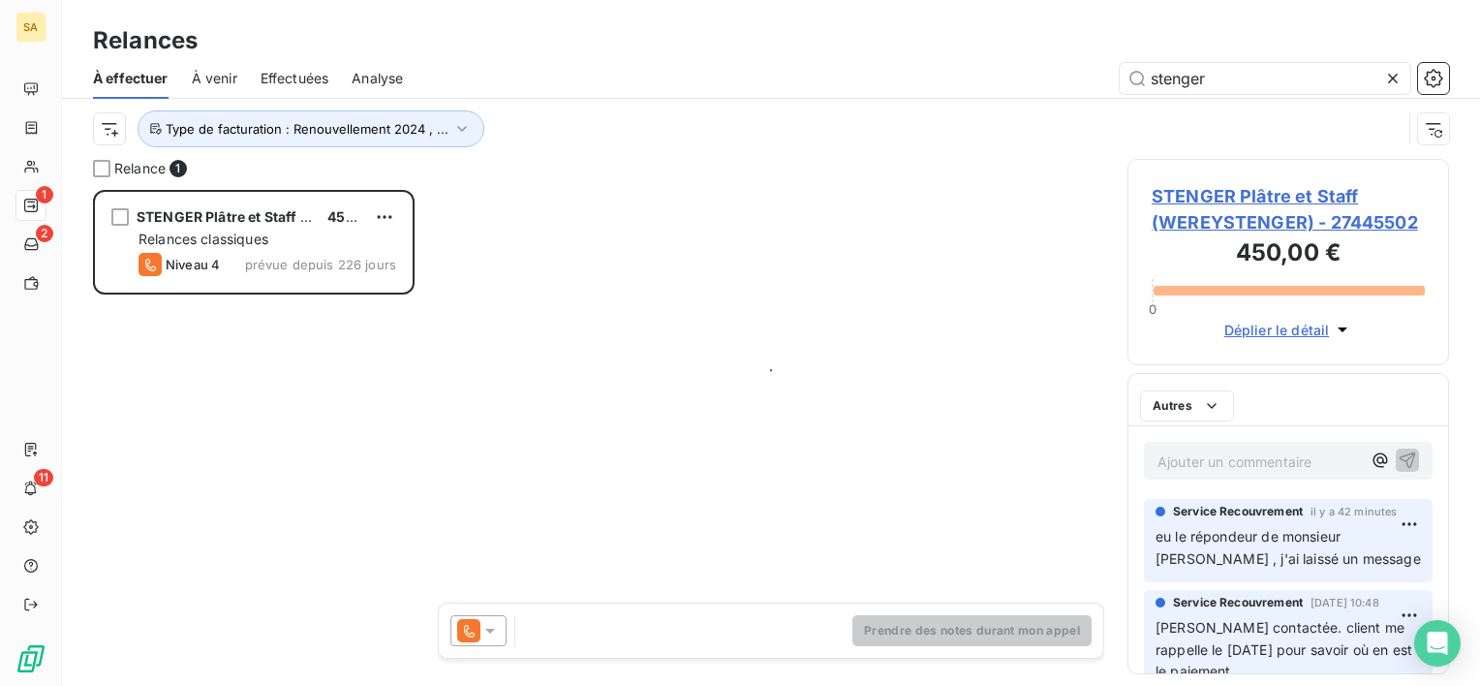
scroll to position [480, 306]
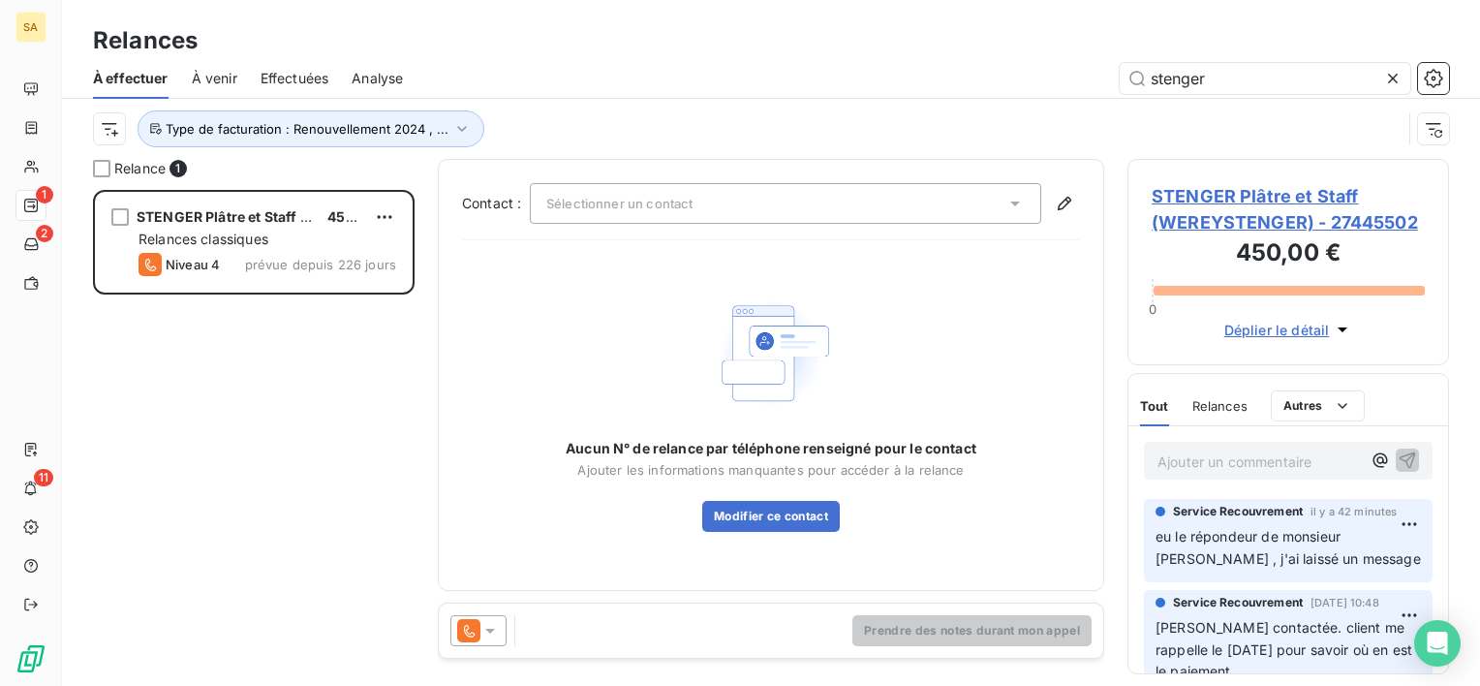
click at [773, 198] on div "Sélectionner un contact" at bounding box center [785, 203] width 511 height 41
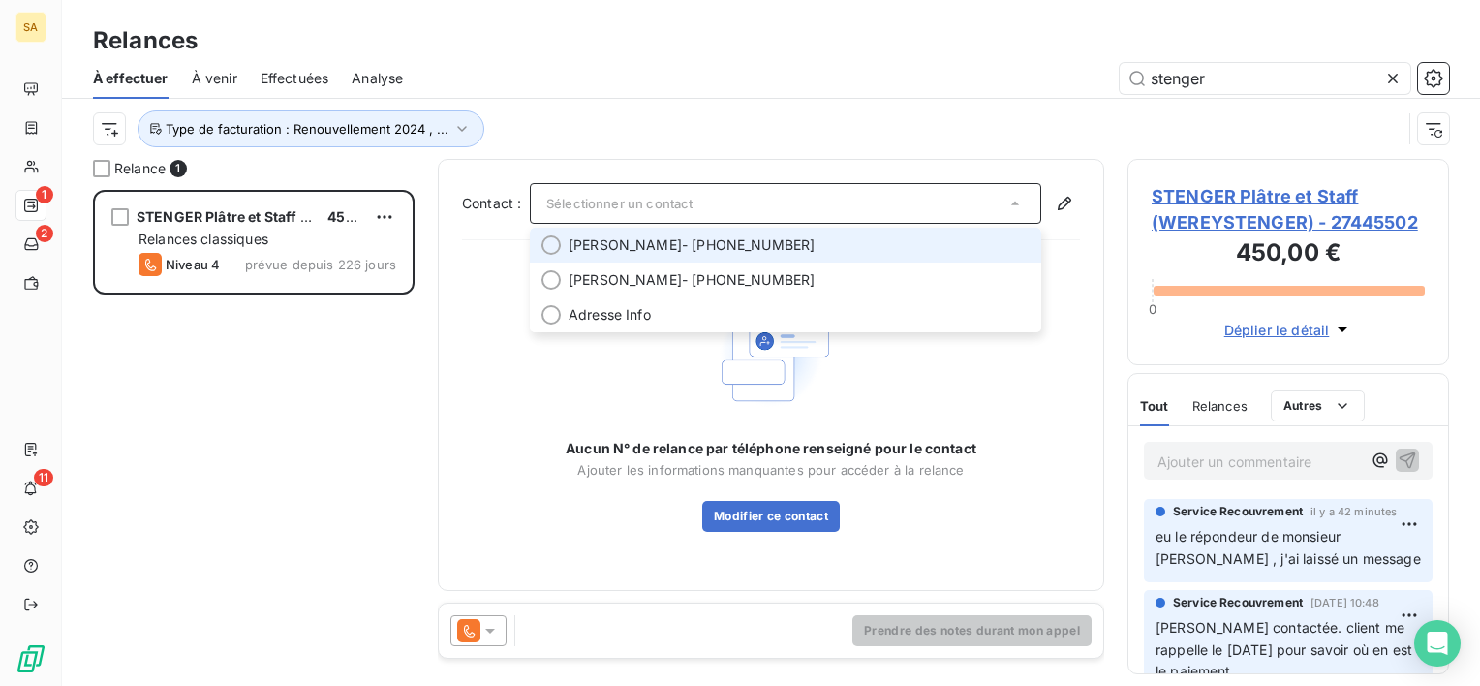
click at [781, 236] on span "Romain HERRMANN - +33 6 16 82 58 57" at bounding box center [799, 244] width 461 height 19
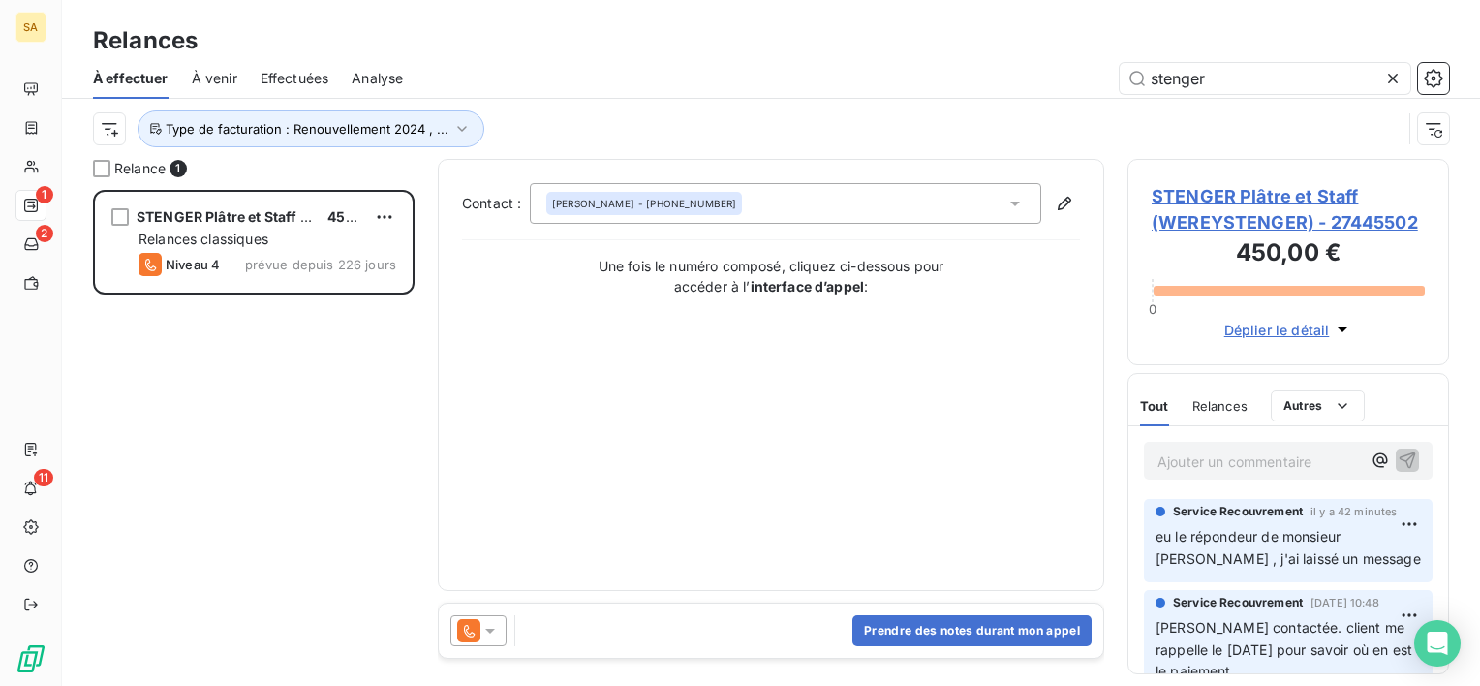
click at [973, 195] on div "Romain HERRMANN - +33 6 16 82 58 57" at bounding box center [785, 203] width 511 height 41
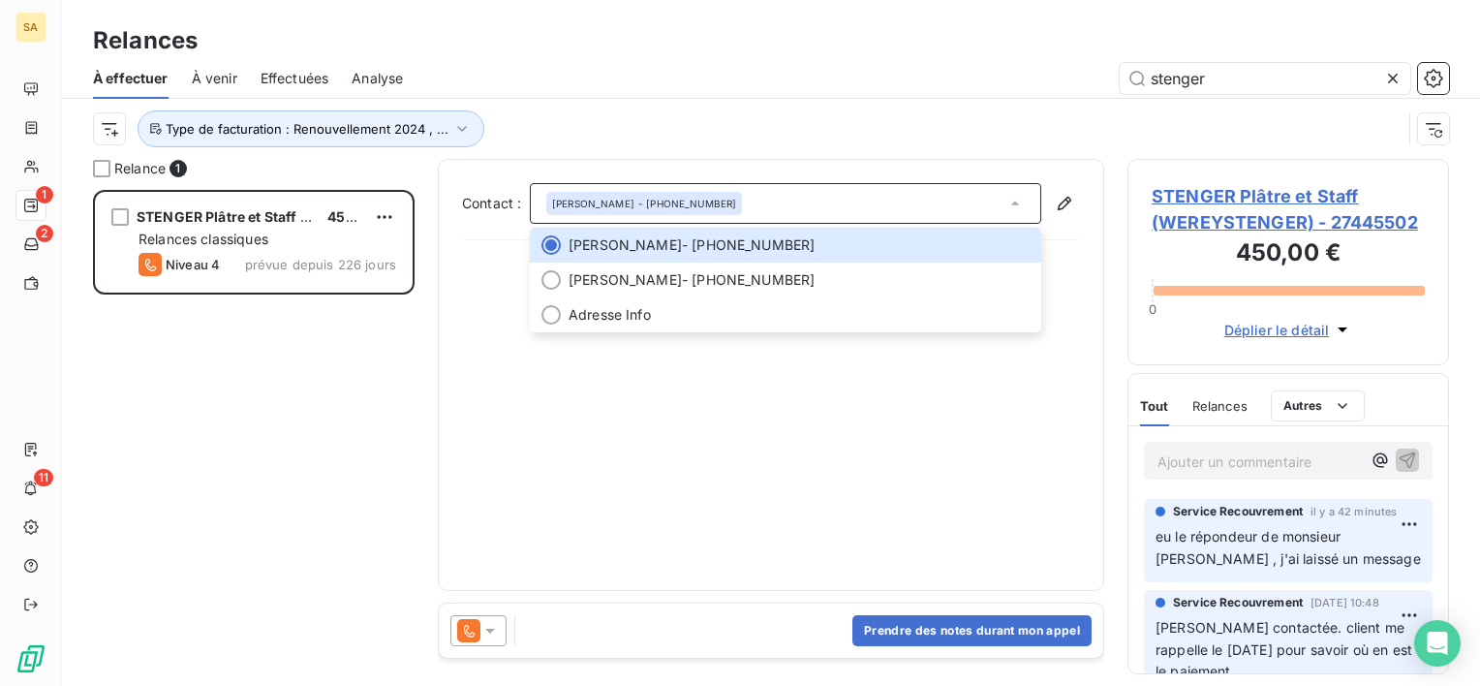
click at [932, 477] on div "Contact : Romain HERRMANN - +33 6 16 82 58 57 Romain HERRMANN - +33 6 16 82 58 …" at bounding box center [771, 375] width 618 height 384
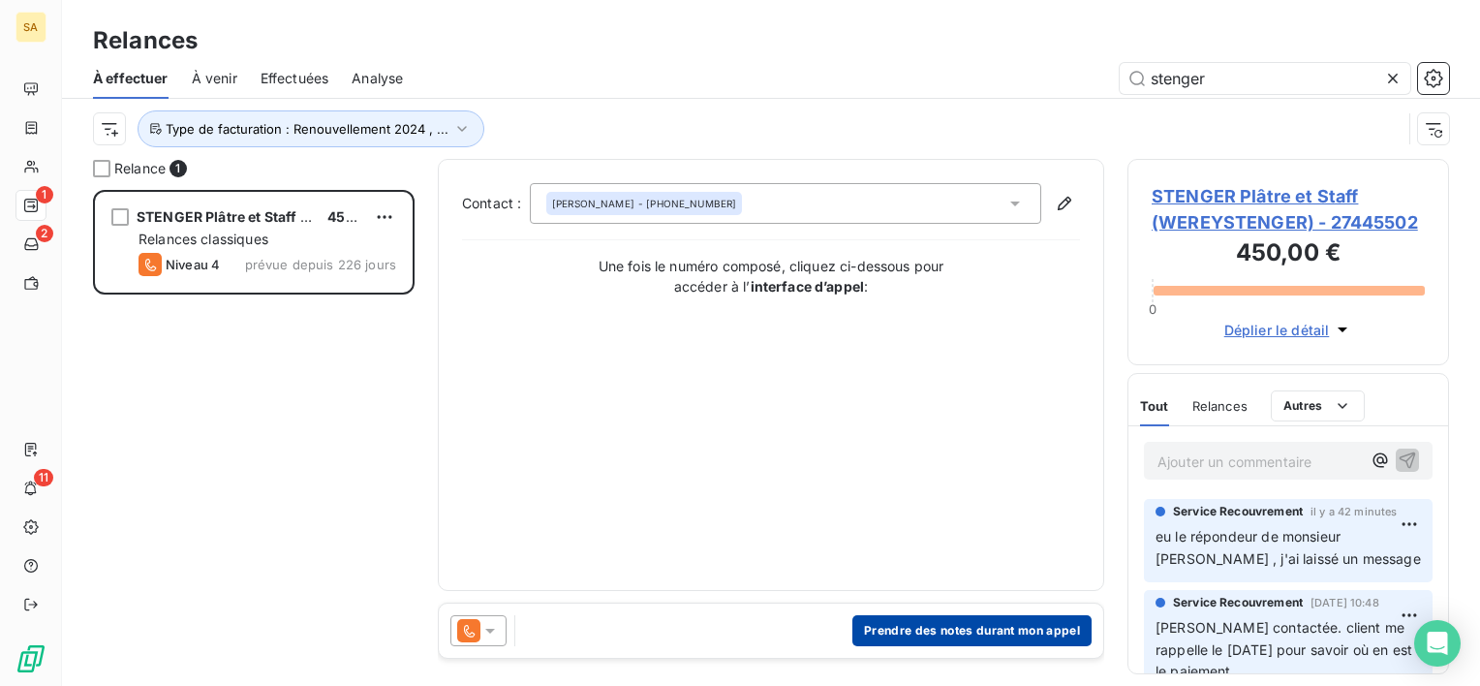
click at [933, 631] on button "Prendre des notes durant mon appel" at bounding box center [971, 630] width 239 height 31
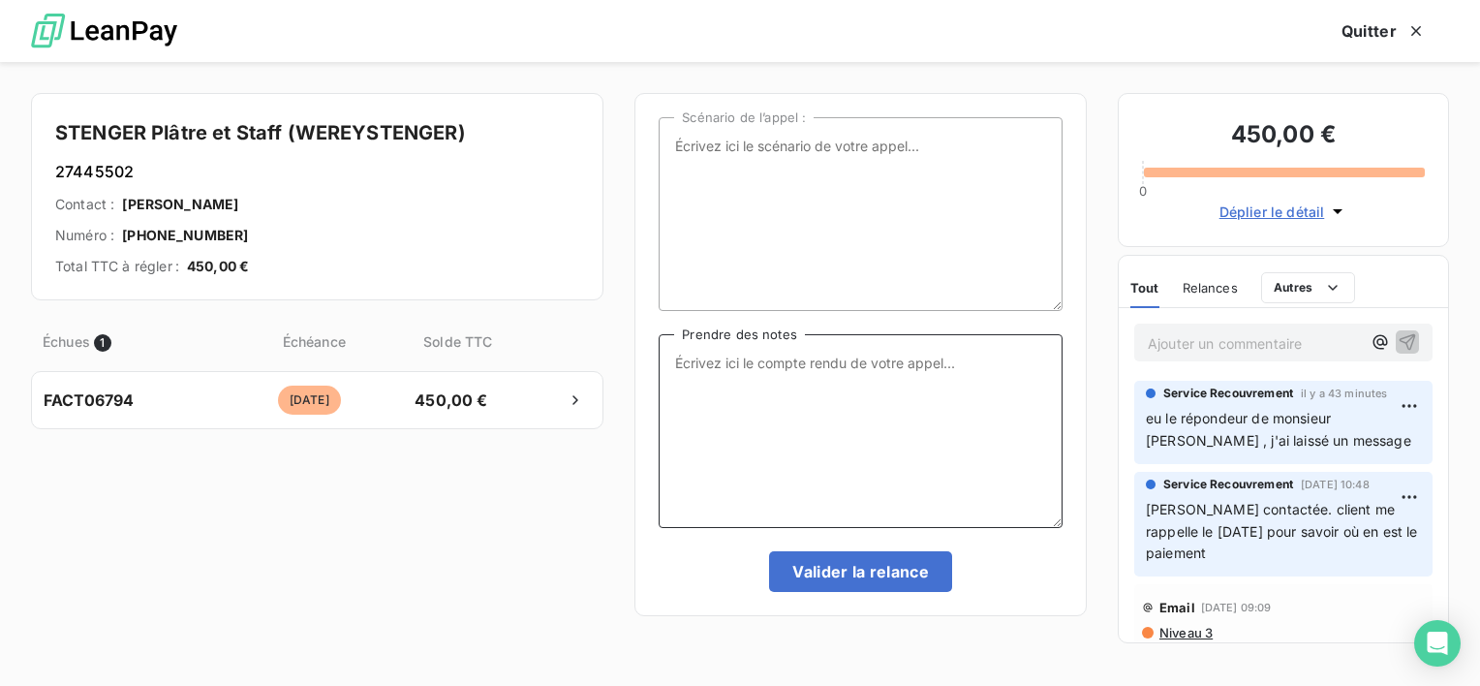
click at [786, 370] on textarea "Prendre des notes" at bounding box center [861, 431] width 404 height 194
paste textarea "Bonjour, Suite à notre échange téléphonique, je vous envoie la facture concerné…"
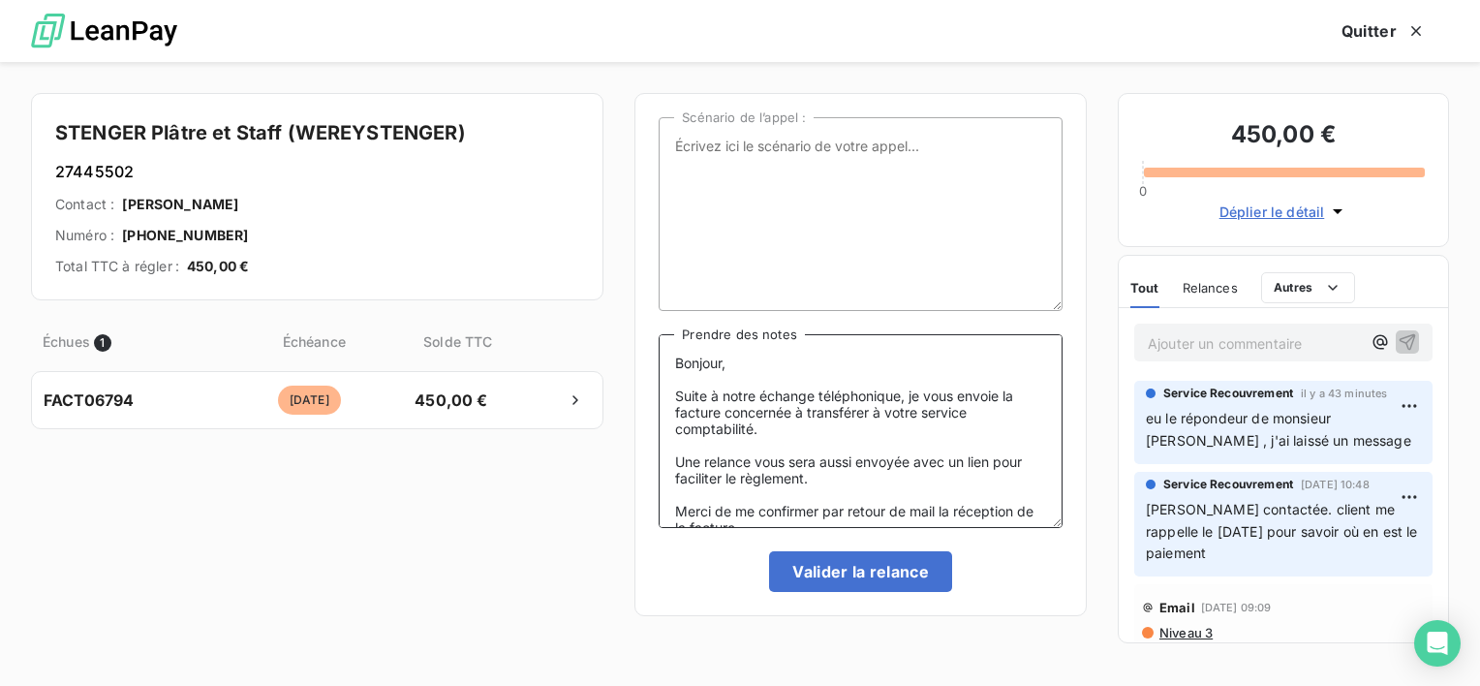
scroll to position [54, 0]
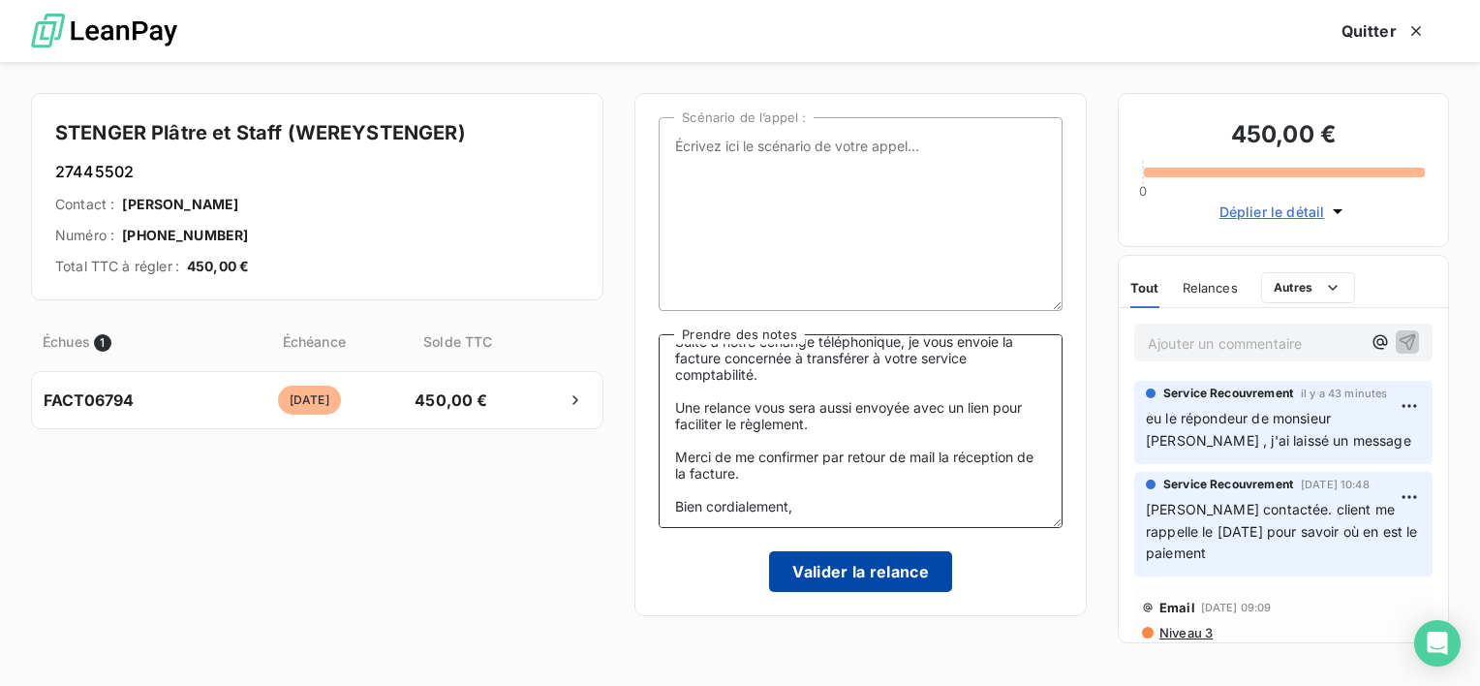
type textarea "Bonjour, Suite à notre échange téléphonique, je vous envoie la facture concerné…"
click at [822, 568] on button "Valider la relance" at bounding box center [860, 571] width 183 height 41
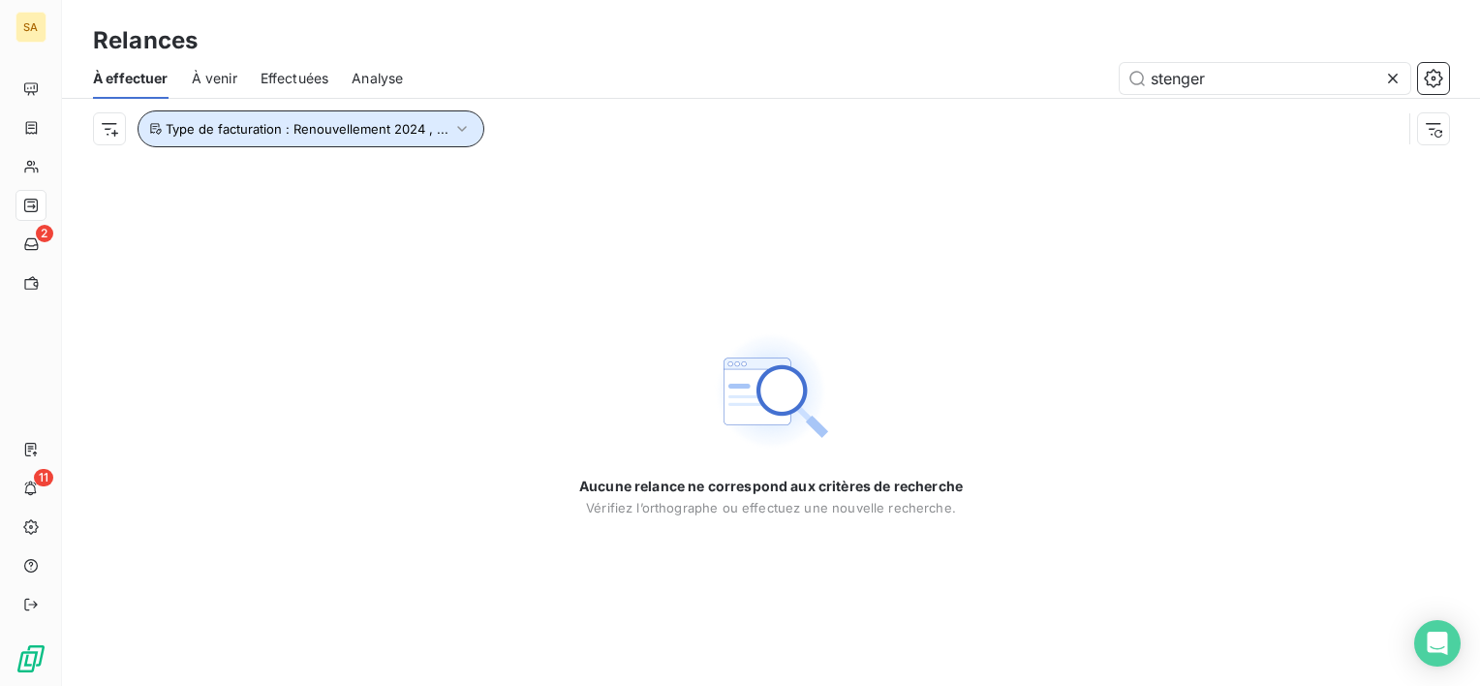
click at [326, 127] on span "Type de facturation : Renouvellement 2024 , ..." at bounding box center [307, 128] width 283 height 15
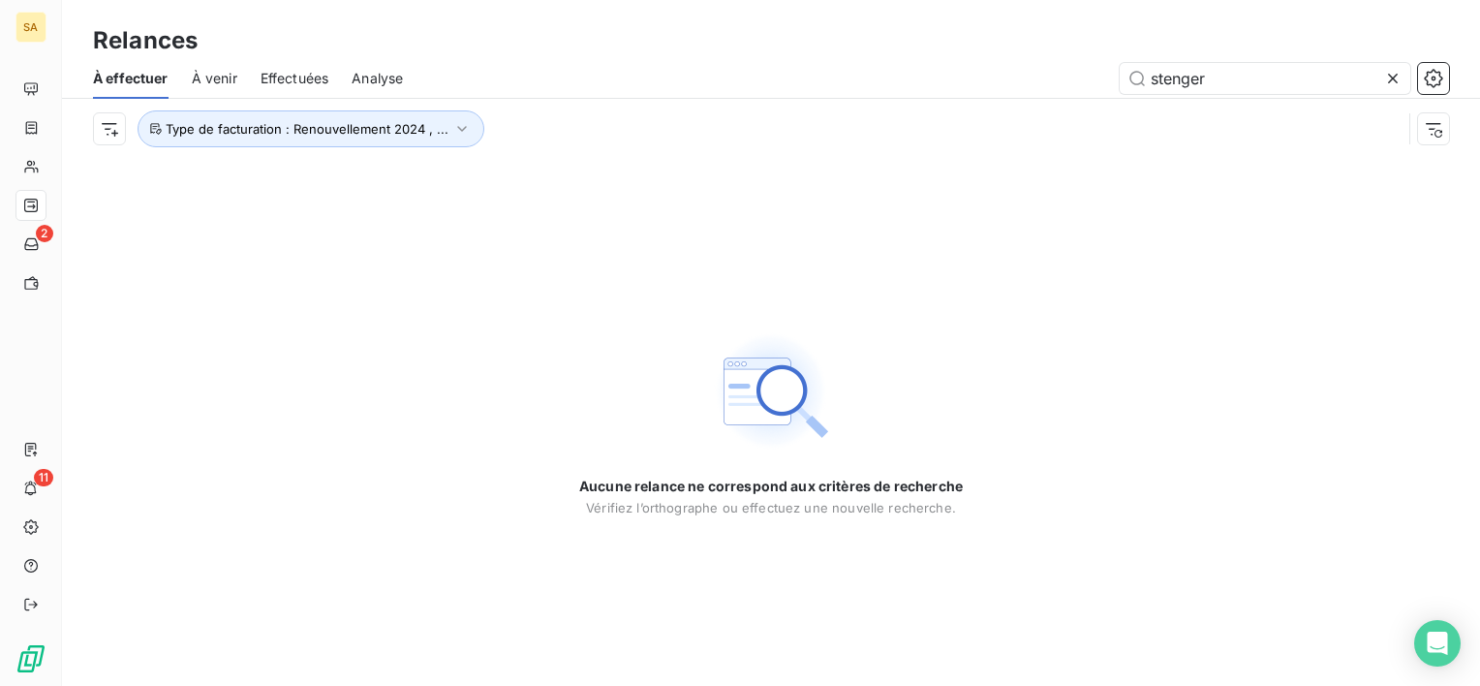
drag, startPoint x: 1243, startPoint y: 314, endPoint x: 1302, endPoint y: 183, distance: 143.5
click at [1244, 309] on div "Aucune relance ne correspond aux critères de recherche Vérifiez l’orthographe o…" at bounding box center [771, 422] width 1418 height 527
click at [1392, 71] on icon at bounding box center [1392, 78] width 19 height 19
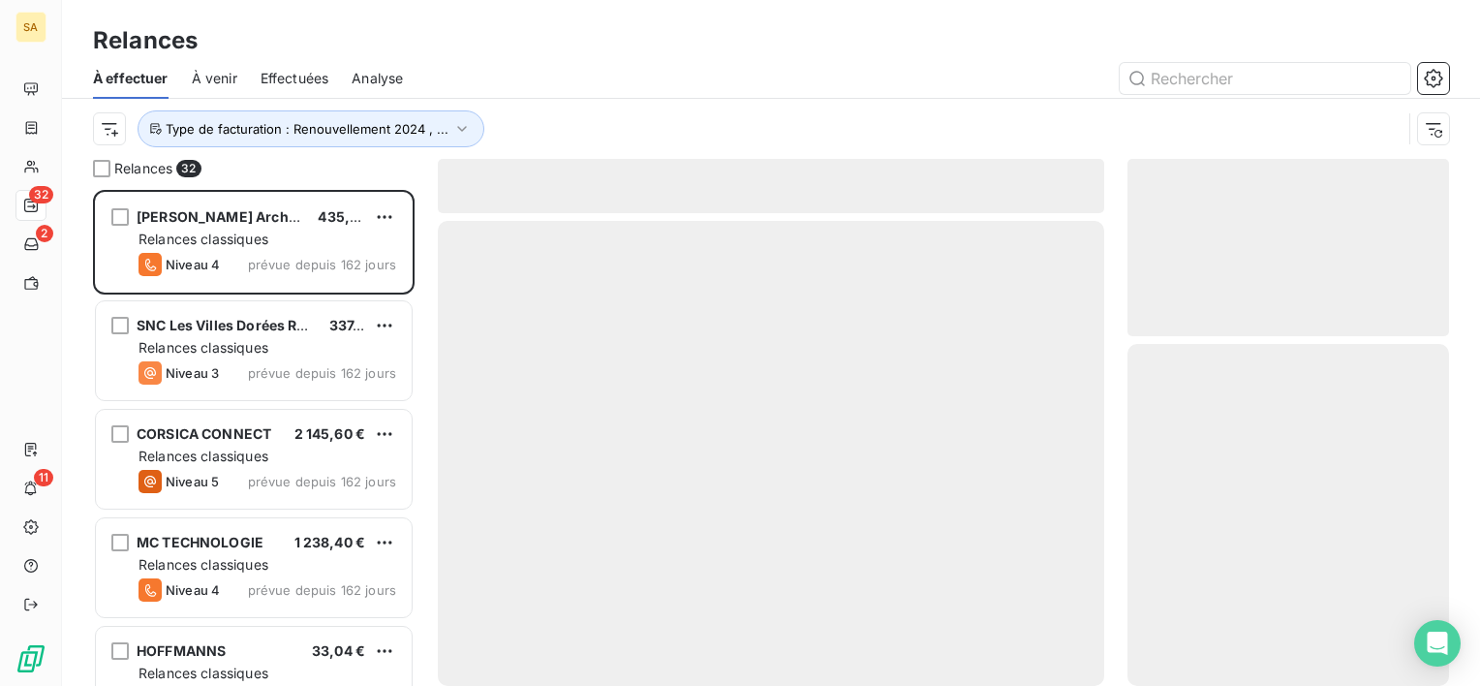
scroll to position [480, 306]
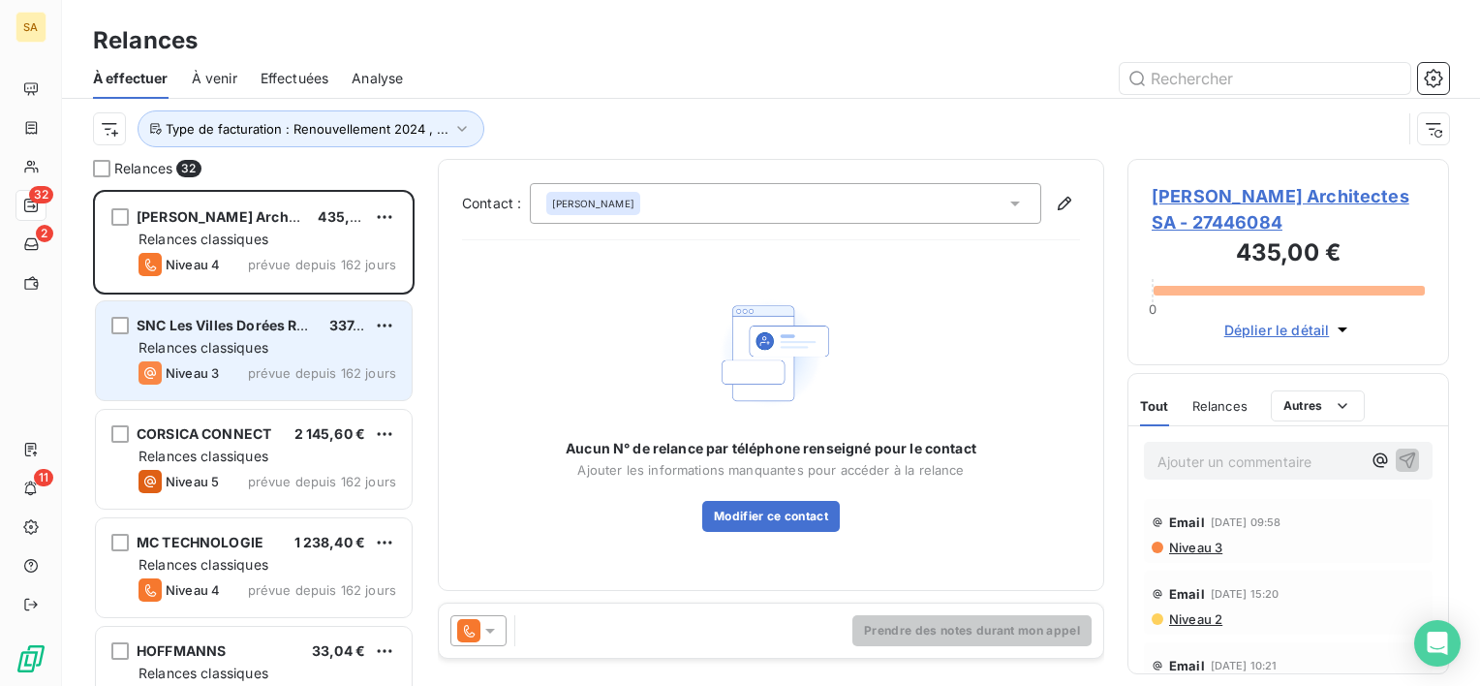
click at [313, 379] on span "prévue depuis 162 jours" at bounding box center [322, 372] width 148 height 15
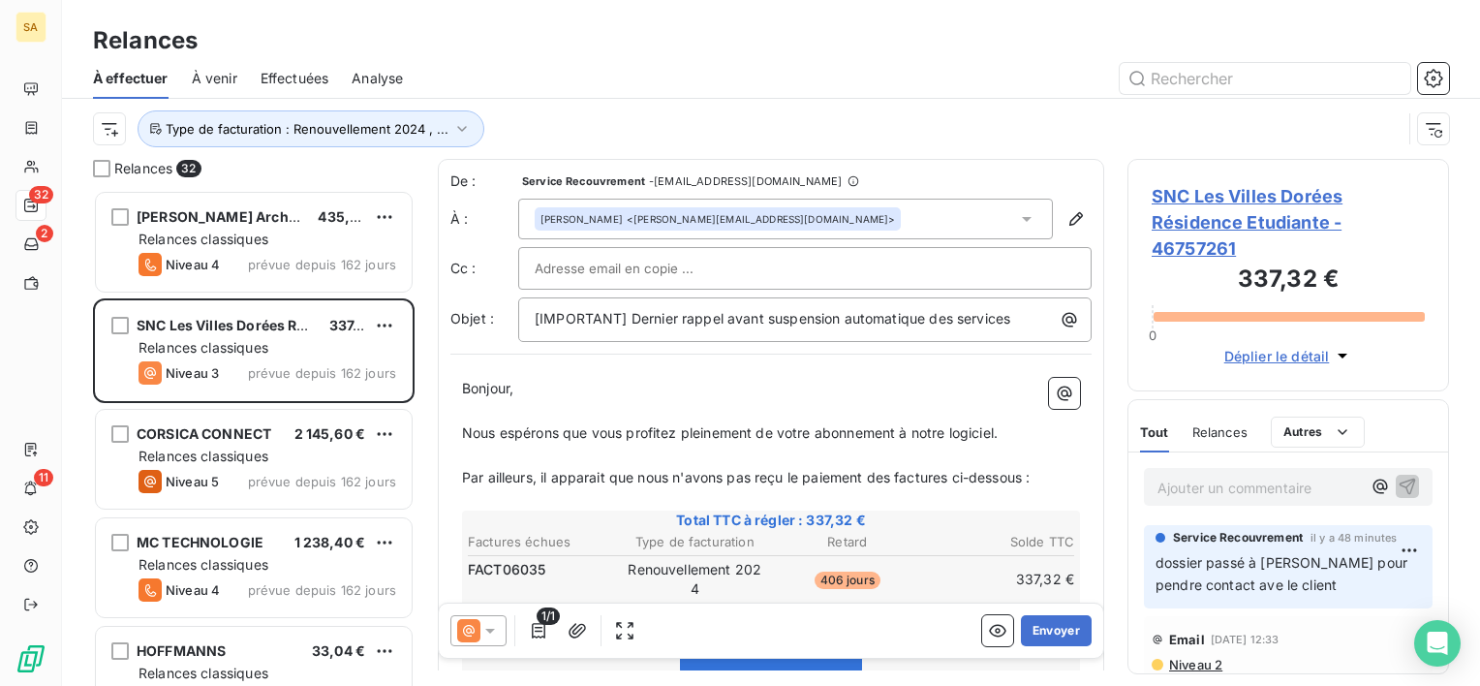
click at [1263, 224] on span "SNC Les Villes Dorées Résidence Etudiante - 46757261" at bounding box center [1288, 222] width 273 height 78
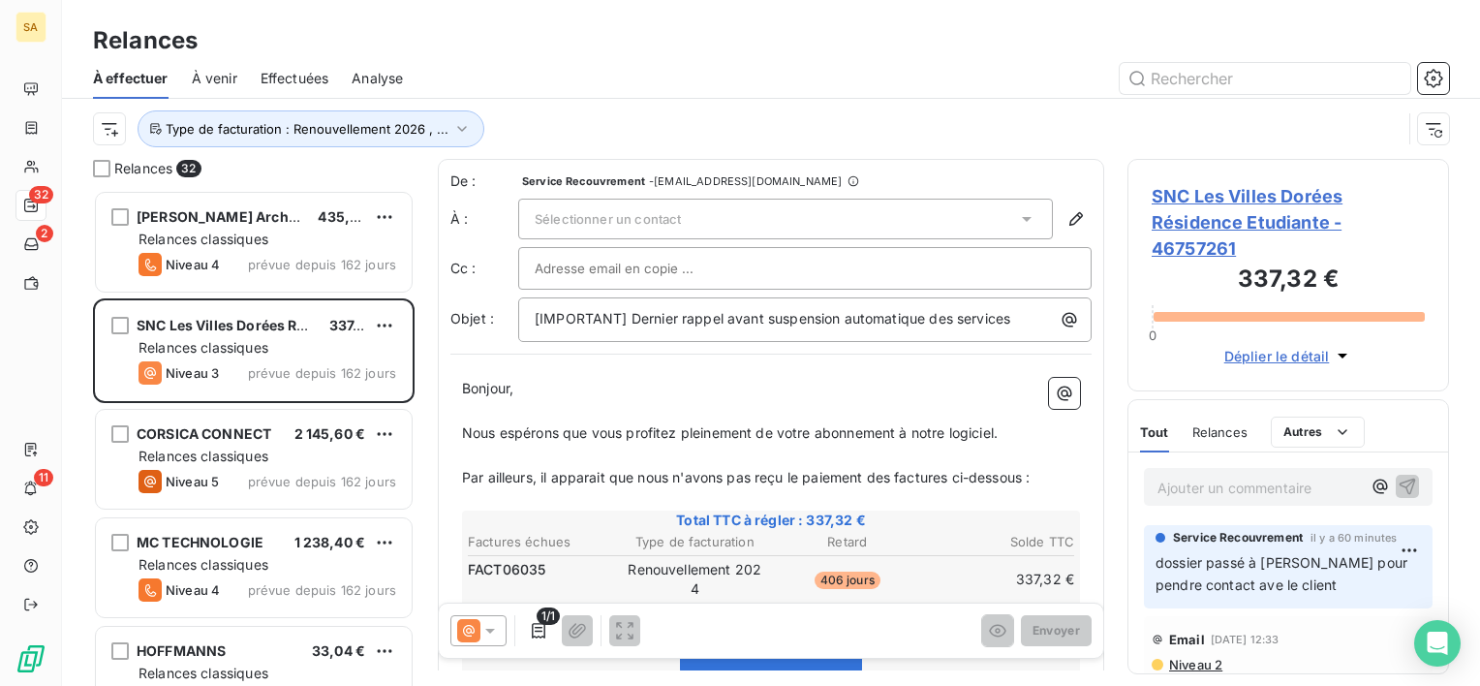
scroll to position [480, 306]
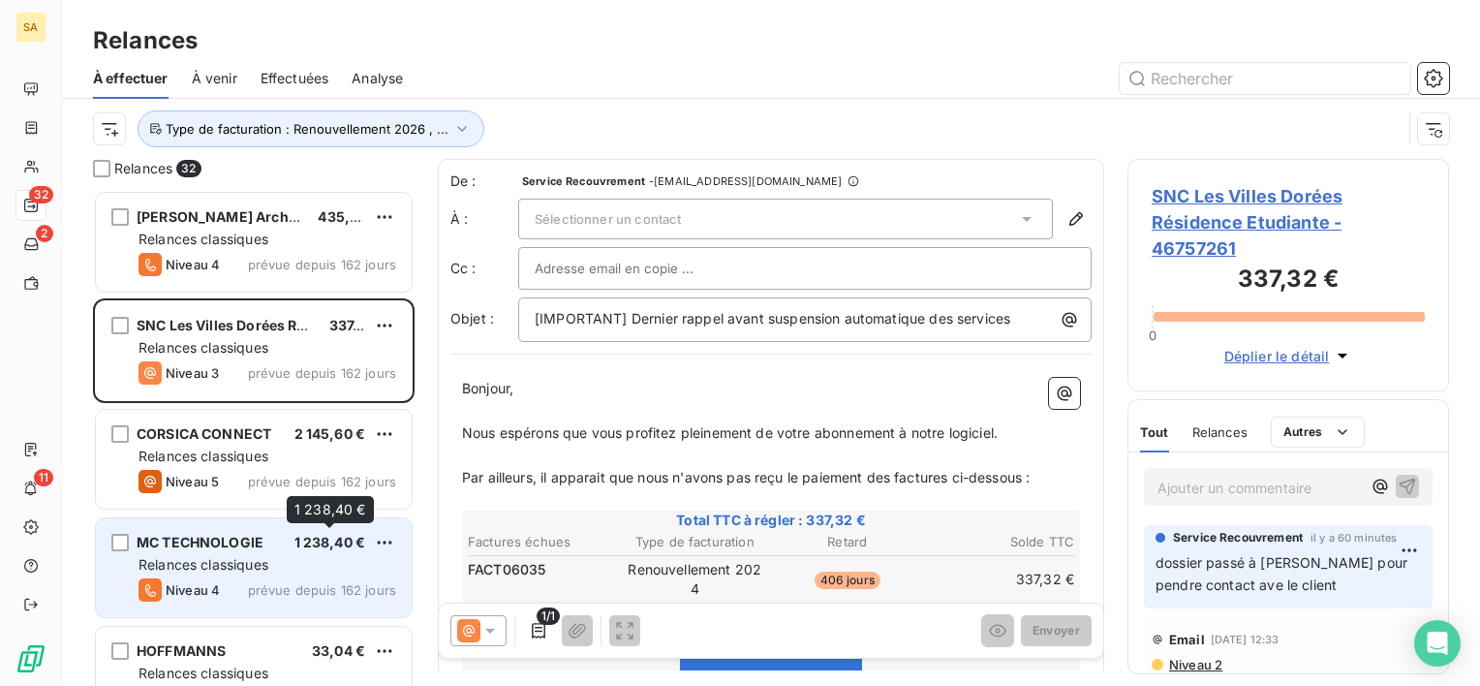
click at [318, 551] on div "1 238,40 €" at bounding box center [330, 542] width 72 height 19
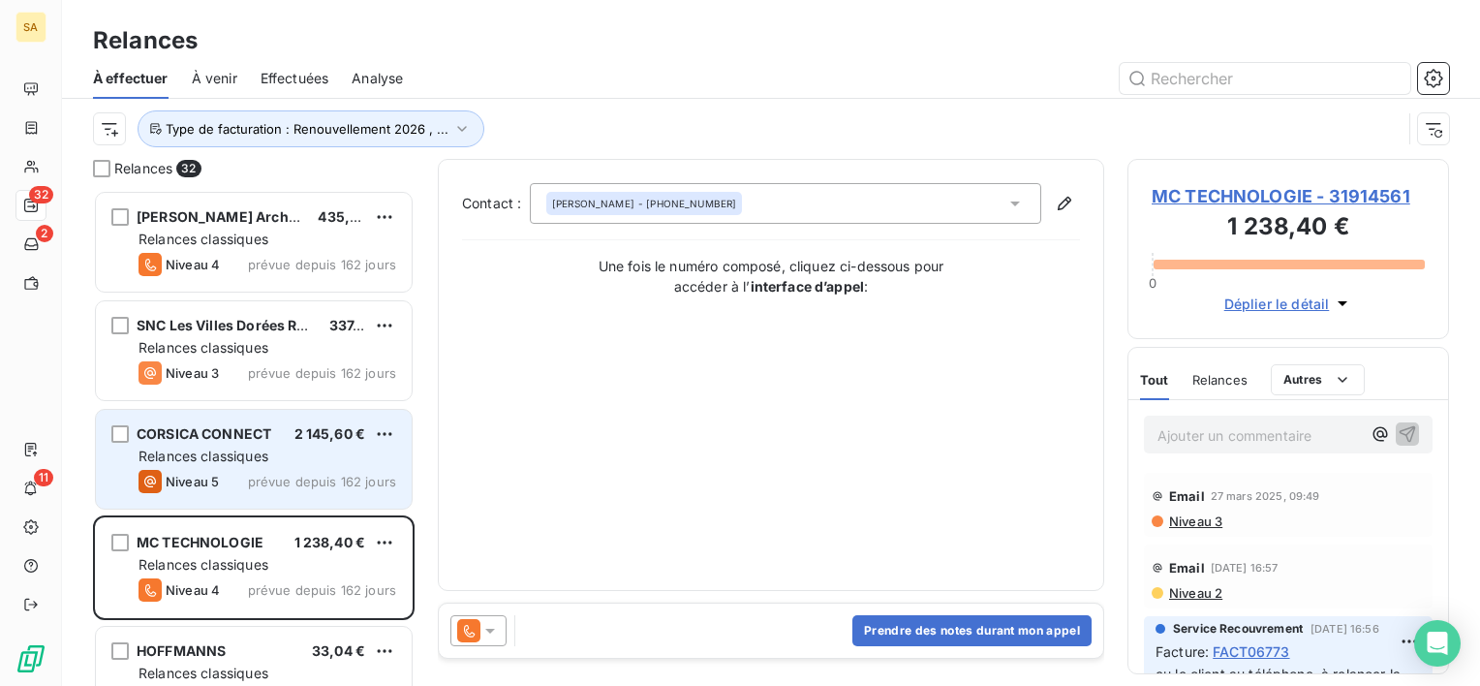
click at [287, 480] on span "prévue depuis 162 jours" at bounding box center [322, 481] width 148 height 15
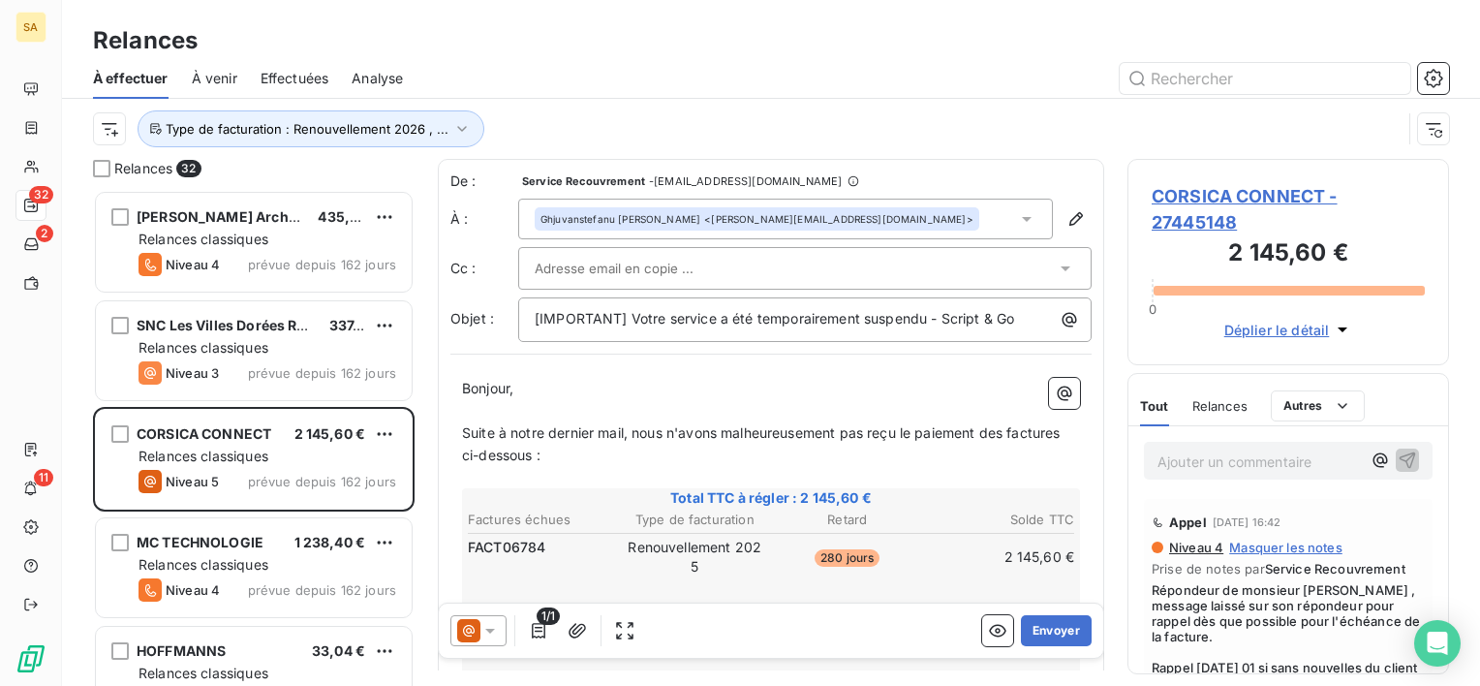
click at [1239, 400] on span "Relances" at bounding box center [1219, 405] width 55 height 15
click at [1154, 403] on span "Tout" at bounding box center [1153, 405] width 27 height 15
click at [1154, 403] on span "Tout" at bounding box center [1154, 405] width 29 height 15
click at [1216, 445] on div "Ajouter un commentaire ﻿" at bounding box center [1288, 461] width 289 height 38
click at [1213, 461] on p "Ajouter un commentaire ﻿" at bounding box center [1258, 461] width 203 height 24
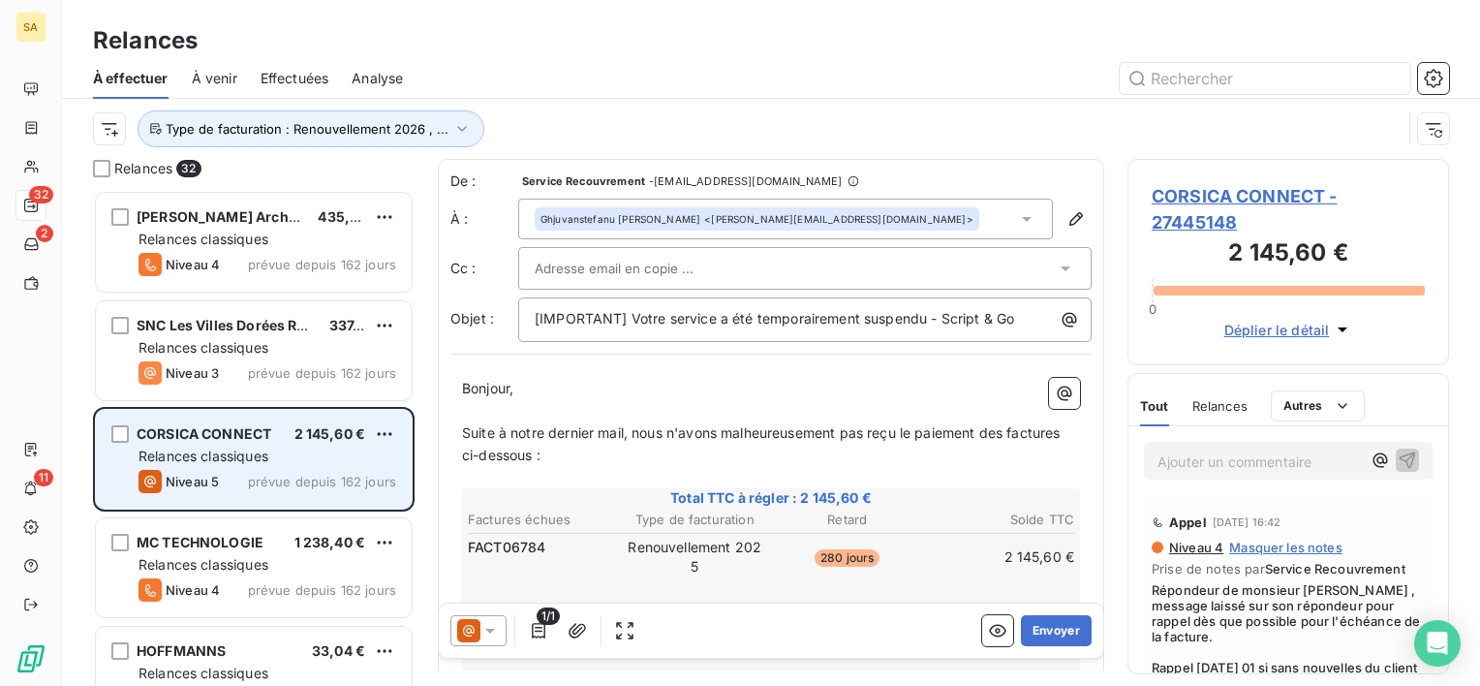
click at [298, 454] on div "Relances classiques" at bounding box center [267, 455] width 258 height 19
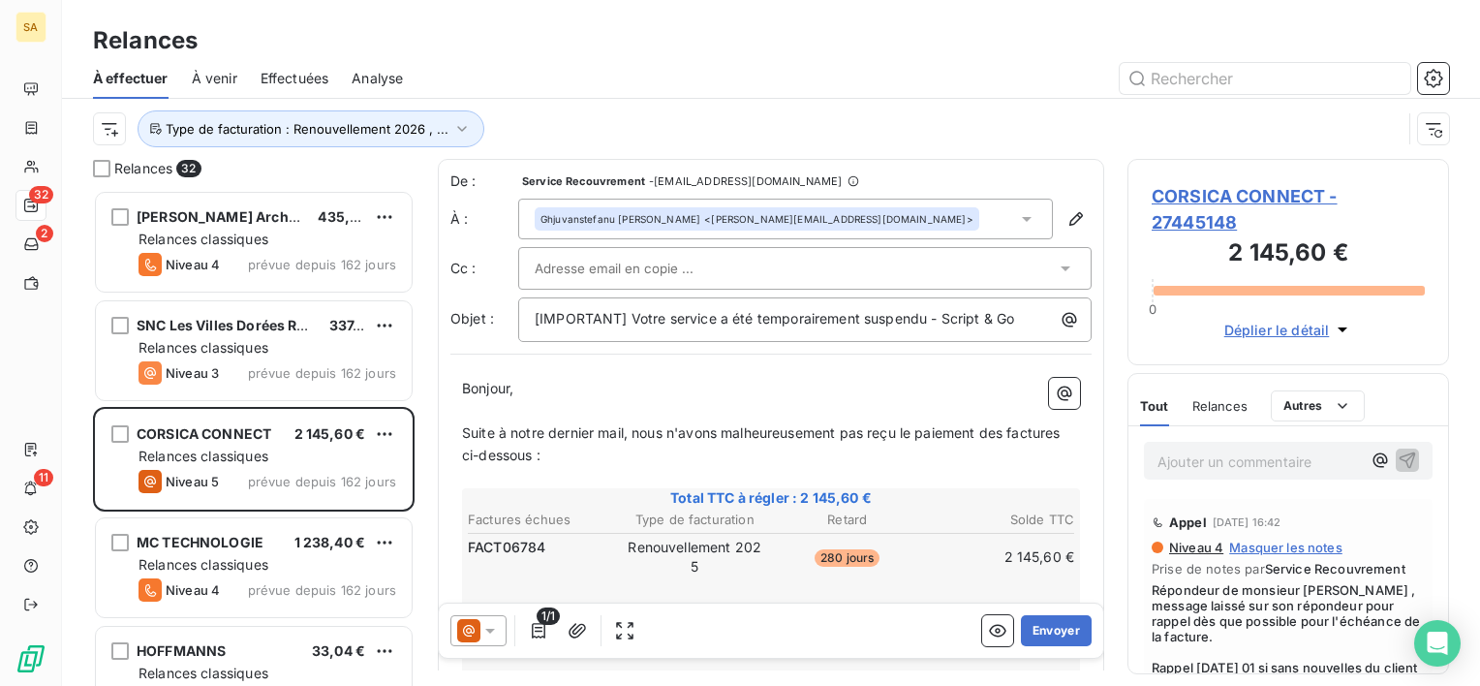
click at [1184, 193] on span "CORSICA CONNECT - 27445148" at bounding box center [1288, 209] width 273 height 52
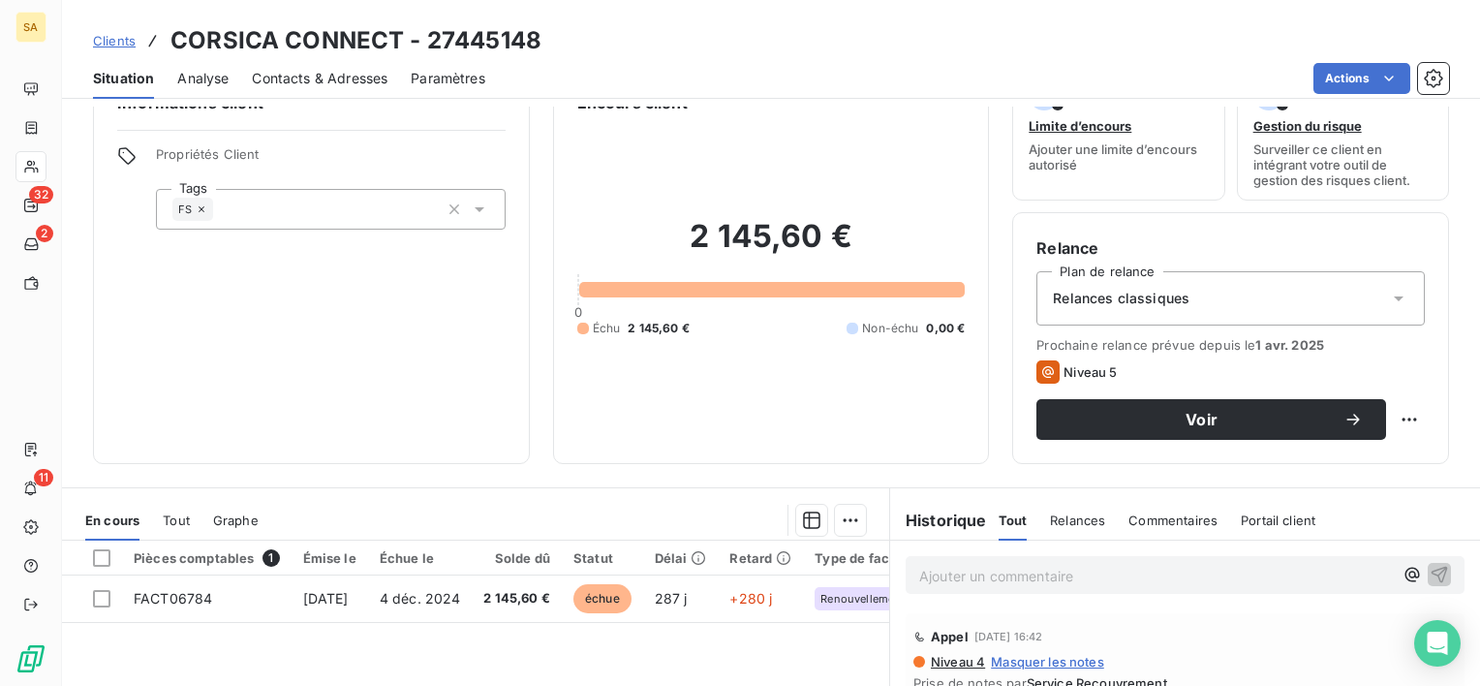
scroll to position [97, 0]
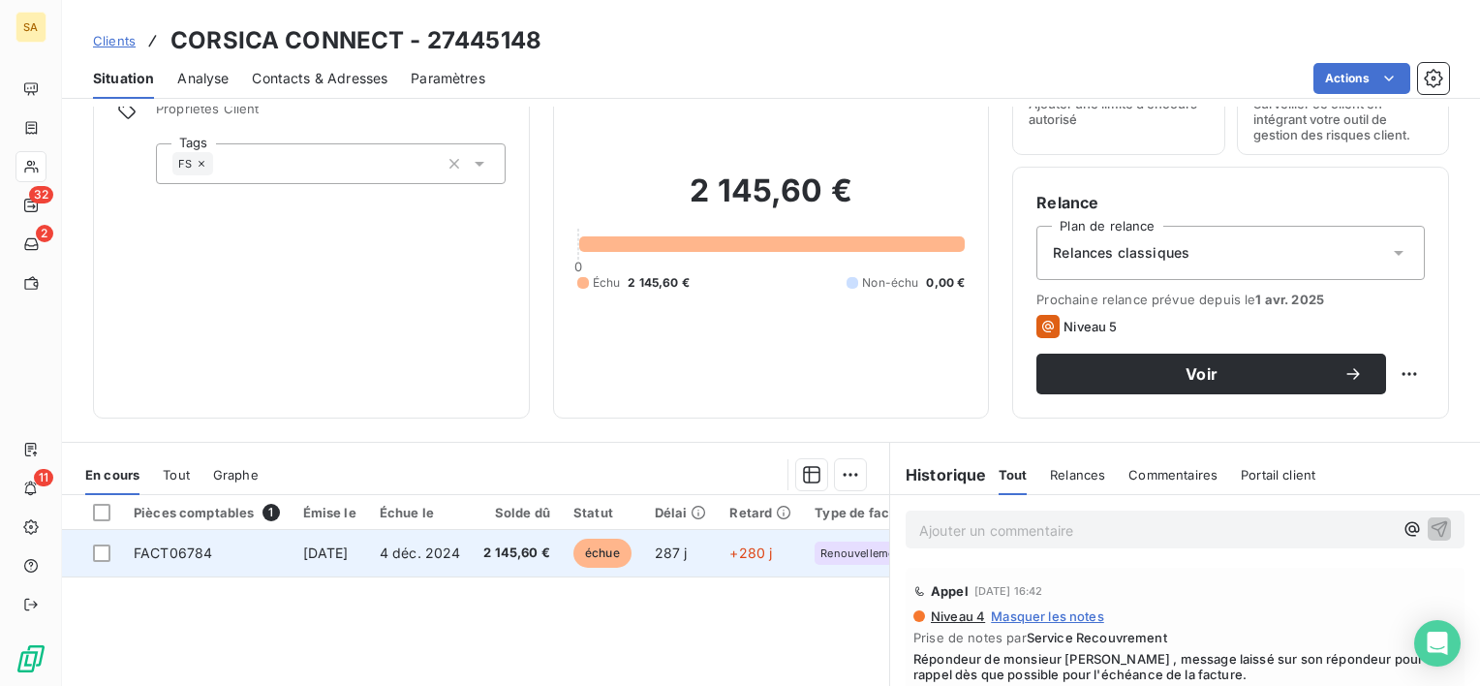
click at [191, 554] on span "FACT06784" at bounding box center [173, 552] width 78 height 16
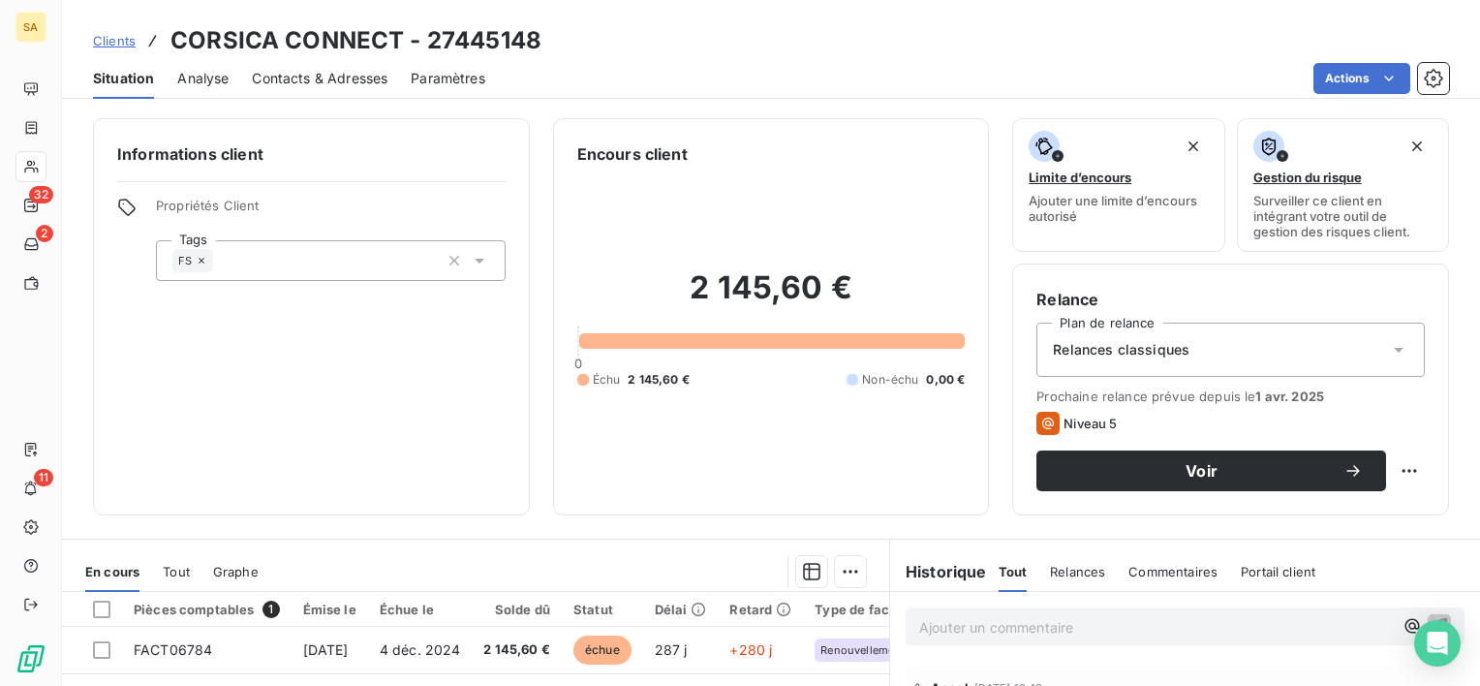
click at [345, 70] on span "Contacts & Adresses" at bounding box center [320, 78] width 136 height 19
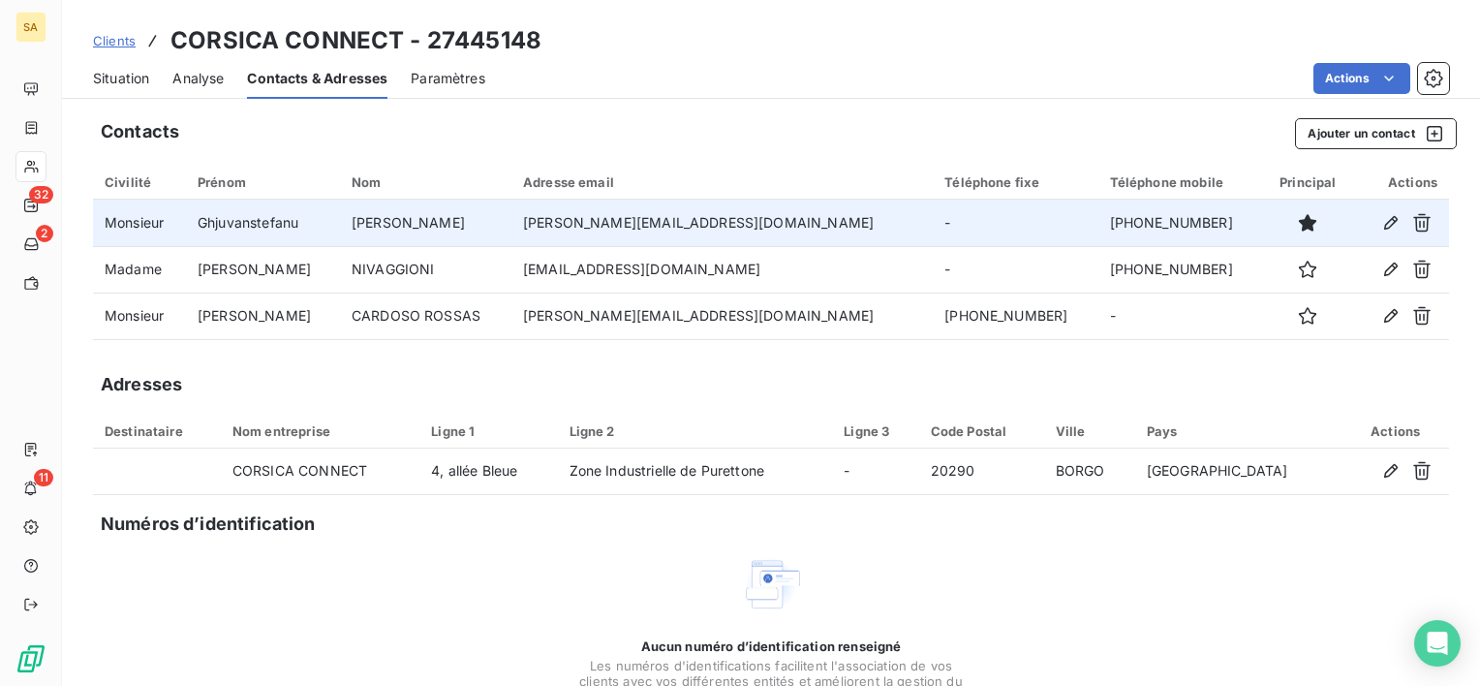
click at [1098, 221] on td "+33625315391" at bounding box center [1180, 223] width 165 height 46
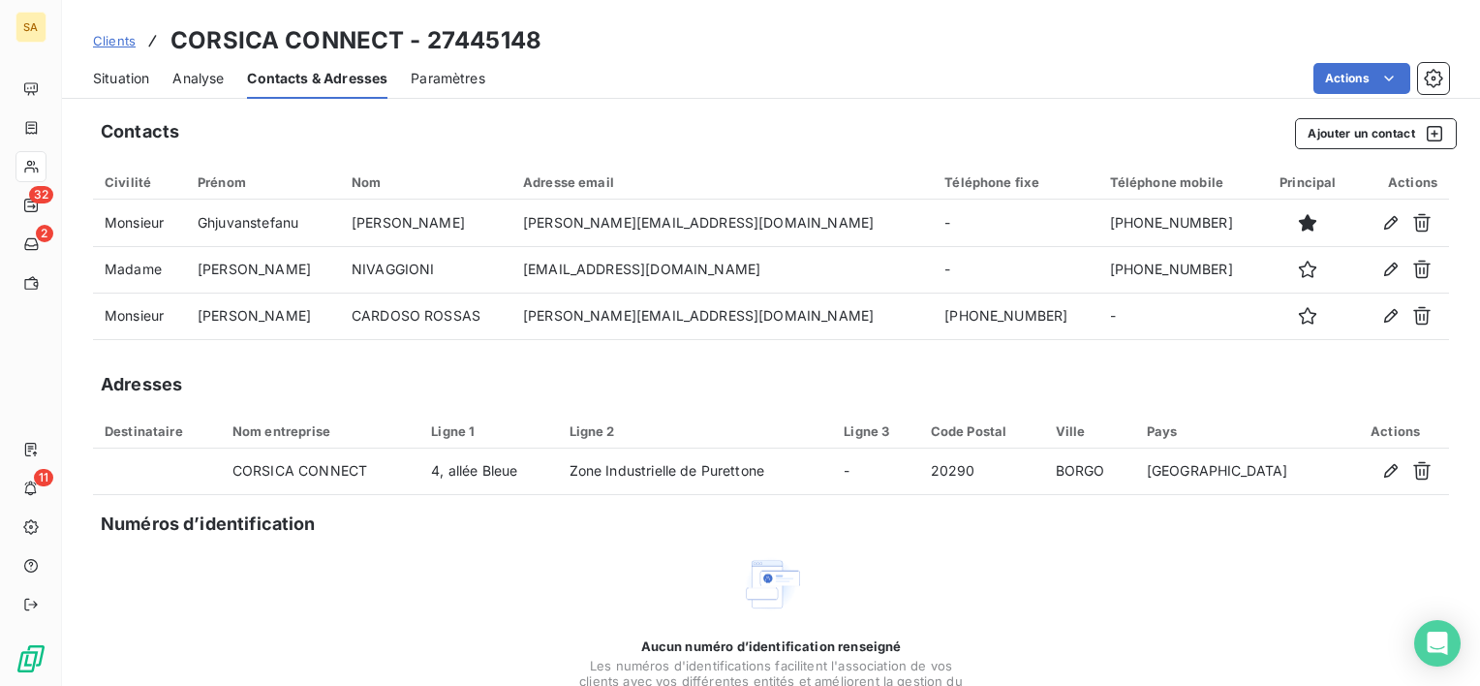
click at [1022, 539] on div "Contacts Ajouter un contact Civilité Prénom Nom Adresse email Téléphone fixe Té…" at bounding box center [771, 448] width 1418 height 683
click at [376, 594] on div "Aucun numéro d’identification renseigné Les numéros d'identifications faciliten…" at bounding box center [771, 655] width 1356 height 205
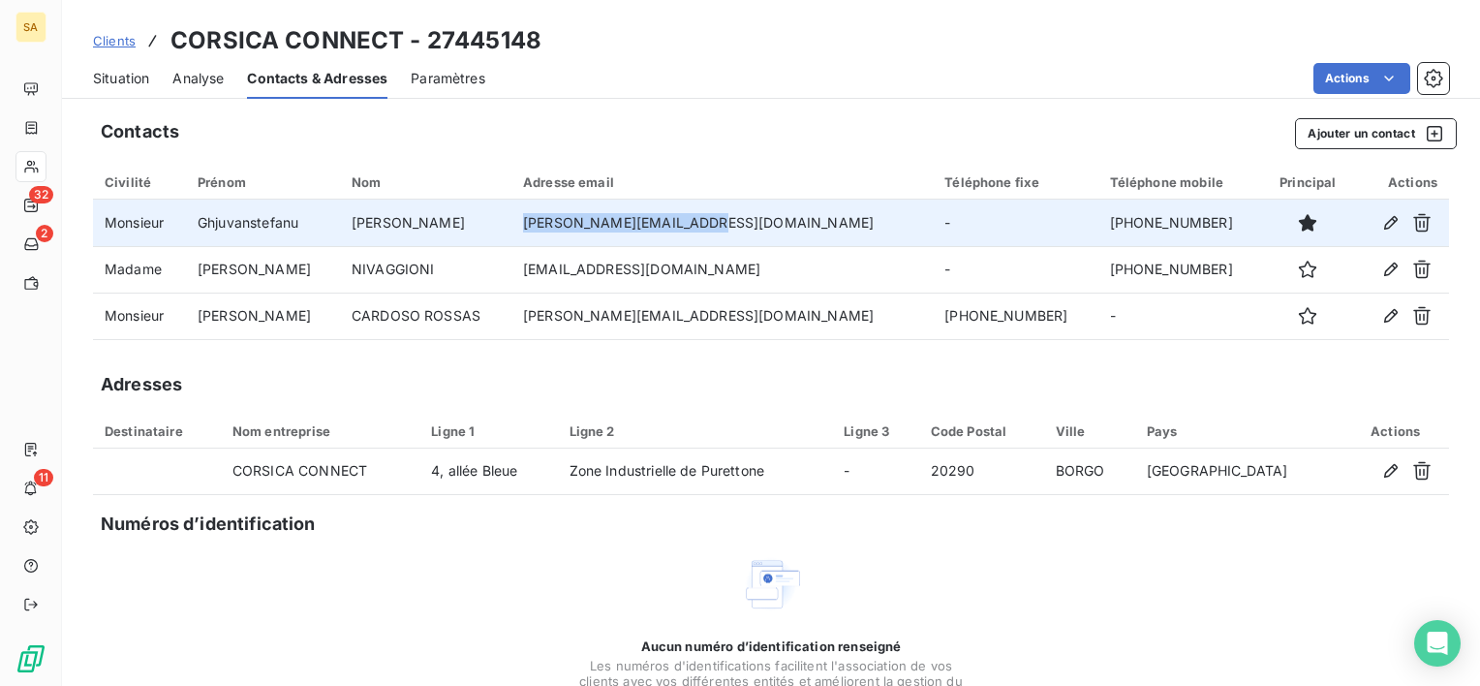
drag, startPoint x: 756, startPoint y: 217, endPoint x: 569, endPoint y: 218, distance: 186.9
click at [569, 218] on td "g.nivaggioni@crt.corsica" at bounding box center [721, 223] width 421 height 46
copy td "g.nivaggioni@crt.corsica"
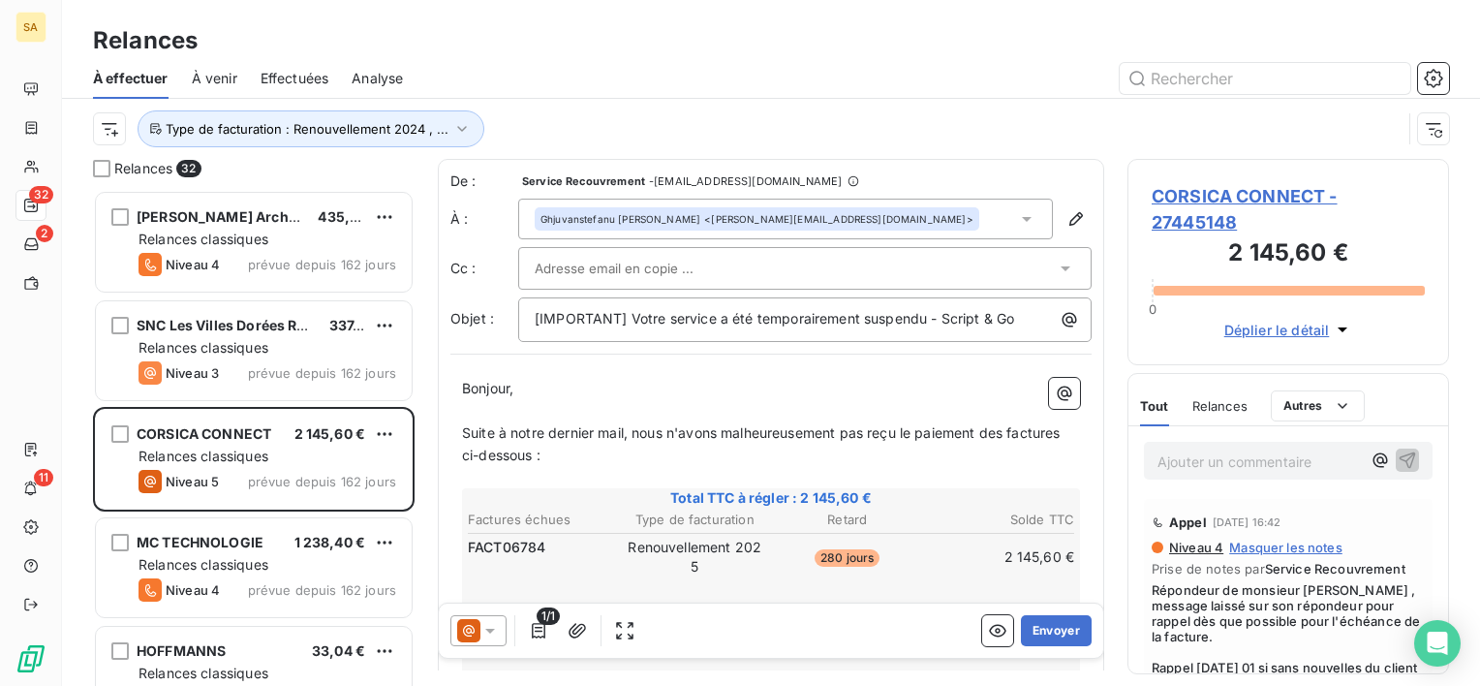
scroll to position [480, 306]
click at [494, 629] on icon at bounding box center [489, 630] width 19 height 19
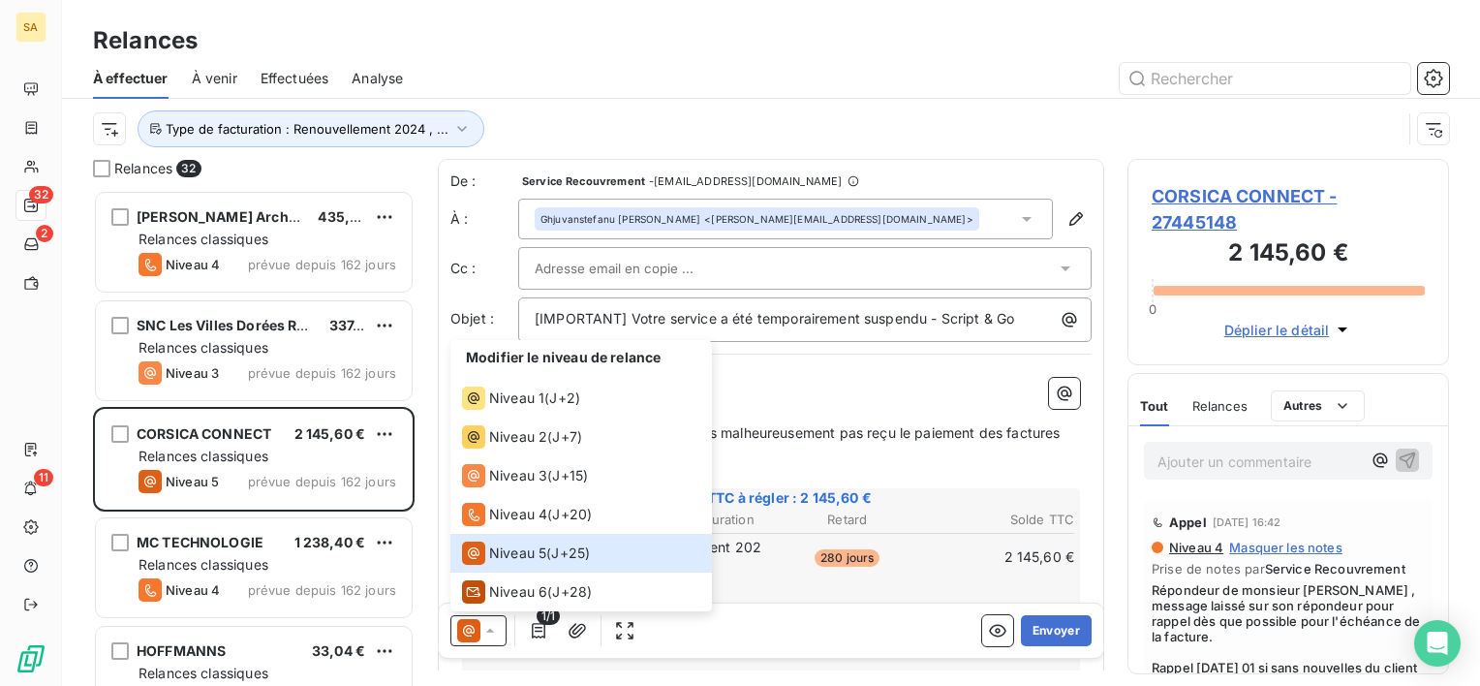
click at [1211, 406] on span "Relances" at bounding box center [1219, 405] width 55 height 15
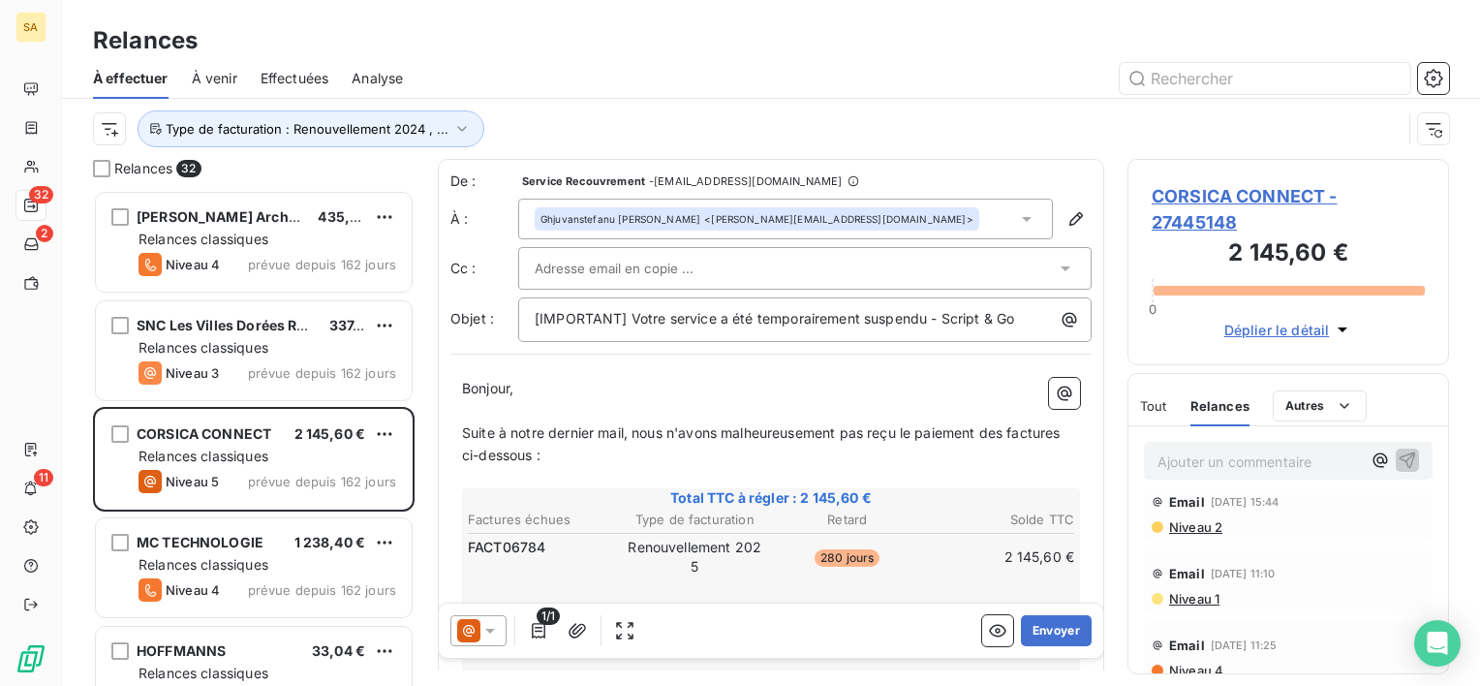
scroll to position [581, 0]
click at [496, 621] on icon at bounding box center [489, 630] width 19 height 19
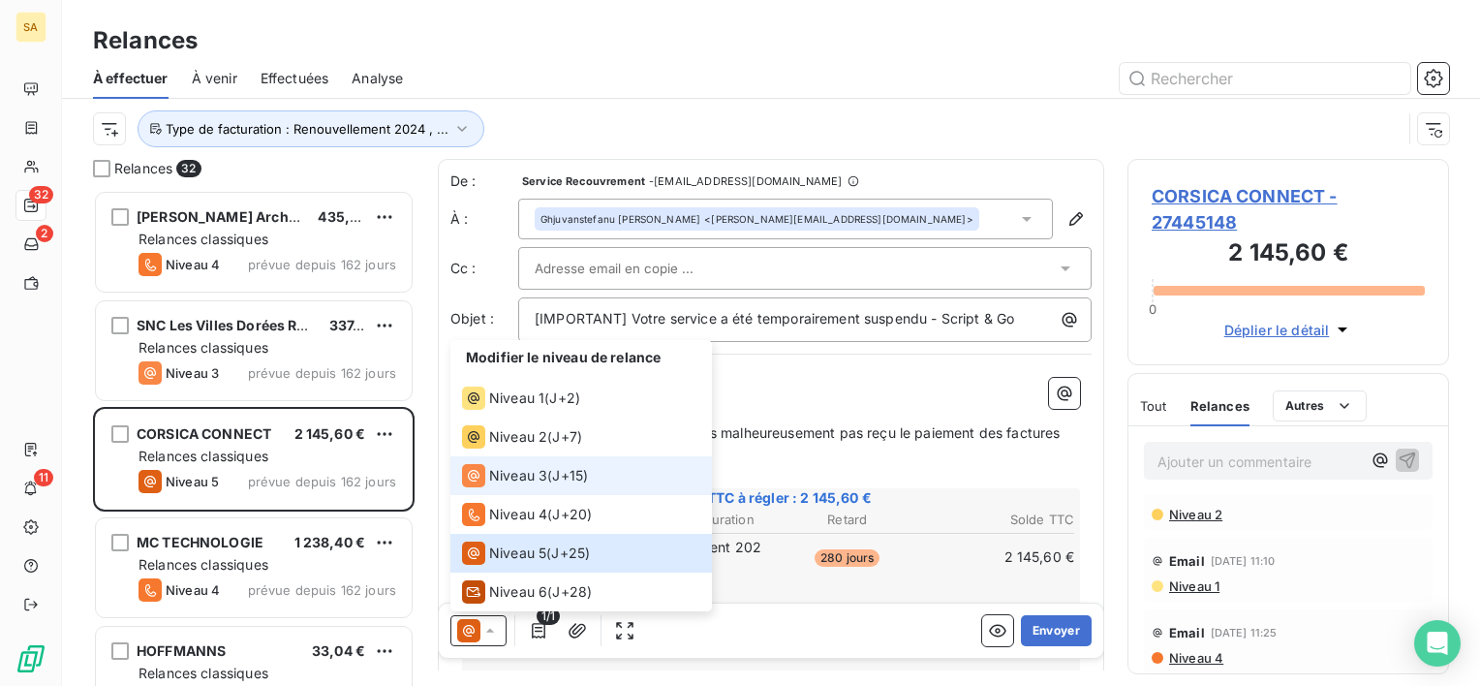
click at [527, 464] on div "Niveau 3" at bounding box center [504, 475] width 85 height 23
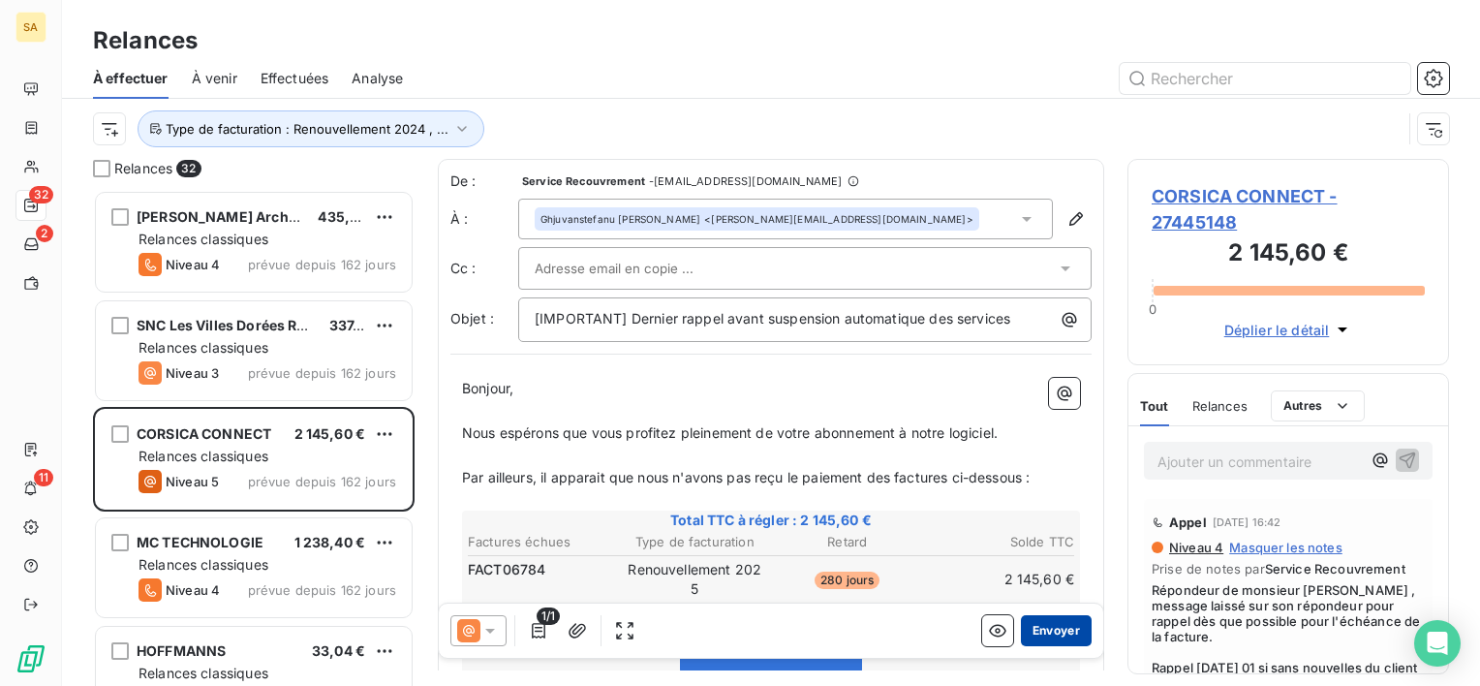
click at [1046, 624] on button "Envoyer" at bounding box center [1056, 630] width 71 height 31
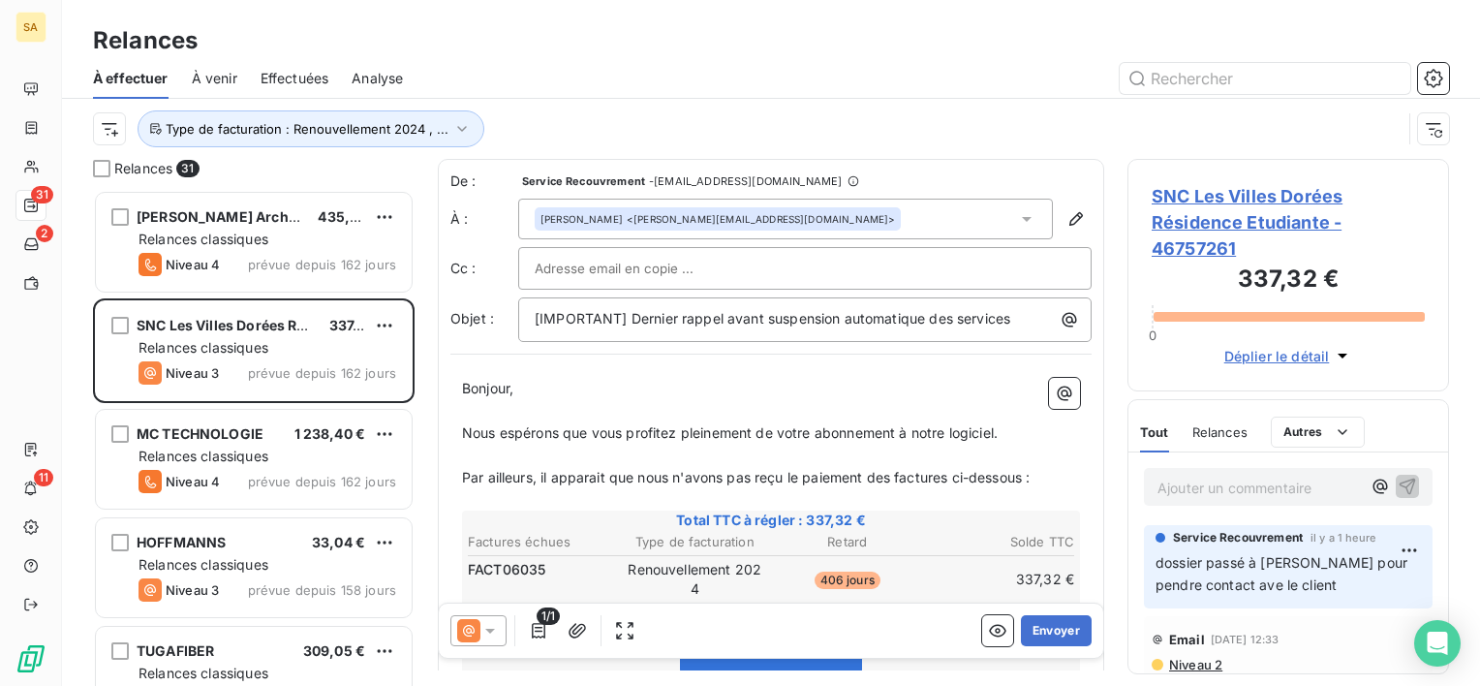
click at [1122, 257] on div "Relances 31 Julien Dubois Architectes SA 435,00 € Relances classiques Niveau 4 …" at bounding box center [771, 422] width 1418 height 527
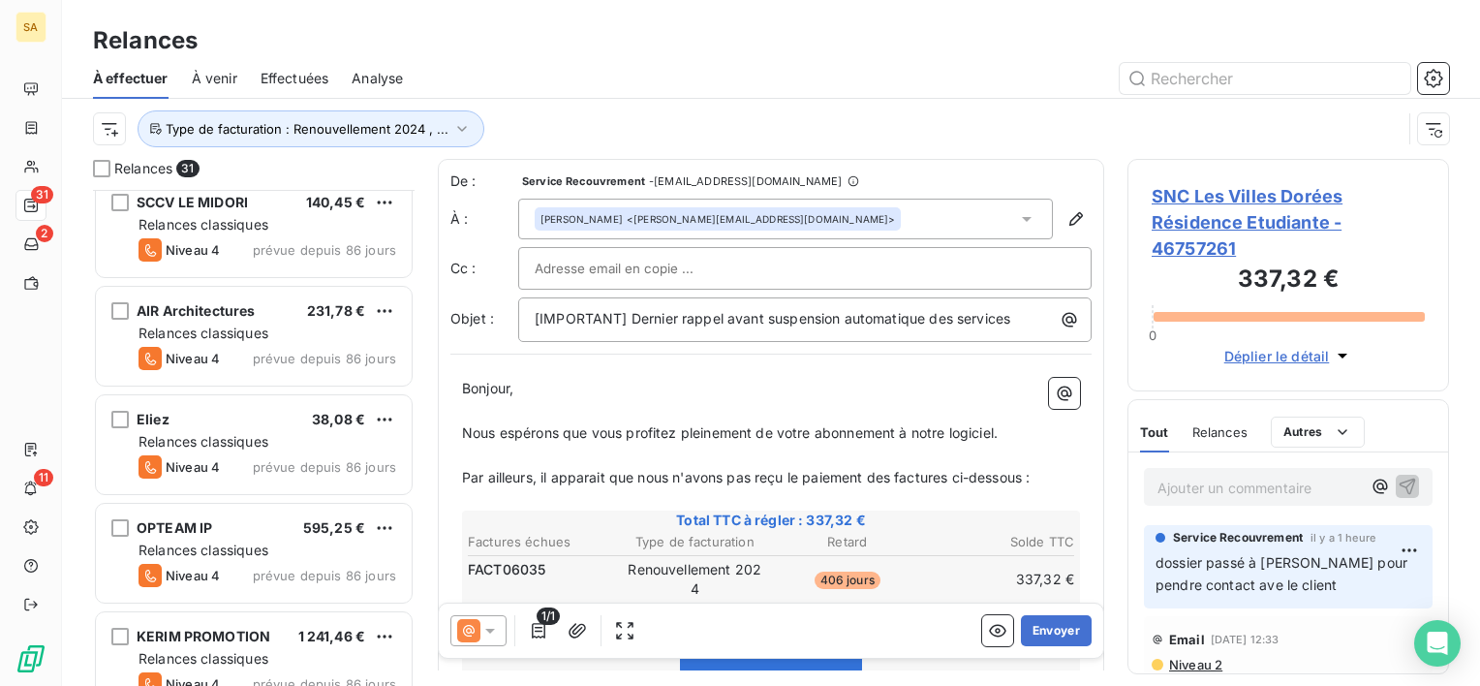
scroll to position [775, 0]
click at [292, 66] on div "Effectuées" at bounding box center [295, 78] width 69 height 41
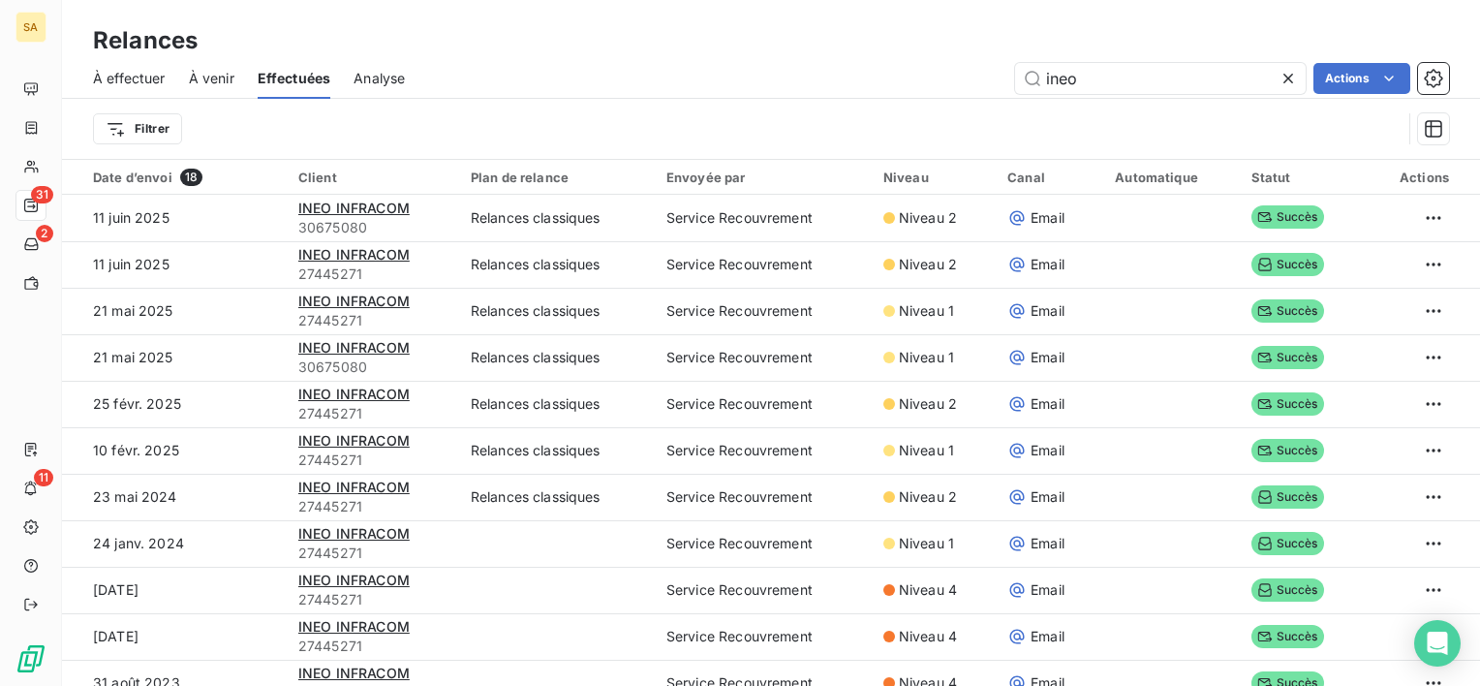
click at [1286, 77] on icon at bounding box center [1288, 79] width 10 height 10
click at [205, 77] on span "À venir" at bounding box center [212, 78] width 46 height 19
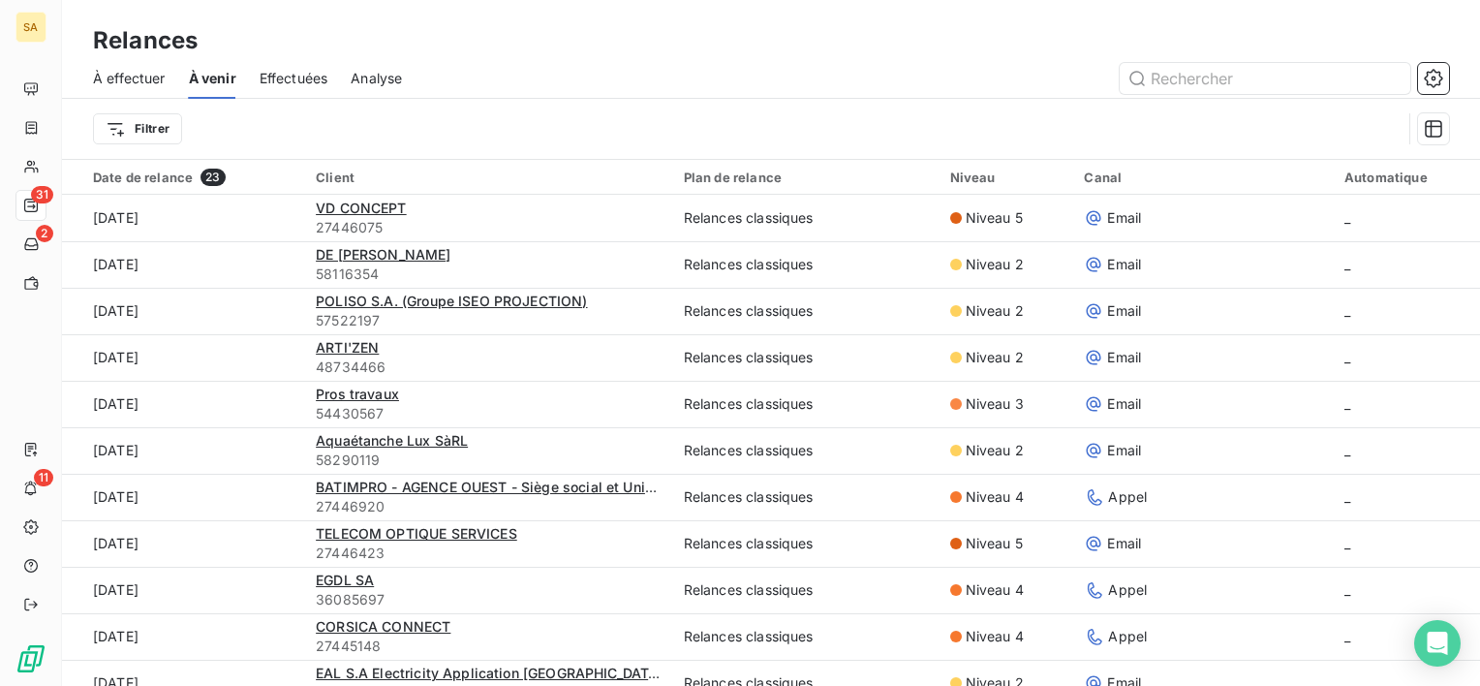
click at [287, 81] on span "Effectuées" at bounding box center [294, 78] width 69 height 19
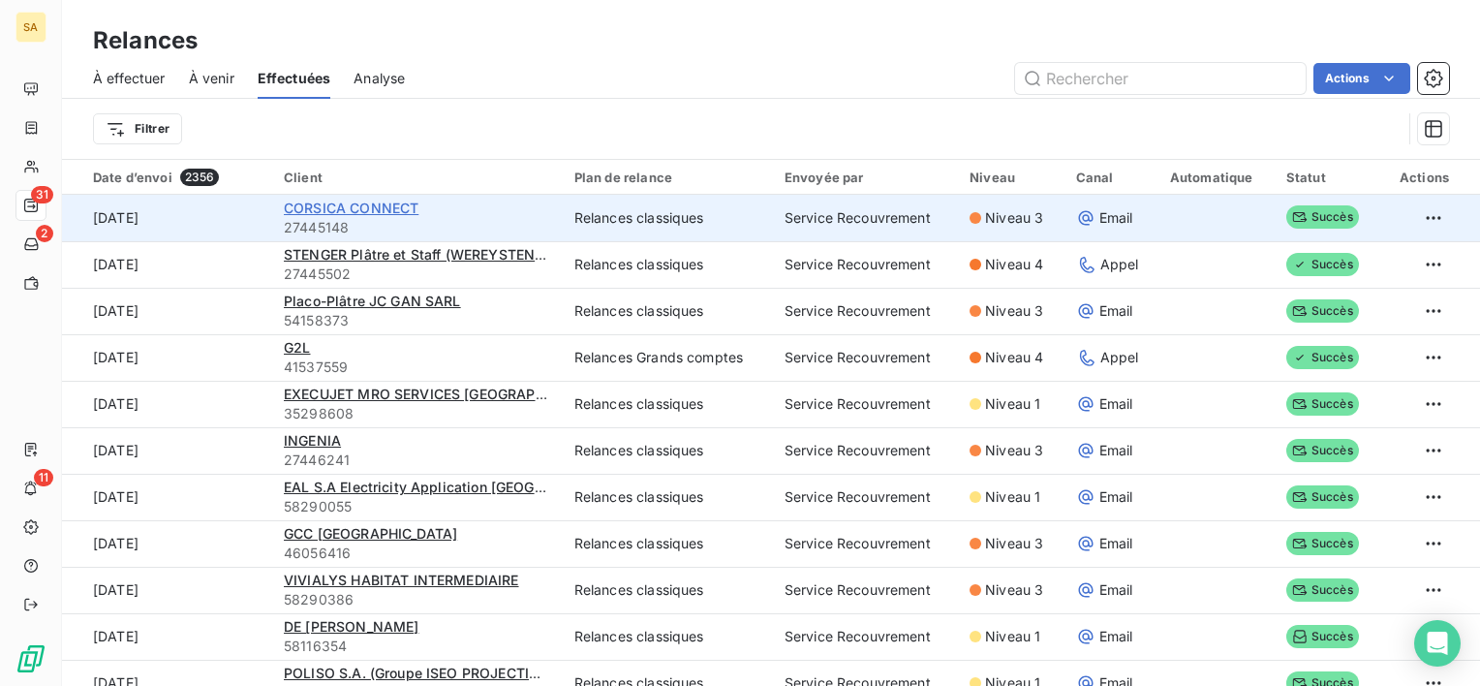
click at [324, 213] on span "CORSICA CONNECT" at bounding box center [351, 208] width 135 height 16
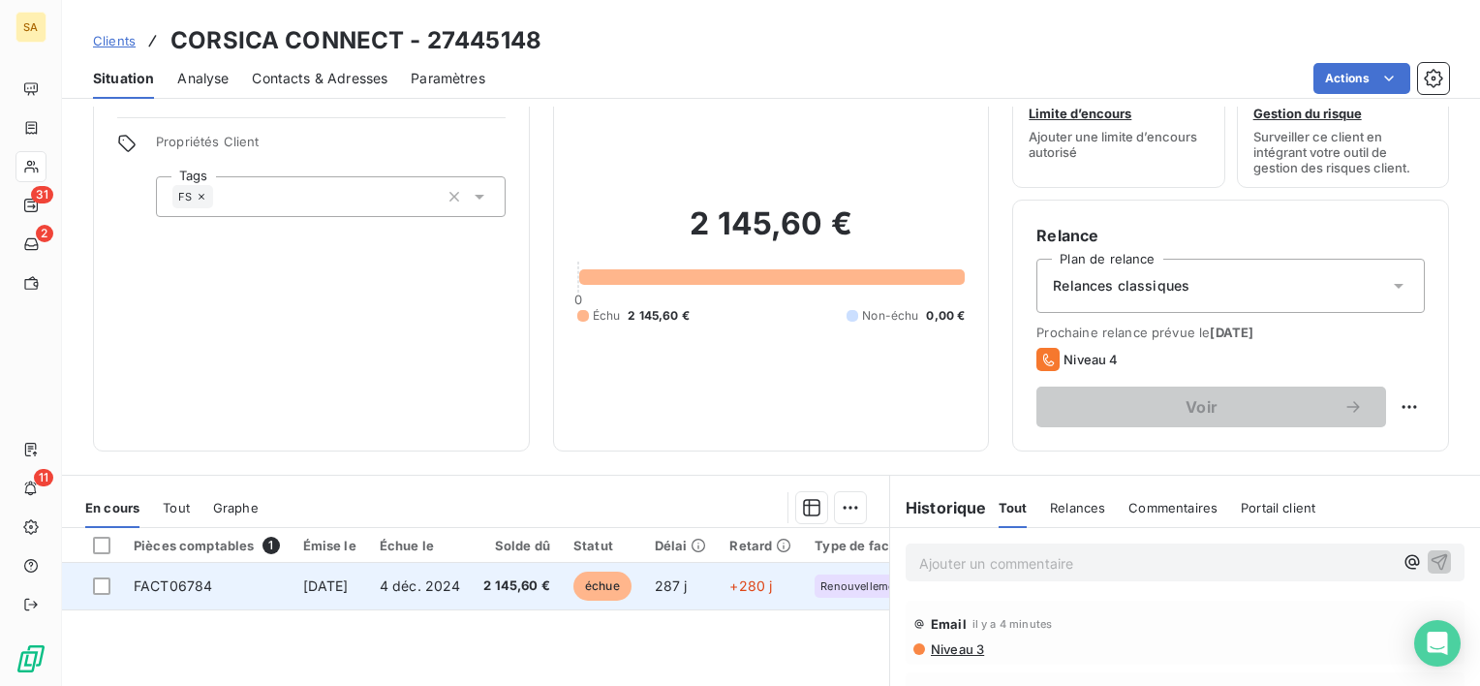
scroll to position [194, 0]
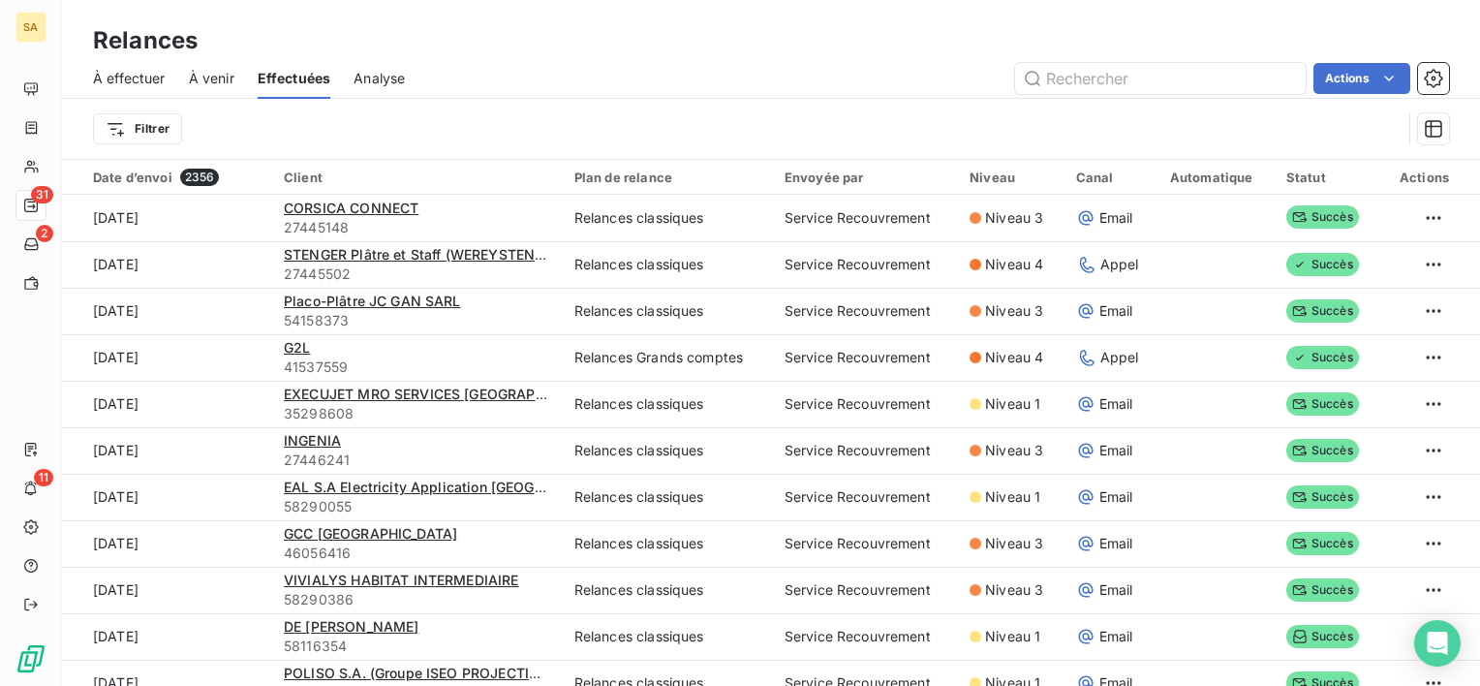
click at [148, 77] on span "À effectuer" at bounding box center [129, 78] width 73 height 19
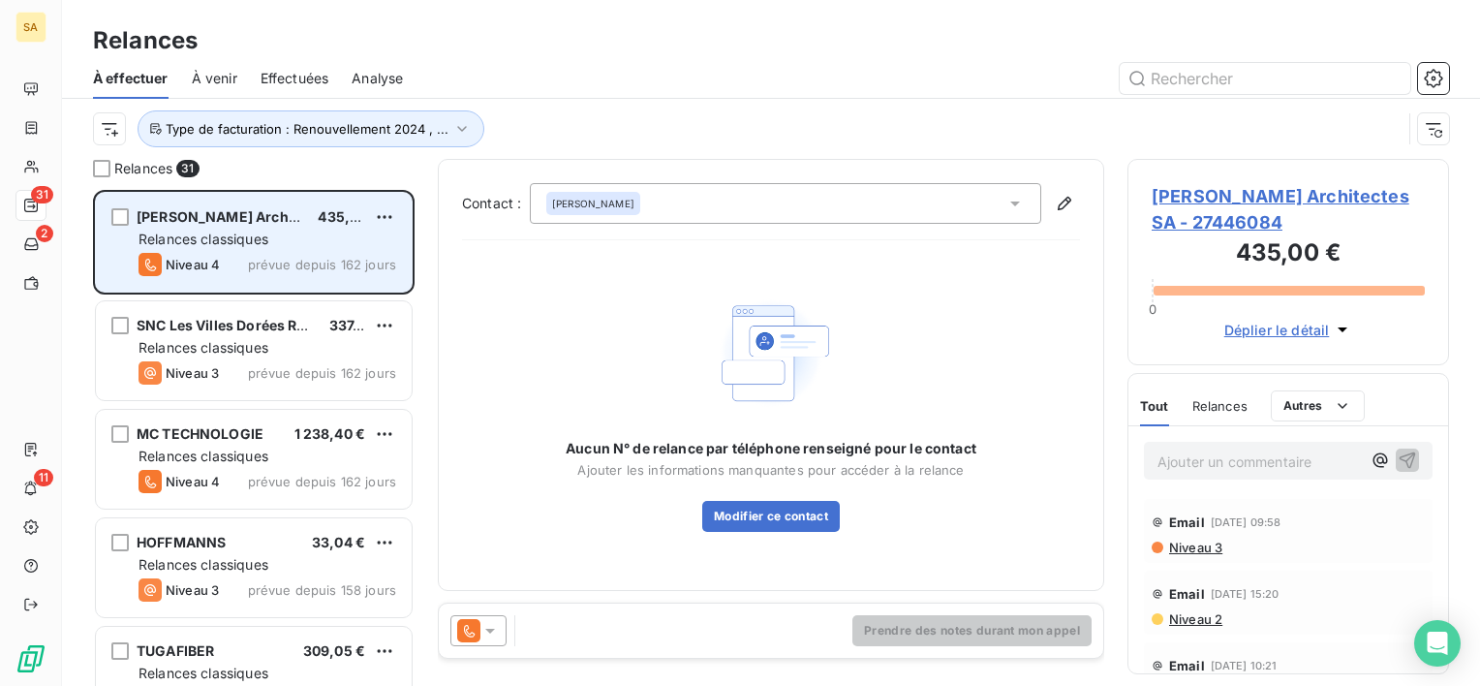
click at [281, 208] on span "Julien Dubois Architectes SA" at bounding box center [246, 216] width 219 height 16
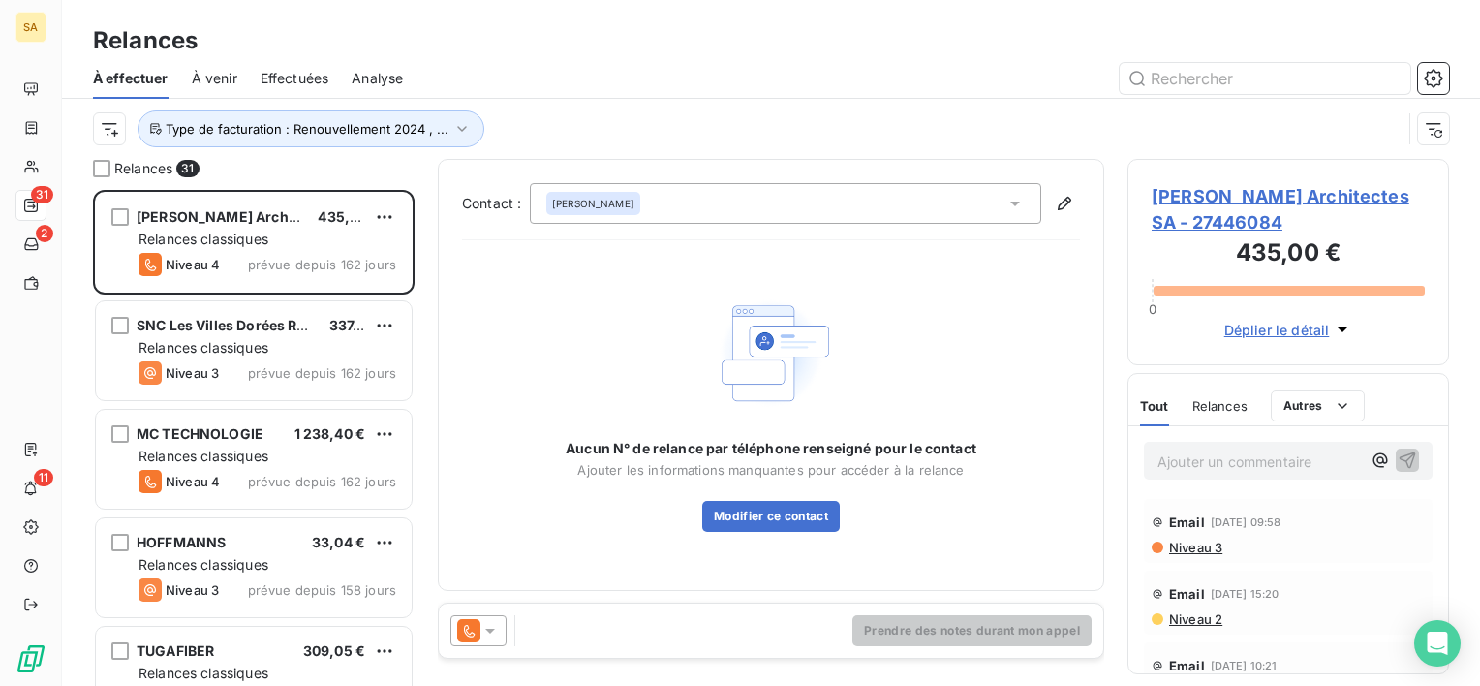
click at [1225, 398] on span "Relances" at bounding box center [1219, 405] width 55 height 15
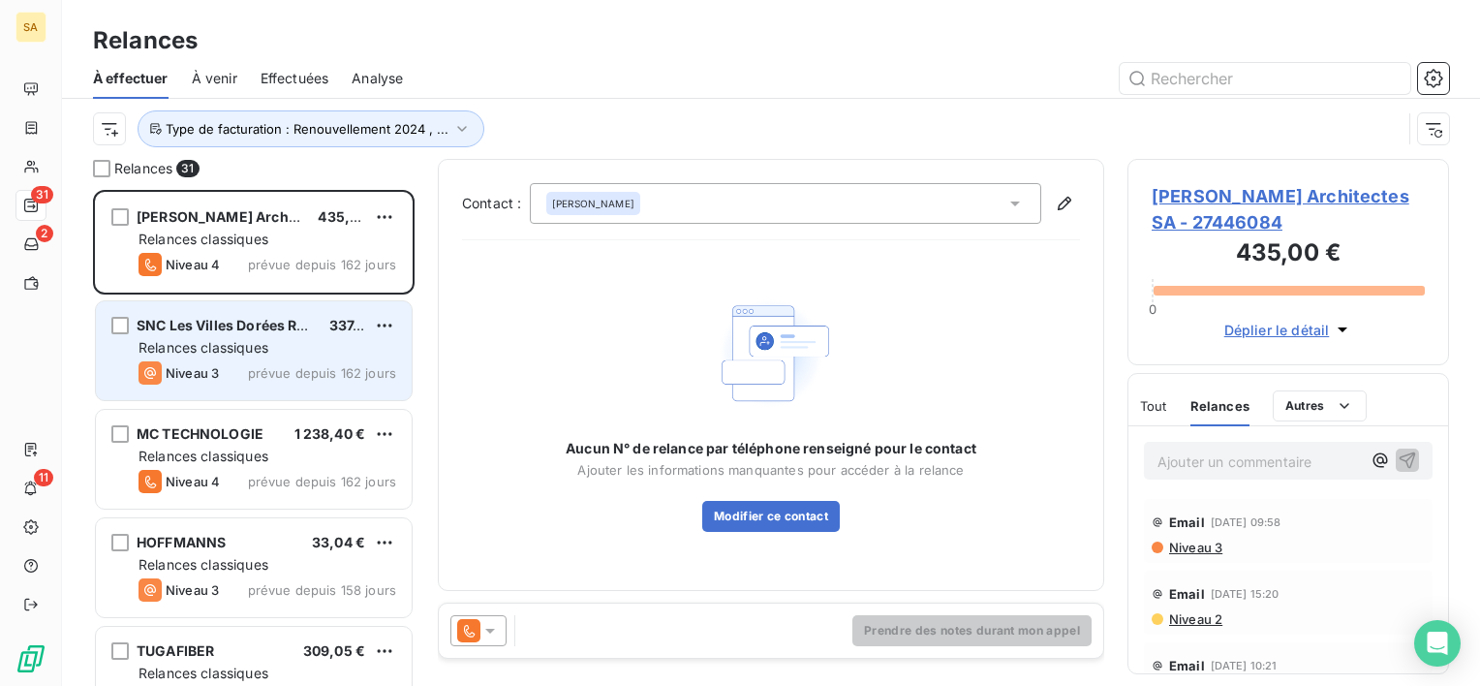
click at [259, 355] on div "Relances classiques" at bounding box center [267, 347] width 258 height 19
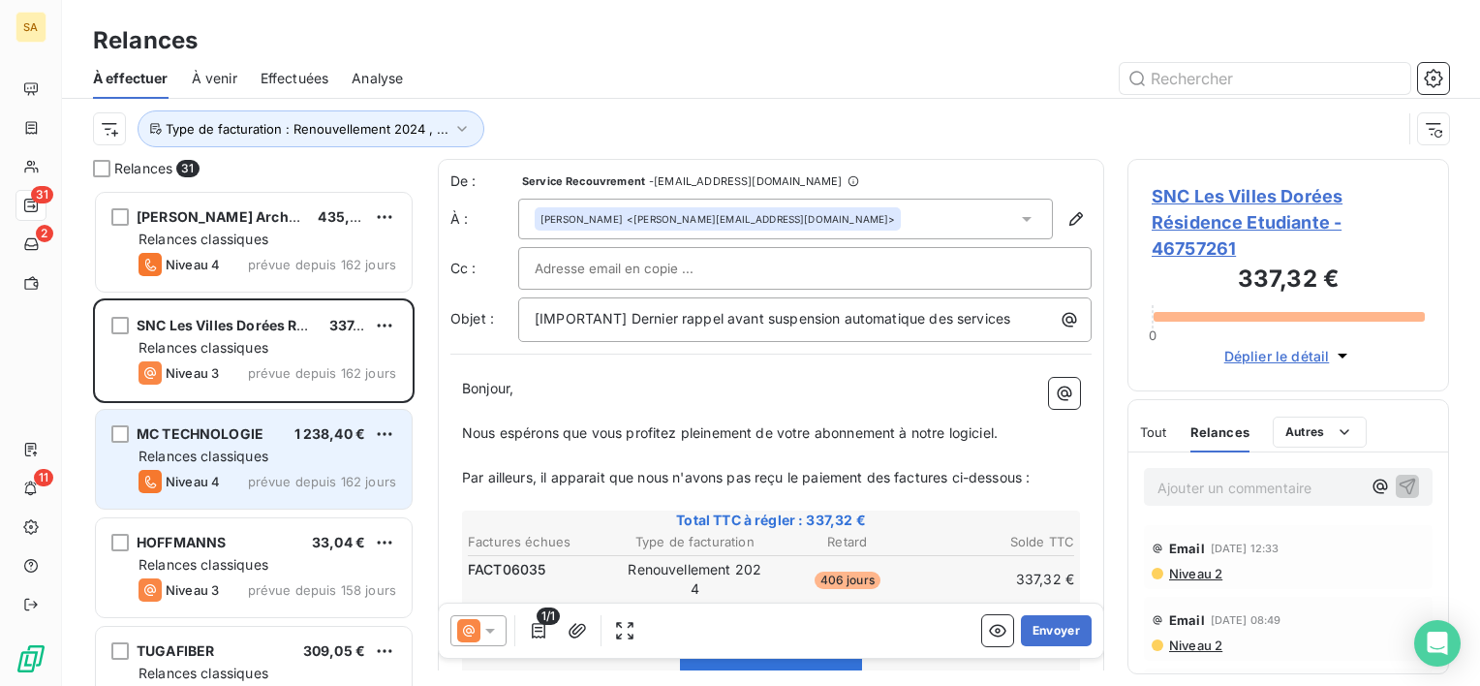
click at [257, 446] on div "Relances classiques" at bounding box center [267, 455] width 258 height 19
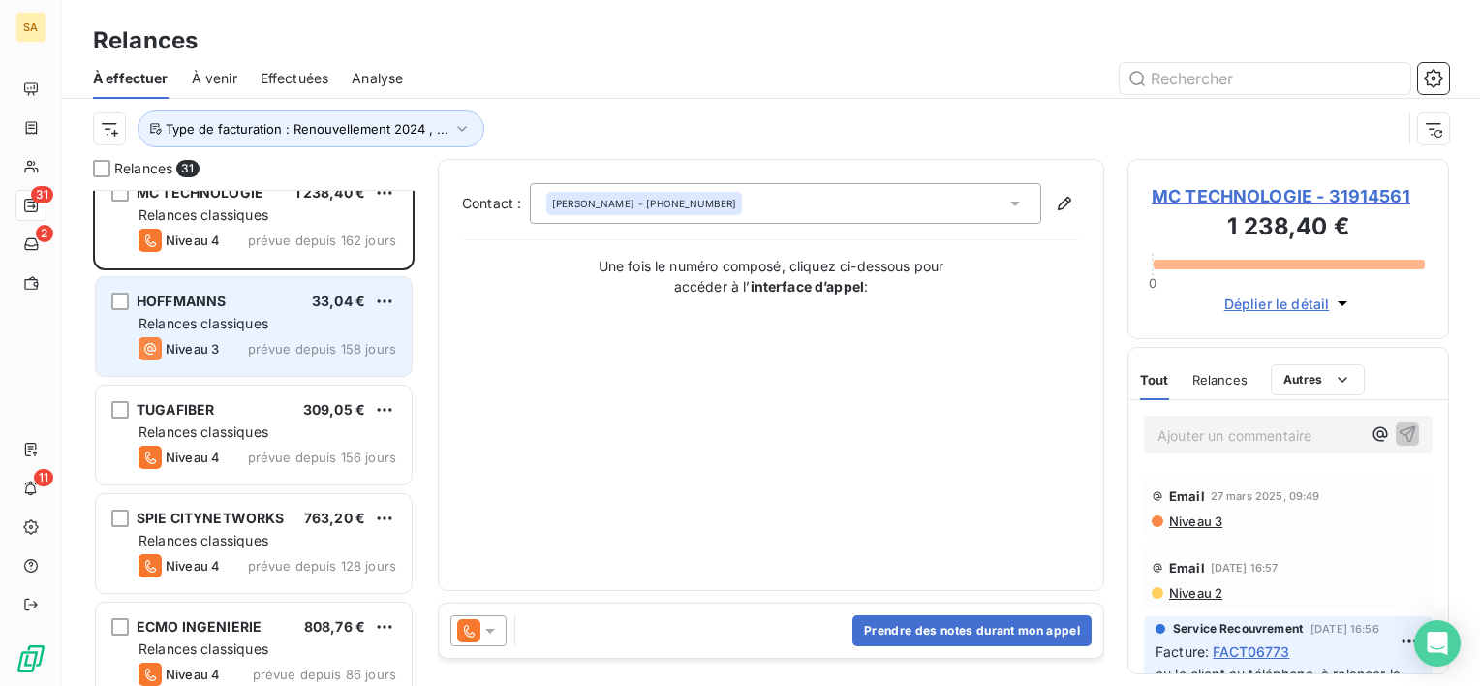
scroll to position [291, 0]
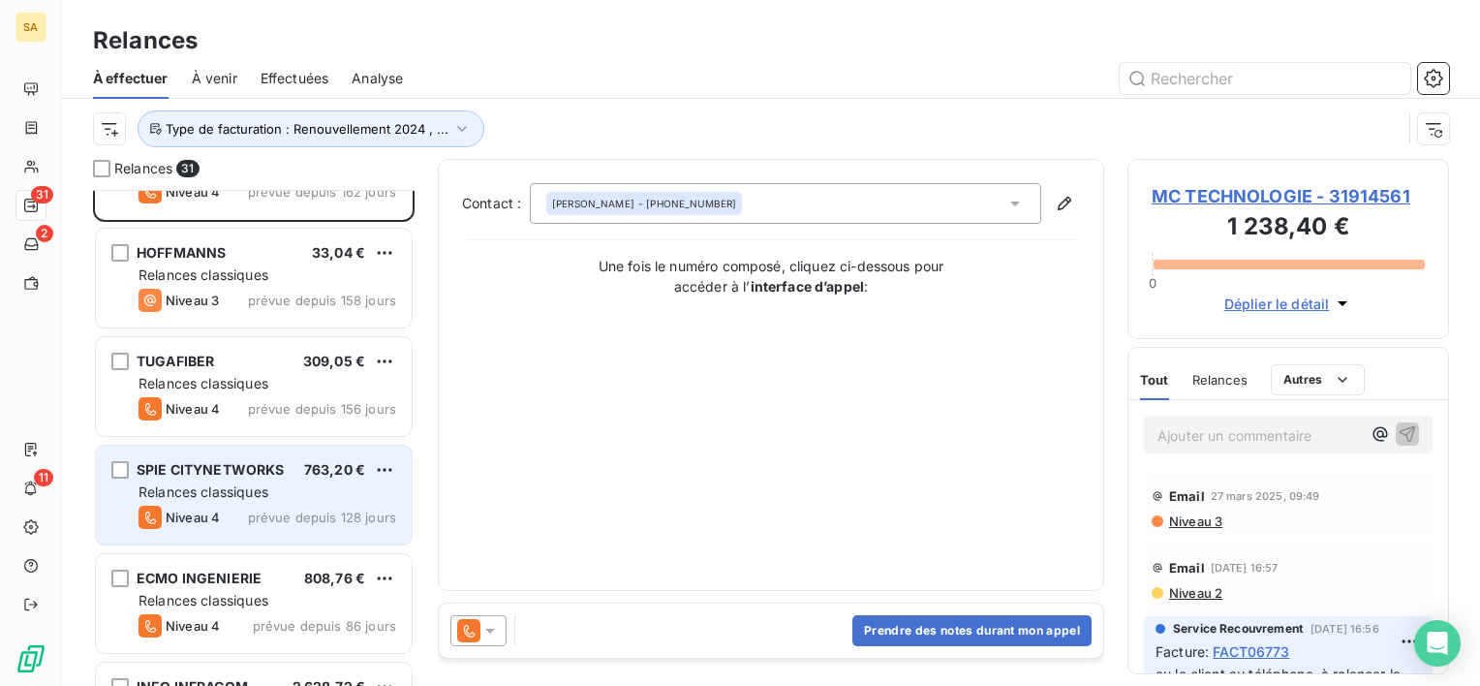
click at [312, 484] on div "Relances classiques" at bounding box center [267, 491] width 258 height 19
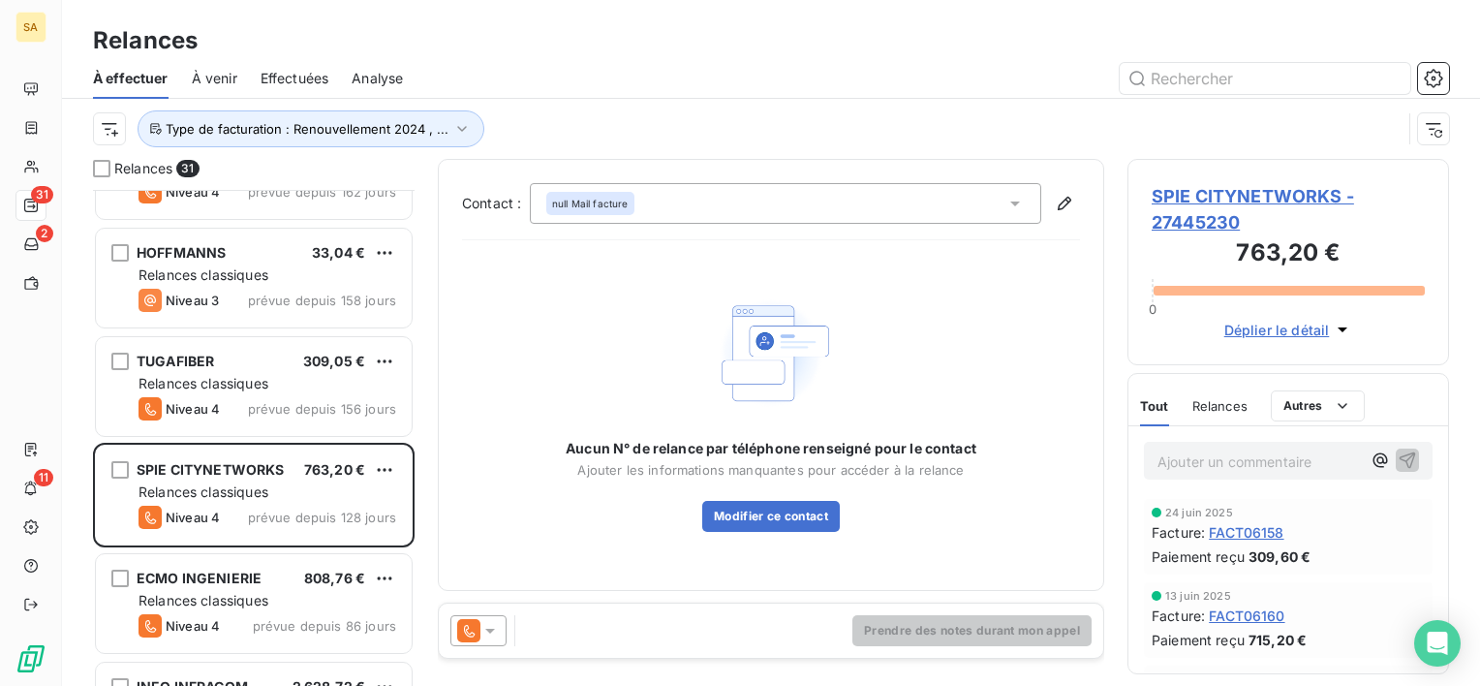
click at [1196, 191] on span "SPIE CITYNETWORKS - 27445230" at bounding box center [1288, 209] width 273 height 52
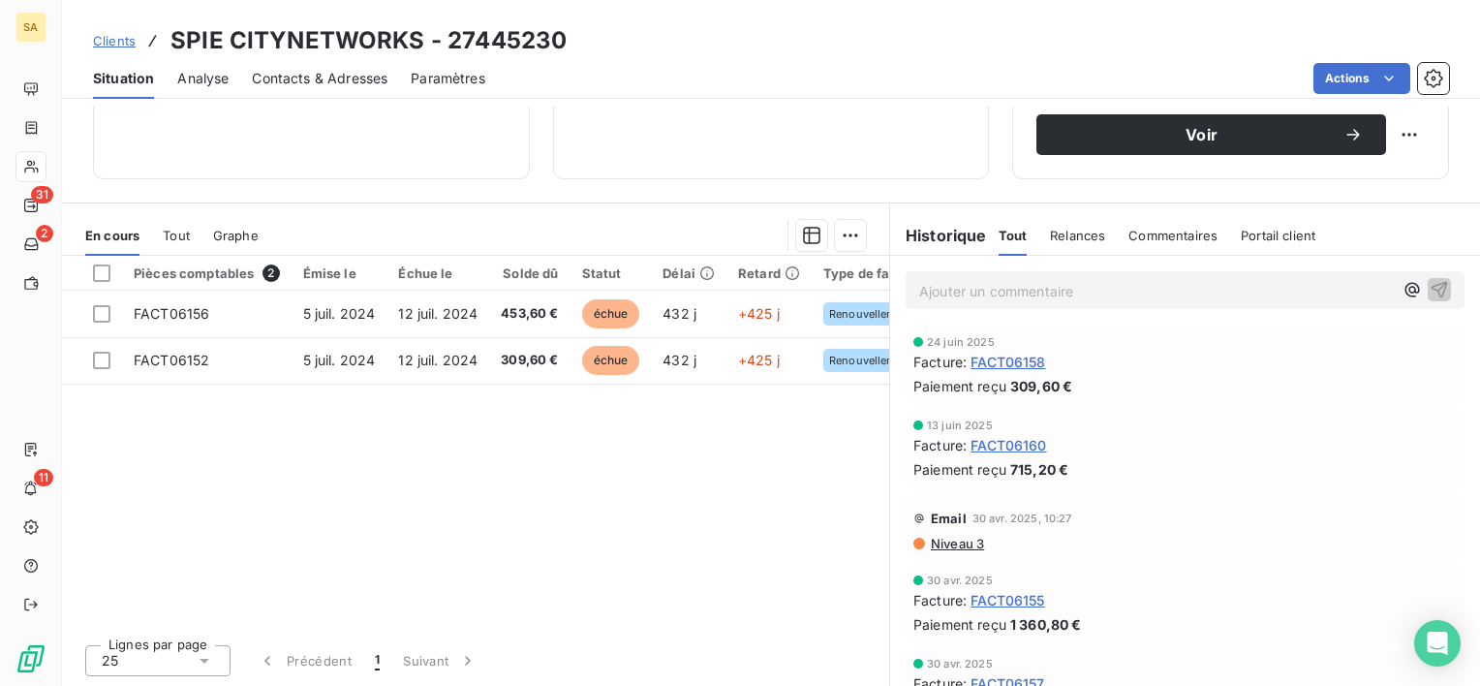
scroll to position [239, 0]
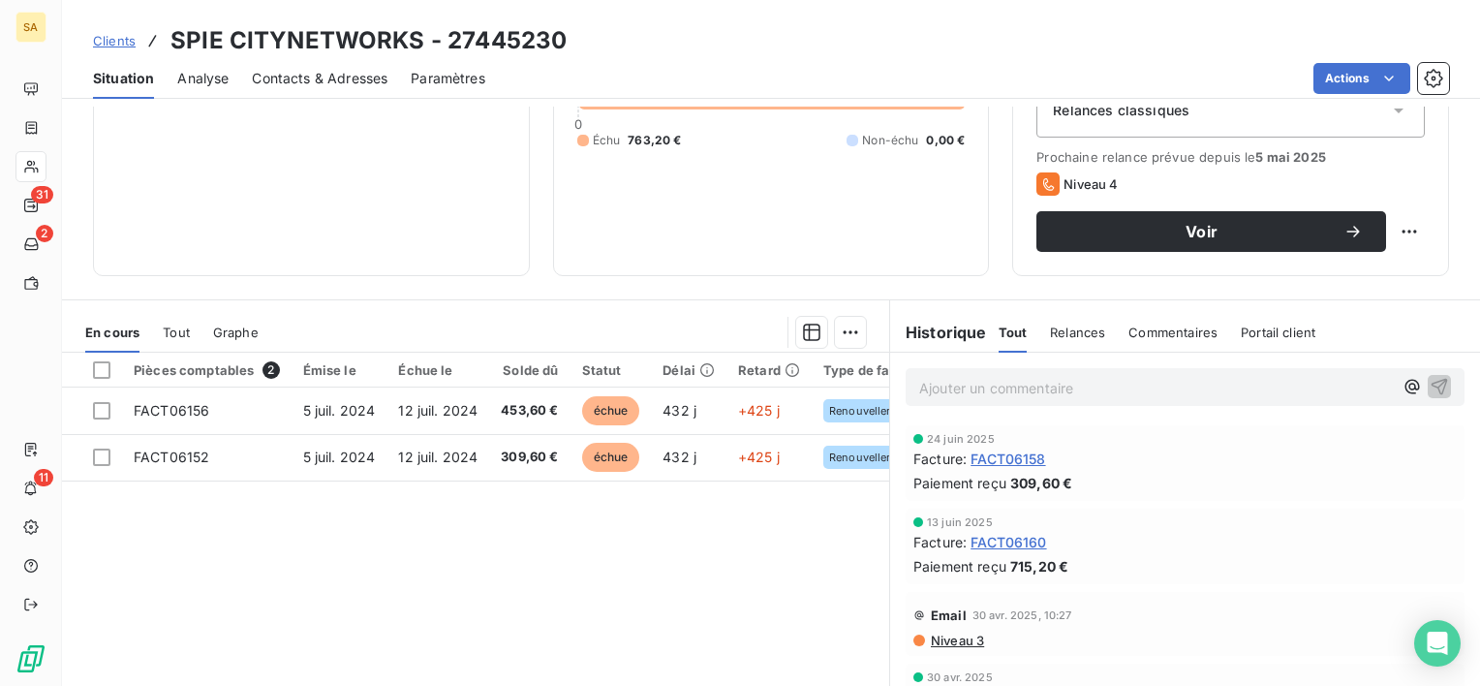
click at [542, 565] on div "Pièces comptables 2 Émise le Échue le Solde dû Statut Délai Retard Type de fact…" at bounding box center [475, 539] width 827 height 373
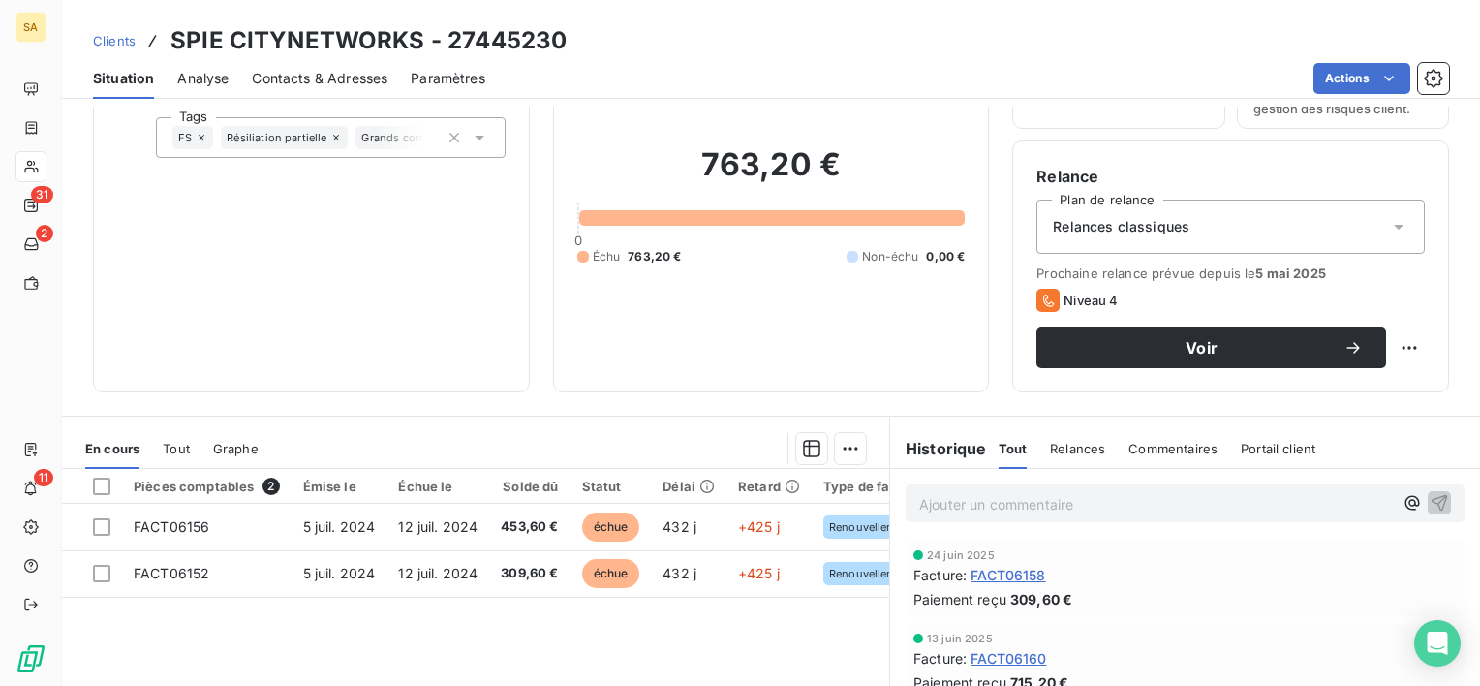
scroll to position [0, 0]
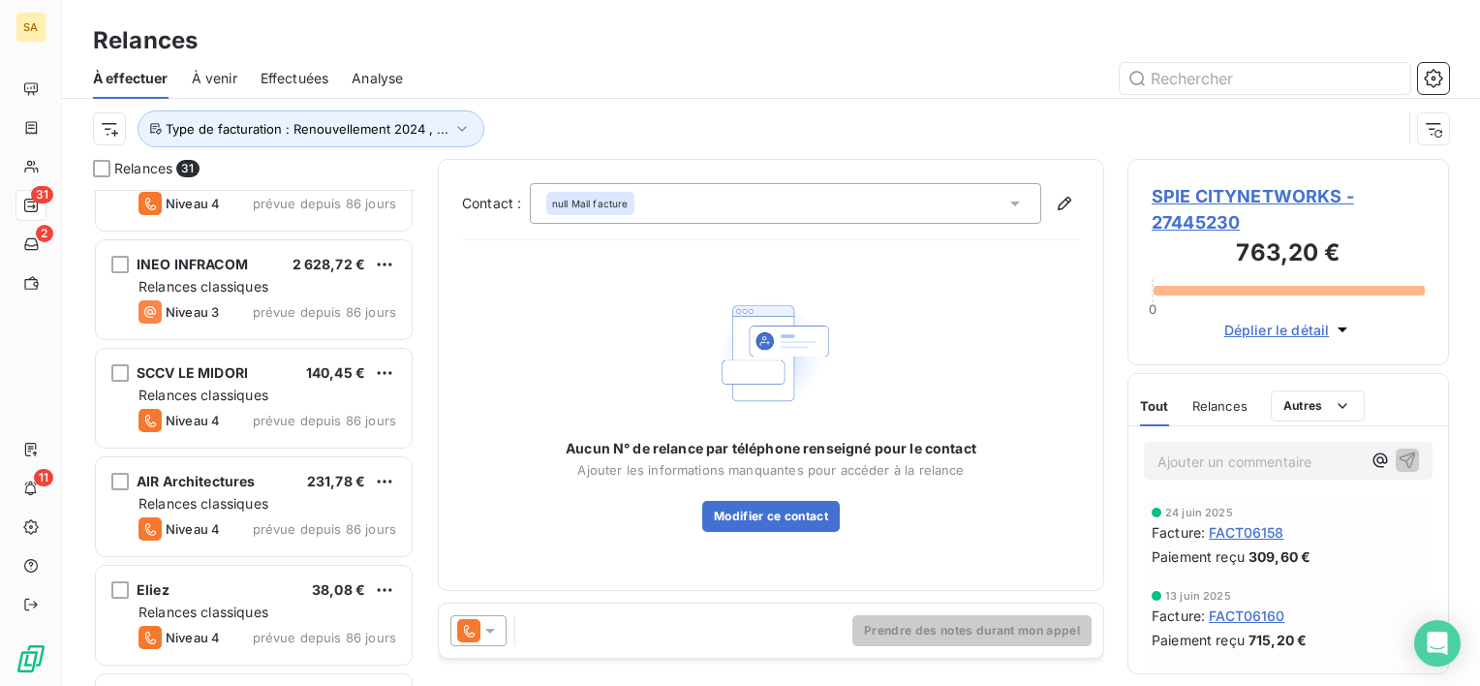
scroll to position [775, 0]
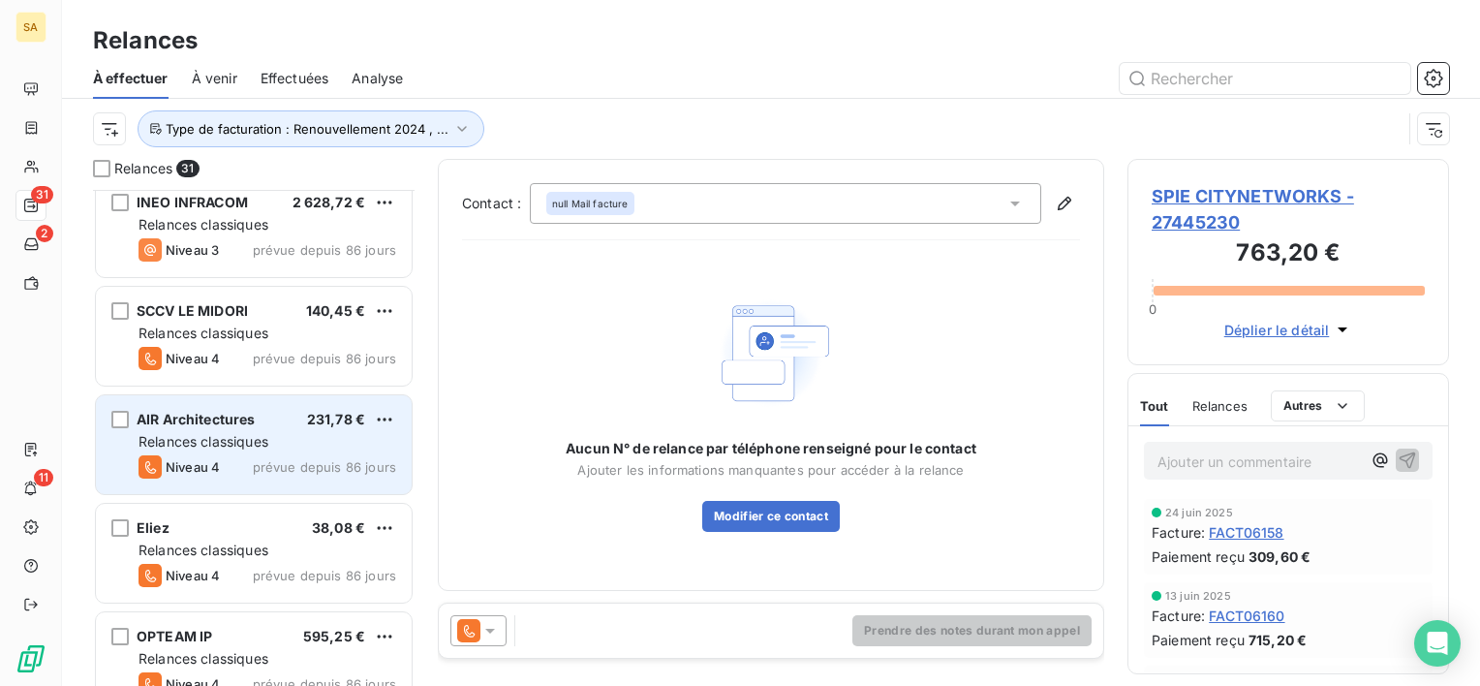
click at [287, 440] on div "Relances classiques" at bounding box center [267, 441] width 258 height 19
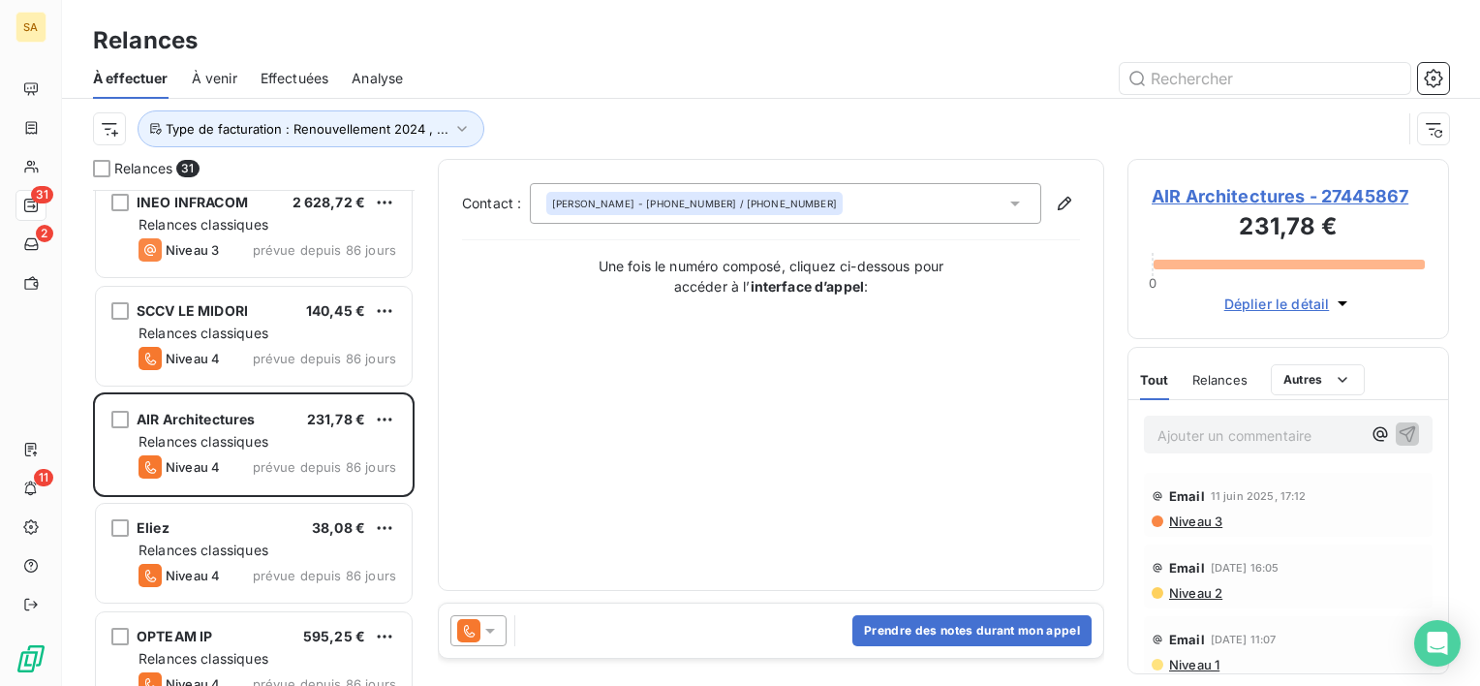
click at [1211, 376] on span "Relances" at bounding box center [1219, 379] width 55 height 15
click at [501, 628] on div at bounding box center [478, 630] width 56 height 31
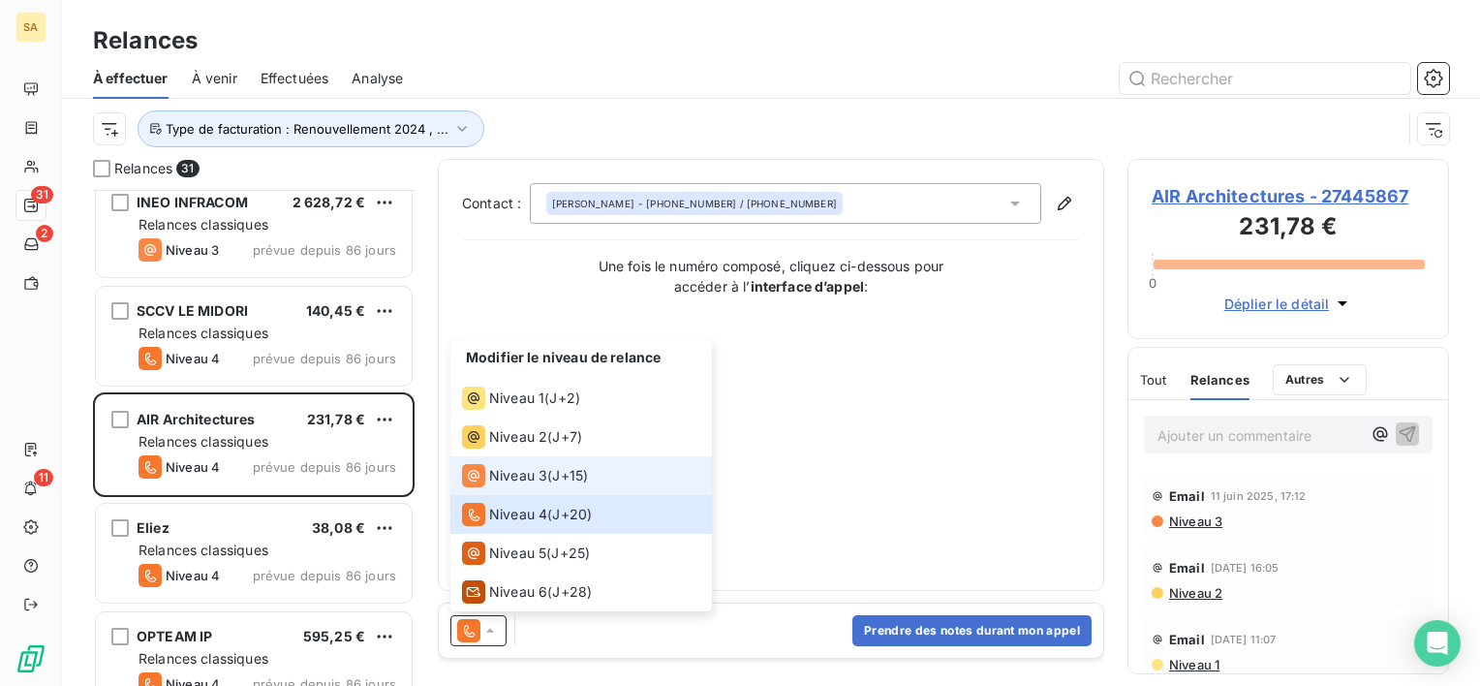
click at [523, 460] on li "Niveau 3 ( J+15 )" at bounding box center [581, 475] width 262 height 39
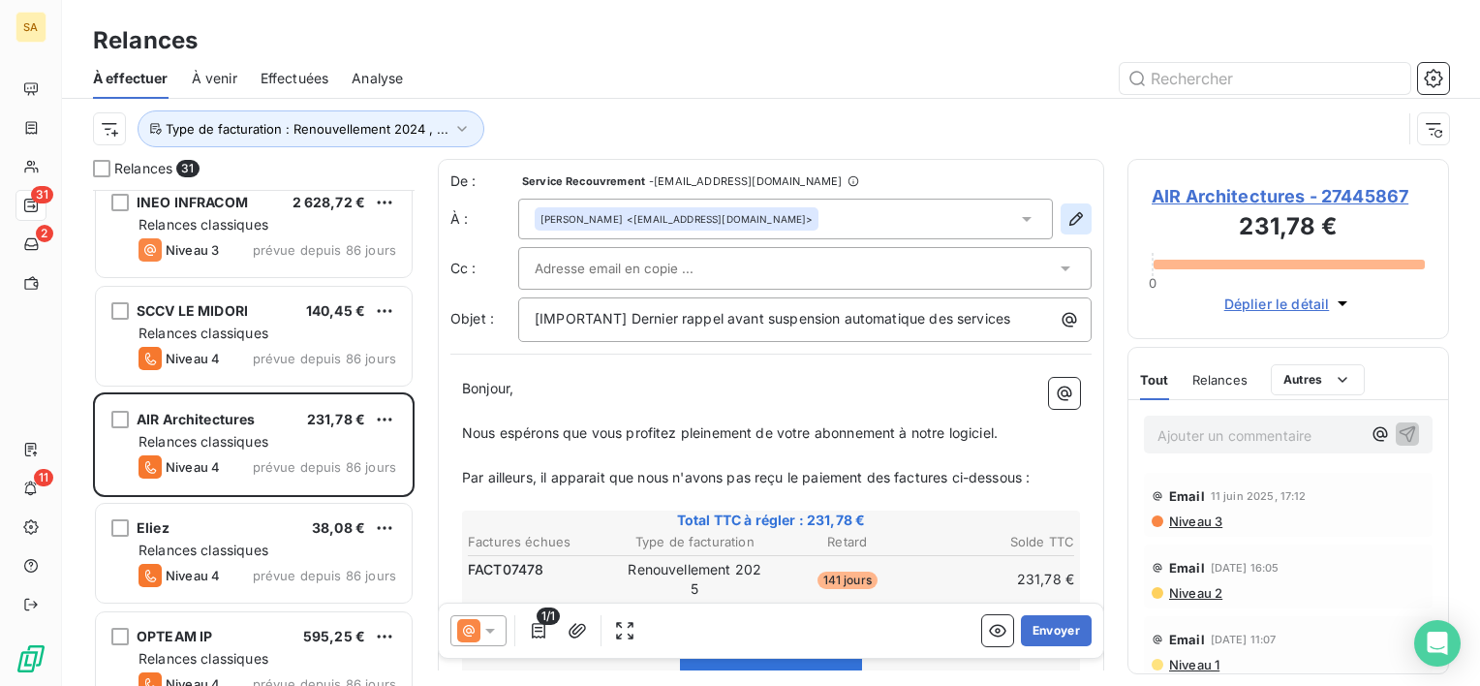
click at [1066, 212] on icon "button" at bounding box center [1075, 218] width 19 height 19
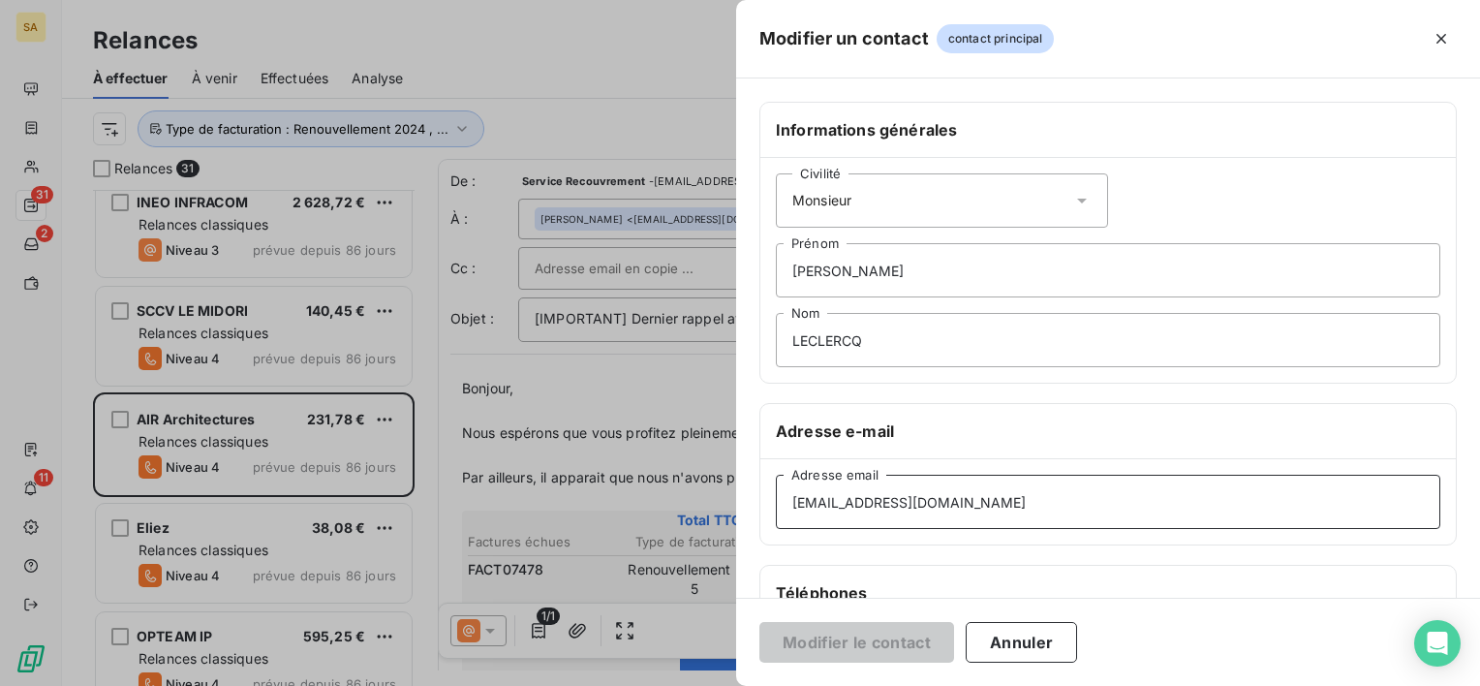
drag, startPoint x: 1003, startPoint y: 489, endPoint x: 742, endPoint y: 500, distance: 261.7
click at [742, 500] on div "Informations générales Civilité Monsieur Olivier Prénom LECLERCQ Nom Adresse e-…" at bounding box center [1108, 532] width 744 height 860
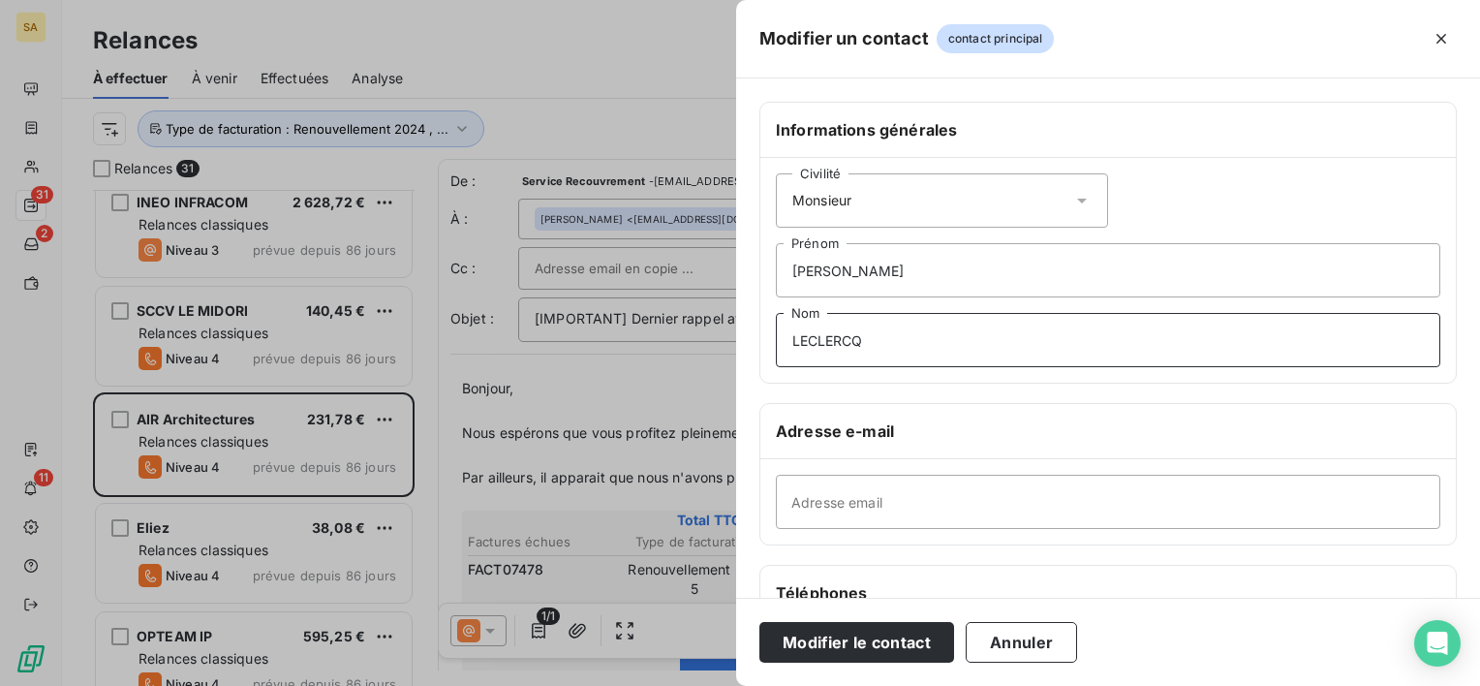
drag, startPoint x: 957, startPoint y: 336, endPoint x: 765, endPoint y: 353, distance: 192.5
click at [765, 353] on div "Civilité Monsieur Olivier Prénom LECLERCQ Nom" at bounding box center [1107, 270] width 695 height 225
drag, startPoint x: 891, startPoint y: 262, endPoint x: 772, endPoint y: 298, distance: 124.7
click at [772, 298] on div "Civilité Monsieur Olivier Prénom Nom" at bounding box center [1107, 270] width 695 height 225
type input "Air architectures"
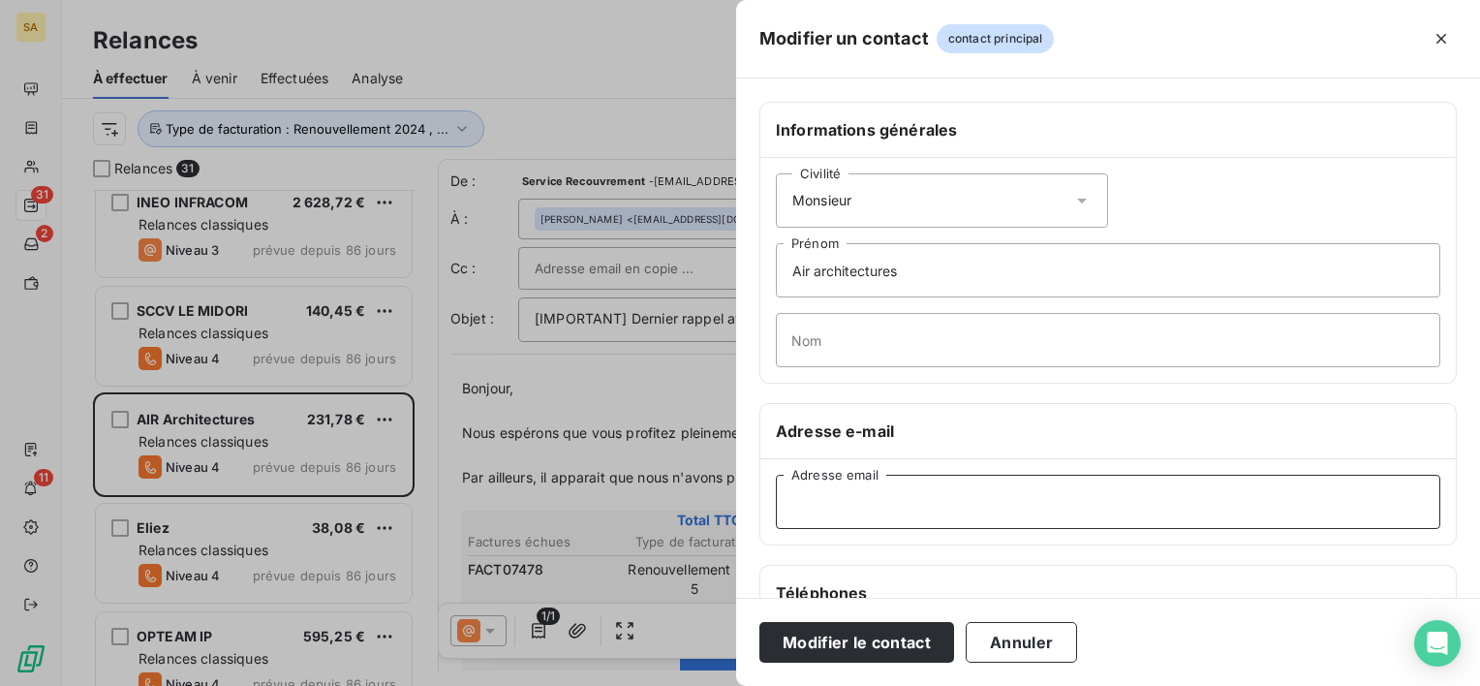
click at [930, 506] on input "Adresse email" at bounding box center [1108, 502] width 664 height 54
paste input "air@air-architecture.com"
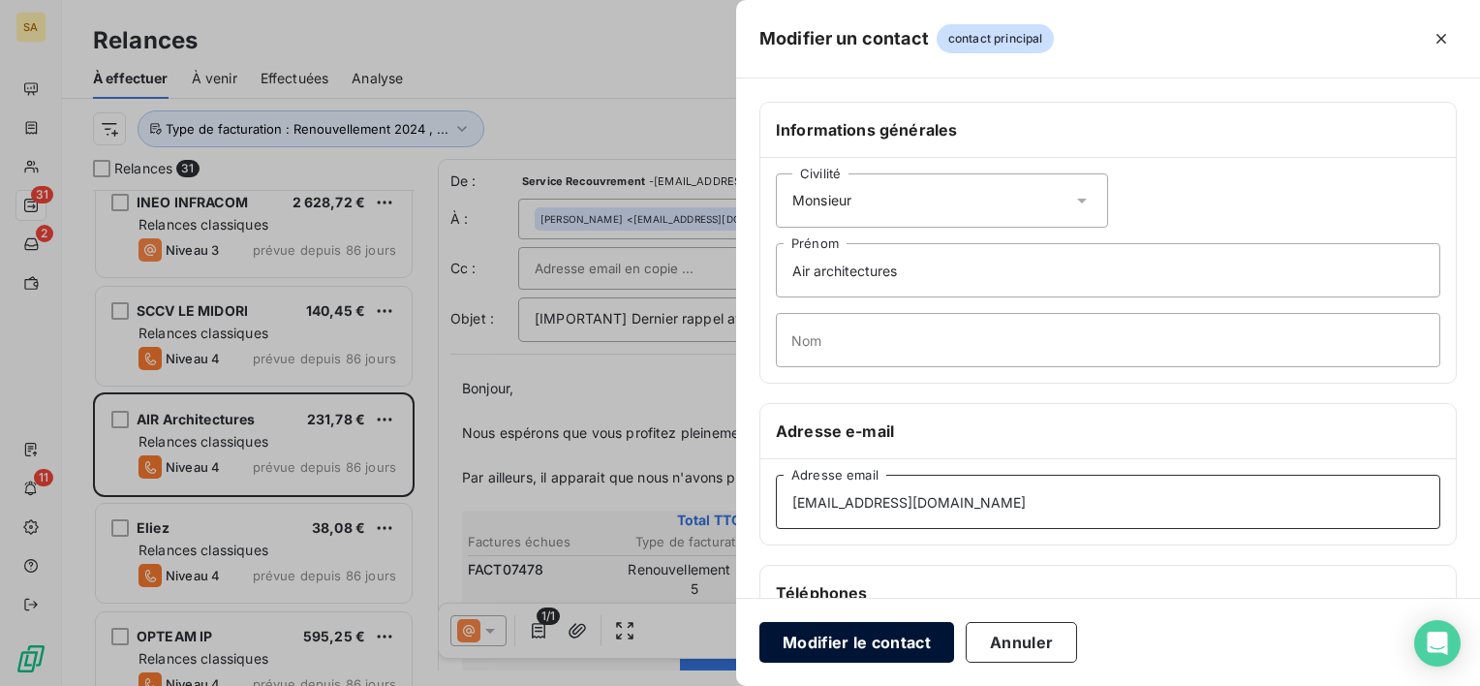
type input "air@air-architecture.com"
click at [932, 647] on button "Modifier le contact" at bounding box center [856, 642] width 195 height 41
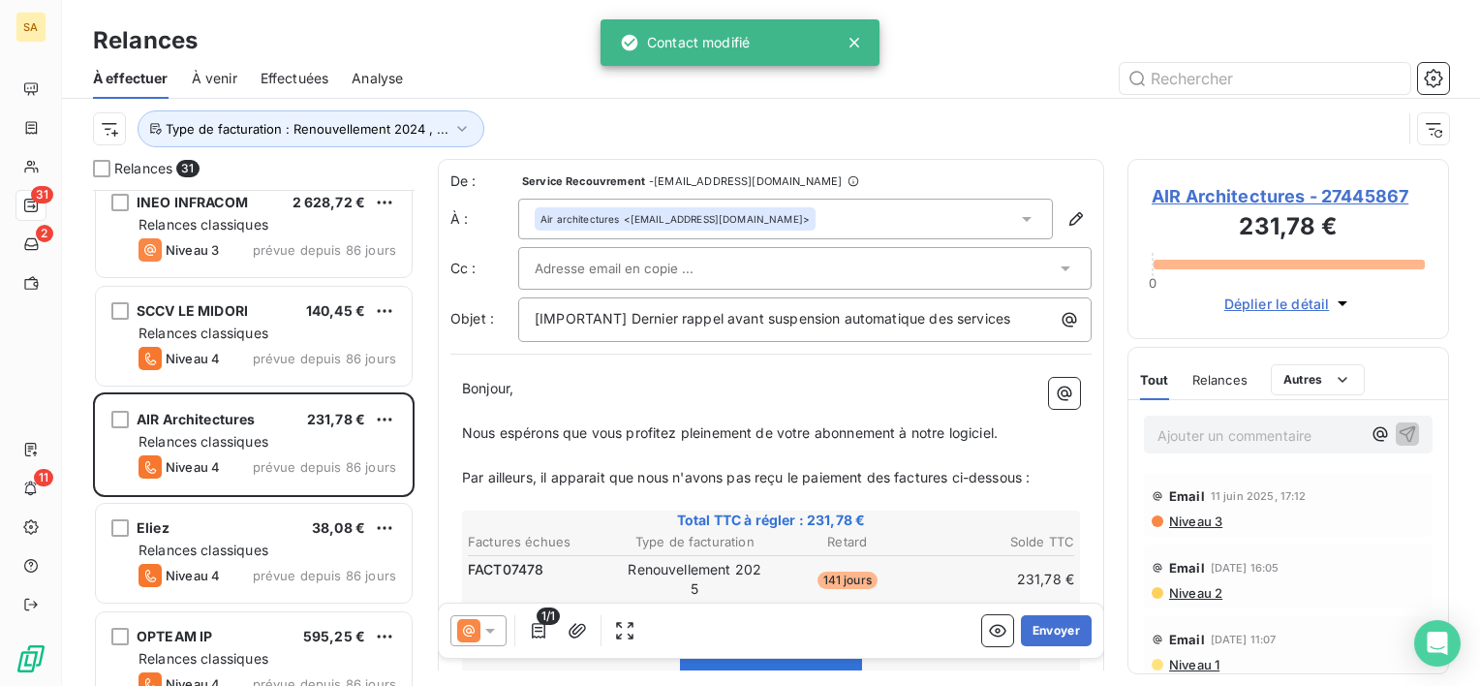
click at [1027, 208] on div "Air architectures <air@air-architecture.com>" at bounding box center [785, 219] width 535 height 41
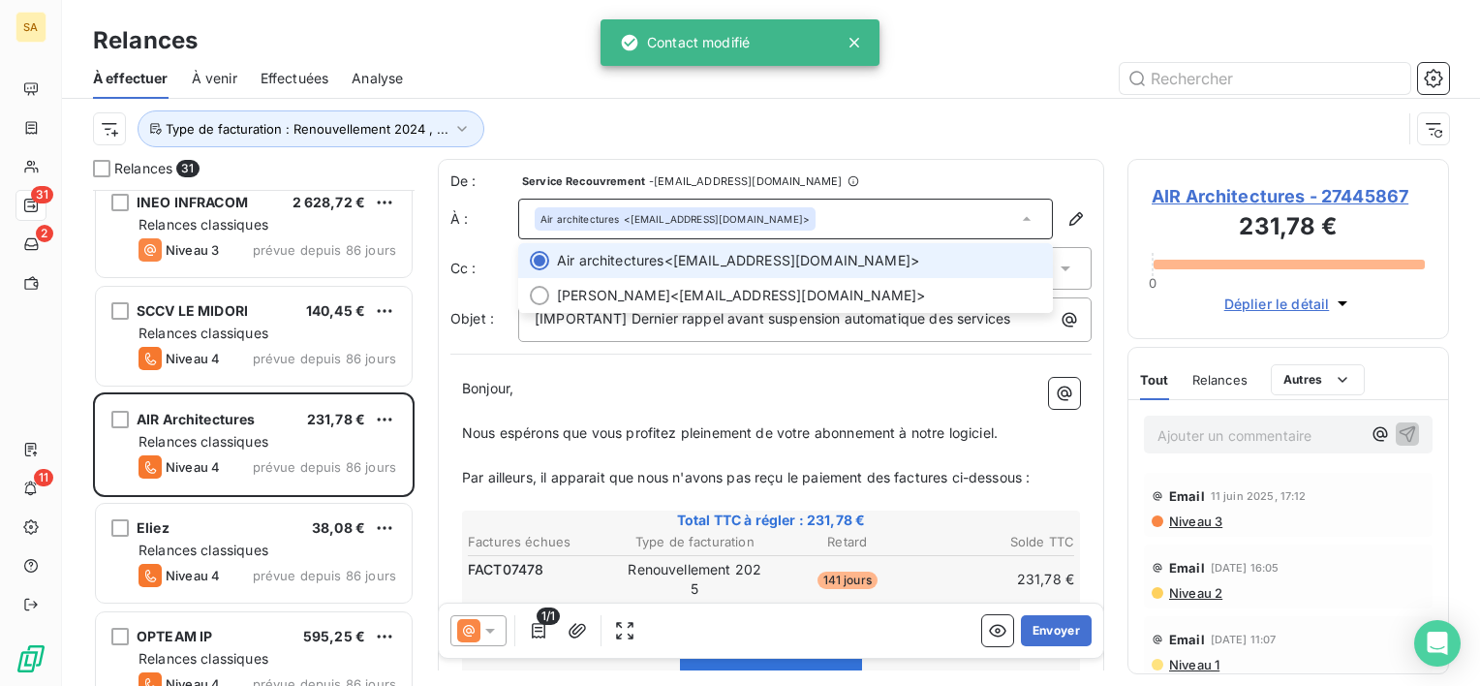
click at [1017, 216] on icon at bounding box center [1026, 218] width 19 height 19
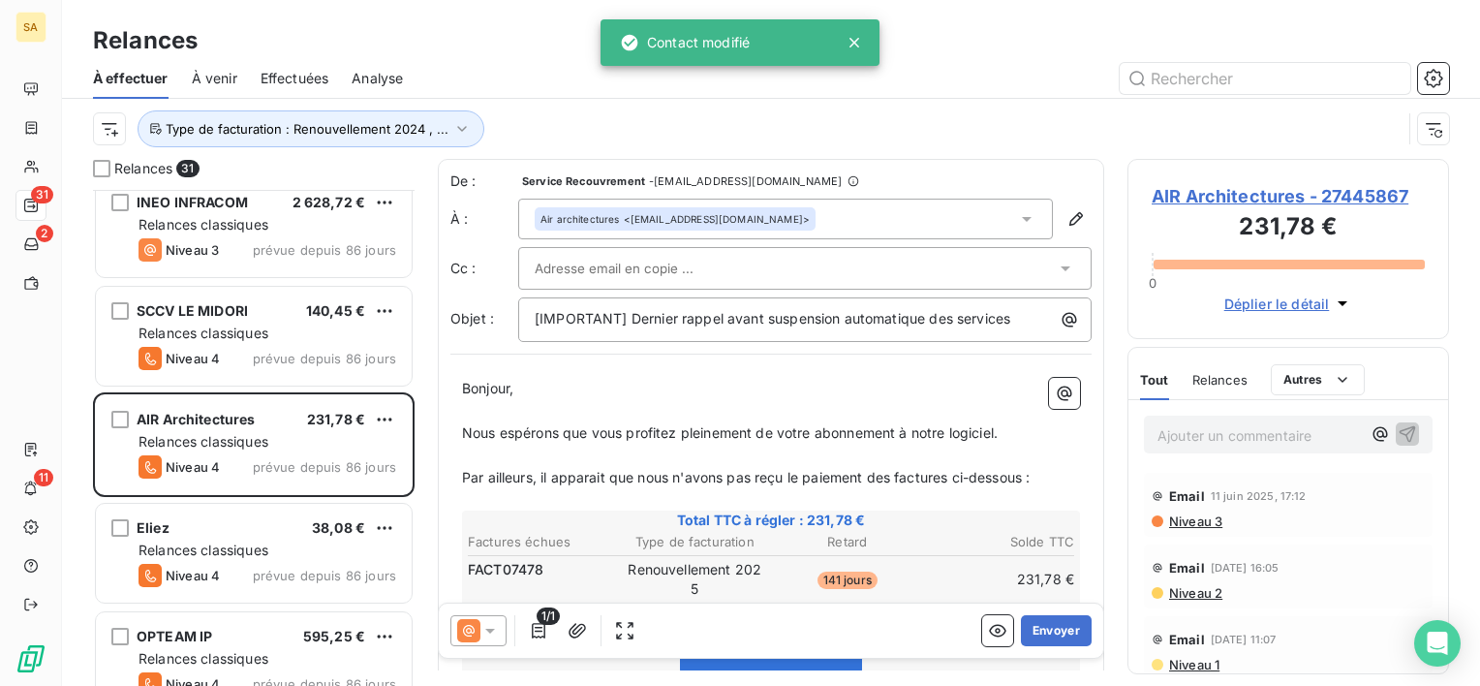
click at [1017, 216] on icon at bounding box center [1026, 218] width 19 height 19
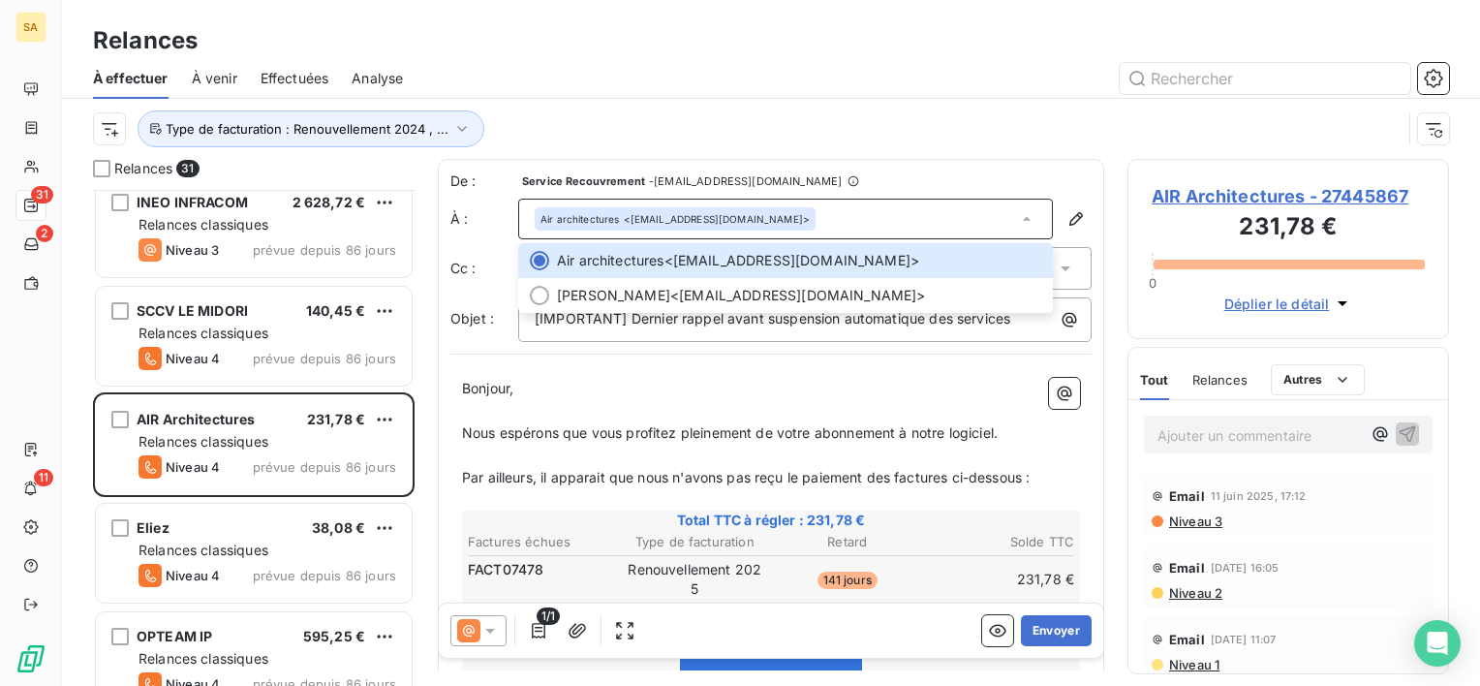
click at [763, 387] on p "Bonjour," at bounding box center [771, 389] width 618 height 22
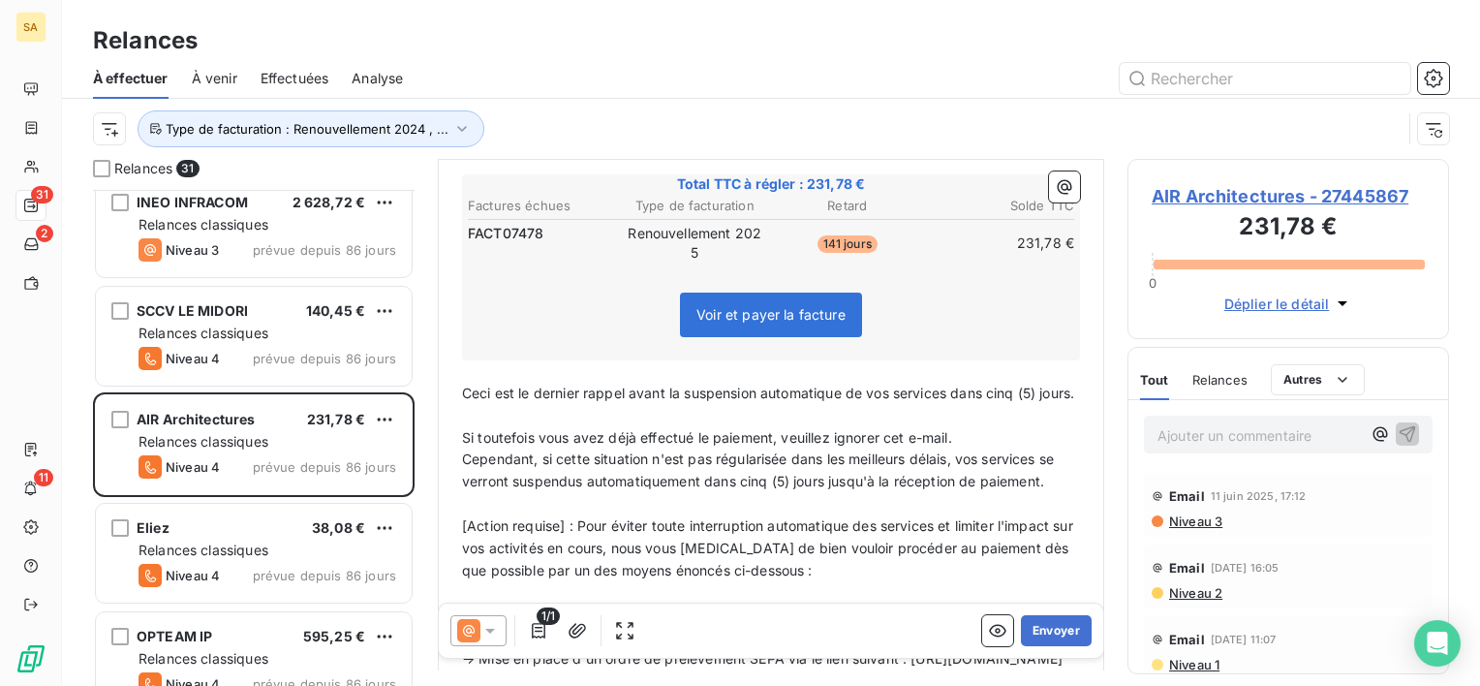
scroll to position [360, 0]
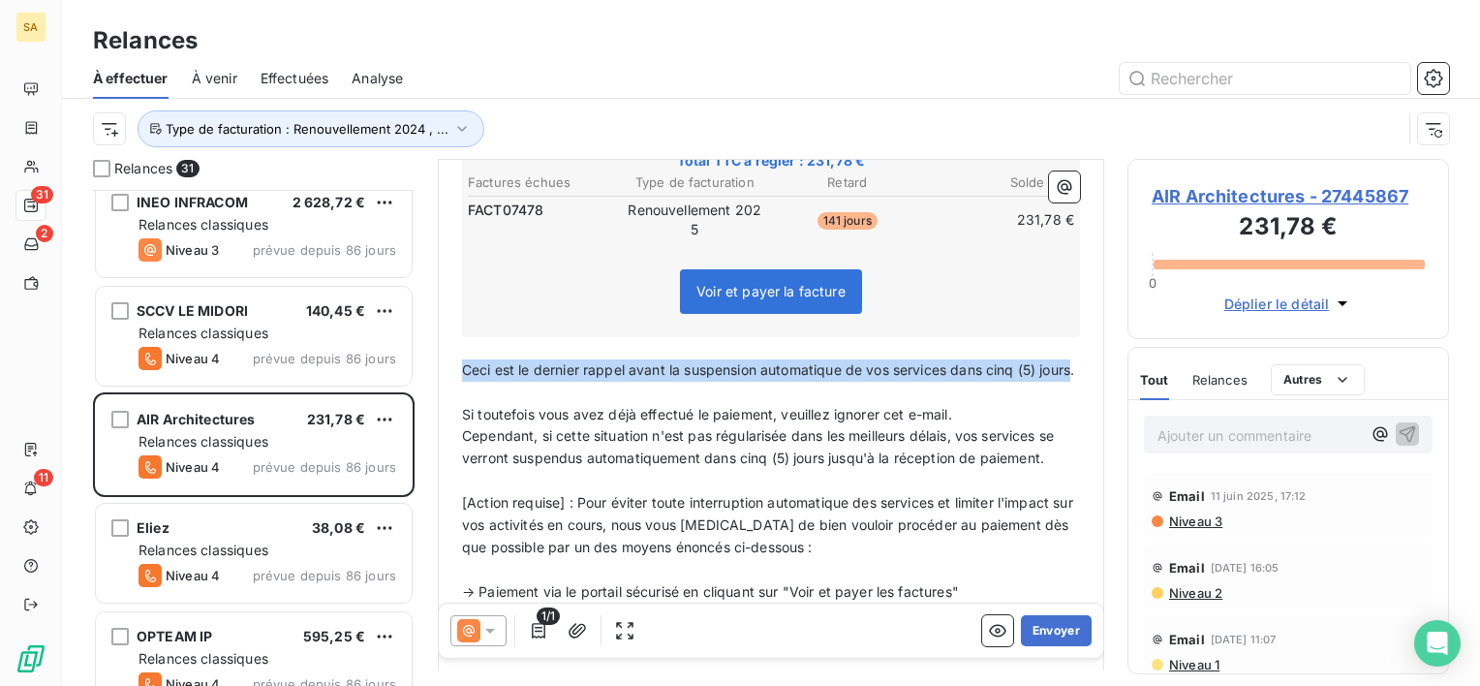
drag, startPoint x: 493, startPoint y: 391, endPoint x: 457, endPoint y: 363, distance: 45.5
click at [457, 363] on div "Bonjour, ﻿ Nous espérons que vous profitez pleinement de votre abonnement à not…" at bounding box center [770, 466] width 641 height 918
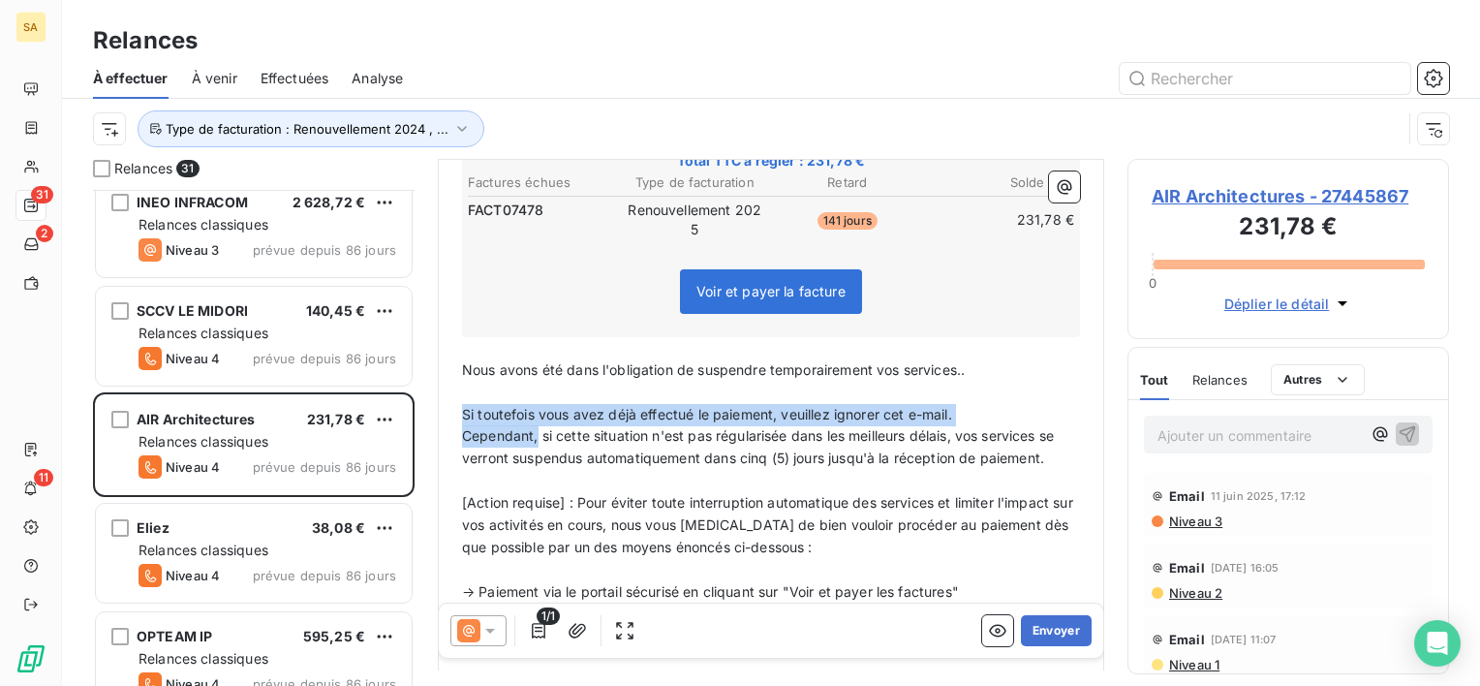
drag, startPoint x: 537, startPoint y: 435, endPoint x: 457, endPoint y: 411, distance: 83.0
click at [457, 411] on div "Bonjour, ﻿ Nous espérons que vous profitez pleinement de votre abonnement à not…" at bounding box center [770, 466] width 641 height 918
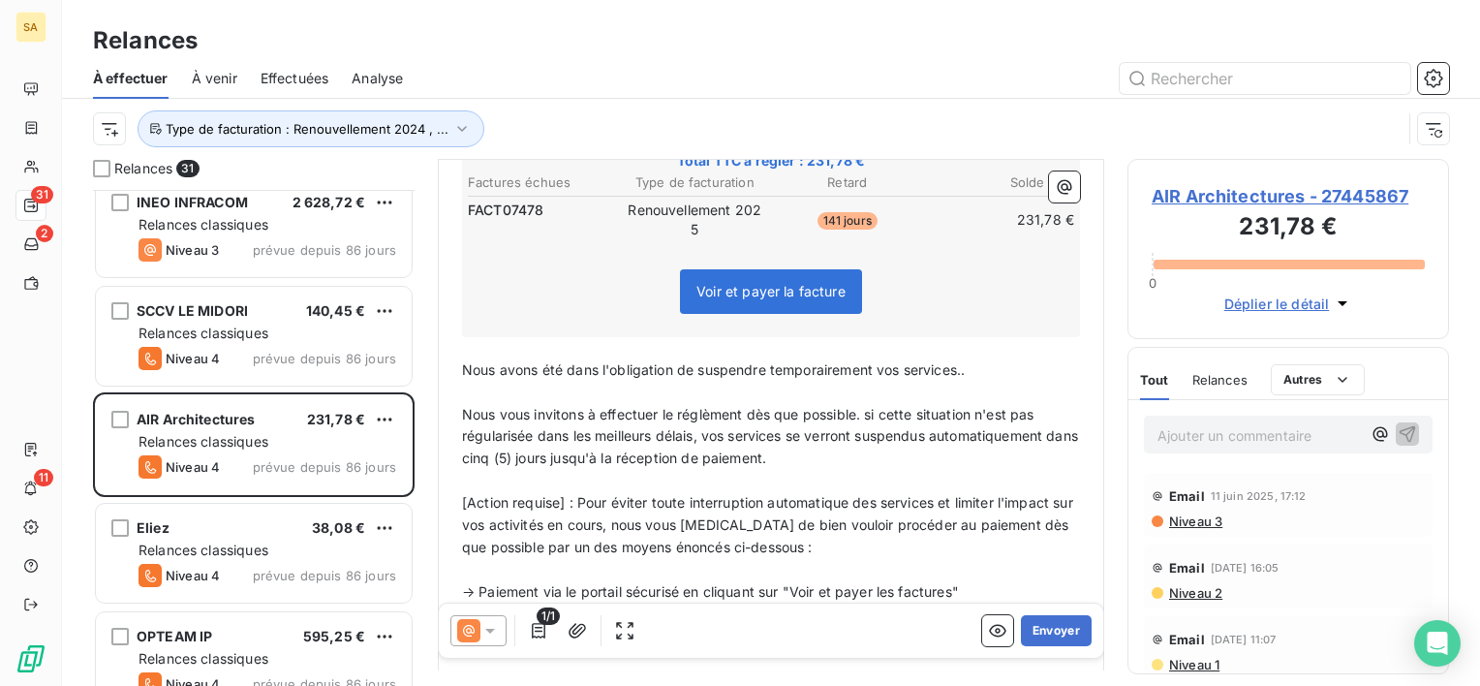
click at [713, 412] on span "Nous vous invitons à effectuer le réglèment dès que possible. si cette situatio…" at bounding box center [772, 436] width 620 height 61
click at [806, 434] on span "Nous vous invitons à effectuer le règlement dès que possible. si cette situatio…" at bounding box center [772, 436] width 620 height 61
drag, startPoint x: 1003, startPoint y: 434, endPoint x: 532, endPoint y: 454, distance: 472.1
click at [532, 454] on span "Nous vous invitons à effectuer le règlement dès que possible. si cette situatio…" at bounding box center [756, 436] width 589 height 61
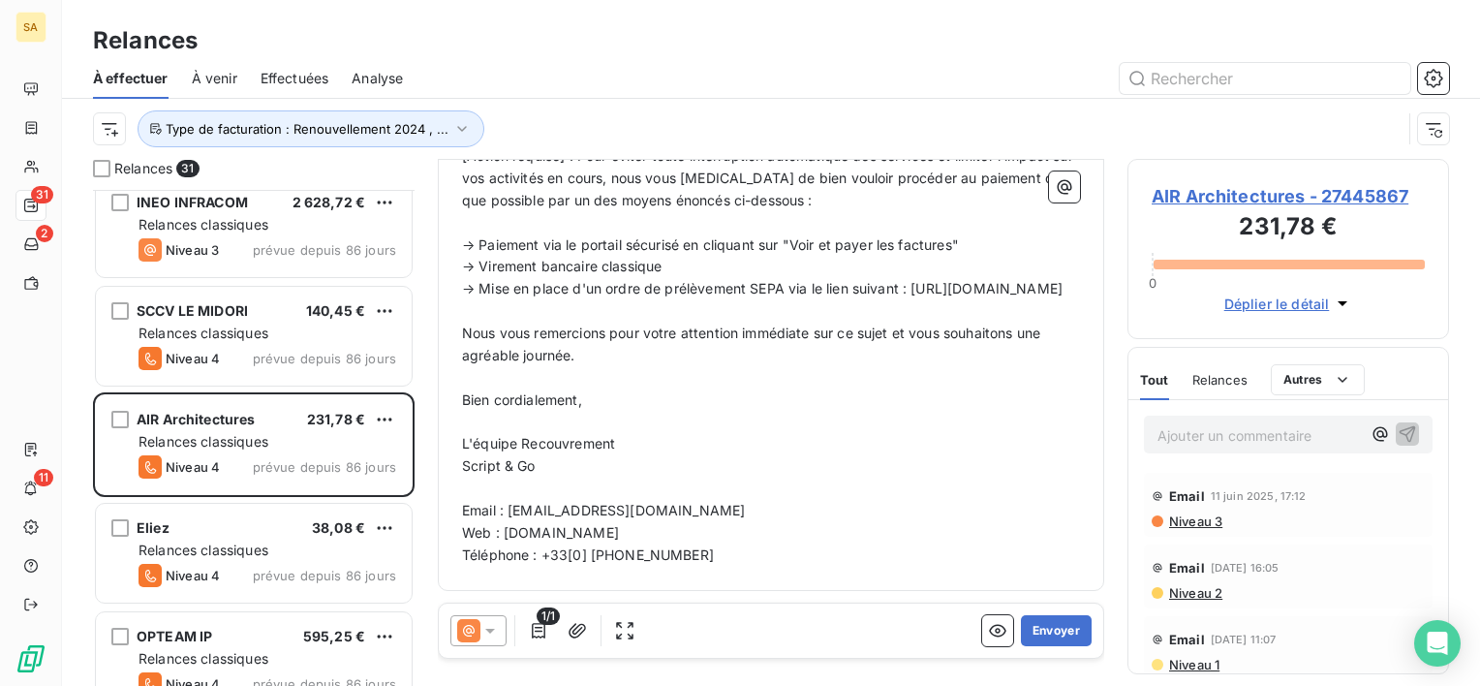
scroll to position [724, 0]
click at [1054, 630] on button "Envoyer" at bounding box center [1056, 630] width 71 height 31
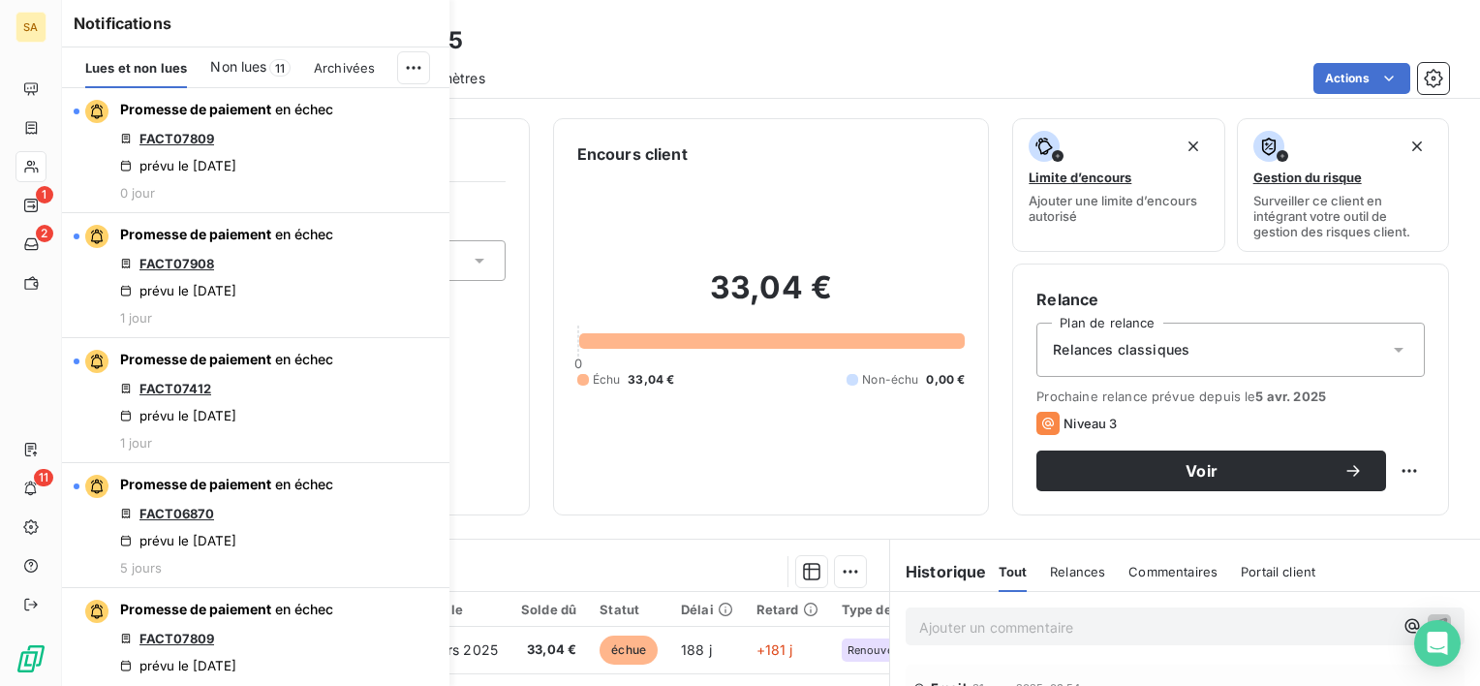
scroll to position [8881, 0]
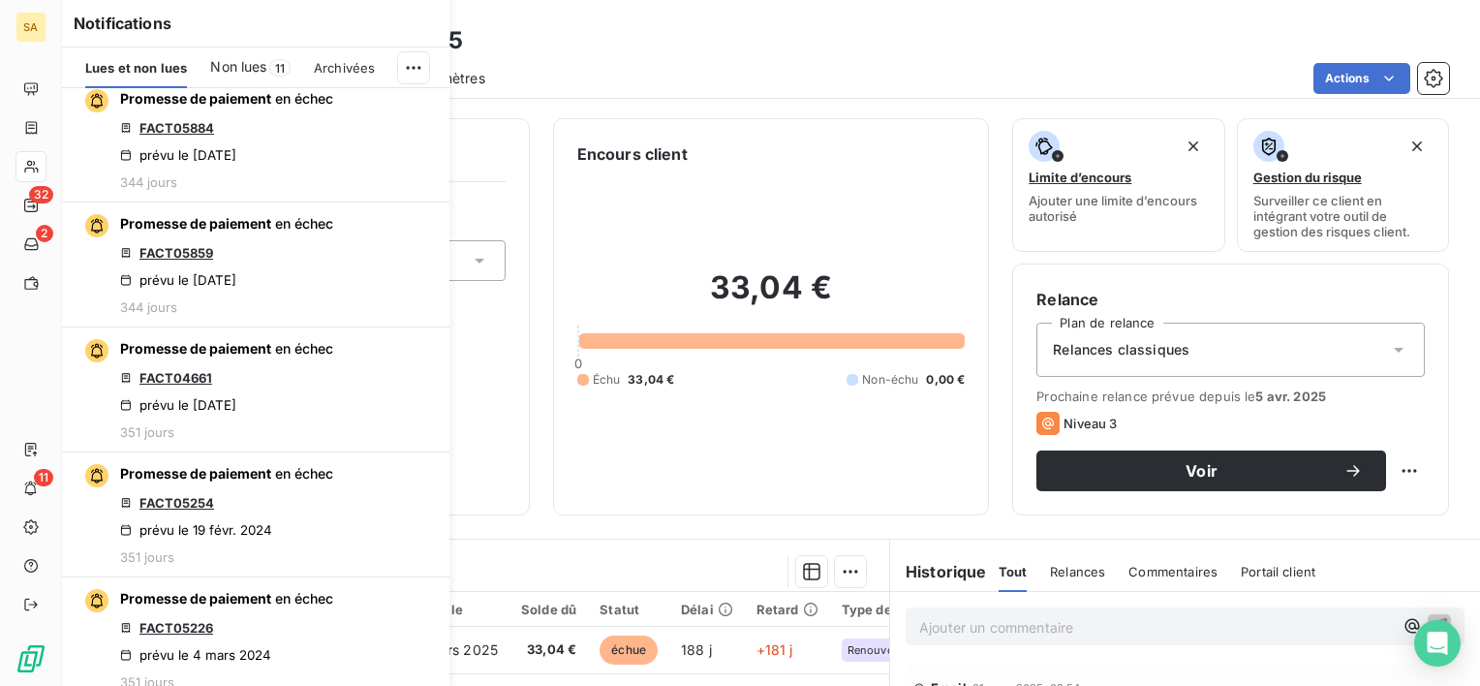
click at [650, 15] on div "Clients HOFFMANNS - 54169305 Situation Analyse Contacts & Adresses Paramètres A…" at bounding box center [771, 49] width 1418 height 99
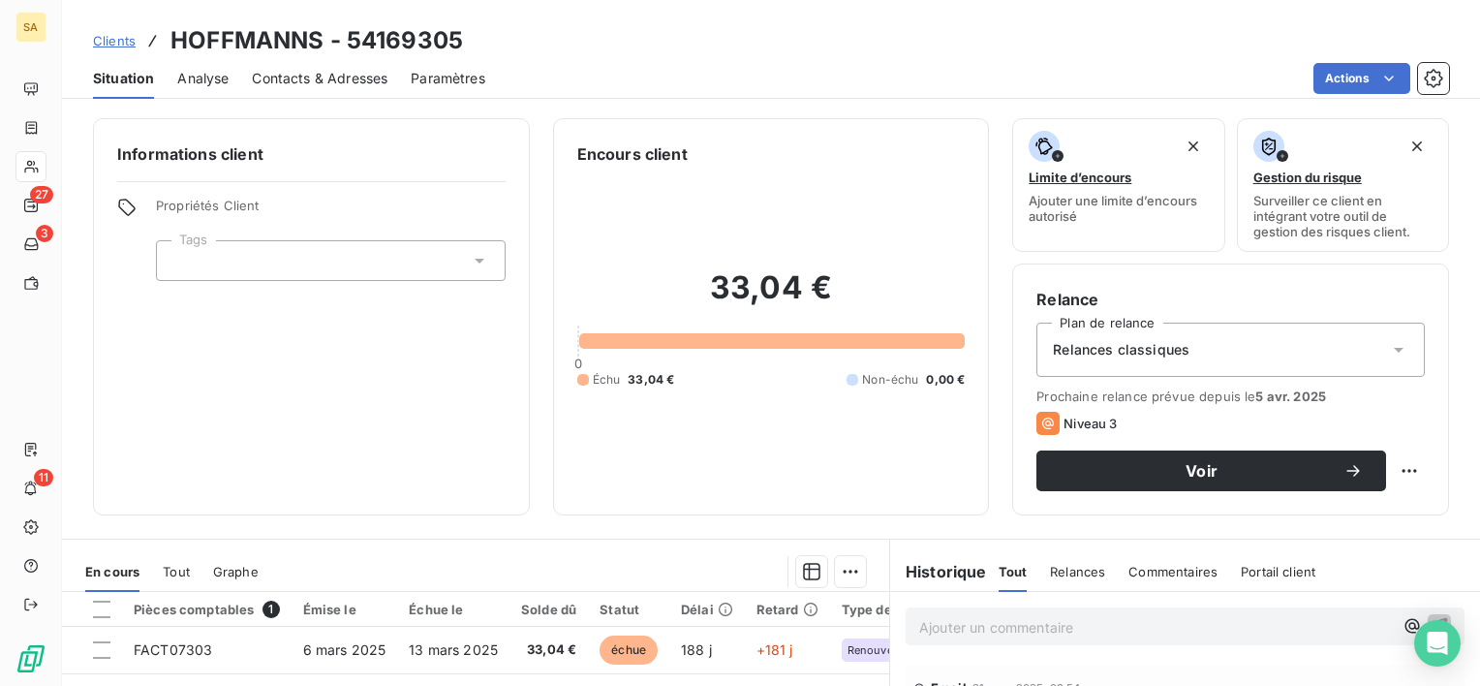
scroll to position [336, 0]
